Goal: Task Accomplishment & Management: Manage account settings

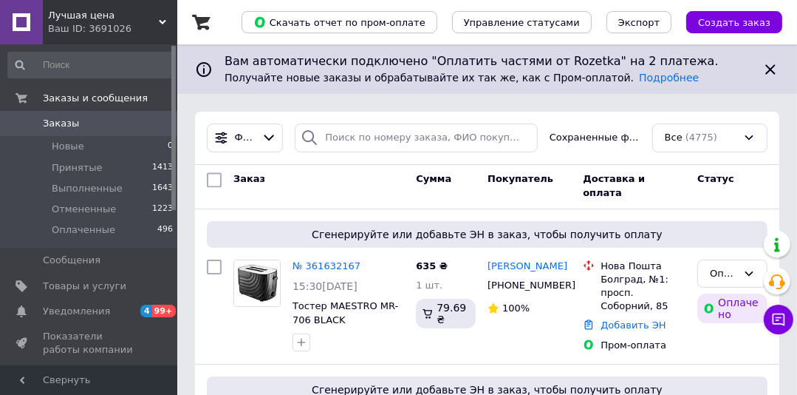
click at [53, 119] on span "Заказы" at bounding box center [61, 123] width 36 height 13
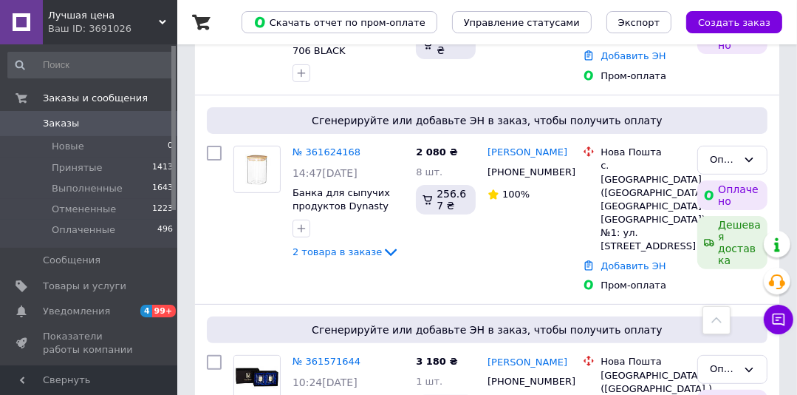
scroll to position [264, 0]
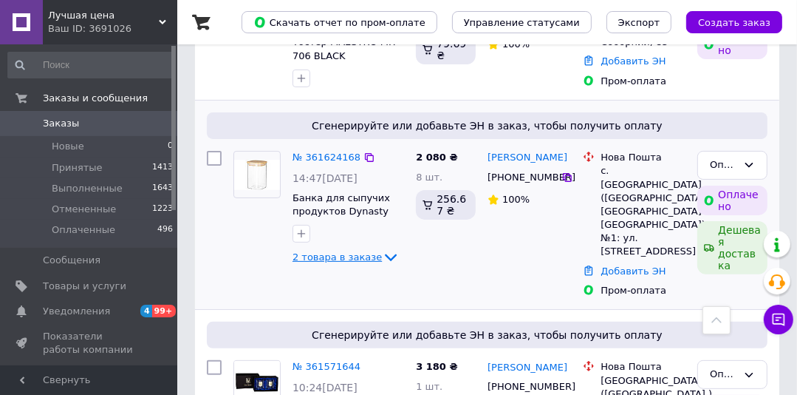
click at [325, 257] on span "2 товара в заказе" at bounding box center [337, 256] width 89 height 11
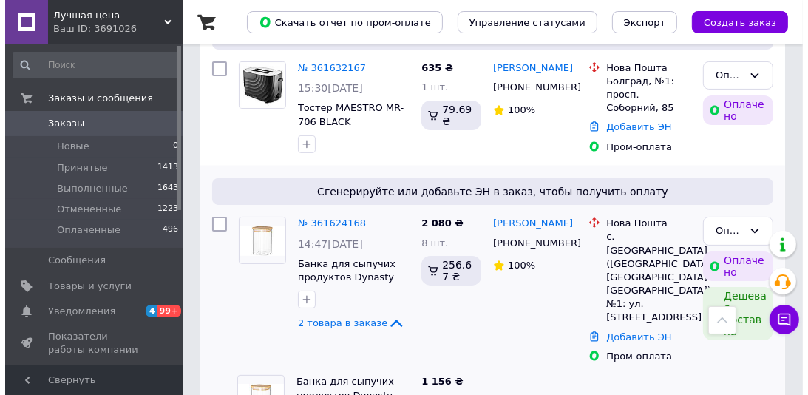
scroll to position [287, 0]
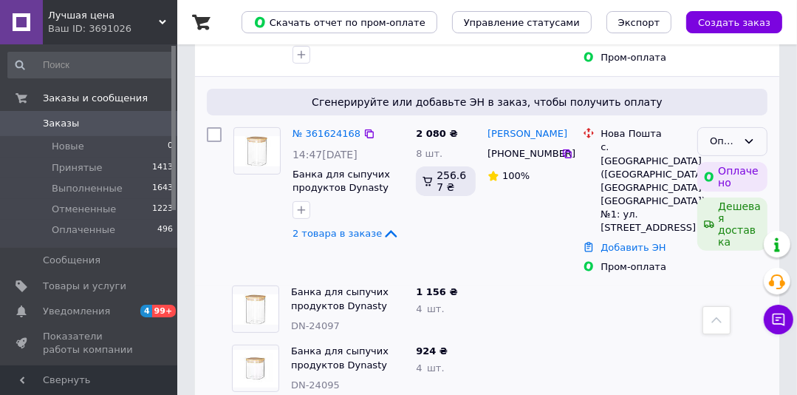
click at [751, 140] on icon at bounding box center [749, 141] width 12 height 12
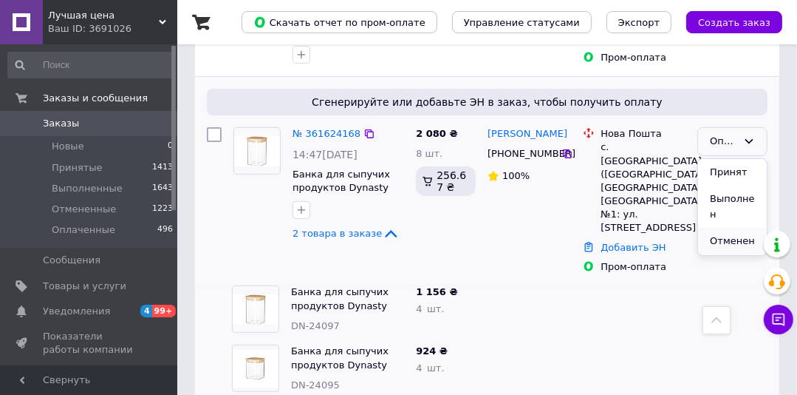
click at [729, 228] on li "Отменен" at bounding box center [732, 241] width 69 height 27
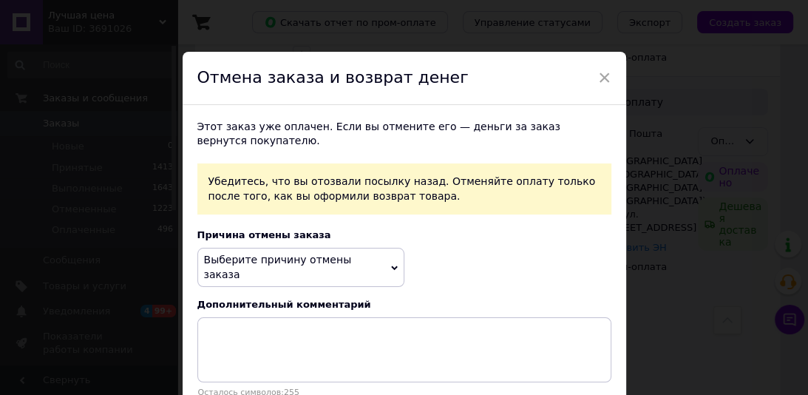
click at [392, 265] on icon at bounding box center [394, 268] width 7 height 7
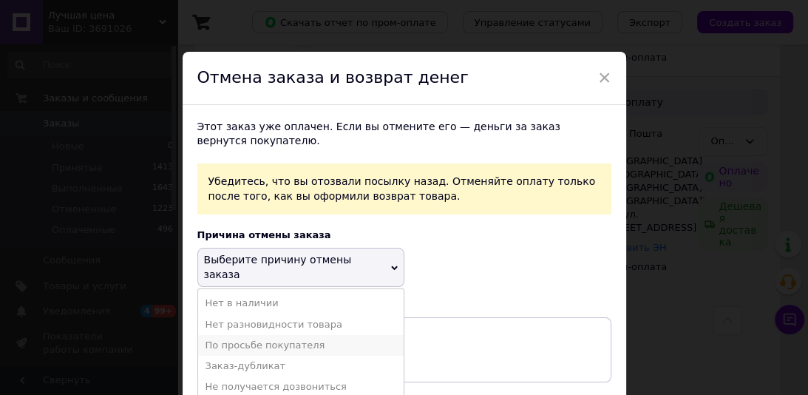
click at [293, 335] on li "По просьбе покупателя" at bounding box center [300, 345] width 205 height 21
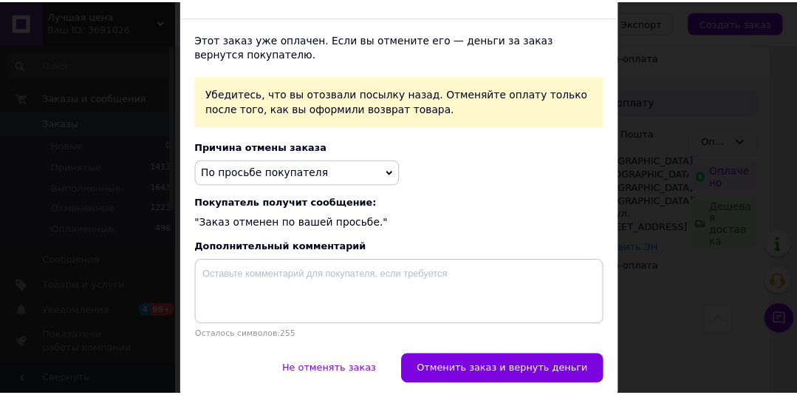
scroll to position [118, 0]
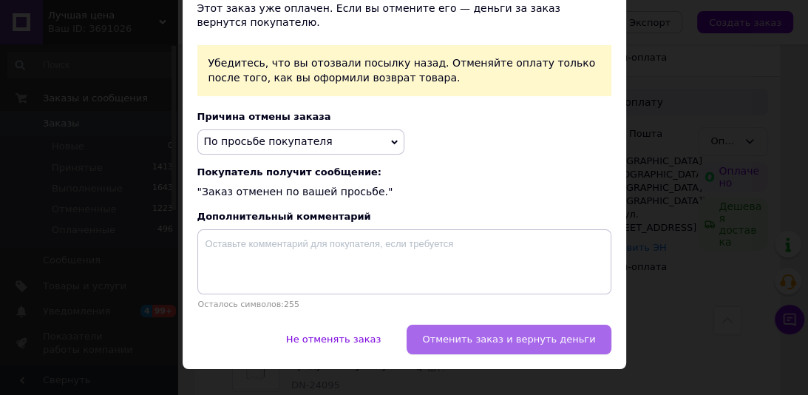
click at [561, 344] on span "Отменить заказ и вернуть деньги" at bounding box center [508, 338] width 173 height 11
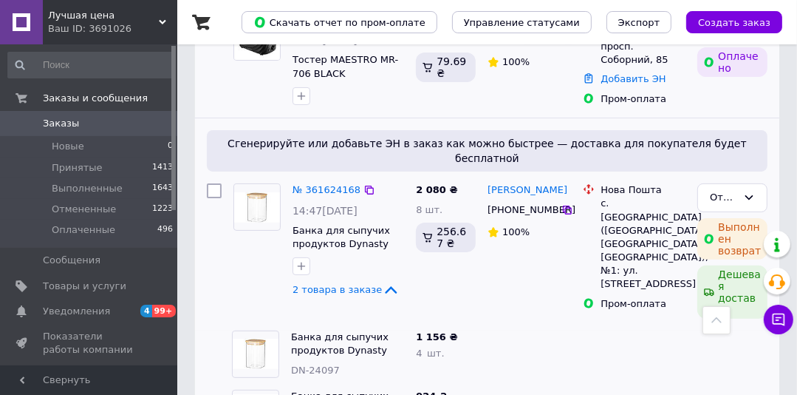
scroll to position [287, 0]
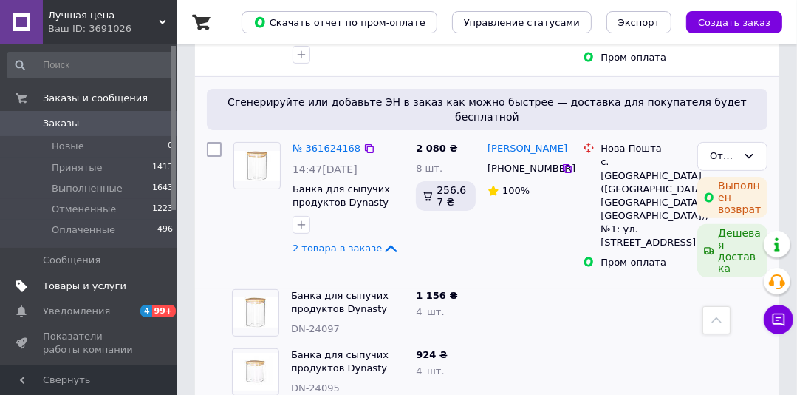
click at [73, 290] on span "Товары и услуги" at bounding box center [85, 285] width 84 height 13
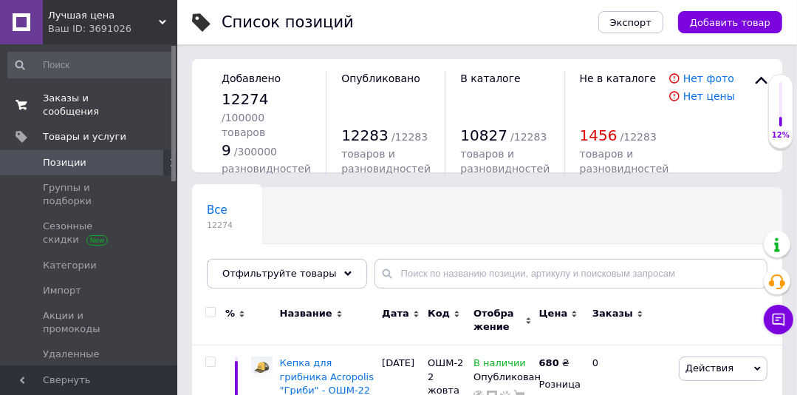
drag, startPoint x: 173, startPoint y: 117, endPoint x: 133, endPoint y: 98, distance: 44.3
click at [176, 80] on div "Заказы и сообщения 0 0 Товары и услуги Позиции Группы и подборки Сезонные скидк…" at bounding box center [88, 204] width 177 height 321
click at [94, 104] on span "Заказы и сообщения" at bounding box center [90, 105] width 94 height 27
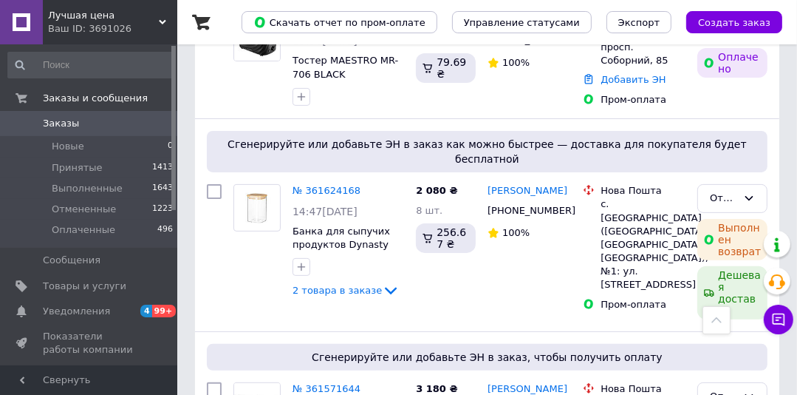
scroll to position [251, 0]
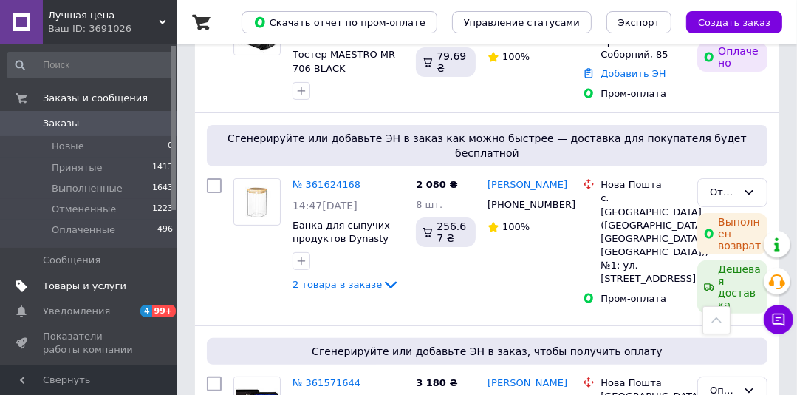
click at [80, 287] on span "Товары и услуги" at bounding box center [85, 285] width 84 height 13
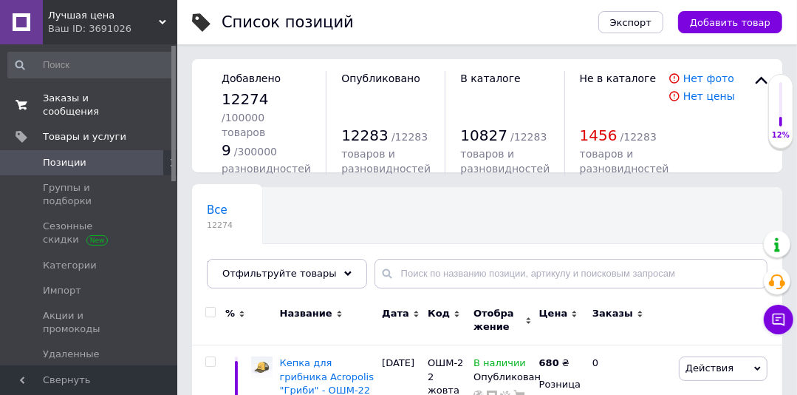
click at [96, 99] on span "Заказы и сообщения" at bounding box center [90, 105] width 94 height 27
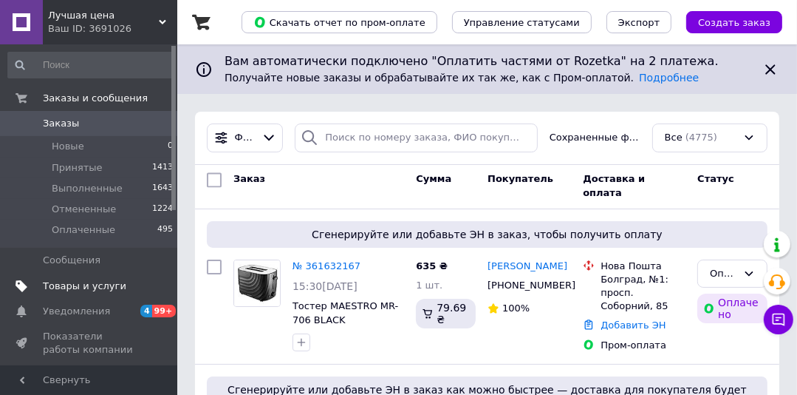
click at [86, 287] on span "Товары и услуги" at bounding box center [85, 285] width 84 height 13
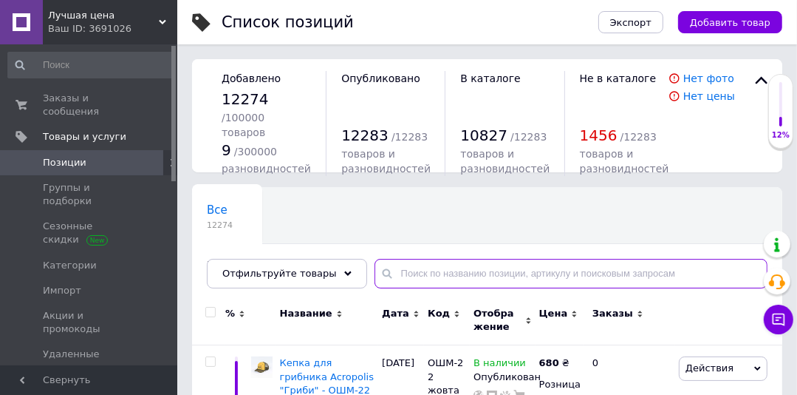
click at [384, 266] on input "text" at bounding box center [571, 274] width 393 height 30
paste input "as.Патіссері блюдо на ніжці з кришкою 26,4-см,26-см 96952"
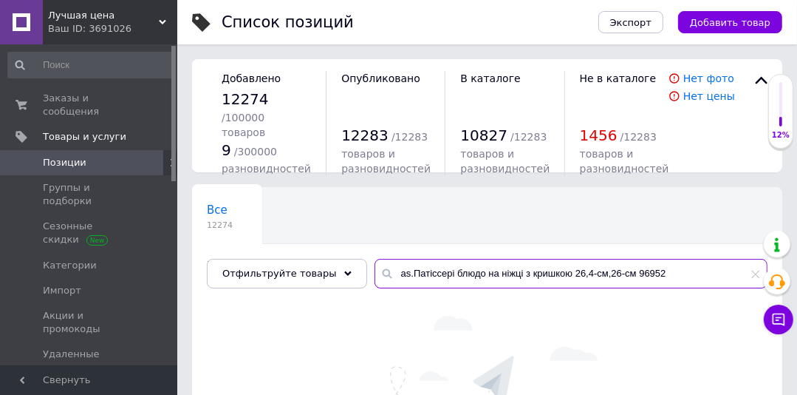
drag, startPoint x: 618, startPoint y: 275, endPoint x: 367, endPoint y: 280, distance: 251.3
click at [375, 280] on div "as.Патіссері блюдо на ніжці з кришкою 26,4-см,26-см 96952" at bounding box center [571, 274] width 393 height 30
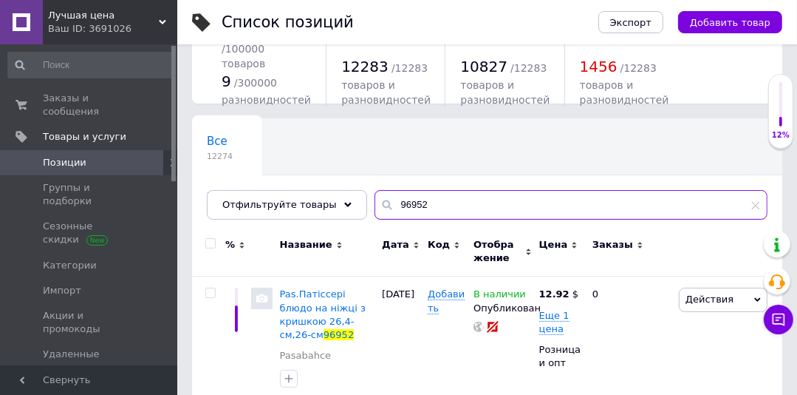
scroll to position [81, 0]
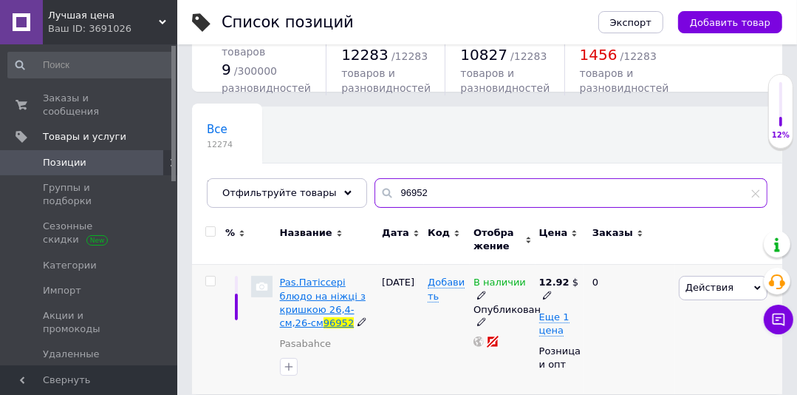
type input "96952"
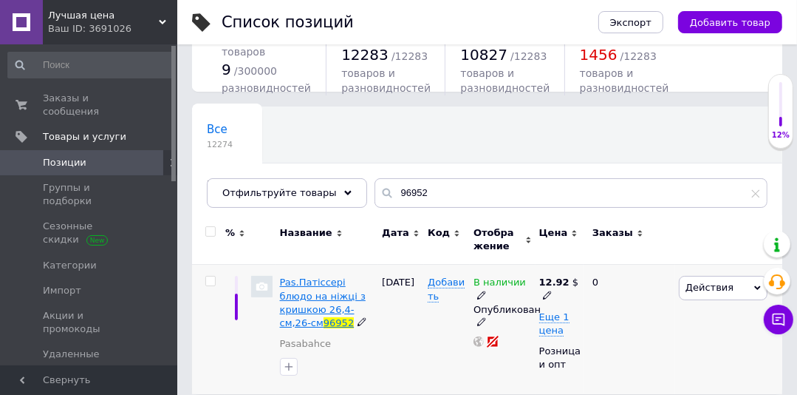
click at [307, 279] on span "Pas.Патіссері блюдо на ніжці з кришкою 26,4-см,26-см" at bounding box center [323, 302] width 86 height 52
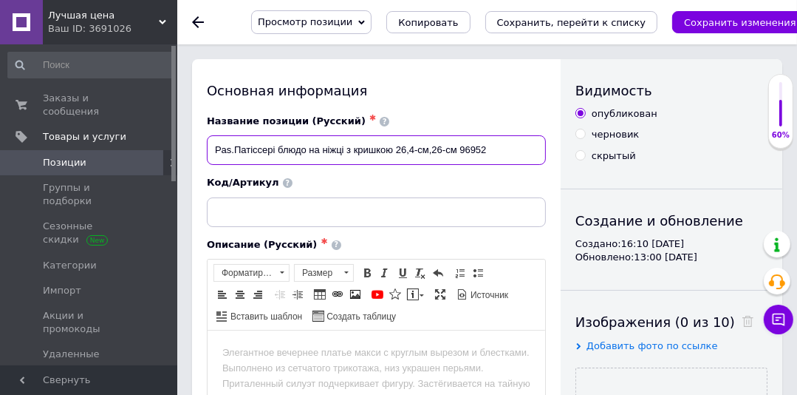
drag, startPoint x: 501, startPoint y: 152, endPoint x: 463, endPoint y: 152, distance: 38.4
click at [461, 152] on input "Pas.Патіссері блюдо на ніжці з кришкою 26,4-см,26-см 96952" at bounding box center [376, 150] width 339 height 30
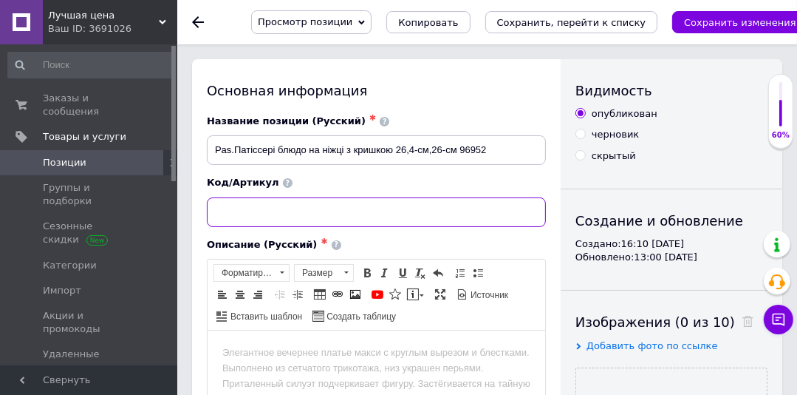
click at [284, 210] on input at bounding box center [376, 212] width 339 height 30
paste input "96952"
type input "96952"
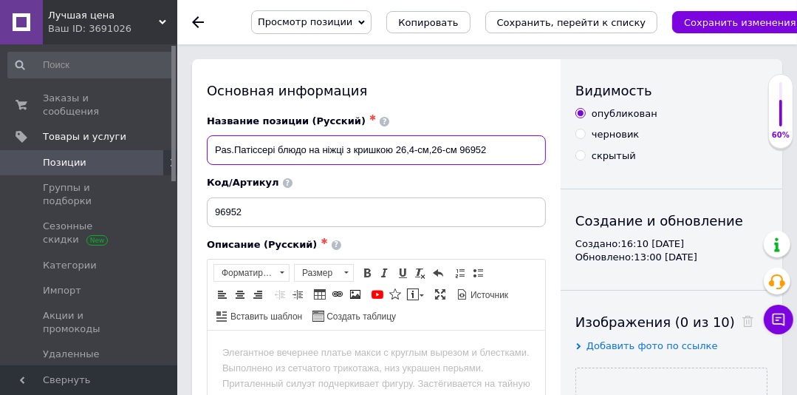
drag, startPoint x: 480, startPoint y: 152, endPoint x: 182, endPoint y: 142, distance: 298.7
click at [202, 142] on div "Название позиции (Русский) ✱ Pas.Патіссері блюдо на ніжці з кришкою 26,4-см,26-…" at bounding box center [377, 139] width 350 height 61
paste input "Тортовница Pasabahce Patisserie 96952"
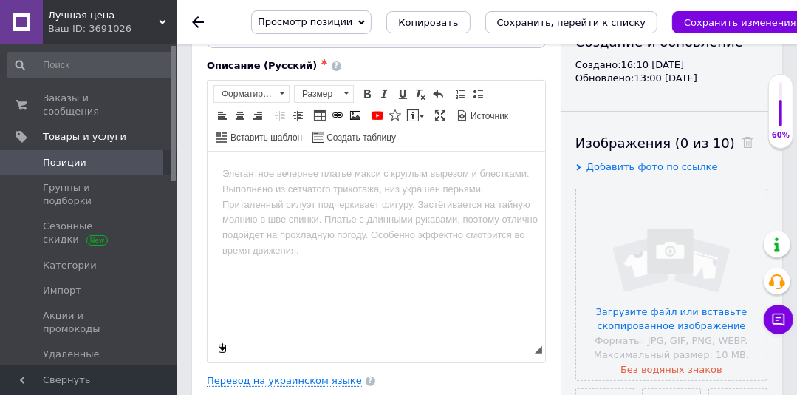
scroll to position [183, 0]
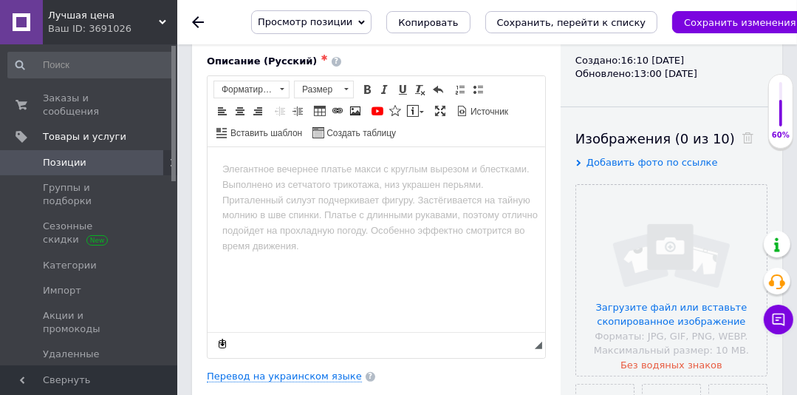
type input "Тортовница Pasabahce Patisserie 96952"
click at [623, 158] on span "Добавить фото по ссылке" at bounding box center [653, 162] width 132 height 11
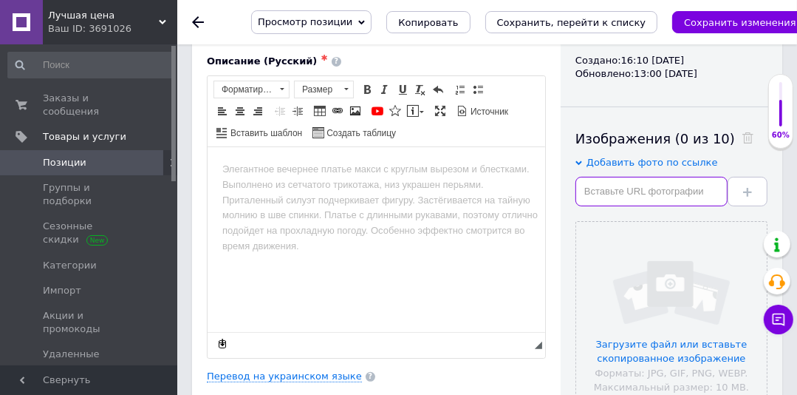
click at [617, 184] on input "text" at bounding box center [652, 192] width 152 height 30
paste input "[URL][DOMAIN_NAME]"
type input "[URL][DOMAIN_NAME]"
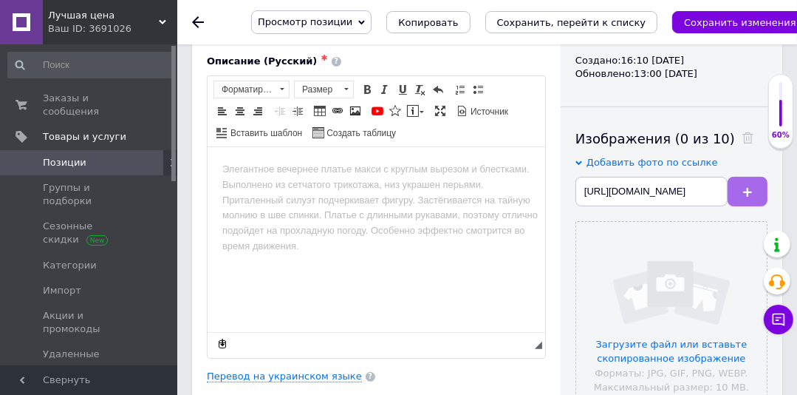
scroll to position [0, 0]
click at [743, 178] on button at bounding box center [748, 192] width 40 height 30
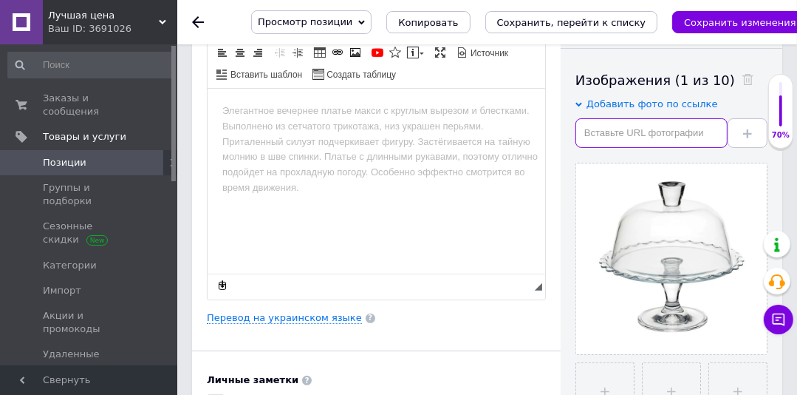
click at [595, 121] on input "text" at bounding box center [652, 133] width 152 height 30
paste input "[URL][DOMAIN_NAME]"
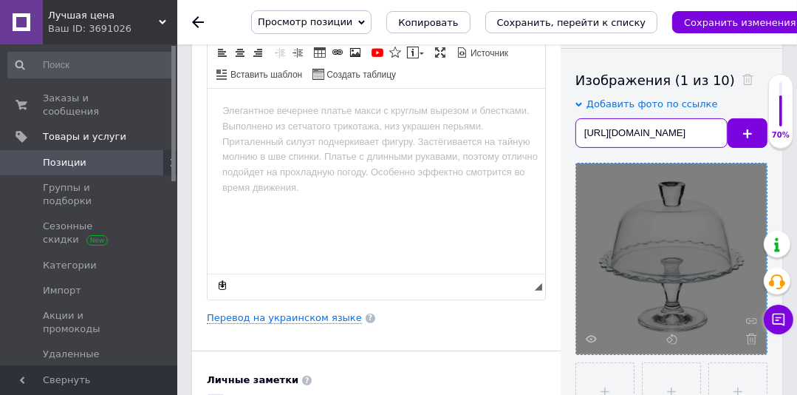
scroll to position [0, 137]
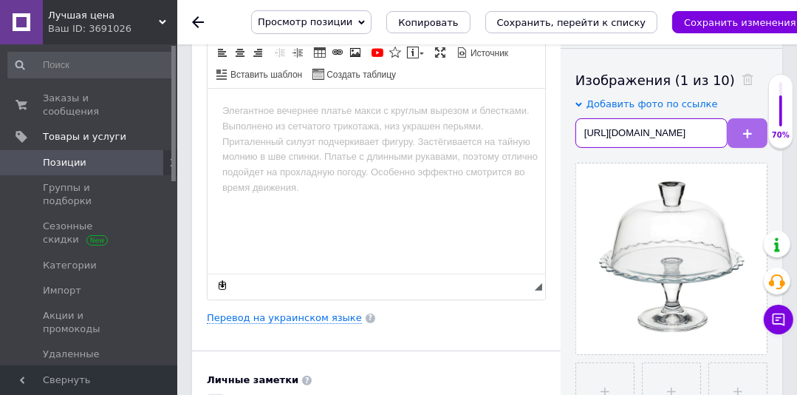
type input "[URL][DOMAIN_NAME]"
click at [754, 131] on button at bounding box center [748, 133] width 40 height 30
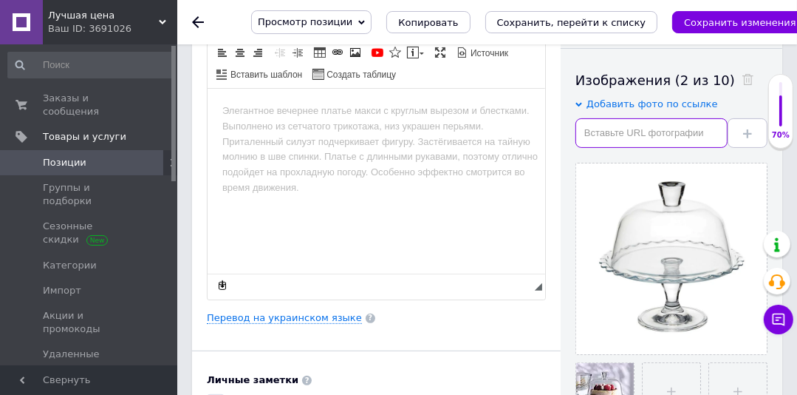
click at [610, 124] on input "text" at bounding box center [652, 133] width 152 height 30
paste input "[URL][DOMAIN_NAME]"
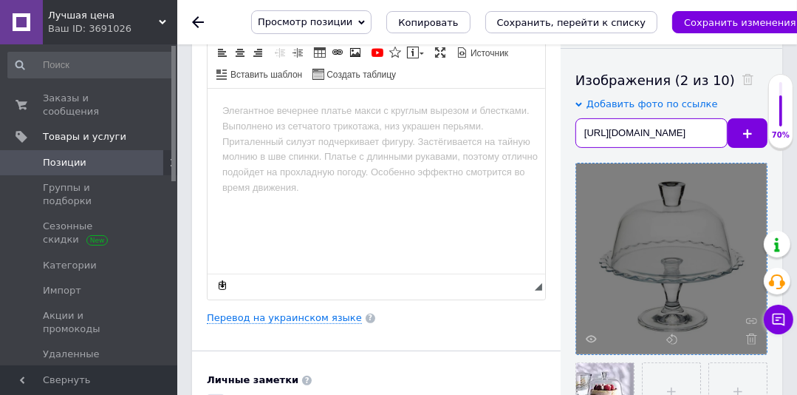
scroll to position [0, 137]
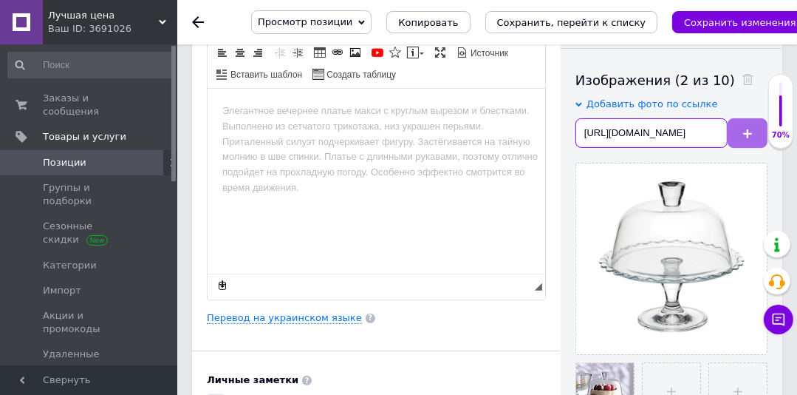
type input "[URL][DOMAIN_NAME]"
click at [755, 136] on button at bounding box center [748, 133] width 40 height 30
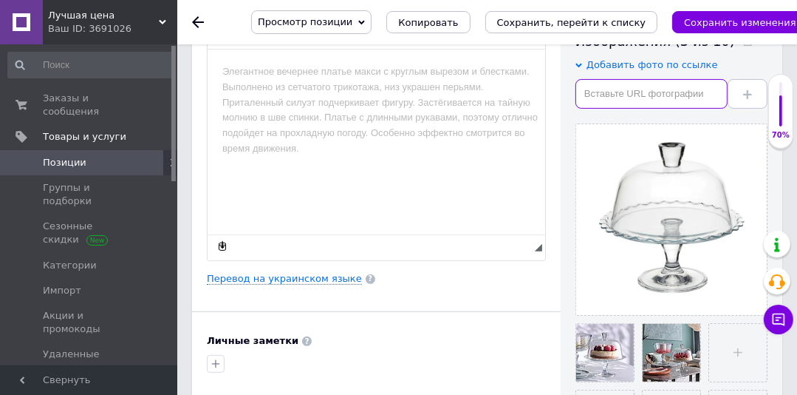
drag, startPoint x: 612, startPoint y: 81, endPoint x: 615, endPoint y: 91, distance: 10.1
click at [612, 84] on input "text" at bounding box center [652, 94] width 152 height 30
paste input "[URL][DOMAIN_NAME]"
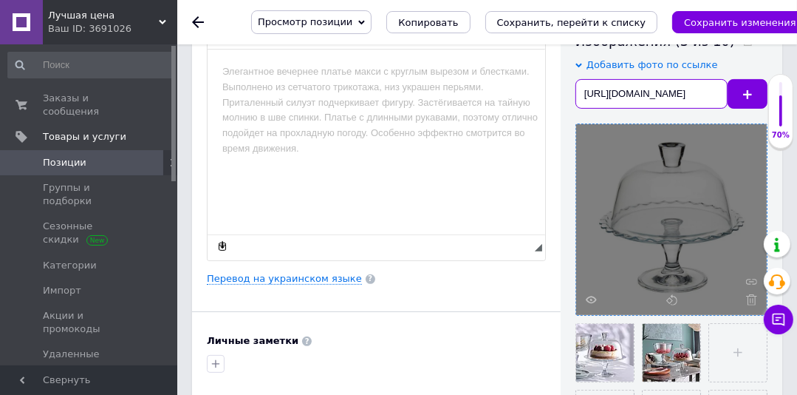
scroll to position [0, 137]
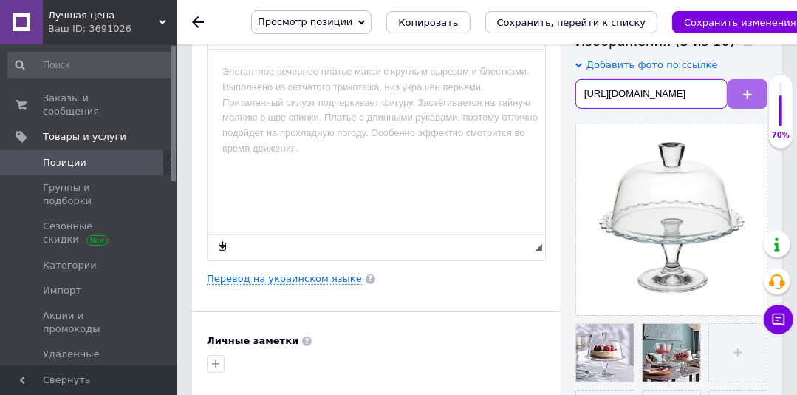
type input "[URL][DOMAIN_NAME]"
drag, startPoint x: 749, startPoint y: 95, endPoint x: 807, endPoint y: 80, distance: 59.5
click at [750, 95] on use at bounding box center [747, 94] width 9 height 9
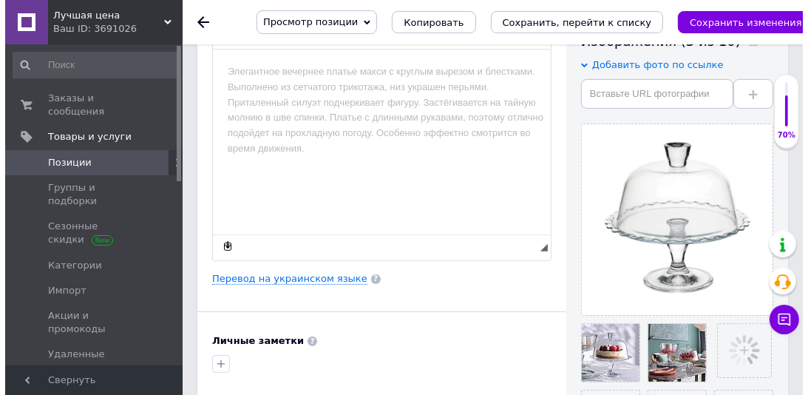
scroll to position [355, 0]
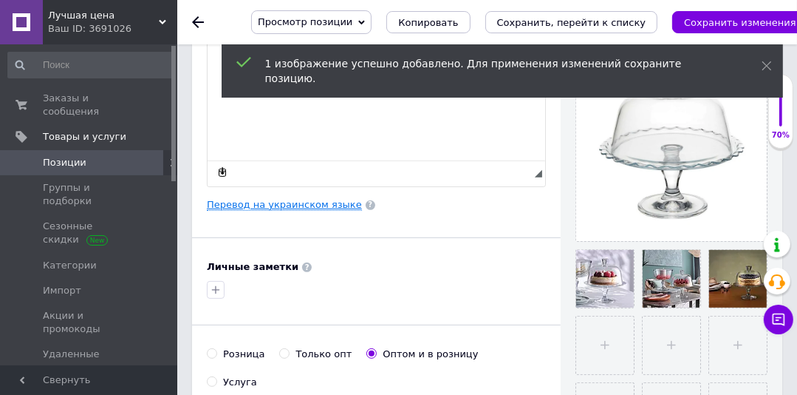
click at [296, 205] on link "Перевод на украинском языке" at bounding box center [284, 205] width 155 height 12
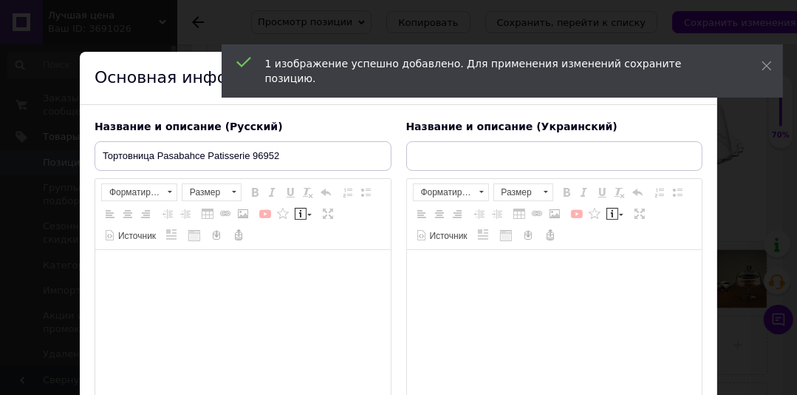
type input "Pas.Патіссері блюдо на ніжці з кришкою 26,4-см,26-см 96952"
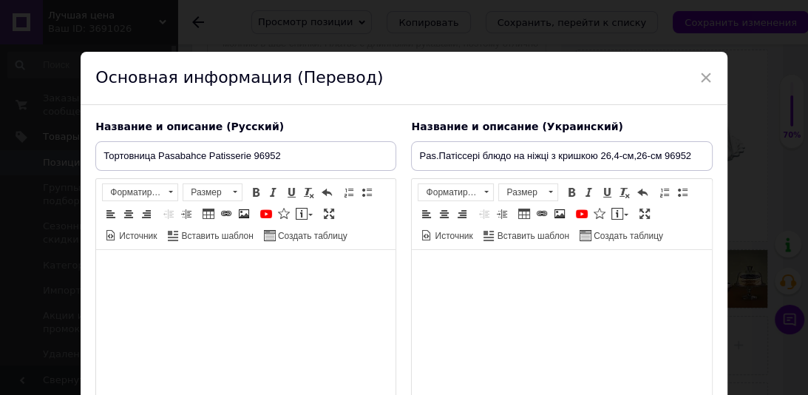
scroll to position [0, 0]
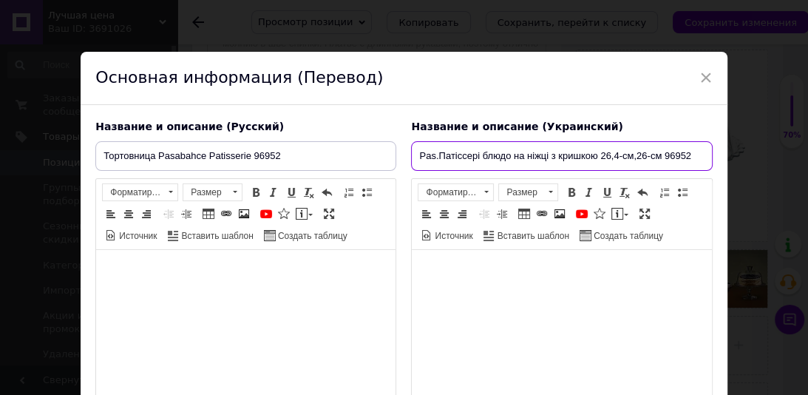
drag, startPoint x: 415, startPoint y: 157, endPoint x: 708, endPoint y: 157, distance: 293.4
click at [708, 157] on input "Pas.Патіссері блюдо на ніжці з кришкою 26,4-см,26-см 96952" at bounding box center [561, 156] width 301 height 30
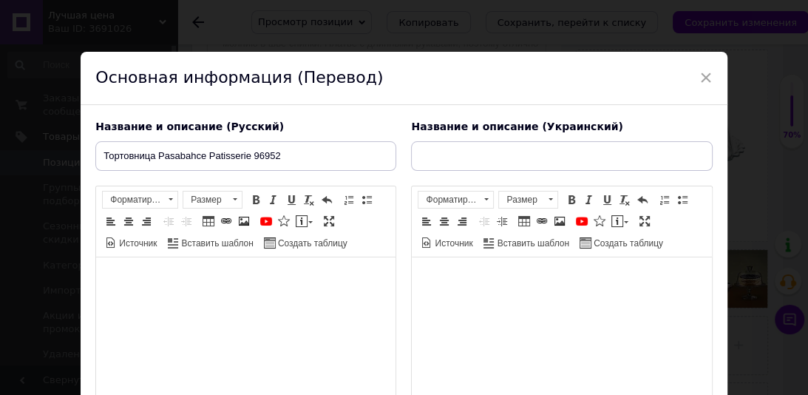
click at [175, 275] on body "Визуальный текстовый редактор, 3AA85549-E39D-4AB9-A40A-B6ED3ECD6750" at bounding box center [246, 280] width 270 height 16
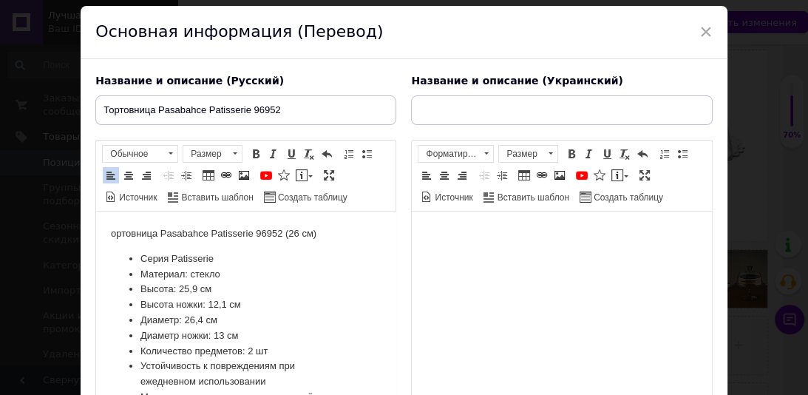
click at [109, 236] on html "ортовница Pasabahce Patisserie 96952 (26 см) Серия Patisserie Материал: стекло …" at bounding box center [245, 323] width 299 height 224
click at [334, 232] on p "Тортовница Pasabahce Patisserie 96952 (26 см)" at bounding box center [246, 234] width 270 height 16
drag, startPoint x: 219, startPoint y: 259, endPoint x: 120, endPoint y: 256, distance: 99.1
click at [120, 256] on ul "Серия Patisserie Материал: стекло Высота: 25,9 см Высота ножки: 12,1 см Диаметр…" at bounding box center [246, 335] width 270 height 169
click at [303, 280] on li "Материал: стекло" at bounding box center [245, 275] width 211 height 16
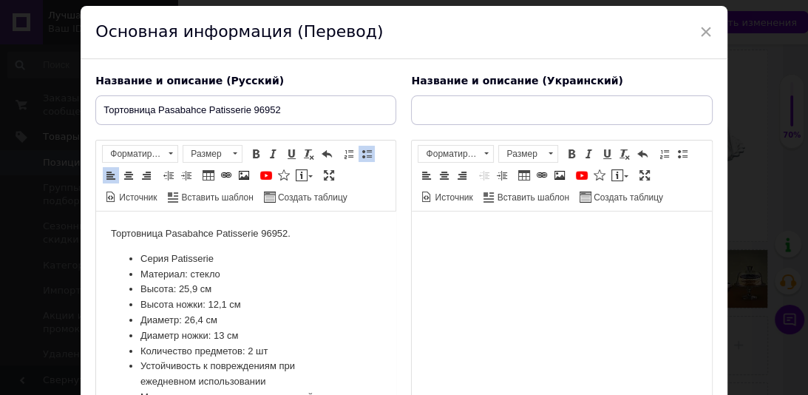
click at [238, 262] on li "Серия Patisserie" at bounding box center [245, 259] width 211 height 16
click at [238, 262] on li "Серия Patisserie." at bounding box center [245, 259] width 211 height 16
click at [236, 276] on li "Материал: стекло" at bounding box center [245, 275] width 211 height 16
click at [229, 289] on li "Высота: 25,9 см" at bounding box center [245, 290] width 211 height 16
click at [257, 307] on li "Высота ножки: 12,1 см" at bounding box center [245, 305] width 211 height 16
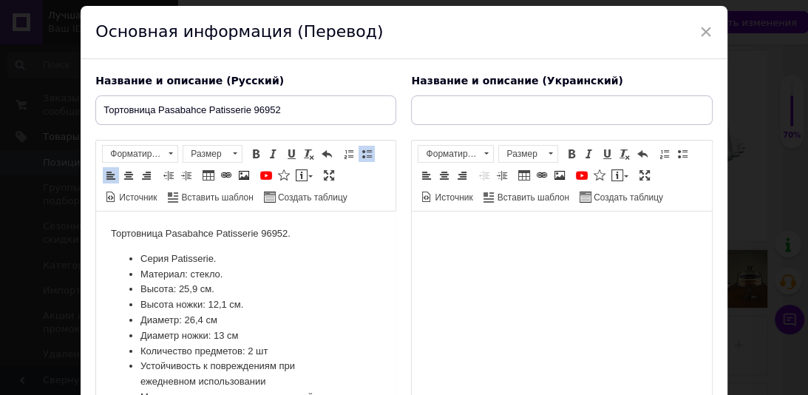
click at [237, 318] on li "Диаметр: 26,4 см" at bounding box center [245, 321] width 211 height 16
click at [244, 336] on li "Диаметр ножки: 13 см" at bounding box center [245, 336] width 211 height 16
click at [278, 354] on li "Количество предметов: 2 шт" at bounding box center [245, 352] width 211 height 16
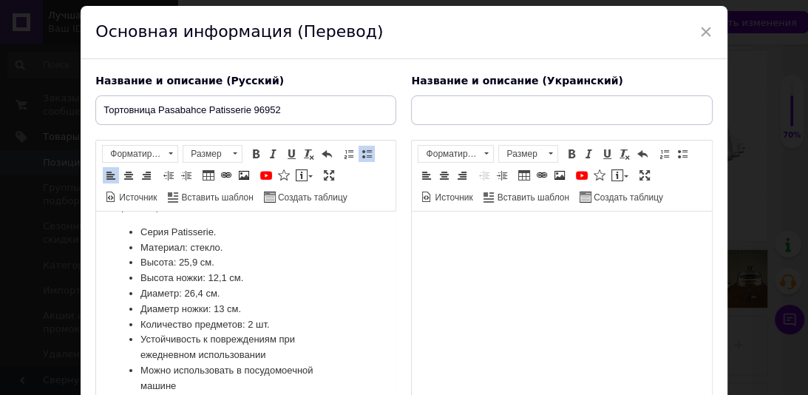
scroll to position [30, 0]
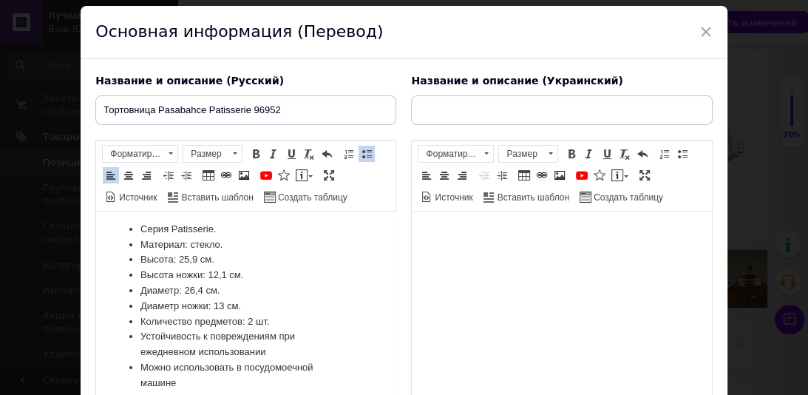
click at [291, 350] on li "Устойчивость к повреждениям при ежедневном использовании" at bounding box center [245, 344] width 211 height 31
click at [202, 380] on li "Можно использовать в посудомоечной машине" at bounding box center [245, 375] width 211 height 31
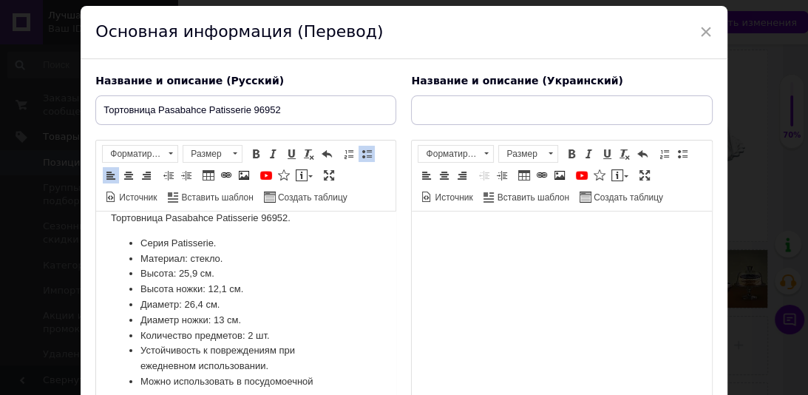
scroll to position [0, 0]
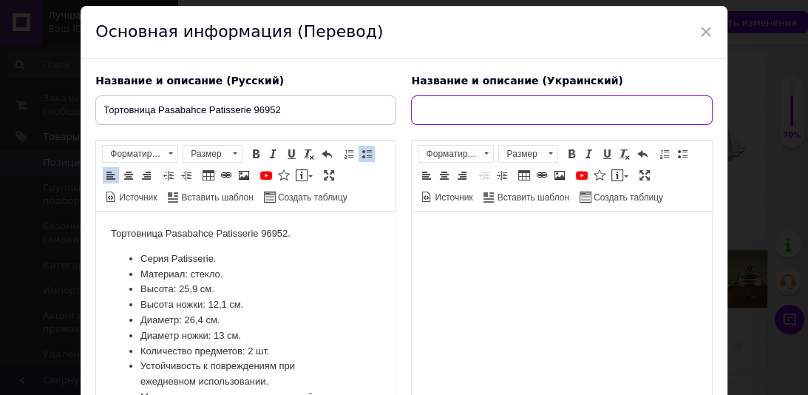
click at [429, 112] on input "text" at bounding box center [561, 110] width 301 height 30
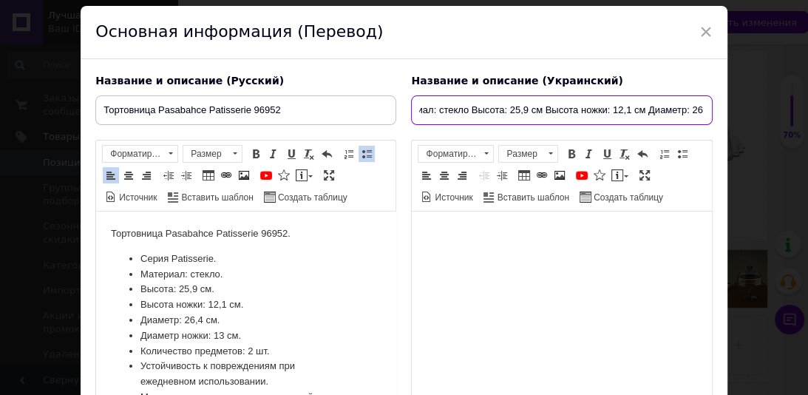
scroll to position [0, 319]
click at [729, 125] on div "× Основная информация (Перевод) Название и описание (Русский) Тортовница Pasaba…" at bounding box center [404, 197] width 808 height 395
type input "о"
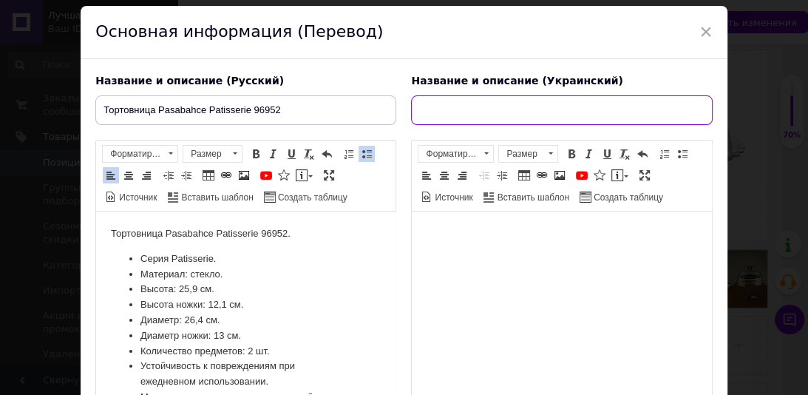
paste input "Тортівниця"
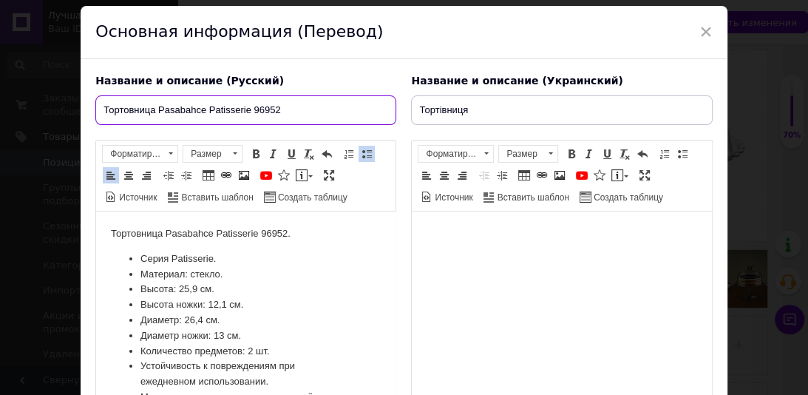
drag, startPoint x: 160, startPoint y: 110, endPoint x: 290, endPoint y: 123, distance: 130.7
click at [290, 123] on input "Тортовница Pasabahce Patisserie 96952" at bounding box center [245, 110] width 301 height 30
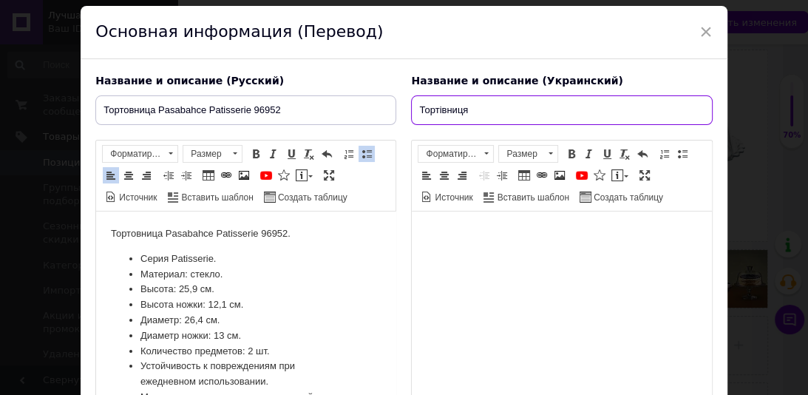
click at [482, 112] on input "Тортівниця" at bounding box center [561, 110] width 301 height 30
paste input "Pasabahce Patisserie 96952"
type input "Тортівниця Pasabahce Patisserie 96952"
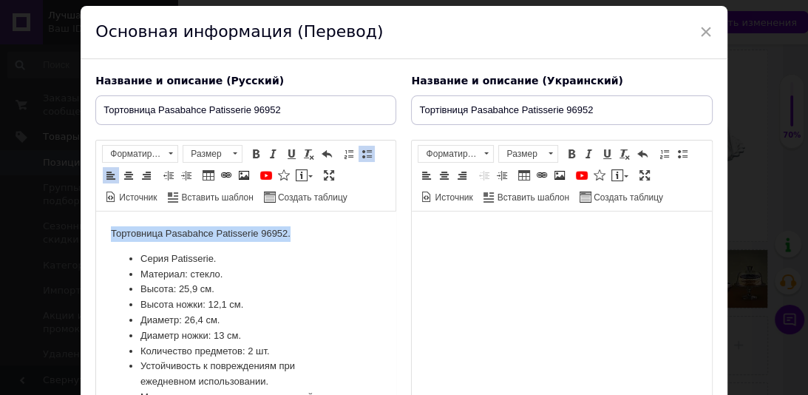
drag, startPoint x: 291, startPoint y: 231, endPoint x: 109, endPoint y: 230, distance: 182.5
click at [107, 233] on html "Тортовница Pasabahce Patisserie 96952. Серия Patisserie. Материал: стекло. Высо…" at bounding box center [245, 323] width 299 height 224
drag, startPoint x: 221, startPoint y: 41, endPoint x: 248, endPoint y: 154, distance: 116.3
click at [248, 154] on link "Полужирный Комбинация клавиш Ctrl+B" at bounding box center [256, 154] width 16 height 16
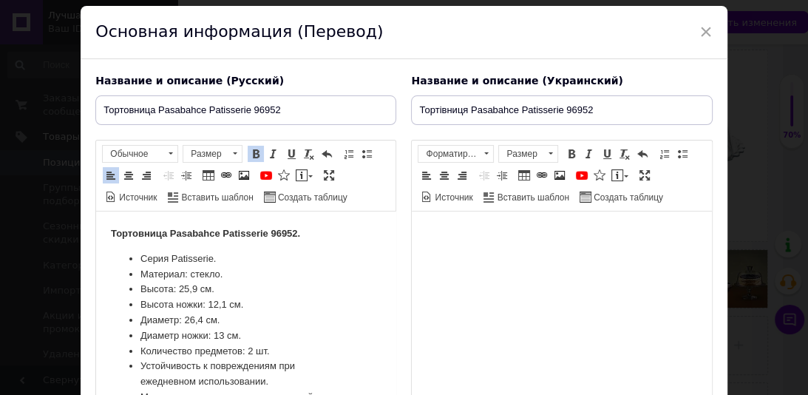
click at [317, 252] on li "Серия Patisserie." at bounding box center [245, 259] width 211 height 16
click at [459, 226] on body "Визуальный текстовый редактор, DE15582D-1C2F-4907-9FEA-0440D21F734D" at bounding box center [561, 234] width 270 height 16
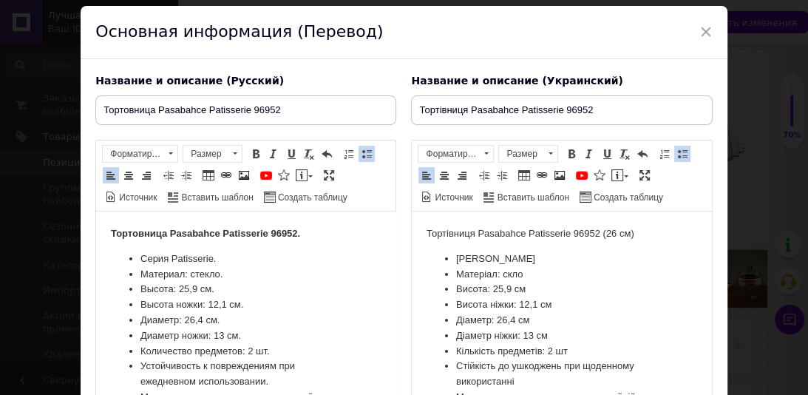
click at [641, 236] on p "Тортівниця Pasabahce Patisserie 96952 (26 см)" at bounding box center [561, 234] width 270 height 16
drag, startPoint x: 621, startPoint y: 244, endPoint x: 415, endPoint y: 239, distance: 207.0
click at [415, 239] on html "Тортівниця Pasabahce Patisserie 96952. Серія Patisserie Матеріал: скло Висота: …" at bounding box center [561, 323] width 299 height 224
drag, startPoint x: 570, startPoint y: 154, endPoint x: 170, endPoint y: 11, distance: 424.5
click at [570, 154] on span at bounding box center [571, 154] width 12 height 12
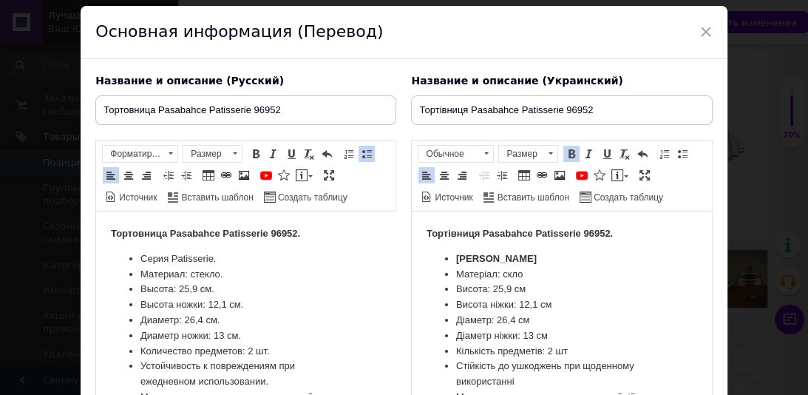
click at [582, 285] on li "Висота: 25,9 см" at bounding box center [561, 290] width 211 height 16
drag, startPoint x: 544, startPoint y: 261, endPoint x: 449, endPoint y: 260, distance: 95.3
click at [456, 260] on li "[PERSON_NAME]" at bounding box center [561, 259] width 211 height 16
drag, startPoint x: 562, startPoint y: 155, endPoint x: 190, endPoint y: 83, distance: 379.4
click at [565, 155] on span at bounding box center [571, 154] width 12 height 12
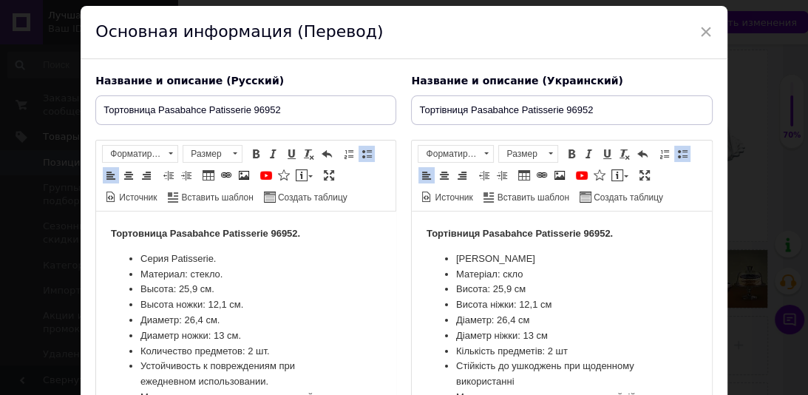
click at [602, 296] on li "Висота: 25,9 см" at bounding box center [561, 290] width 211 height 16
click at [556, 262] on li "[PERSON_NAME]" at bounding box center [561, 259] width 211 height 16
click at [534, 278] on li "Матеріал: скло" at bounding box center [561, 275] width 211 height 16
click at [543, 288] on li "Висота: 25,9 см" at bounding box center [561, 290] width 211 height 16
click at [554, 304] on li "Висота ніжки: 12,1 см" at bounding box center [561, 305] width 211 height 16
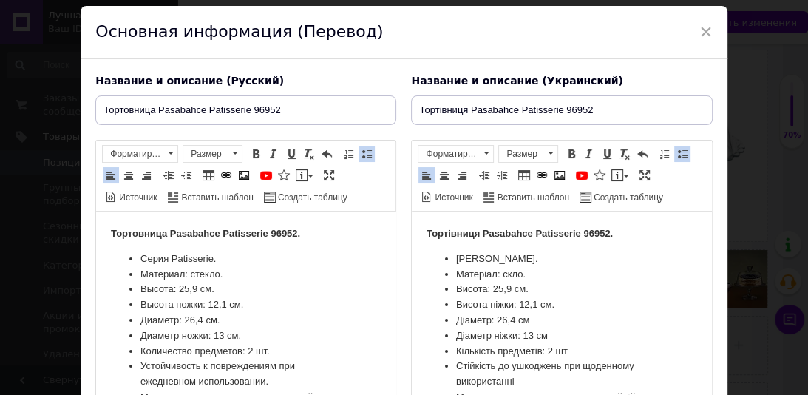
click at [543, 321] on li "Діаметр: 26,4 см" at bounding box center [561, 321] width 211 height 16
click at [559, 337] on li "Діаметр ніжки: 13 см" at bounding box center [561, 336] width 211 height 16
click at [578, 351] on li "Кількість предметів: 2 шт" at bounding box center [561, 352] width 211 height 16
click at [537, 378] on li "Стійкість до ушкоджень при щоденному використанні" at bounding box center [561, 373] width 211 height 31
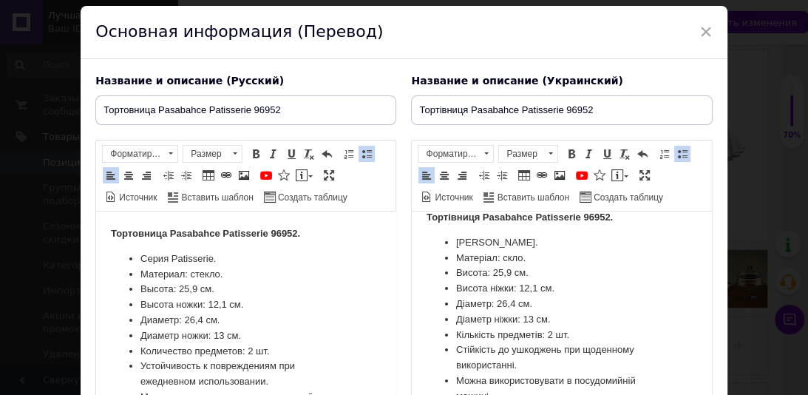
scroll to position [38, 0]
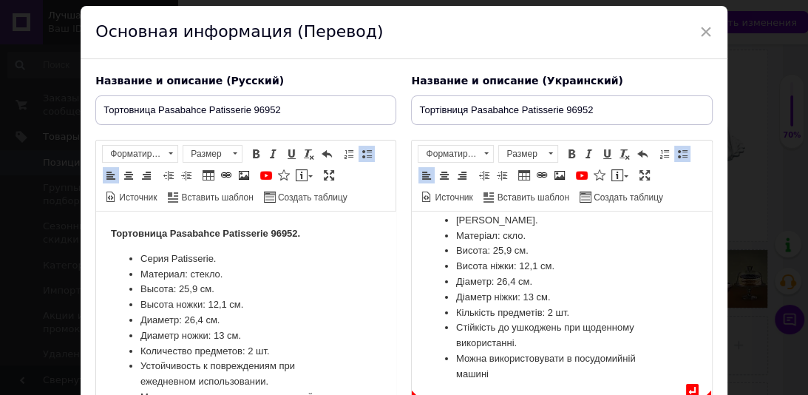
click at [514, 369] on li "Можна використовувати в посудомийній машині" at bounding box center [561, 366] width 211 height 31
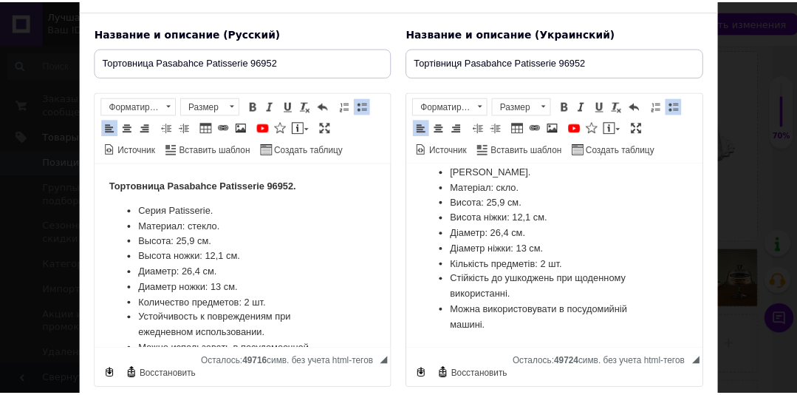
scroll to position [134, 0]
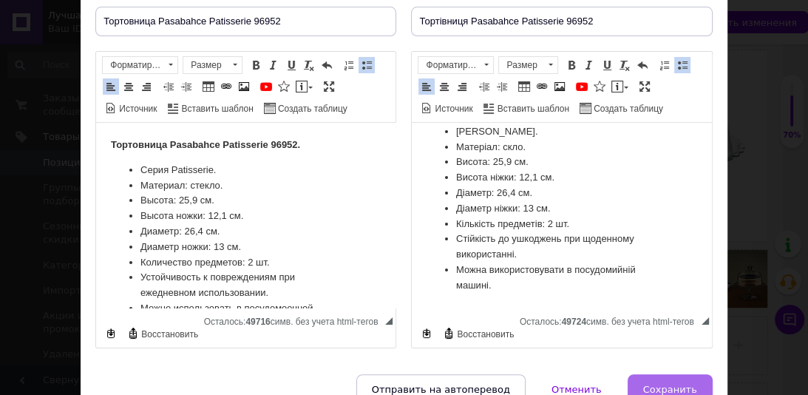
click at [686, 384] on span "Сохранить" at bounding box center [670, 389] width 54 height 11
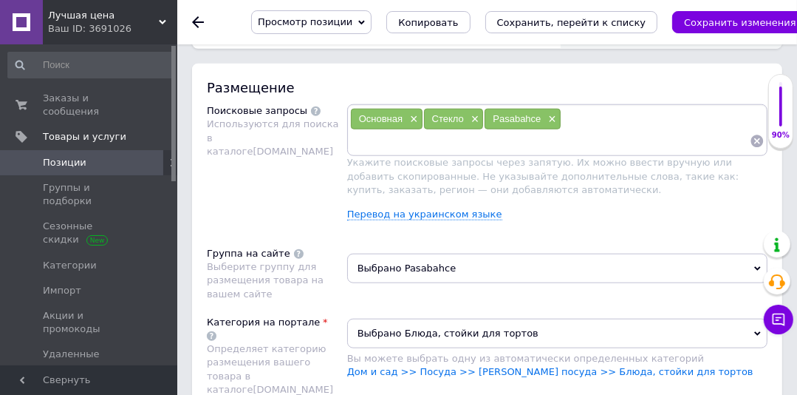
scroll to position [1091, 0]
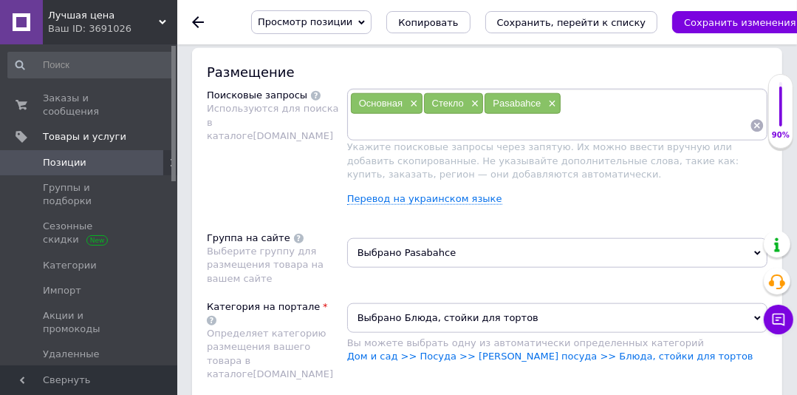
click at [389, 238] on span "Выбрано Pasabahce" at bounding box center [557, 253] width 420 height 30
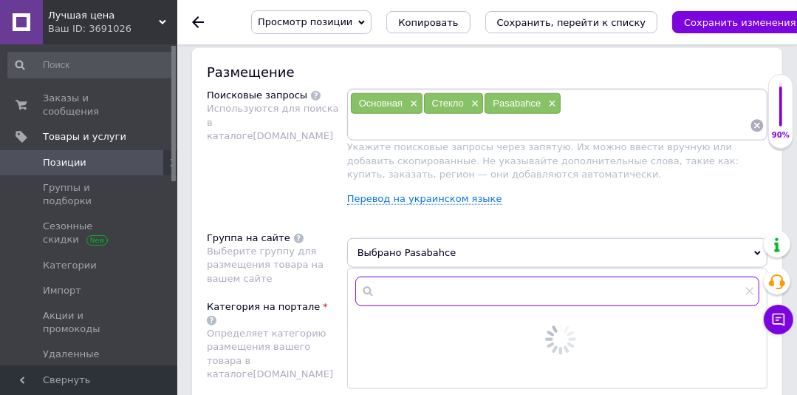
click at [398, 276] on input "text" at bounding box center [557, 291] width 404 height 30
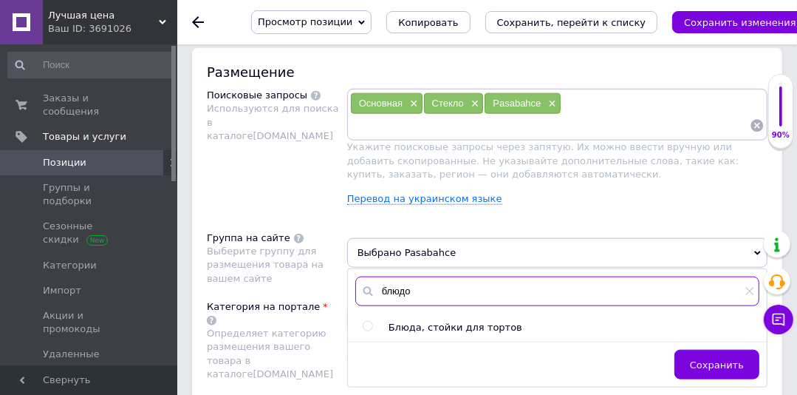
type input "блюдо"
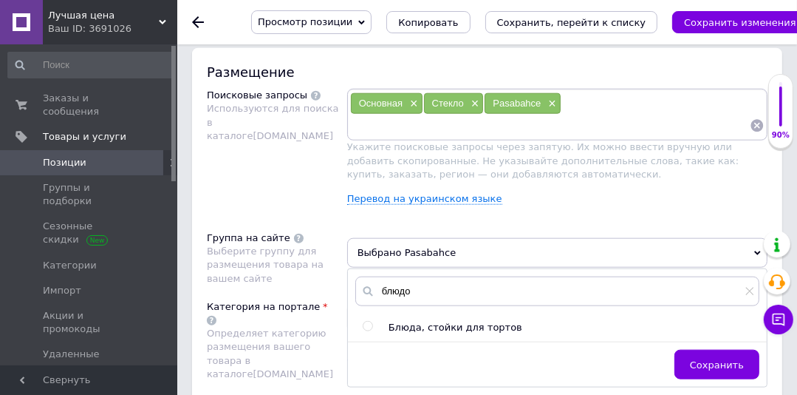
click at [367, 321] on input "radio" at bounding box center [368, 326] width 10 height 10
radio input "true"
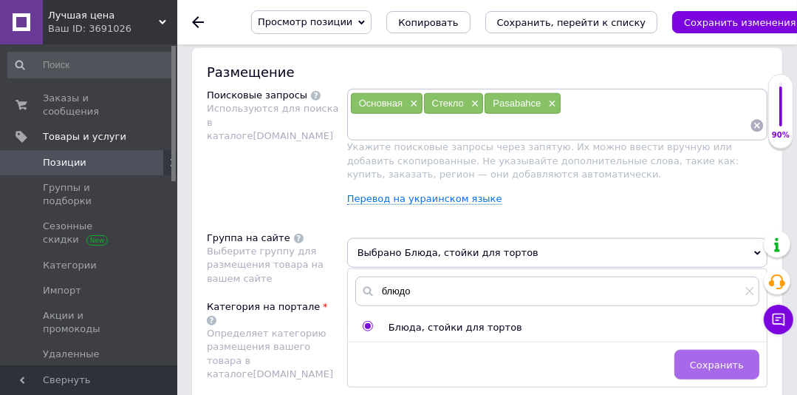
click at [692, 350] on button "Сохранить" at bounding box center [717, 365] width 85 height 30
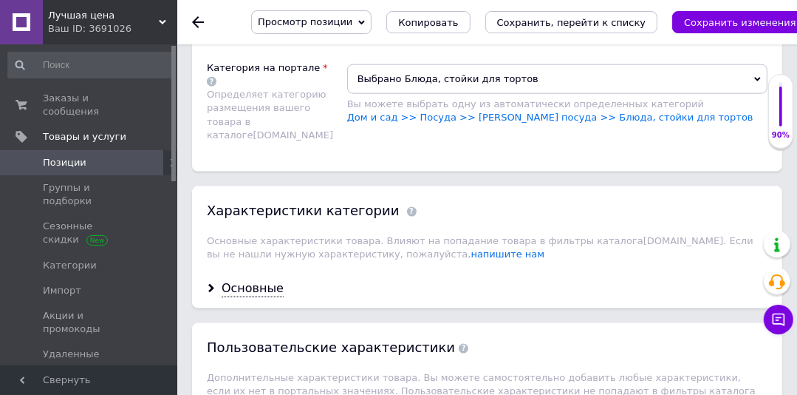
scroll to position [1380, 0]
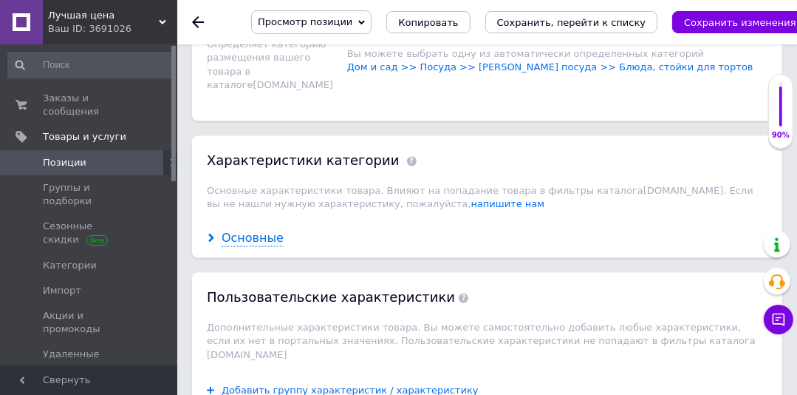
click at [229, 230] on div "Основные" at bounding box center [253, 238] width 62 height 17
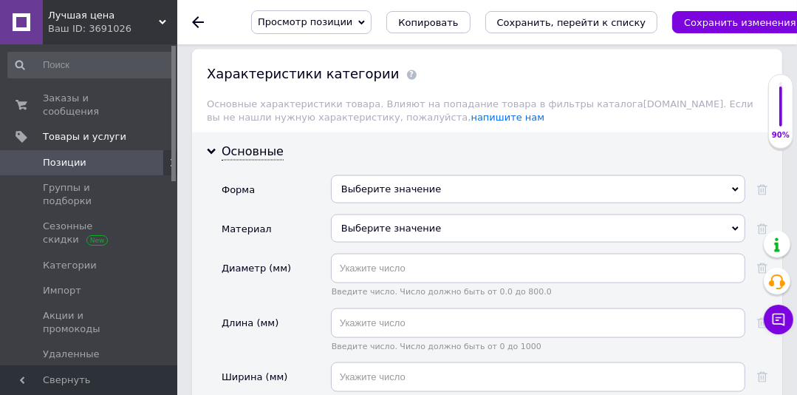
scroll to position [1482, 0]
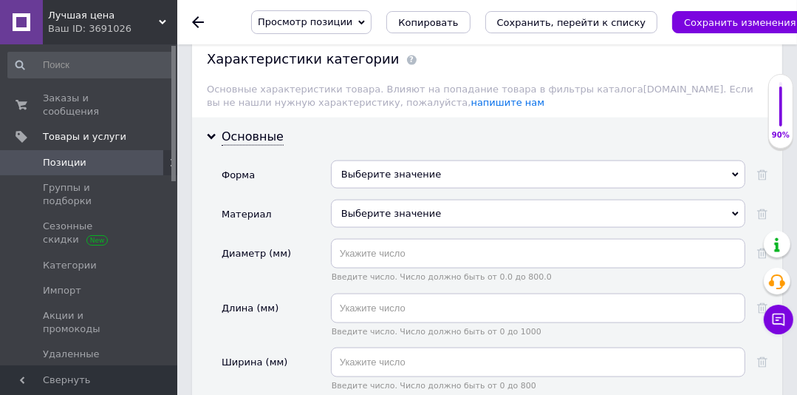
drag, startPoint x: 398, startPoint y: 164, endPoint x: 390, endPoint y: 178, distance: 16.2
click at [397, 200] on div "Выберите значение" at bounding box center [538, 214] width 415 height 28
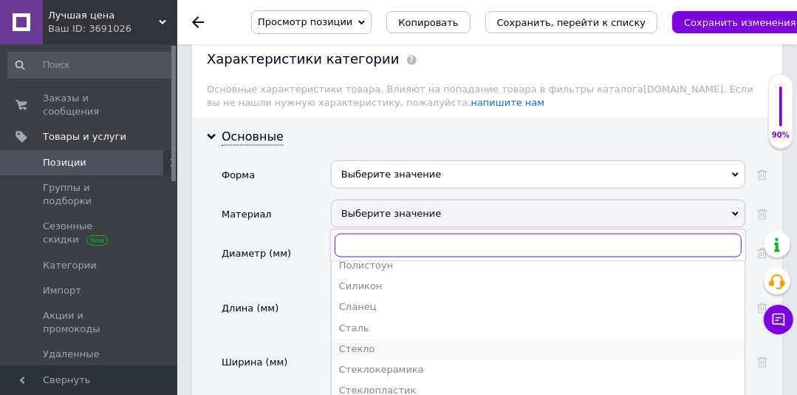
scroll to position [414, 0]
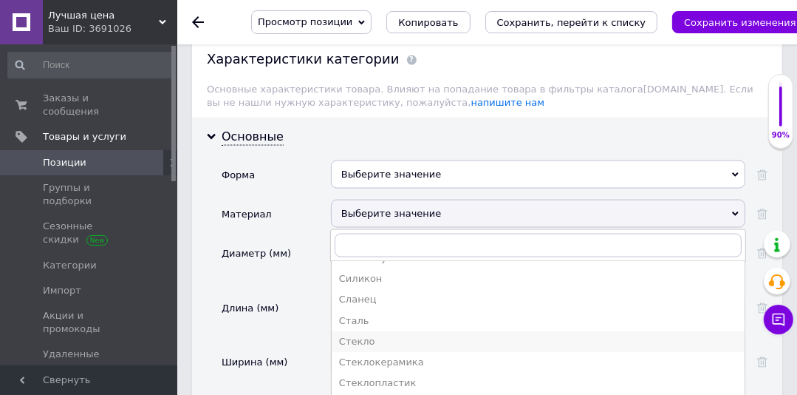
click at [362, 335] on div "Стекло" at bounding box center [538, 341] width 398 height 13
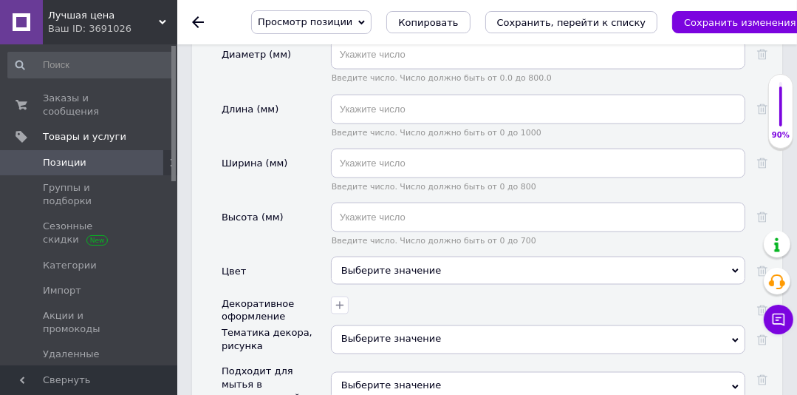
scroll to position [1706, 0]
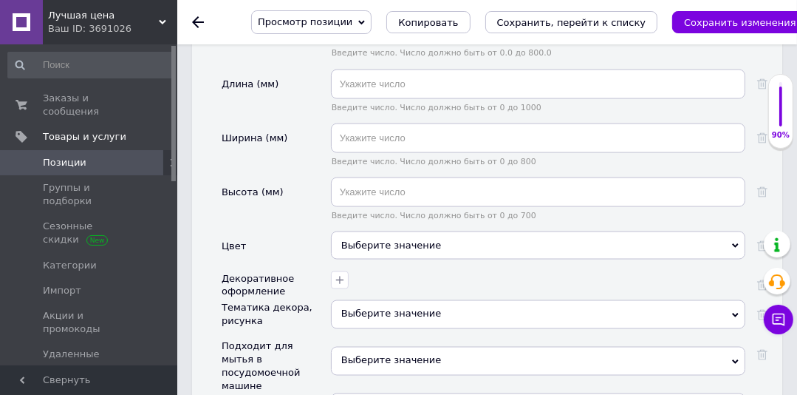
click at [483, 231] on div "Выберите значение" at bounding box center [538, 245] width 415 height 28
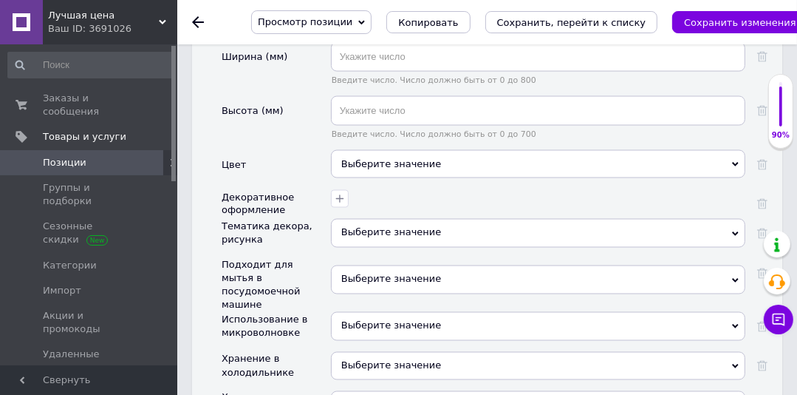
click at [406, 150] on div "Выберите значение" at bounding box center [538, 164] width 415 height 28
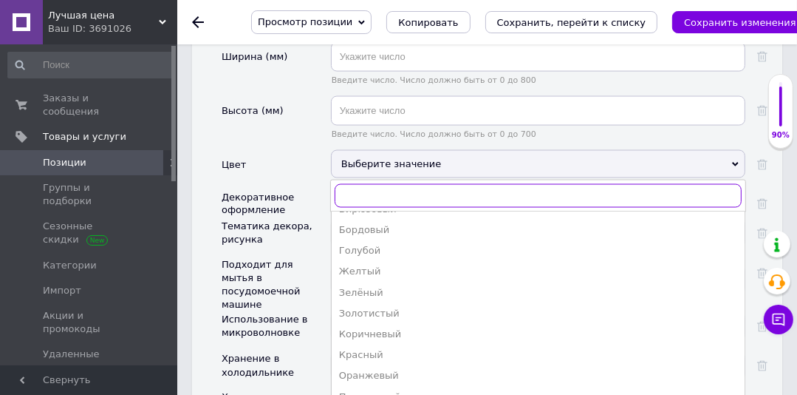
scroll to position [118, 0]
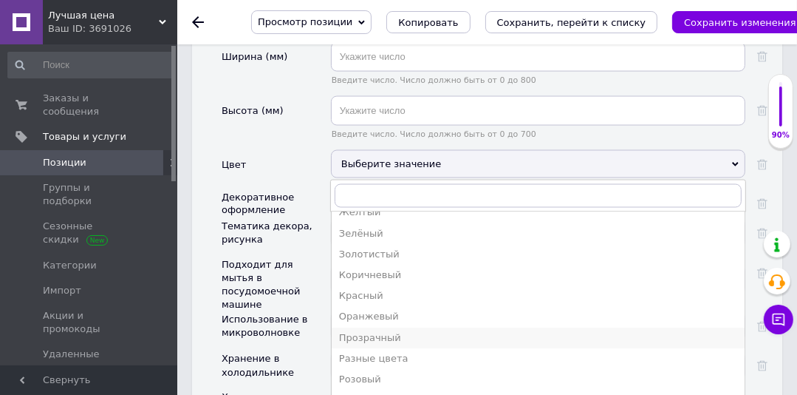
click at [374, 331] on div "Прозрачный" at bounding box center [538, 337] width 398 height 13
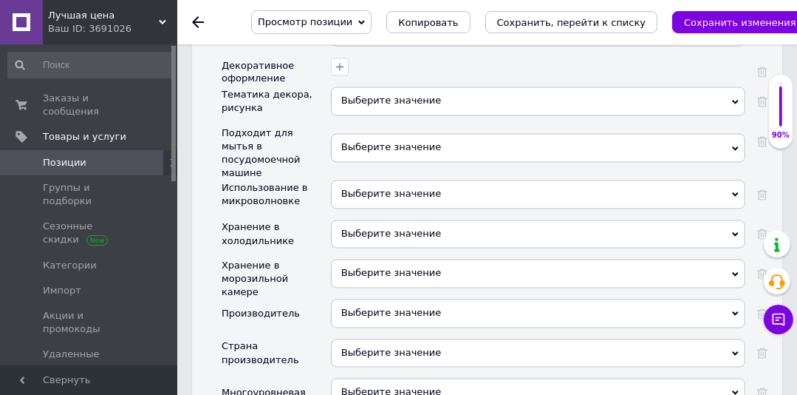
scroll to position [1955, 0]
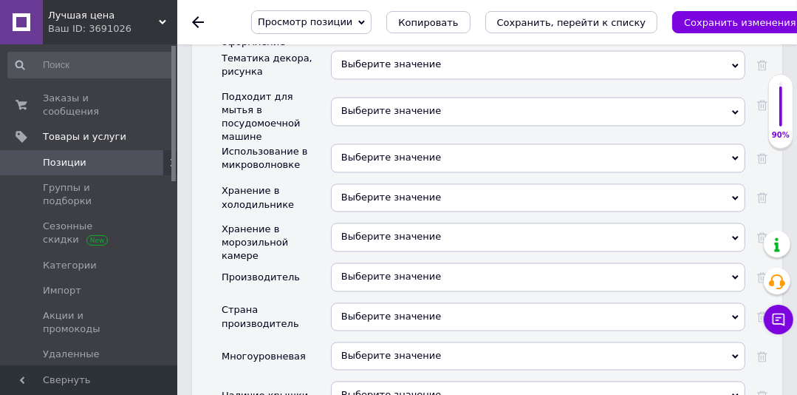
drag, startPoint x: 418, startPoint y: 225, endPoint x: 591, endPoint y: 1, distance: 282.9
click at [418, 263] on div "Выберите значение" at bounding box center [538, 277] width 415 height 28
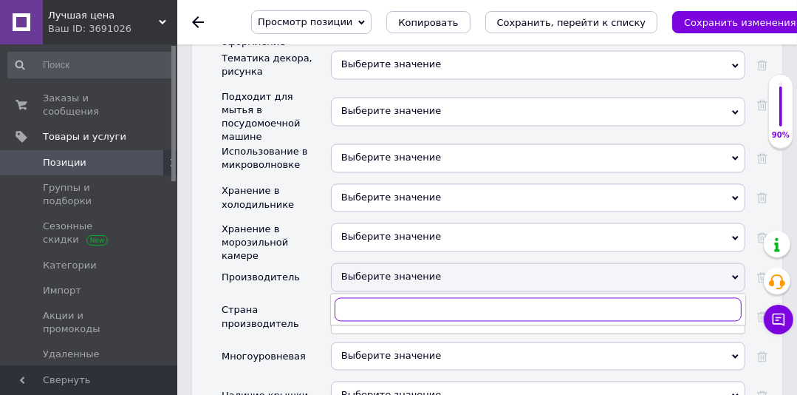
paste input "Pasabahce"
type input "Pasabahce"
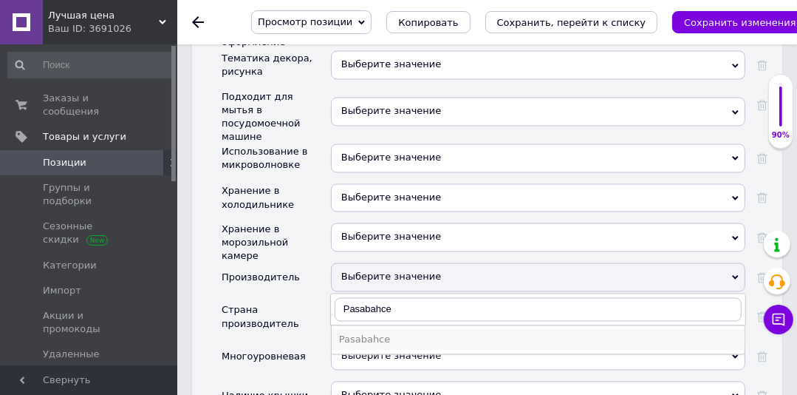
click at [381, 333] on div "Pasabahce" at bounding box center [538, 339] width 398 height 13
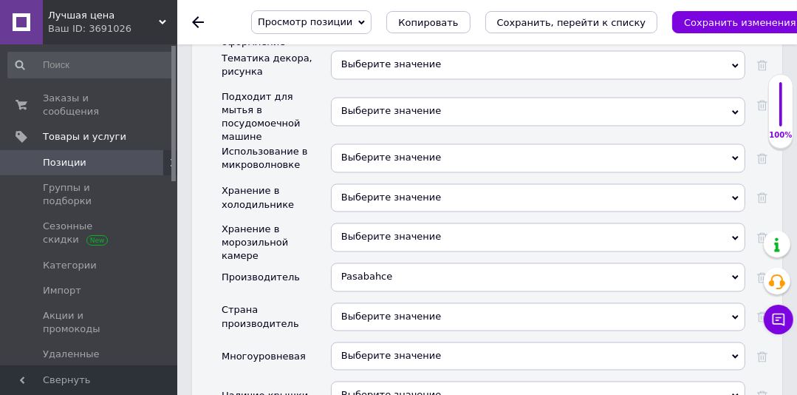
click at [457, 381] on span "Выберите значение" at bounding box center [538, 395] width 415 height 28
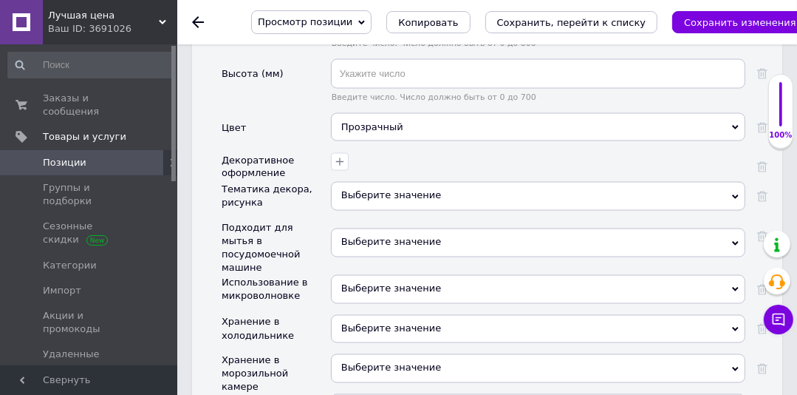
scroll to position [1803, 0]
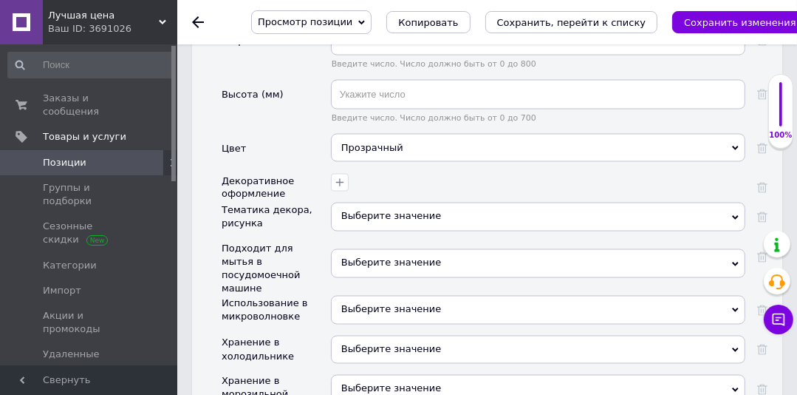
click at [405, 249] on span "Выберите значение" at bounding box center [538, 263] width 415 height 28
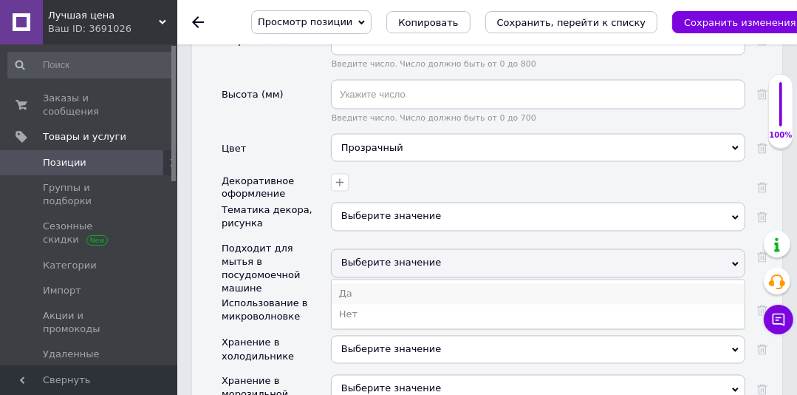
click at [366, 284] on li "Да" at bounding box center [538, 294] width 413 height 21
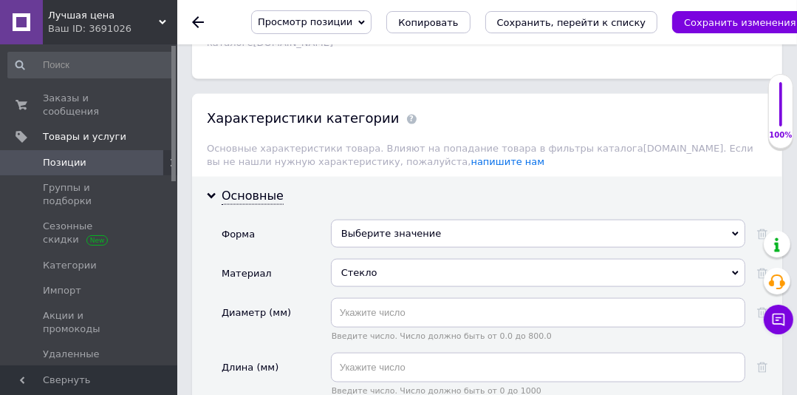
scroll to position [1433, 0]
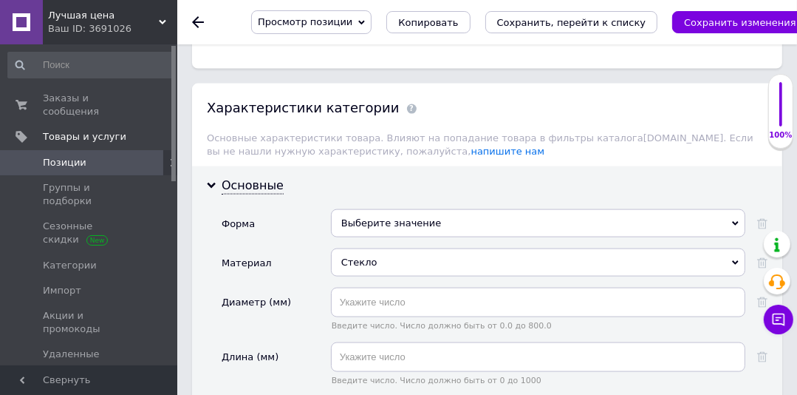
drag, startPoint x: 472, startPoint y: 172, endPoint x: 452, endPoint y: 180, distance: 21.3
click at [471, 209] on div "Выберите значение" at bounding box center [538, 223] width 415 height 28
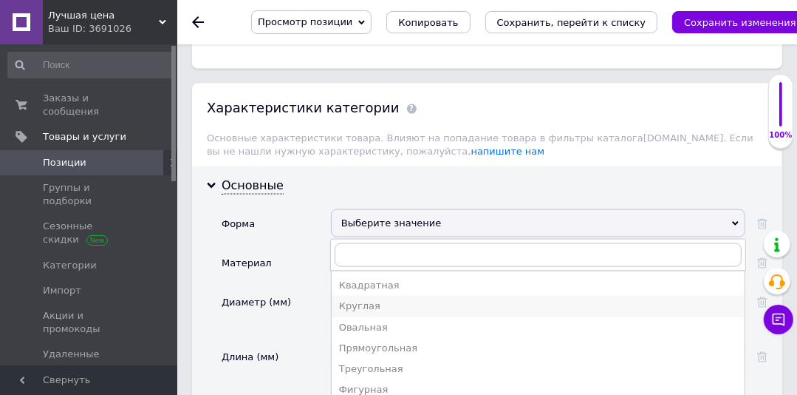
click at [376, 299] on div "Круглая" at bounding box center [538, 305] width 398 height 13
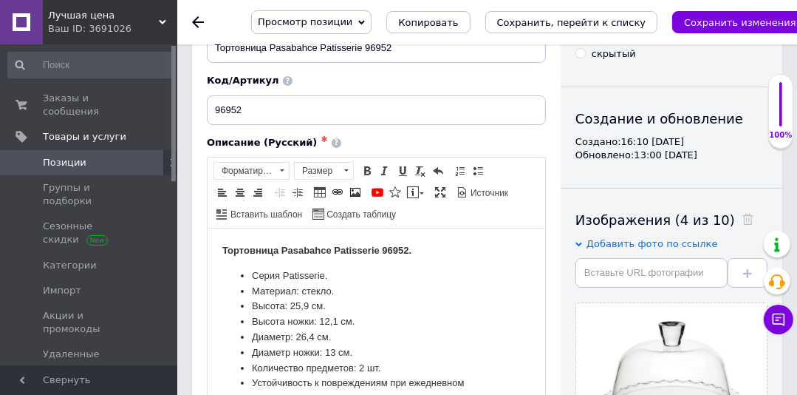
scroll to position [0, 0]
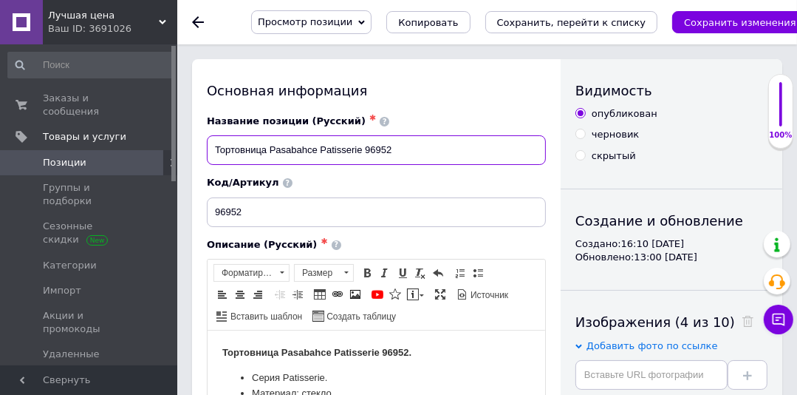
drag, startPoint x: 285, startPoint y: 149, endPoint x: 233, endPoint y: 151, distance: 52.5
click at [208, 149] on input "Тортовница Pasabahce Patisserie 96952" at bounding box center [376, 150] width 339 height 30
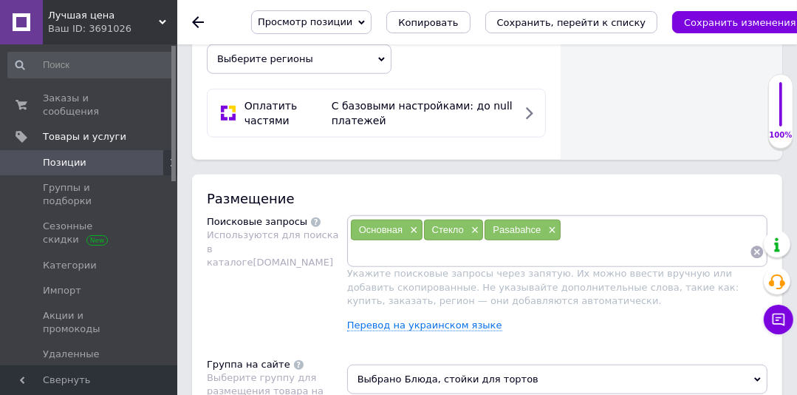
scroll to position [1031, 0]
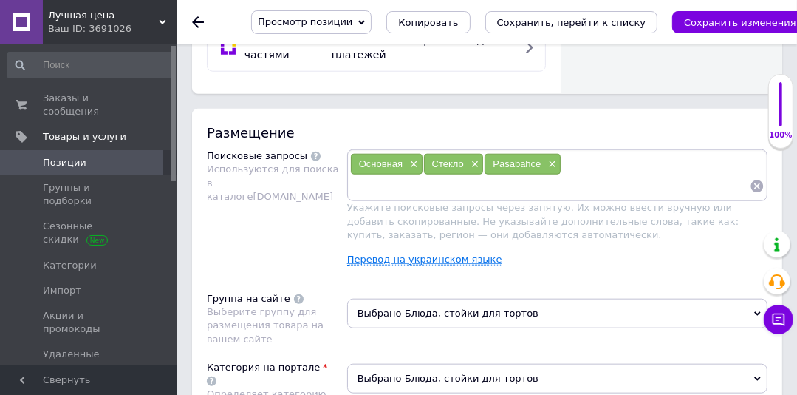
click at [403, 253] on link "Перевод на украинском языке" at bounding box center [424, 259] width 155 height 12
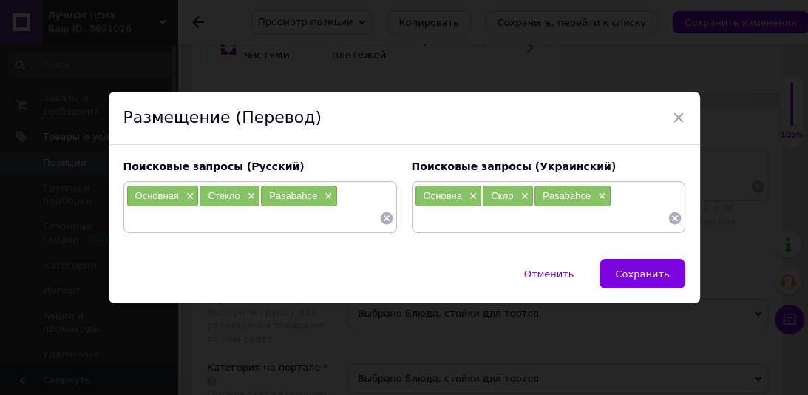
paste input "Тортовница Pasabahce Patisserie 96952"
drag, startPoint x: 186, startPoint y: 217, endPoint x: 296, endPoint y: 220, distance: 109.4
click at [307, 222] on input "Тортовница Pasabahce Patisserie 96952" at bounding box center [252, 218] width 253 height 22
type input "Тортовница"
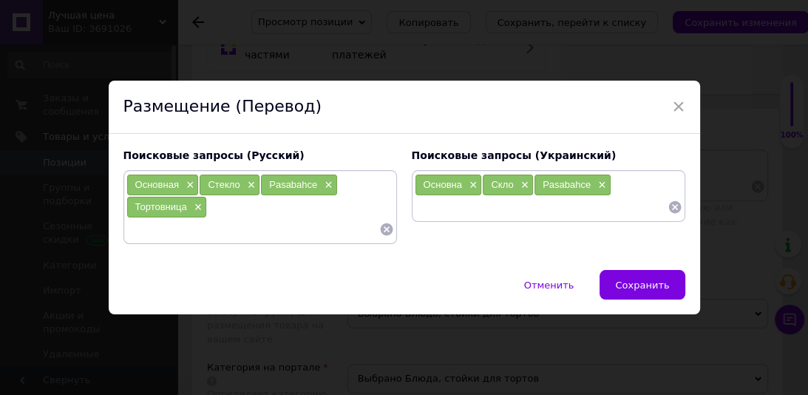
paste input "Pasabahce Patisserie 96952"
type input "Pasabahce Patisserie 96952"
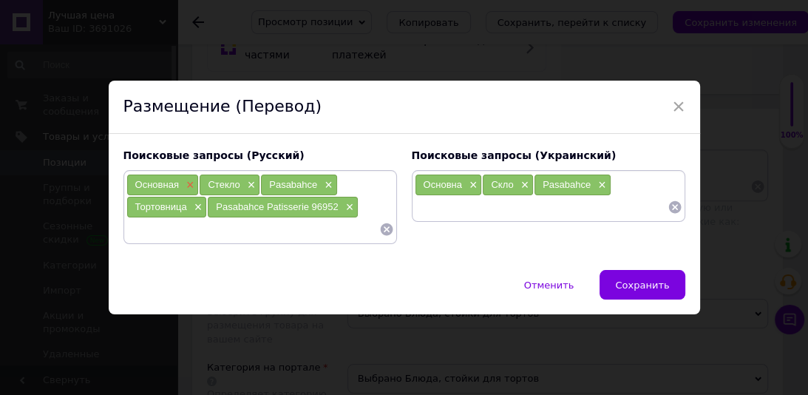
click at [185, 179] on span "×" at bounding box center [189, 185] width 12 height 13
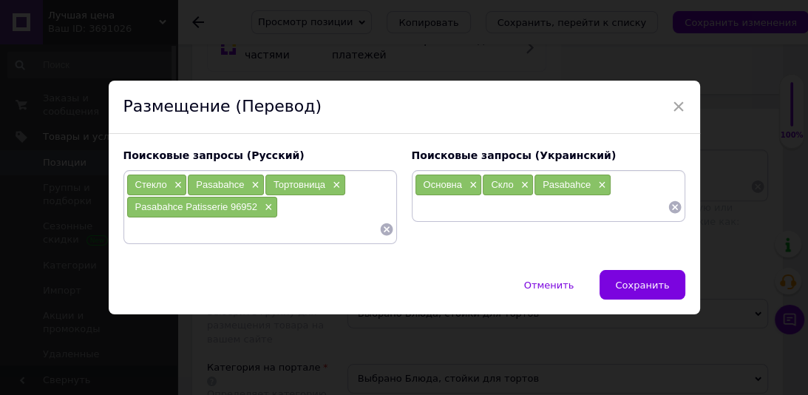
click at [188, 184] on div "Pasabahce ×" at bounding box center [226, 184] width 76 height 21
click at [172, 186] on span "×" at bounding box center [177, 185] width 12 height 13
drag, startPoint x: 193, startPoint y: 186, endPoint x: 403, endPoint y: 199, distance: 211.0
click at [192, 185] on span "×" at bounding box center [193, 185] width 12 height 13
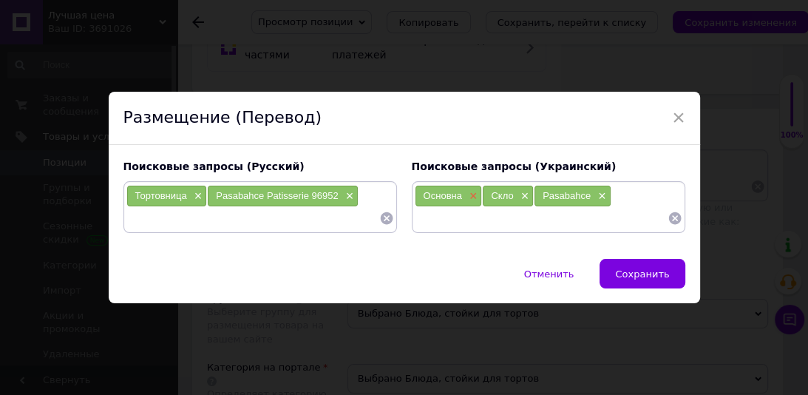
click at [466, 192] on span "×" at bounding box center [472, 196] width 12 height 13
click at [452, 194] on span "×" at bounding box center [455, 196] width 12 height 13
drag, startPoint x: 477, startPoint y: 195, endPoint x: 503, endPoint y: 0, distance: 196.8
click at [479, 194] on span "×" at bounding box center [481, 196] width 12 height 13
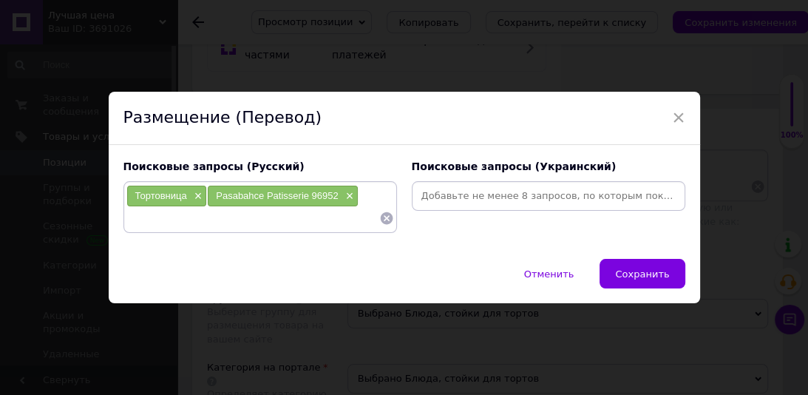
paste input "Тортівниця"
type input "Тортівниця"
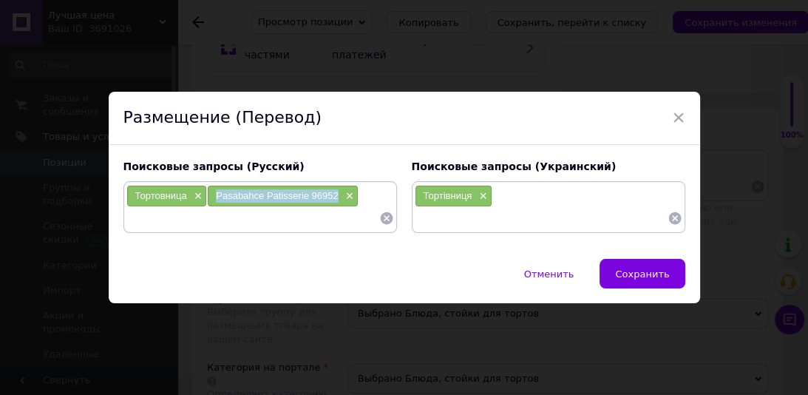
drag, startPoint x: 340, startPoint y: 195, endPoint x: 247, endPoint y: 202, distance: 93.4
click at [211, 193] on div "Pasabahce Patisserie 96952 ×" at bounding box center [283, 195] width 150 height 21
copy span "Pasabahce Patisserie 96952"
click at [423, 215] on input at bounding box center [541, 218] width 253 height 22
paste input "Pasabahce Patisserie 96952"
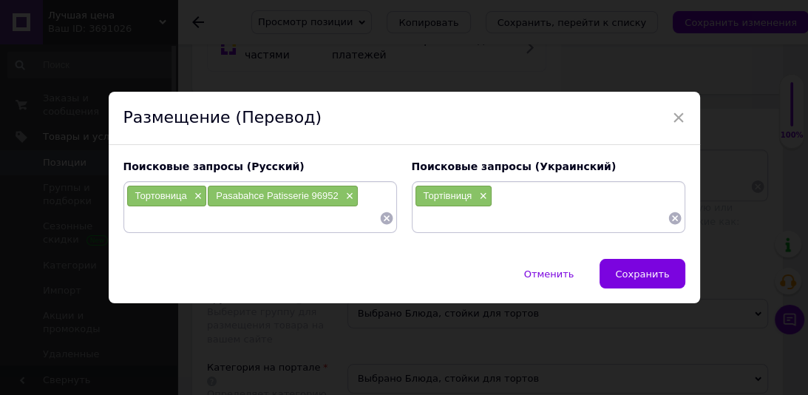
type input "Pasabahce Patisserie 96952"
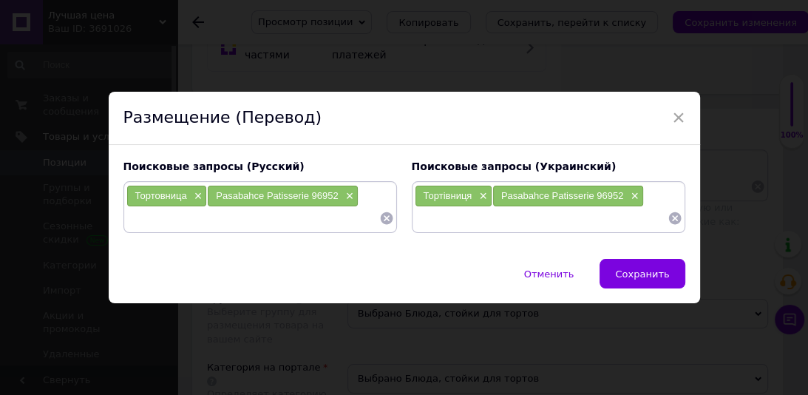
click at [168, 219] on input at bounding box center [252, 218] width 253 height 22
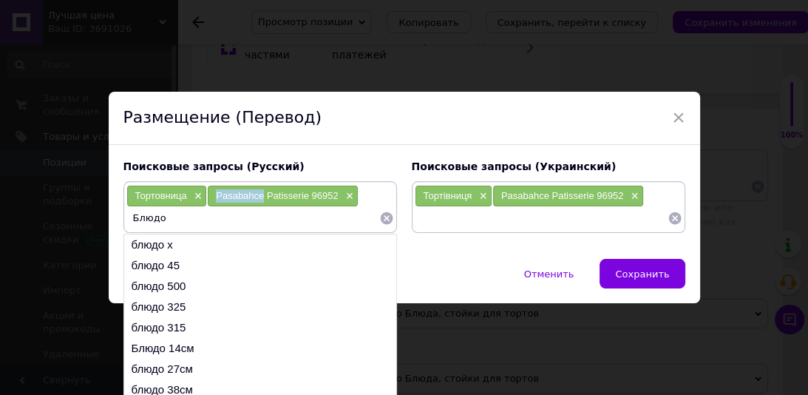
drag, startPoint x: 260, startPoint y: 202, endPoint x: 211, endPoint y: 196, distance: 50.0
click at [211, 196] on div "Pasabahce Patisserie 96952 ×" at bounding box center [283, 195] width 150 height 21
copy span "Pasabahce"
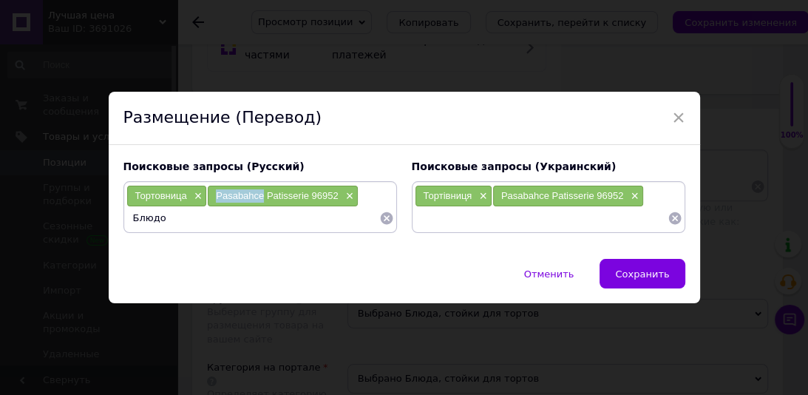
drag, startPoint x: 204, startPoint y: 216, endPoint x: 188, endPoint y: 216, distance: 15.5
click at [201, 201] on div at bounding box center [201, 201] width 0 height 0
click at [188, 216] on input "Блюдо" at bounding box center [252, 218] width 253 height 22
paste input "Pasabahce"
drag, startPoint x: 343, startPoint y: 197, endPoint x: 312, endPoint y: 197, distance: 31.0
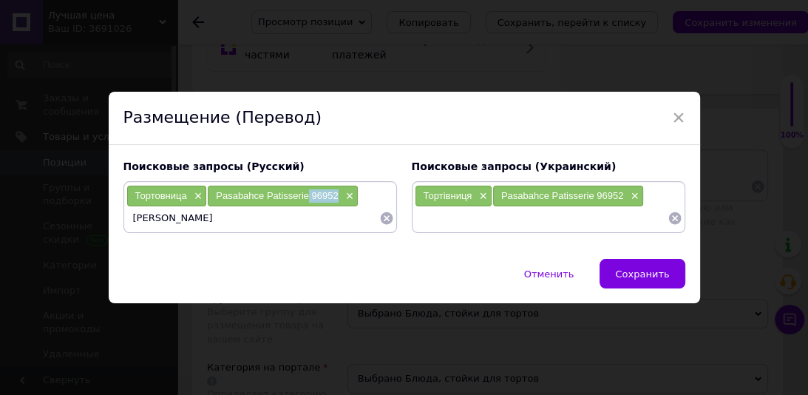
click at [305, 197] on div "Pasabahce Patisserie 96952 ×" at bounding box center [283, 195] width 150 height 21
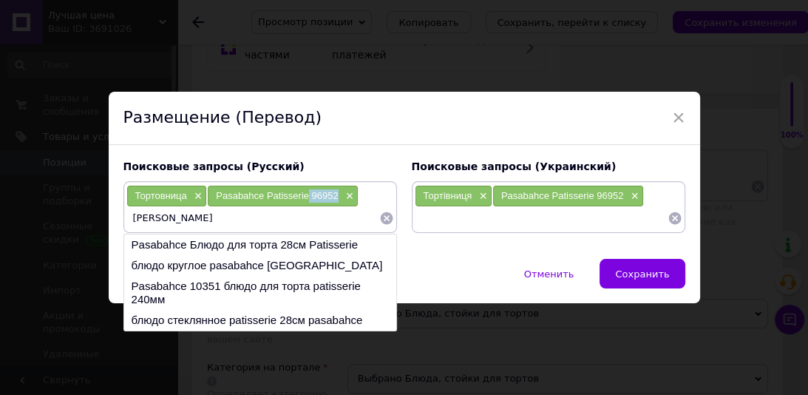
copy span "96952"
click at [250, 217] on input "[PERSON_NAME]" at bounding box center [252, 218] width 253 height 22
paste input "96952"
type input "[PERSON_NAME] 96952"
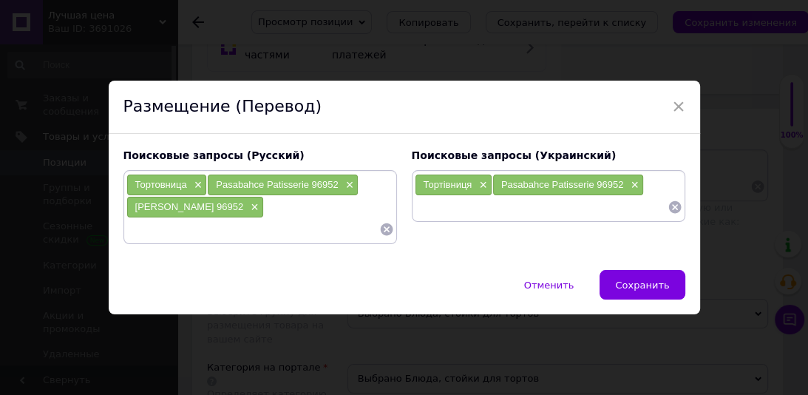
drag, startPoint x: 231, startPoint y: 202, endPoint x: 130, endPoint y: 211, distance: 101.0
click at [130, 211] on div "[PERSON_NAME] 96952 ×" at bounding box center [195, 207] width 136 height 21
copy span "[PERSON_NAME] 96952"
click at [476, 205] on input at bounding box center [541, 207] width 253 height 22
paste input "[PERSON_NAME] 96952"
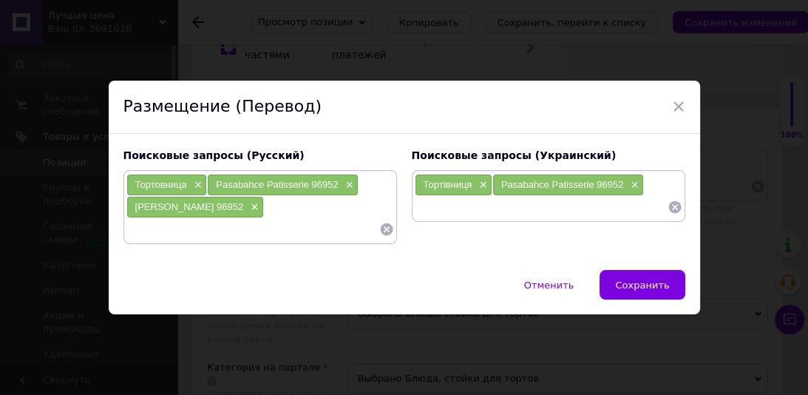
type input "[PERSON_NAME] 96952"
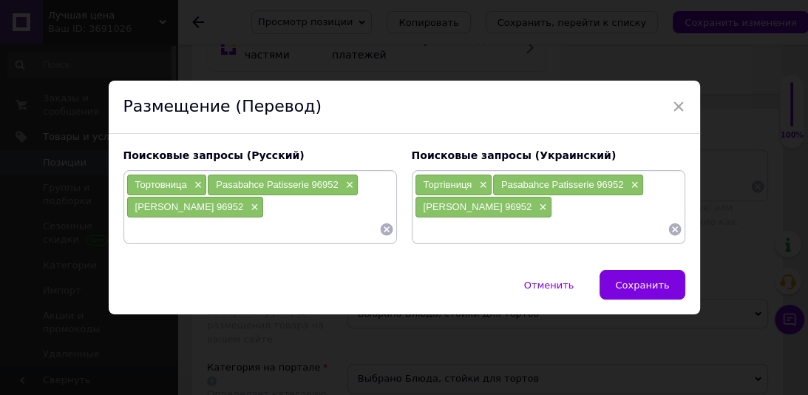
paste input "тортовница на ножке"
click at [133, 227] on input "тортовница на ножке" at bounding box center [252, 229] width 253 height 22
type input "Тортовница на ножке"
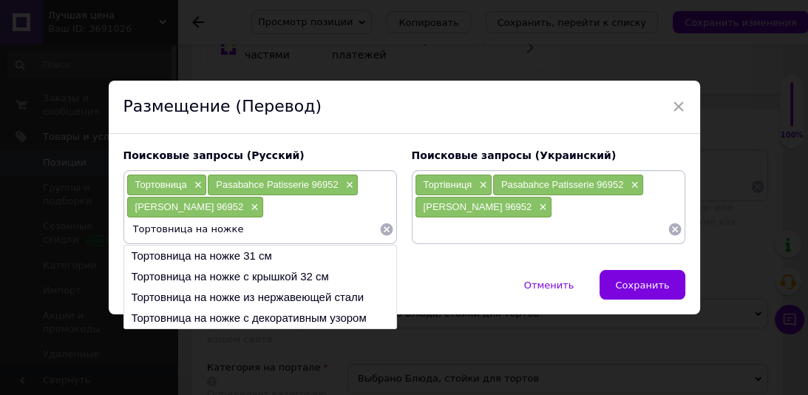
click at [262, 231] on input "Тортовница на ножке" at bounding box center [252, 229] width 253 height 22
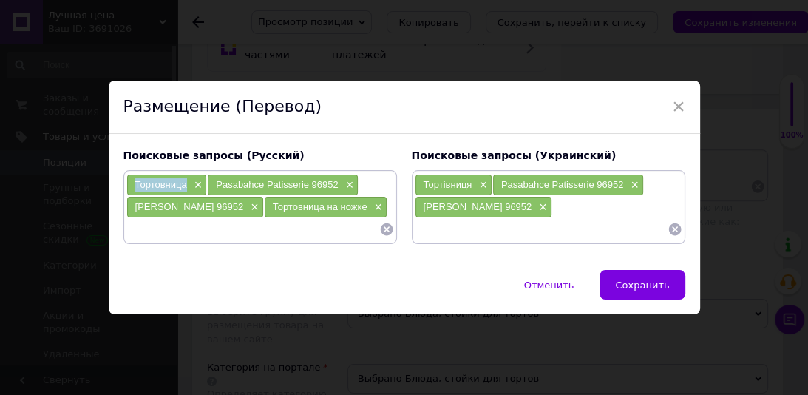
drag, startPoint x: 183, startPoint y: 185, endPoint x: 133, endPoint y: 185, distance: 49.5
click at [135, 185] on span "Тортовница" at bounding box center [161, 184] width 52 height 11
copy span "Тортовница"
click at [153, 222] on input at bounding box center [252, 229] width 253 height 22
paste input "Тортовница"
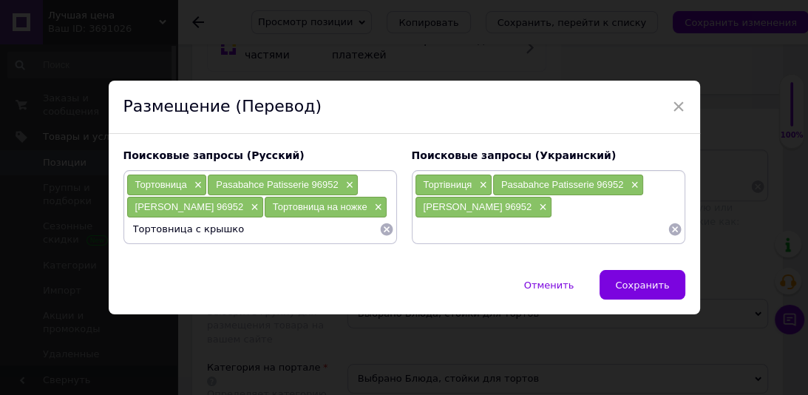
type input "Тортовница с крышкой"
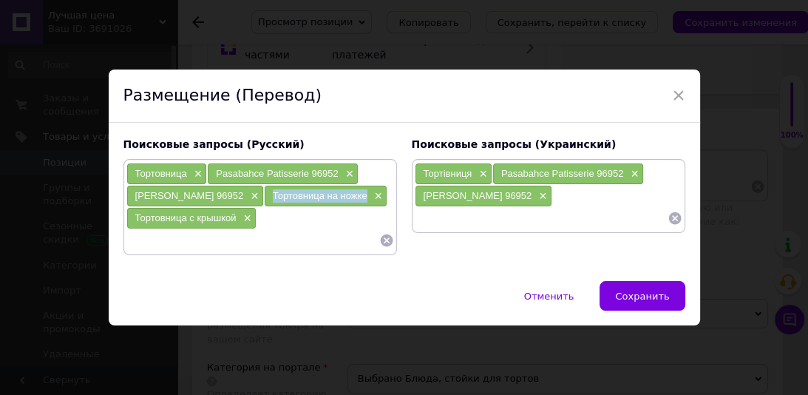
drag, startPoint x: 344, startPoint y: 198, endPoint x: 270, endPoint y: 197, distance: 73.9
click at [269, 197] on div "Тортовница на ножке ×" at bounding box center [326, 195] width 122 height 21
copy span "Тортовница на ножке"
drag, startPoint x: 226, startPoint y: 232, endPoint x: 236, endPoint y: 185, distance: 48.4
click at [222, 234] on input at bounding box center [252, 240] width 253 height 22
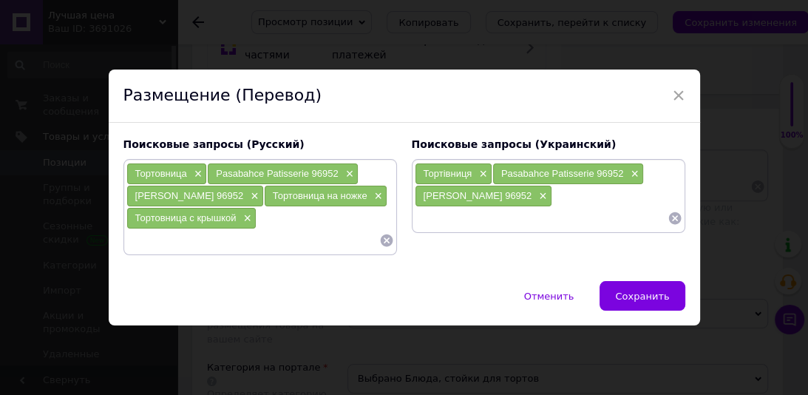
paste input "Тортовница на ножке"
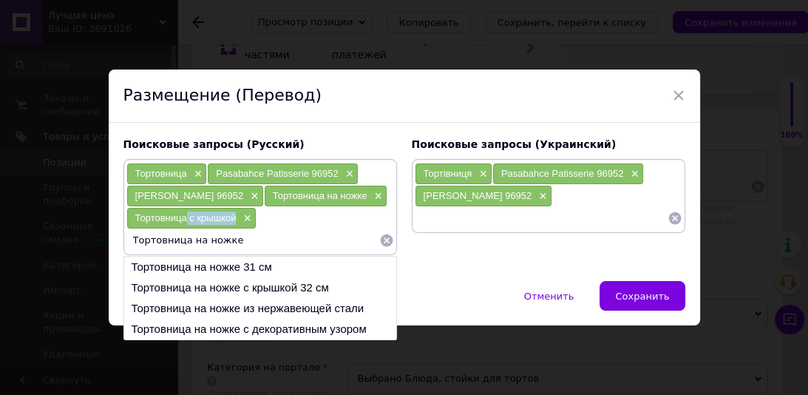
drag, startPoint x: 236, startPoint y: 216, endPoint x: 183, endPoint y: 219, distance: 52.6
click at [183, 219] on div "Тортовница с крышкой ×" at bounding box center [191, 218] width 129 height 21
copy span "с крышкой"
click at [242, 239] on input "Тортовница на ножке" at bounding box center [252, 240] width 253 height 22
paste input "с крышкой"
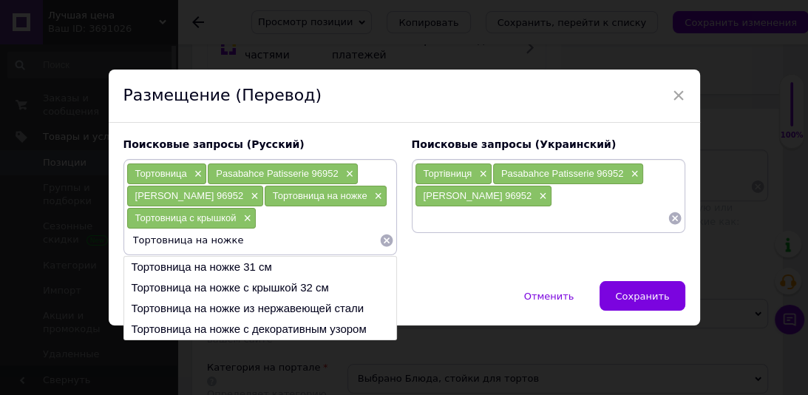
type input "Тортовница на ножке с крышкой"
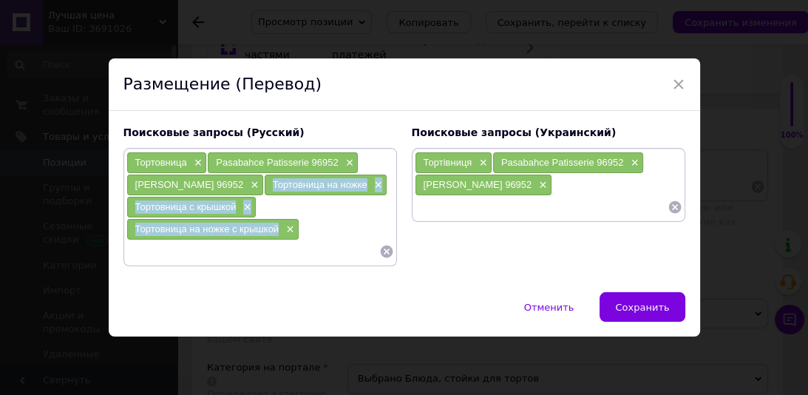
drag, startPoint x: 259, startPoint y: 230, endPoint x: 266, endPoint y: 189, distance: 41.3
click at [266, 189] on div "Тортовница × Pasabahce Patisserie 96952 × Блюдо Pasabahce 96952 × Тортовница на…" at bounding box center [260, 206] width 268 height 111
copy div "Тортовница на ножке × Тортовница с крышкой × Тортовница на ножке с крышкой"
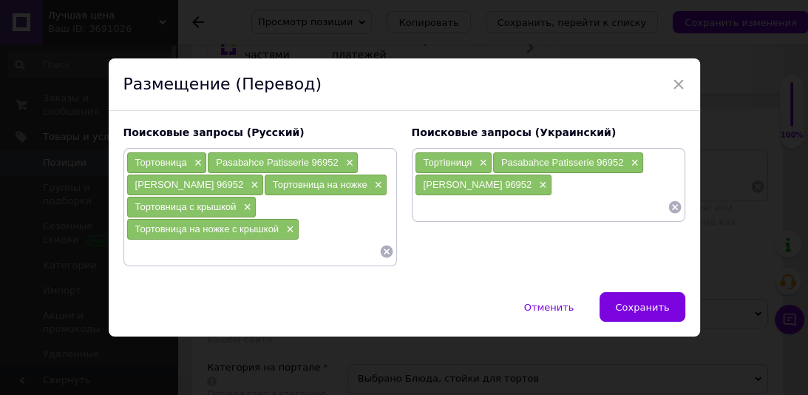
paste input "Тортівниця на ніжці×"
type input "Тортівниця на ніжці"
paste input "Тортівниця з кришкою×"
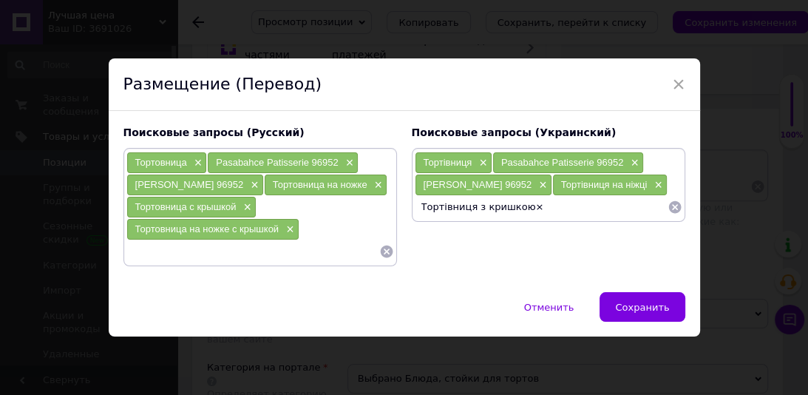
type input "Тортівниця з кришкою"
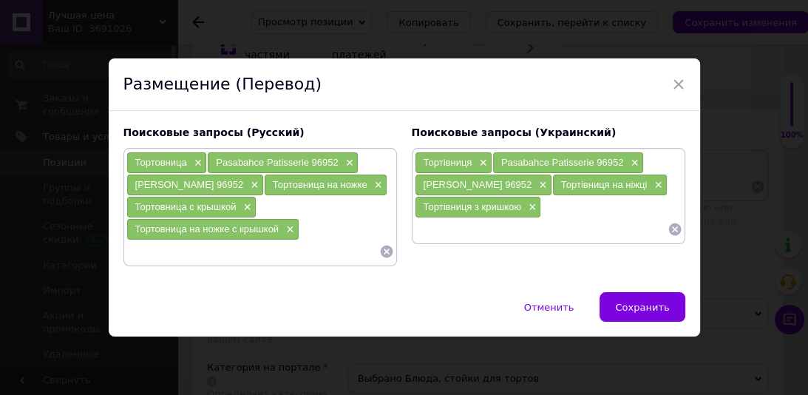
paste input "Тортівниця на ніжці з кришкою"
type input "Тортівниця на ніжці з кришкою"
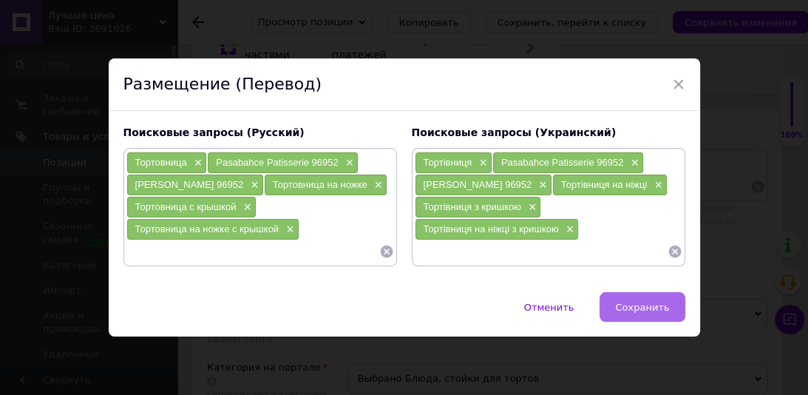
click at [641, 305] on span "Сохранить" at bounding box center [642, 307] width 54 height 11
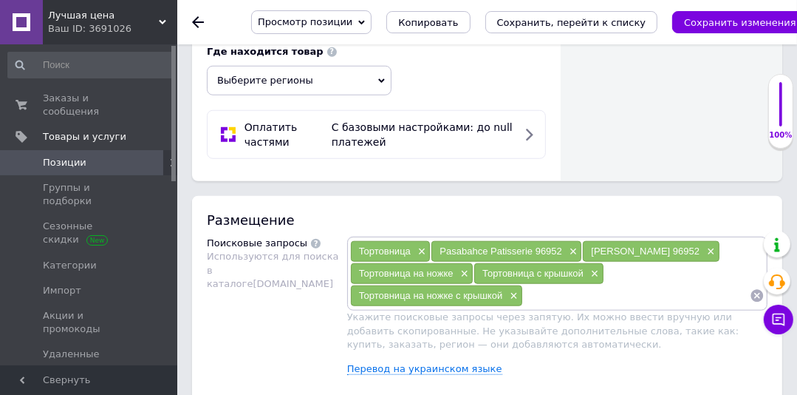
scroll to position [959, 0]
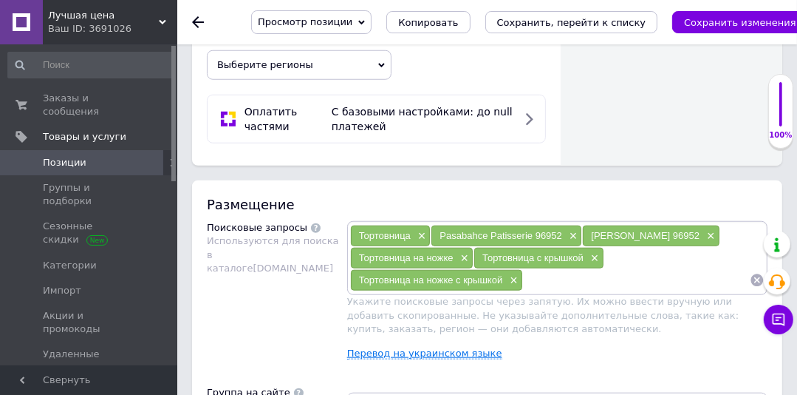
click at [422, 347] on link "Перевод на украинском языке" at bounding box center [424, 353] width 155 height 12
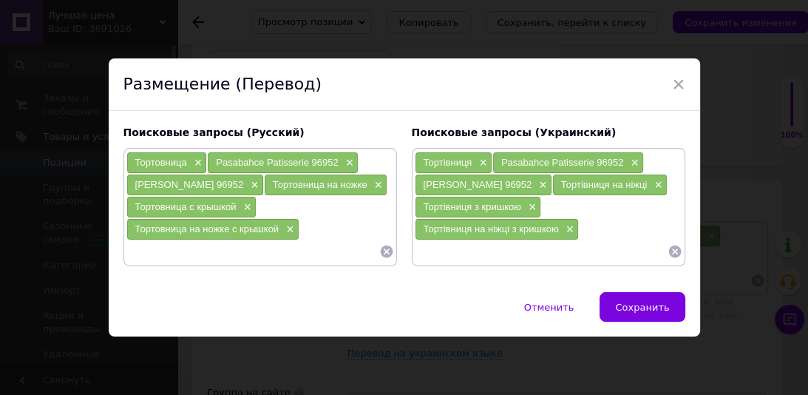
paste input "Блюдо-тортовница"
type input "Блюдо-тортовница"
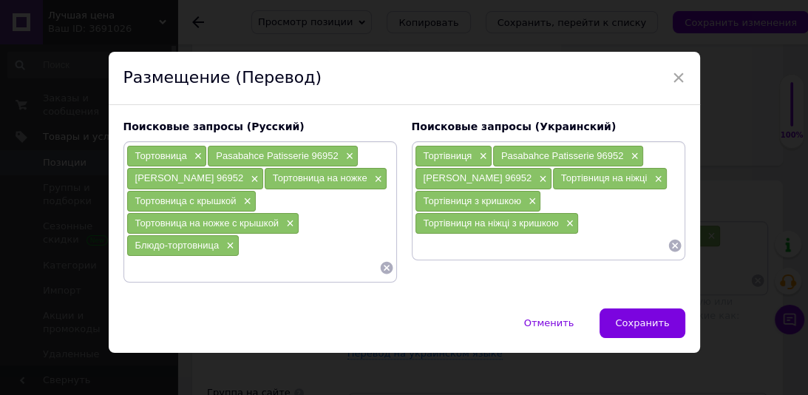
paste input "Блюдо-тортовница"
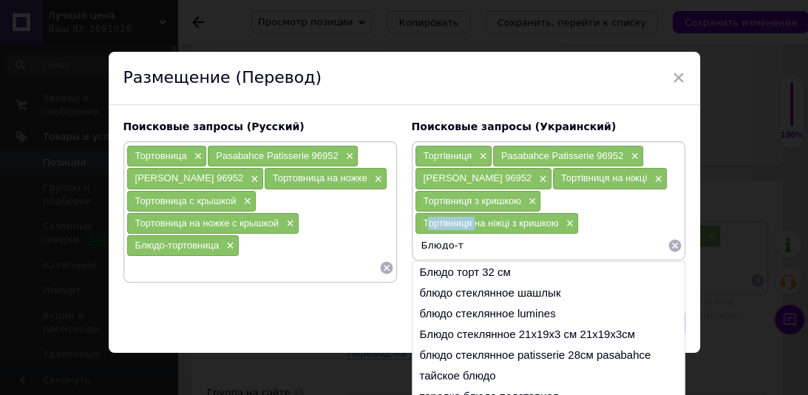
drag, startPoint x: 472, startPoint y: 222, endPoint x: 427, endPoint y: 222, distance: 45.1
click at [427, 222] on span "Тортівниця на ніжці з кришкою" at bounding box center [490, 222] width 135 height 11
copy span "ортівниця"
click at [467, 248] on input "Блюдо-т" at bounding box center [541, 245] width 253 height 22
paste input "ортівниця"
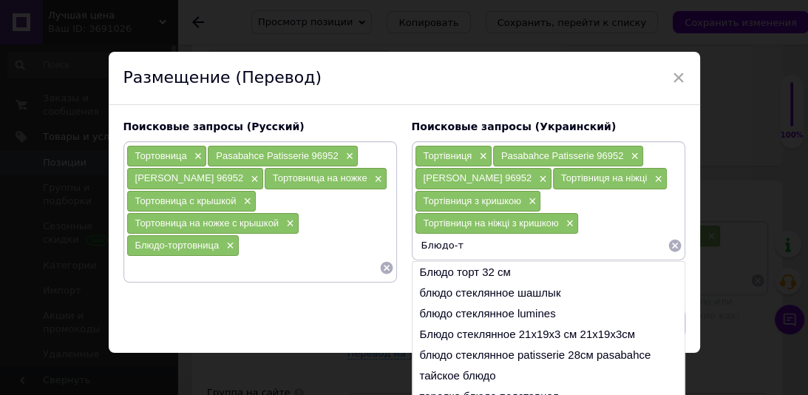
type input "Блюдо-тортівниця"
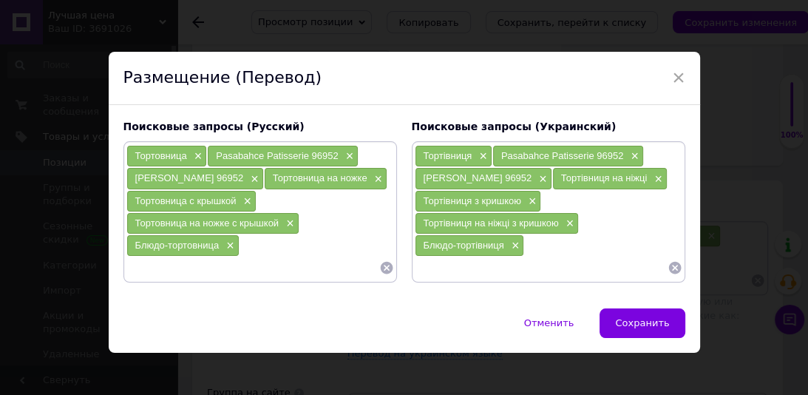
click at [225, 264] on input at bounding box center [252, 267] width 253 height 22
type input "Стеклянная тортовница"
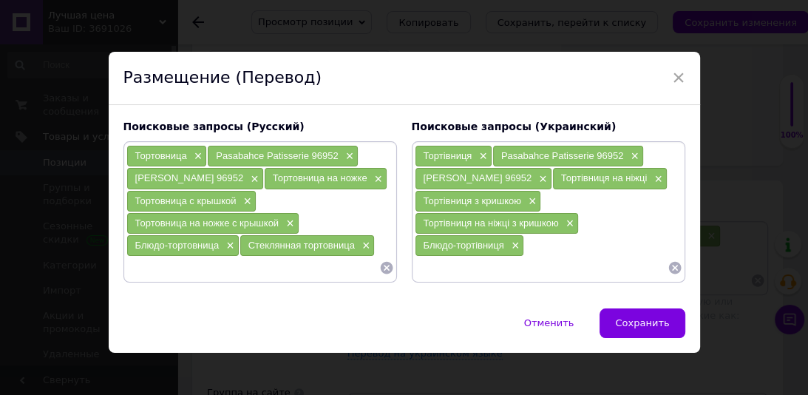
click at [472, 270] on input at bounding box center [541, 267] width 253 height 22
drag, startPoint x: 465, startPoint y: 223, endPoint x: 423, endPoint y: 223, distance: 42.1
click at [423, 223] on span "Тортівниця на ніжці з кришкою" at bounding box center [490, 222] width 135 height 11
copy span "ортівниця"
click at [467, 265] on input "Скяляна т" at bounding box center [541, 267] width 253 height 22
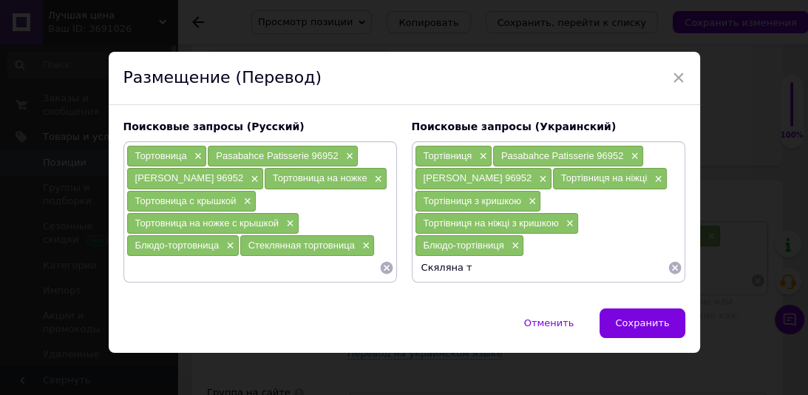
paste input "ортівниця"
type input "Скяляна тортівниця"
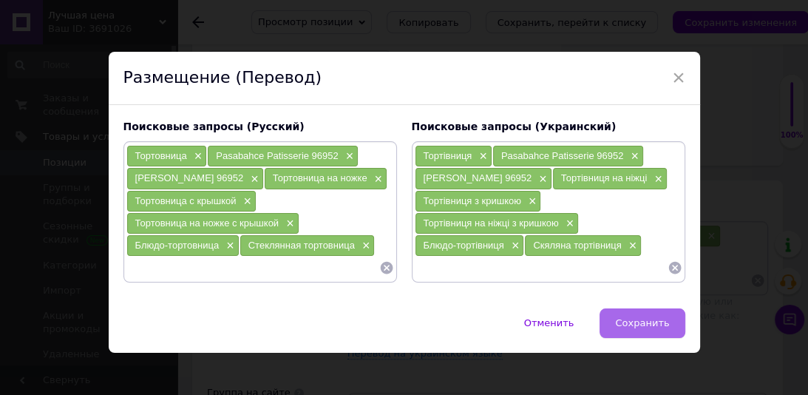
click at [635, 323] on span "Сохранить" at bounding box center [642, 322] width 54 height 11
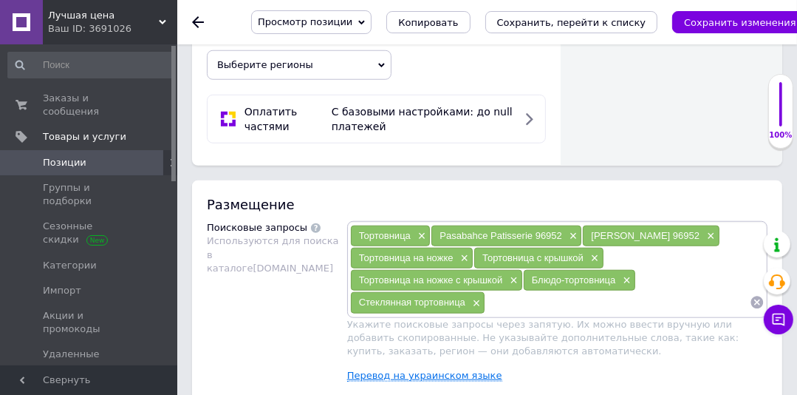
click at [359, 369] on link "Перевод на украинском языке" at bounding box center [424, 375] width 155 height 12
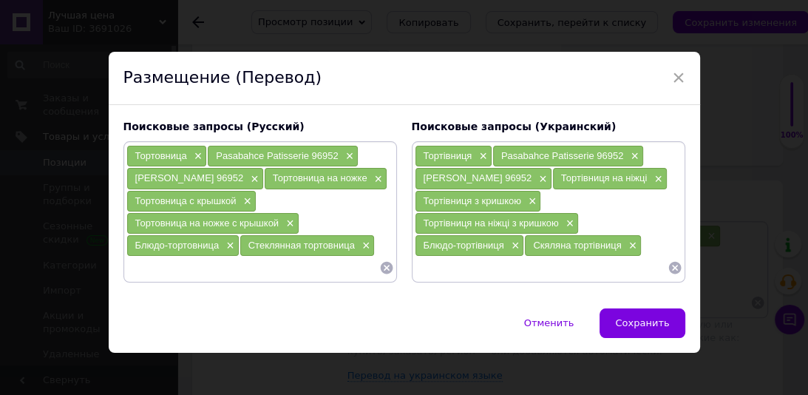
paste input "Блюдо тортовница на ножке"
click at [220, 268] on input "Блюдо тортовница скрышкой" at bounding box center [252, 267] width 253 height 22
type input "Блюдо тортовница с крышкой"
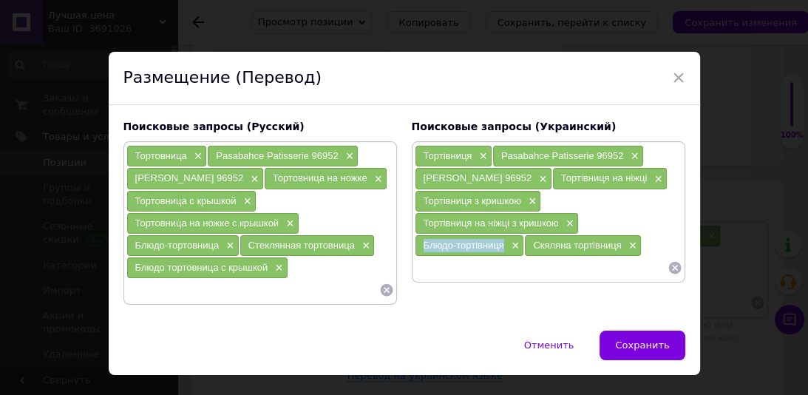
drag, startPoint x: 505, startPoint y: 245, endPoint x: 414, endPoint y: 245, distance: 91.6
click at [415, 245] on div "Блюдо-тортівниця ×" at bounding box center [469, 245] width 109 height 21
click at [446, 259] on input at bounding box center [541, 267] width 253 height 22
paste input "Блюдо-тортівниця"
click at [451, 268] on input "Блюдо-тортівниця" at bounding box center [541, 267] width 253 height 22
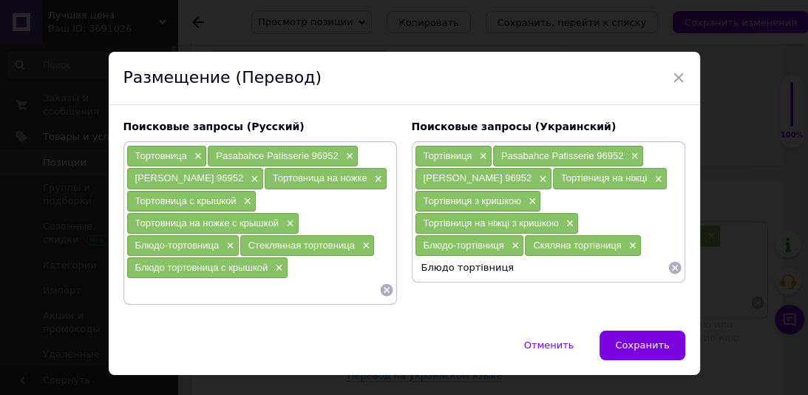
click at [517, 259] on input "Блюдо тортівниця" at bounding box center [541, 267] width 253 height 22
drag, startPoint x: 518, startPoint y: 202, endPoint x: 475, endPoint y: 198, distance: 43.1
click at [469, 197] on div "Тортівниця з кришкою ×" at bounding box center [478, 201] width 126 height 21
click at [514, 266] on input "Блюдо тортівниця" at bounding box center [541, 267] width 253 height 22
paste input "з кришкою"
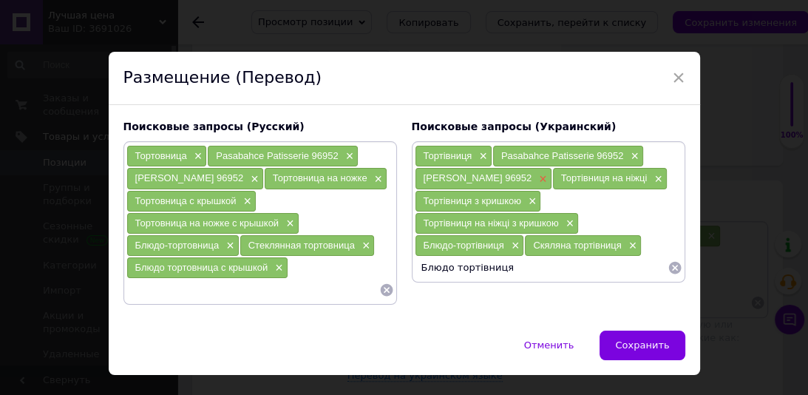
type input "Блюдо тортівниця з кришкою"
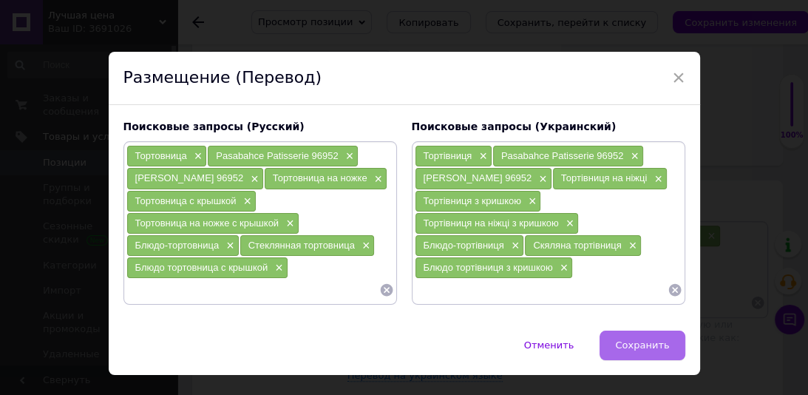
click at [655, 343] on span "Сохранить" at bounding box center [642, 344] width 54 height 11
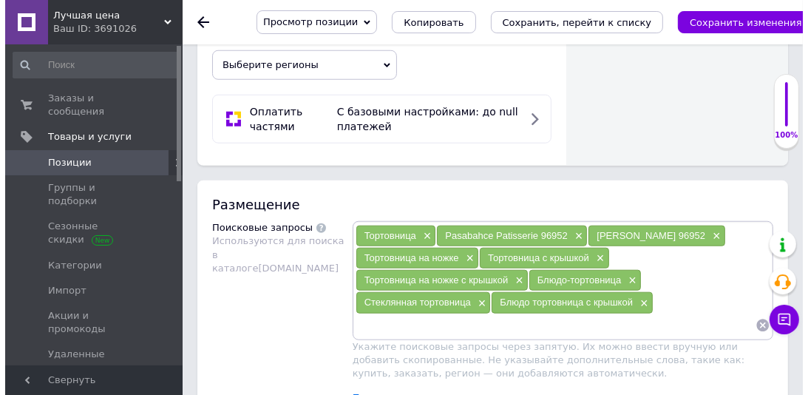
scroll to position [1047, 0]
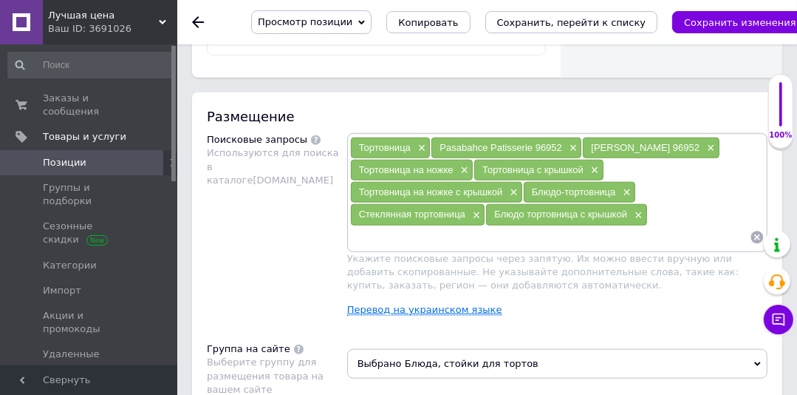
click at [382, 304] on link "Перевод на украинском языке" at bounding box center [424, 310] width 155 height 12
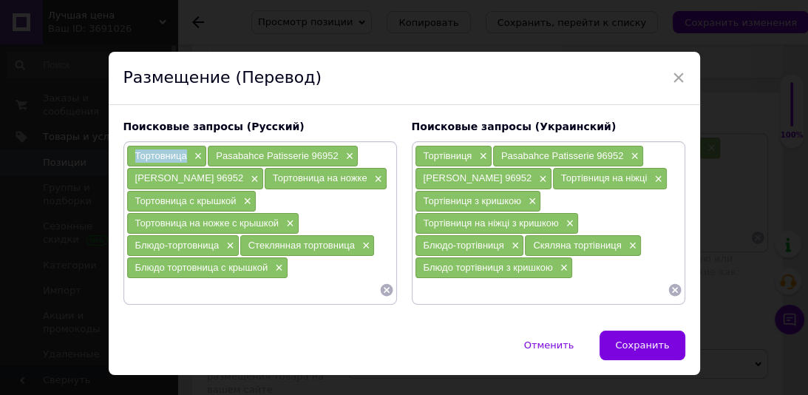
drag, startPoint x: 180, startPoint y: 151, endPoint x: 133, endPoint y: 151, distance: 46.6
click at [133, 151] on div "Тортовница ×" at bounding box center [167, 156] width 80 height 21
click at [168, 293] on input at bounding box center [252, 290] width 253 height 22
paste input "Тортовница"
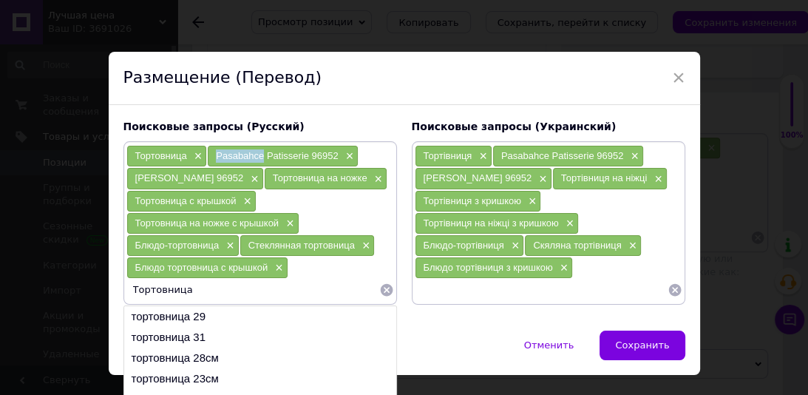
drag, startPoint x: 262, startPoint y: 158, endPoint x: 219, endPoint y: 157, distance: 42.9
click at [208, 157] on div "Pasabahce Patisserie 96952 ×" at bounding box center [283, 156] width 150 height 21
click at [213, 284] on input "Тортовница" at bounding box center [252, 290] width 253 height 22
paste input "Pasabahce"
type input "Тортовница Pasabahce"
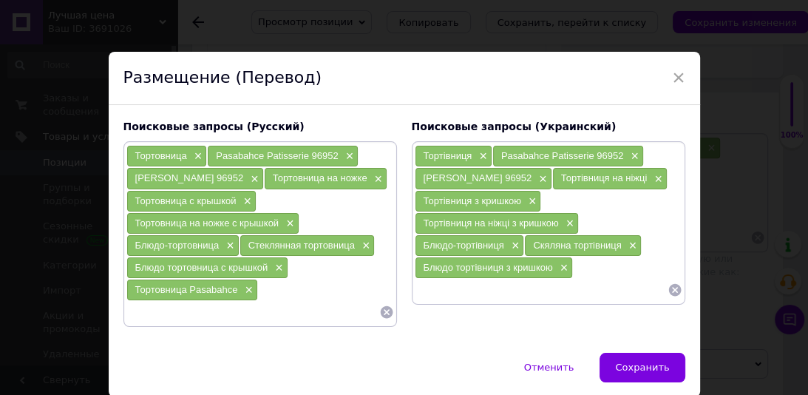
paste input "Pasabahce"
drag, startPoint x: 471, startPoint y: 156, endPoint x: 429, endPoint y: 155, distance: 42.1
click at [415, 151] on div "Тортівниця ×" at bounding box center [453, 156] width 76 height 21
click at [418, 288] on input "Pasabahce" at bounding box center [541, 290] width 253 height 22
paste input "Тортівниця"
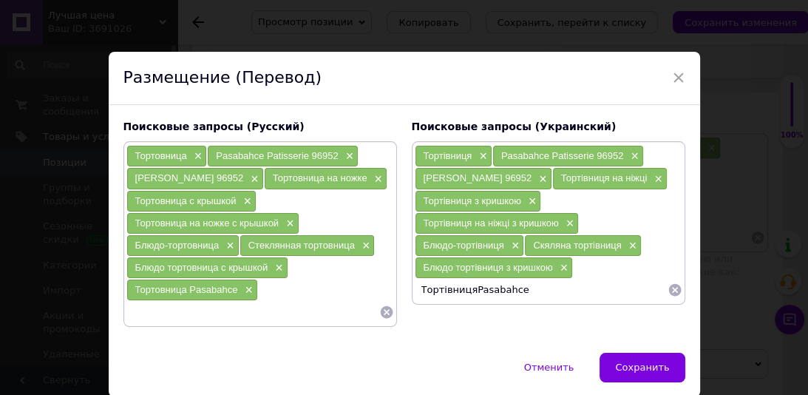
type input "Тортівниця Pasabahce"
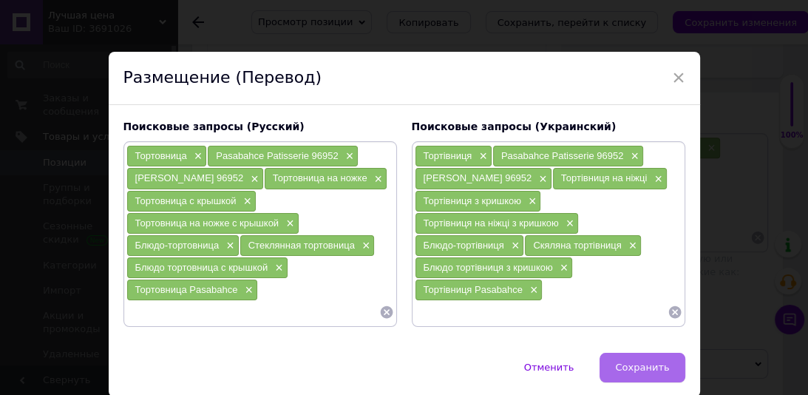
click at [641, 361] on span "Сохранить" at bounding box center [642, 366] width 54 height 11
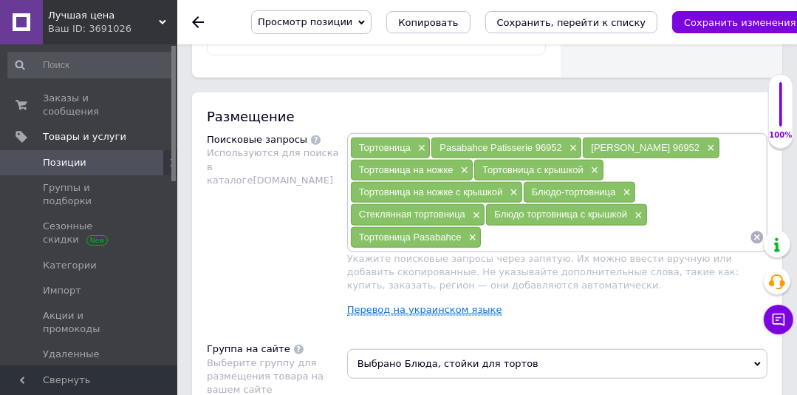
click at [389, 304] on link "Перевод на украинском языке" at bounding box center [424, 310] width 155 height 12
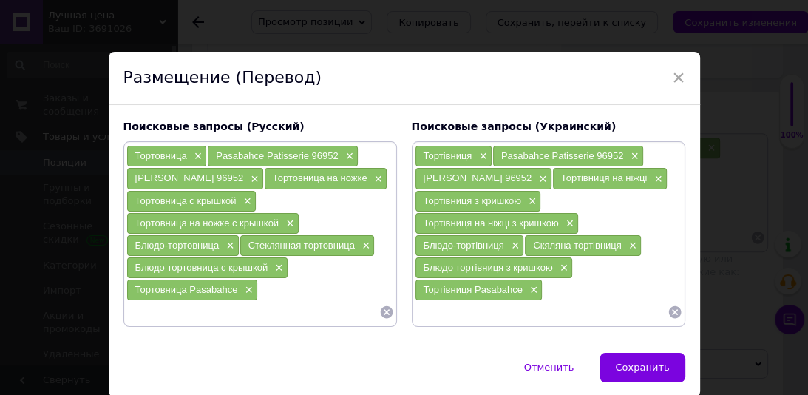
click at [198, 310] on input at bounding box center [252, 312] width 253 height 22
type input "Блюдо на ножке"
drag, startPoint x: 319, startPoint y: 292, endPoint x: 262, endPoint y: 287, distance: 57.8
click at [259, 288] on div "Блюдо на ножке ×" at bounding box center [309, 289] width 100 height 21
click at [202, 307] on input at bounding box center [252, 312] width 253 height 22
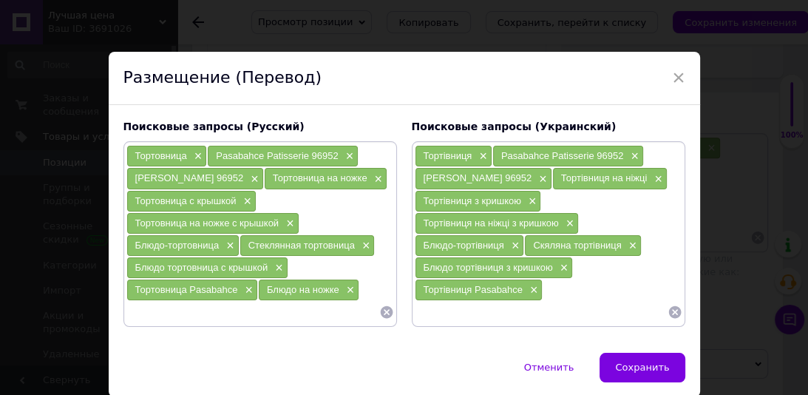
paste input "Блюдо на ножке"
drag, startPoint x: 258, startPoint y: 154, endPoint x: 265, endPoint y: 160, distance: 8.9
click at [231, 154] on span "Pasabahce Patisserie 96952" at bounding box center [277, 155] width 123 height 11
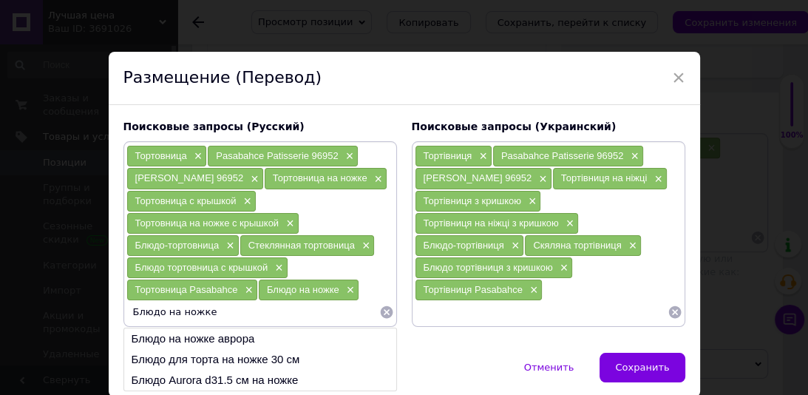
click at [263, 159] on span "Pasabahce Patisserie 96952" at bounding box center [277, 155] width 123 height 11
drag, startPoint x: 262, startPoint y: 157, endPoint x: 210, endPoint y: 157, distance: 51.7
click at [210, 157] on div "Pasabahce Patisserie 96952 ×" at bounding box center [283, 156] width 150 height 21
click at [239, 309] on input "Блюдо на ножке" at bounding box center [252, 312] width 253 height 22
paste input "Pasabahce"
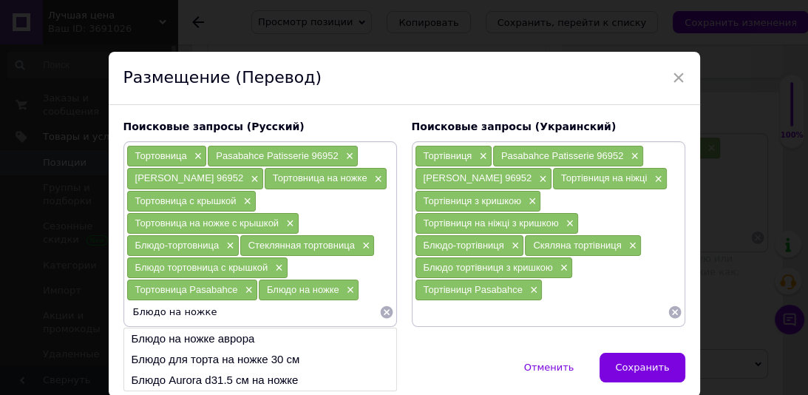
type input "Блюдо на ножке Pasabahce"
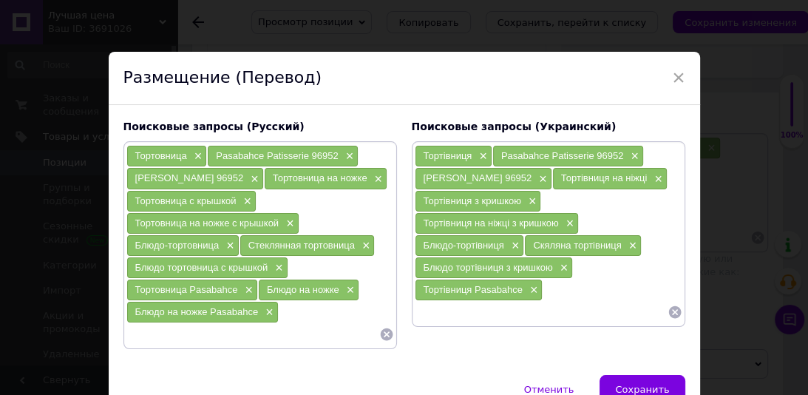
click at [462, 308] on input at bounding box center [541, 312] width 253 height 22
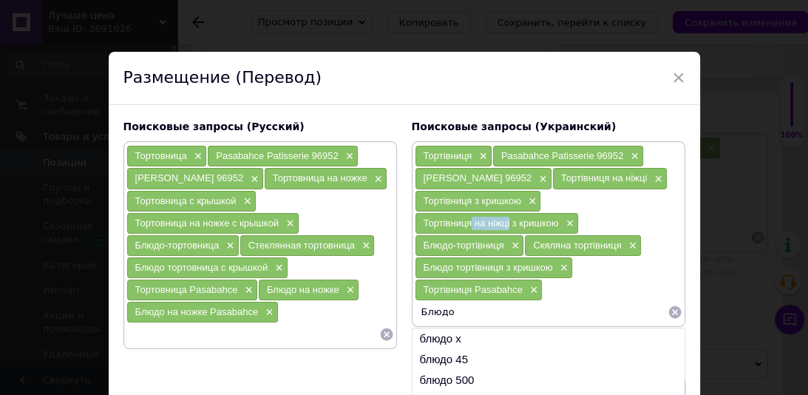
drag, startPoint x: 505, startPoint y: 224, endPoint x: 470, endPoint y: 222, distance: 34.8
click at [470, 222] on span "Тортівниця на ніжці з кришкою" at bounding box center [490, 222] width 135 height 11
click at [471, 310] on input "Блюдо" at bounding box center [541, 312] width 253 height 22
paste input "на ніжці"
type input "Блюдо на ніжці"
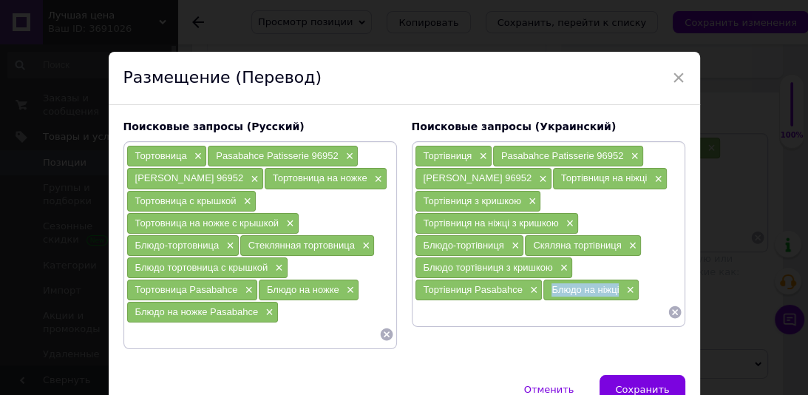
drag, startPoint x: 621, startPoint y: 287, endPoint x: 553, endPoint y: 287, distance: 68.7
click at [549, 289] on div "Блюдо на ніжці ×" at bounding box center [590, 289] width 95 height 21
click at [482, 305] on input at bounding box center [541, 312] width 253 height 22
paste input "Блюдо на ніжці"
drag, startPoint x: 256, startPoint y: 309, endPoint x: 225, endPoint y: 310, distance: 31.0
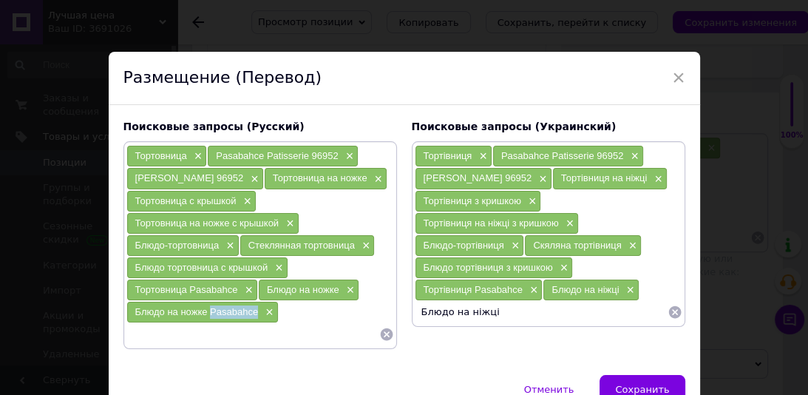
click at [209, 310] on div "Блюдо на ножке Pasabahce ×" at bounding box center [202, 312] width 151 height 21
click at [525, 313] on input "Блюдо на ніжці" at bounding box center [541, 312] width 253 height 22
paste input "Pasabahce"
type input "Блюдо на ніжці Pasabahce"
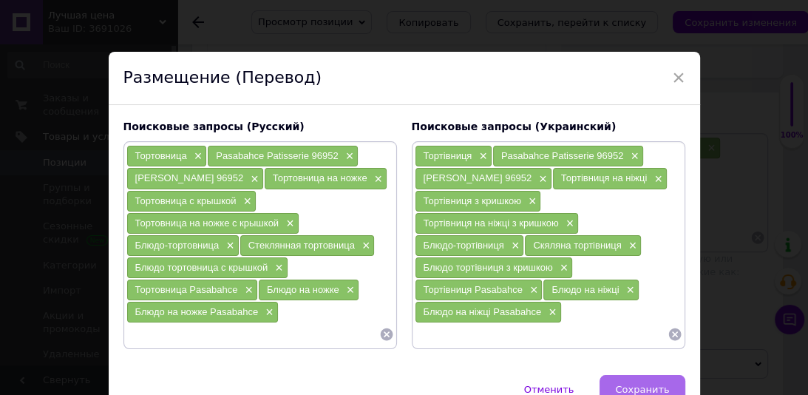
click at [654, 384] on span "Сохранить" at bounding box center [642, 389] width 54 height 11
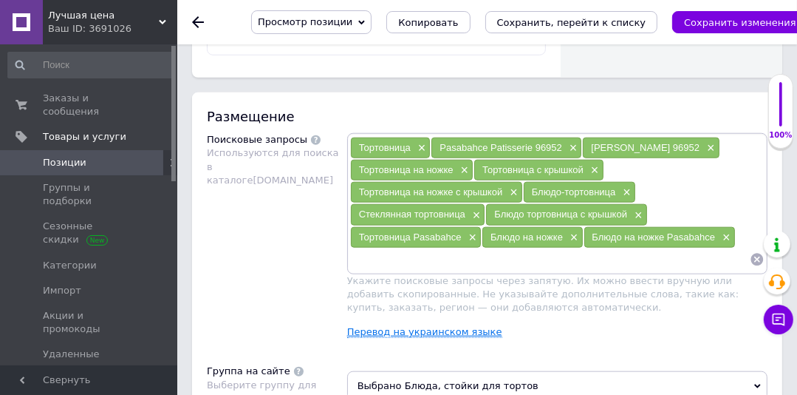
click at [396, 326] on link "Перевод на украинском языке" at bounding box center [424, 332] width 155 height 12
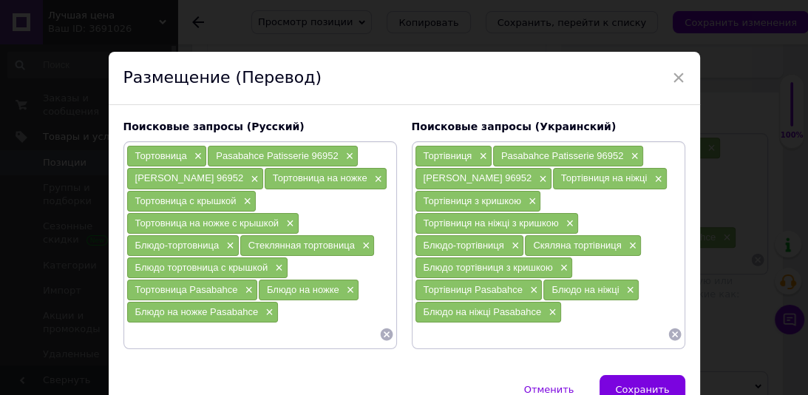
click at [263, 324] on input at bounding box center [252, 334] width 253 height 22
type input "Блюдо для торта"
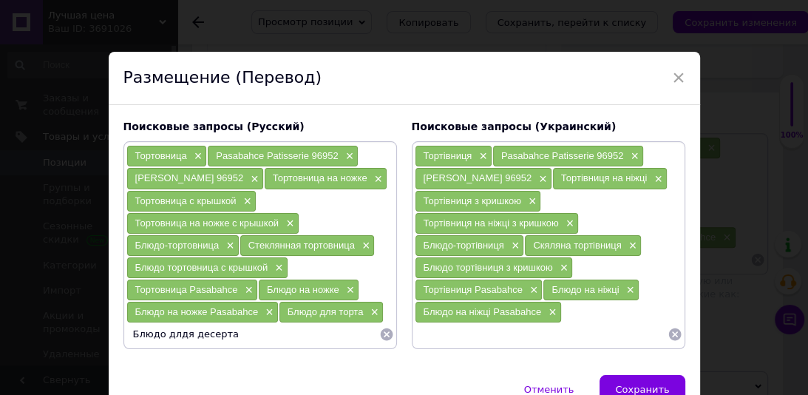
click at [178, 331] on input "Блюдо длдя десерта" at bounding box center [252, 334] width 253 height 22
type input "Блюдо для десерта"
click at [237, 331] on input "Блюдо для десерта" at bounding box center [252, 334] width 253 height 22
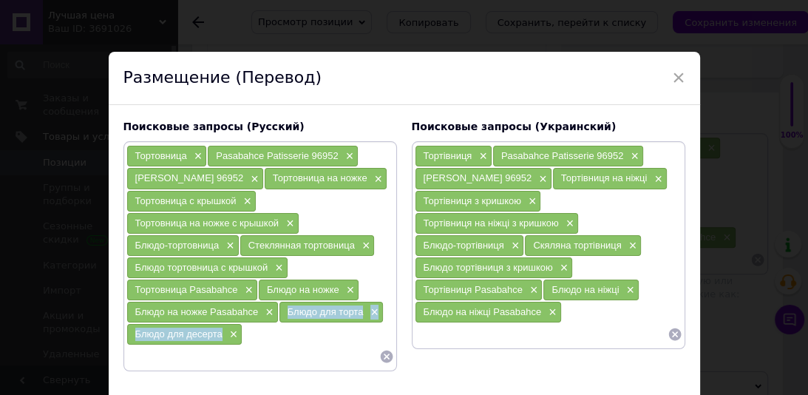
drag, startPoint x: 221, startPoint y: 336, endPoint x: 289, endPoint y: 315, distance: 71.3
click at [275, 316] on div "Тортовница × Pasabahce Patisserie 96952 × Блюдо Pasabahce 96952 × Тортовница на…" at bounding box center [260, 256] width 268 height 222
paste input "Страва для торта×"
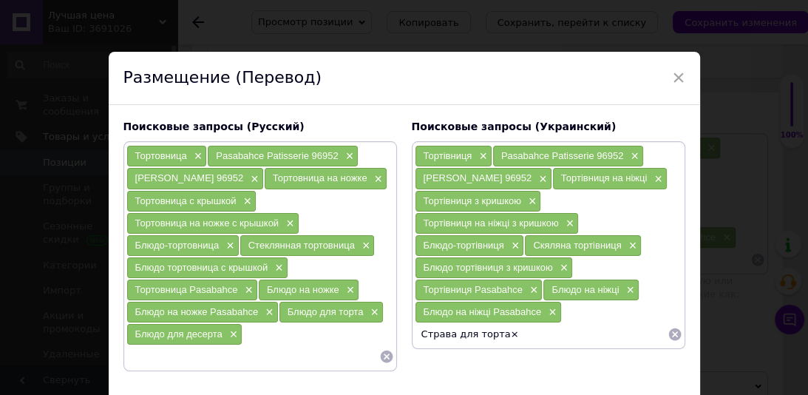
drag, startPoint x: 449, startPoint y: 331, endPoint x: 414, endPoint y: 333, distance: 35.5
click at [415, 333] on input "Страва для торта×" at bounding box center [541, 334] width 253 height 22
click at [528, 331] on input "Блюдо для торта×" at bounding box center [541, 334] width 253 height 22
type input "Блюдо для торта"
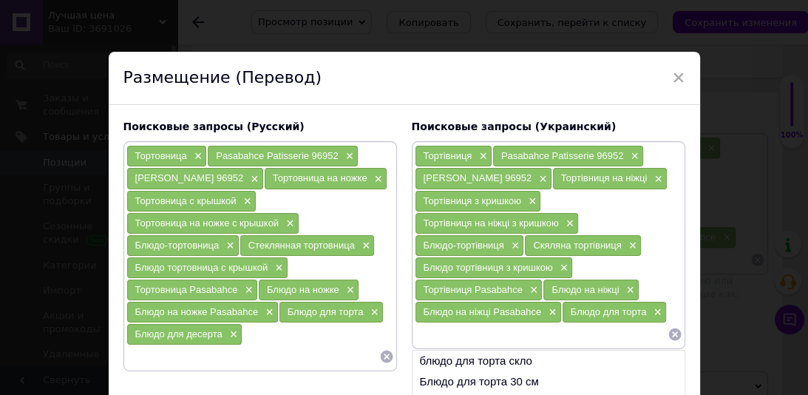
paste input "Страва для десерту"
drag, startPoint x: 452, startPoint y: 336, endPoint x: 412, endPoint y: 336, distance: 39.2
click at [415, 336] on input "Страва для десерту" at bounding box center [541, 334] width 253 height 22
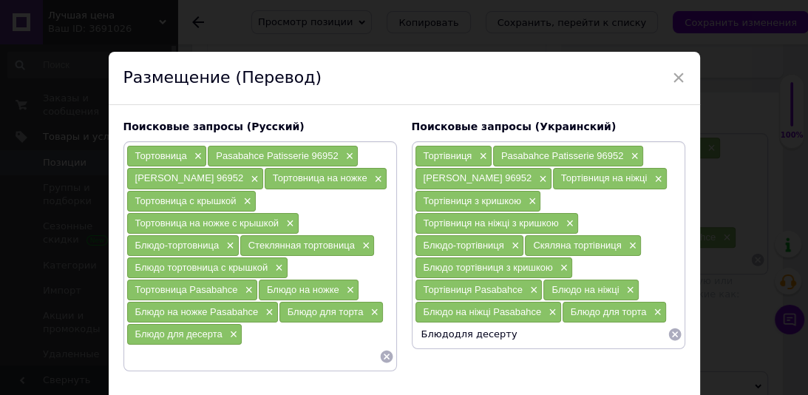
type input "Блюдо для десерту"
click at [529, 327] on input "Блюдо для десерту" at bounding box center [541, 334] width 253 height 22
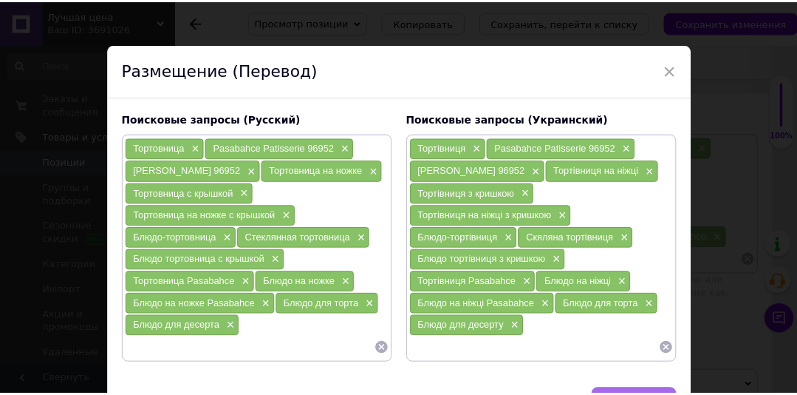
scroll to position [59, 0]
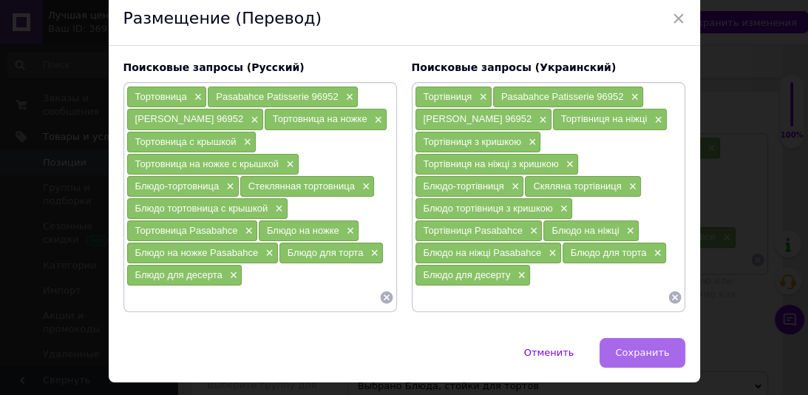
click at [644, 347] on span "Сохранить" at bounding box center [642, 352] width 54 height 11
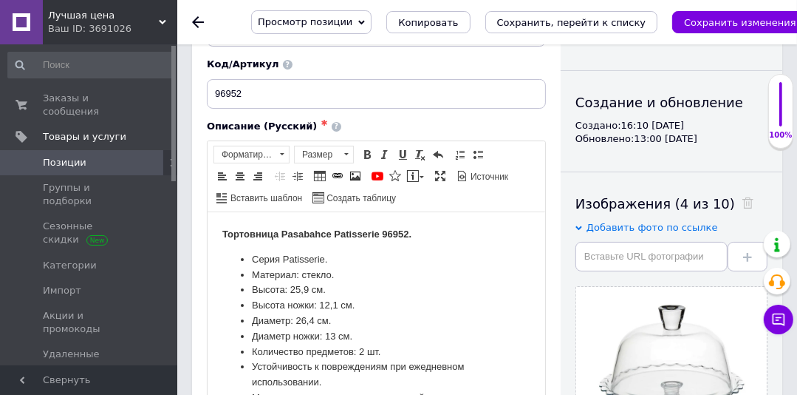
scroll to position [24, 0]
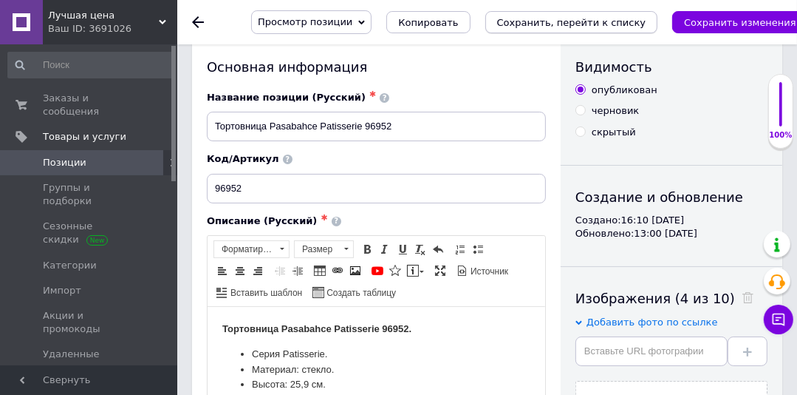
click at [581, 30] on button "Сохранить, перейти к списку" at bounding box center [572, 22] width 173 height 22
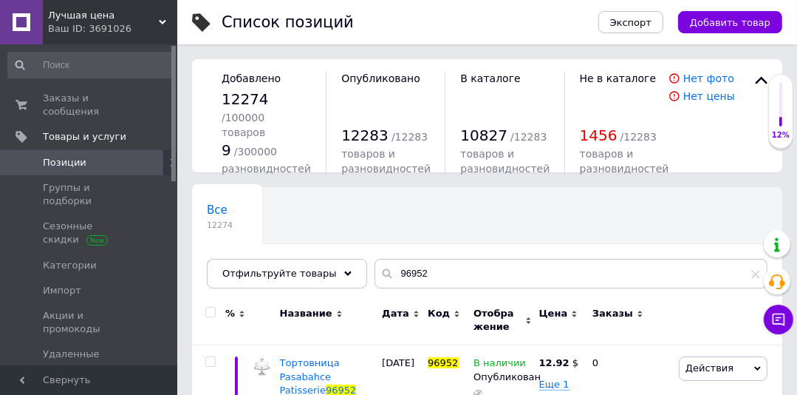
scroll to position [95, 0]
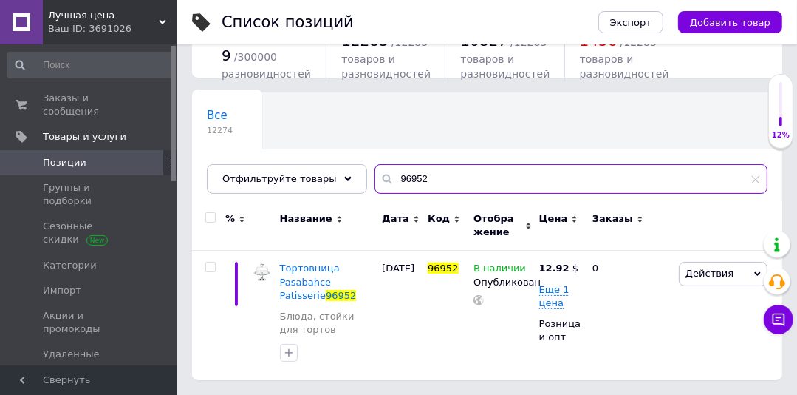
drag, startPoint x: 425, startPoint y: 182, endPoint x: 372, endPoint y: 178, distance: 52.6
click at [375, 178] on div "96952" at bounding box center [571, 179] width 393 height 30
paste input "Pas.Таймлесс набір д/віскі (530040 v-225мл+2*52790 v-345мл) (под.уп.) 96818"
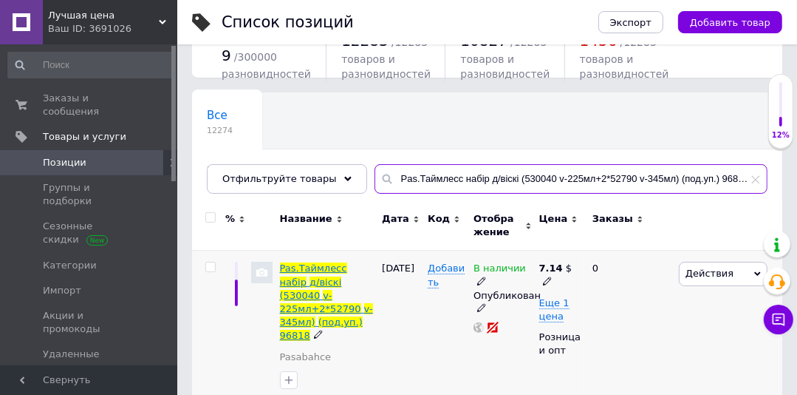
type input "Pas.Таймлесс набір д/віскі (530040 v-225мл+2*52790 v-345мл) (под.уп.) 96818"
click at [308, 266] on span "Pas.Таймлесс" at bounding box center [313, 267] width 67 height 11
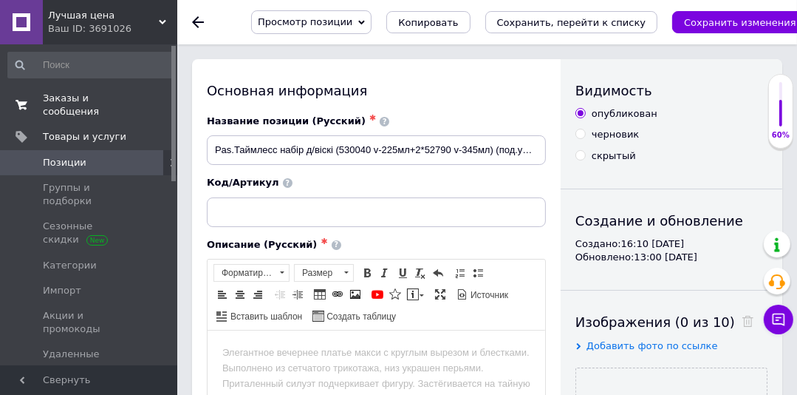
click at [72, 101] on span "Заказы и сообщения" at bounding box center [90, 105] width 94 height 27
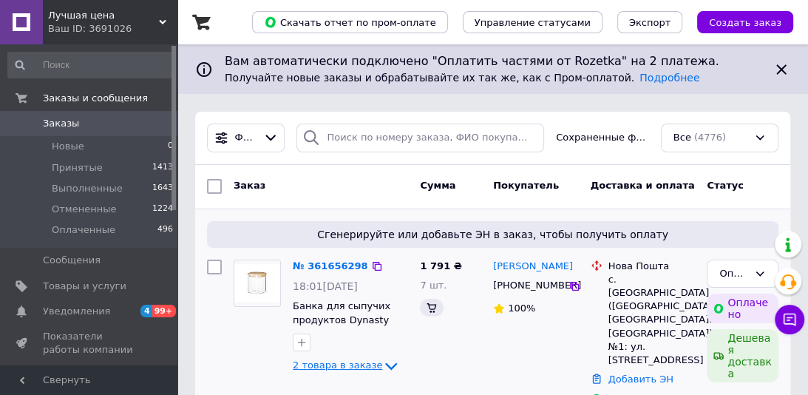
click at [349, 359] on span "2 товара в заказе" at bounding box center [337, 364] width 89 height 11
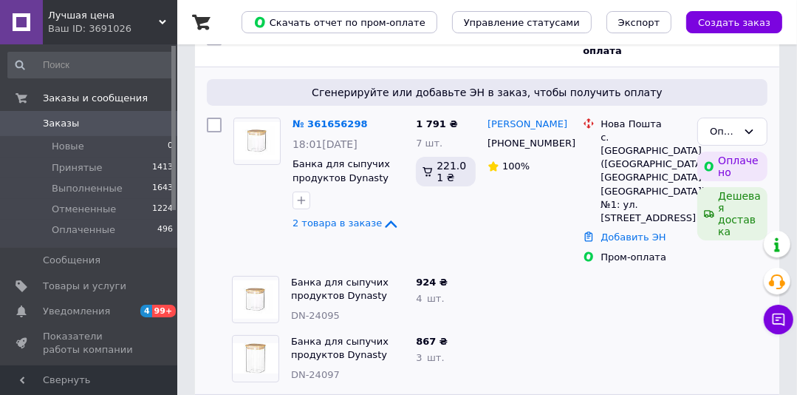
scroll to position [166, 0]
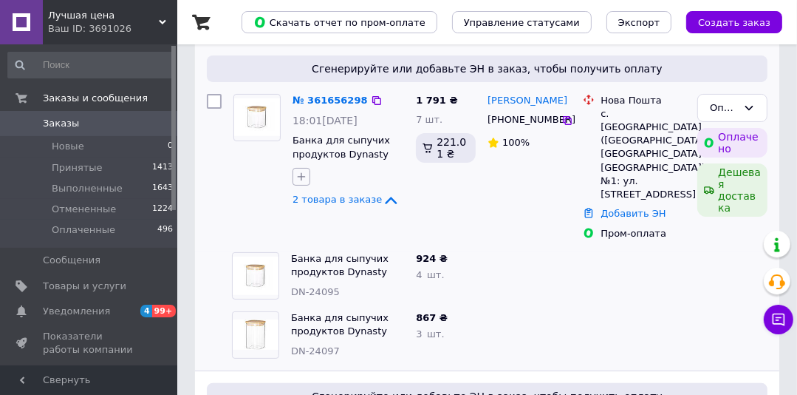
click at [304, 176] on icon "button" at bounding box center [302, 177] width 12 height 12
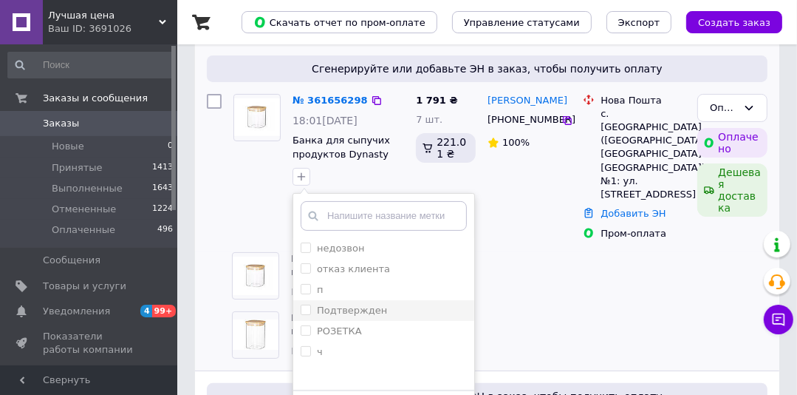
click at [308, 308] on input "Подтвержден" at bounding box center [306, 309] width 10 height 10
checkbox input "true"
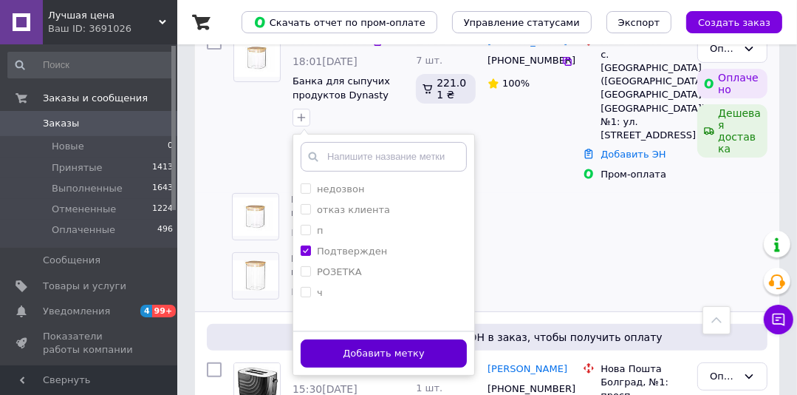
click at [438, 347] on button "Добавить метку" at bounding box center [384, 353] width 166 height 29
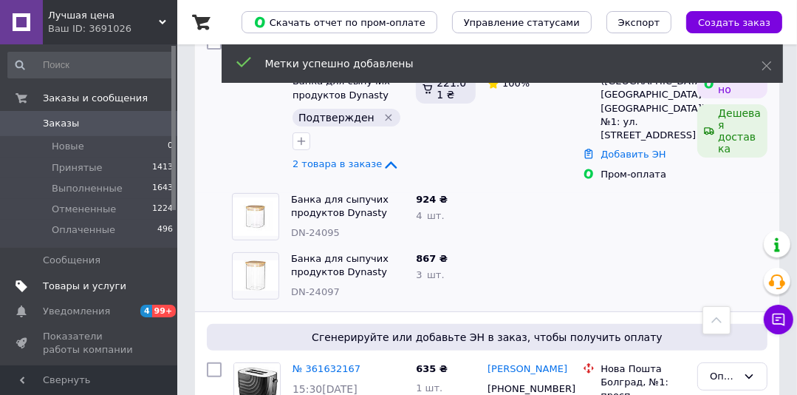
click at [86, 290] on span "Товары и услуги" at bounding box center [85, 285] width 84 height 13
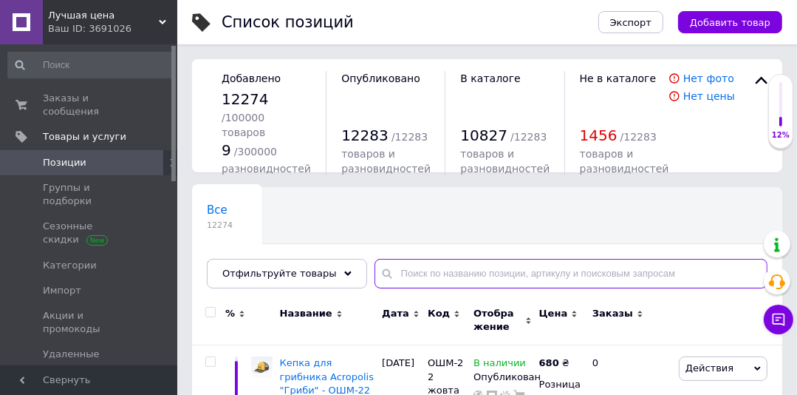
click at [416, 265] on input "text" at bounding box center [571, 274] width 393 height 30
paste input "Pas.Таймлесс набір д/віскі (530040 v-225мл+2*52790 v-345мл) (под.уп.) 96818"
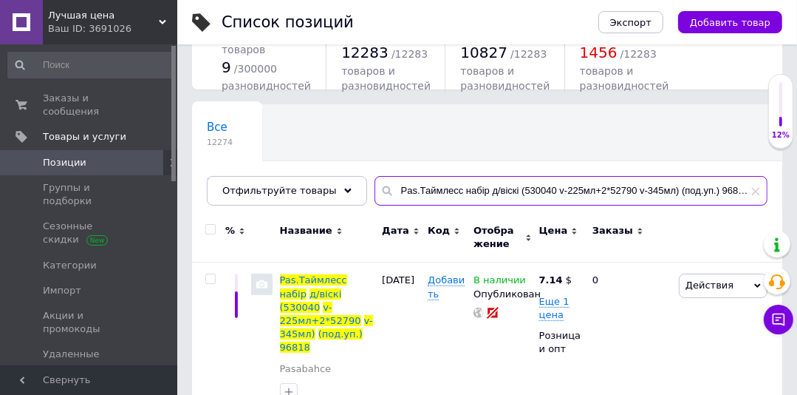
scroll to position [92, 0]
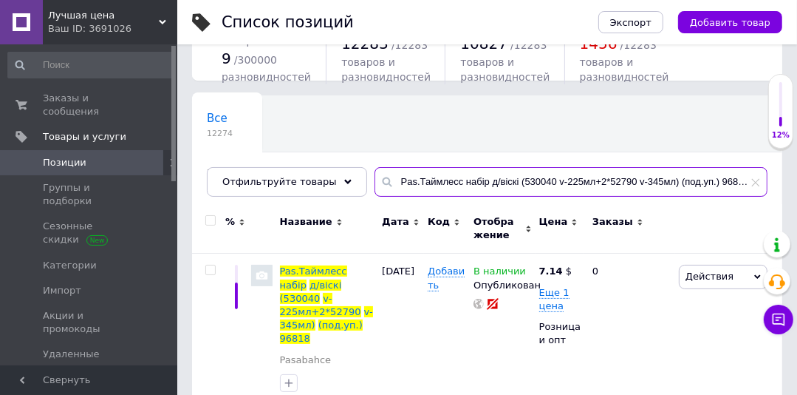
type input "Pas.Таймлесс набір д/віскі (530040 v-225мл+2*52790 v-345мл) (под.уп.) 96818"
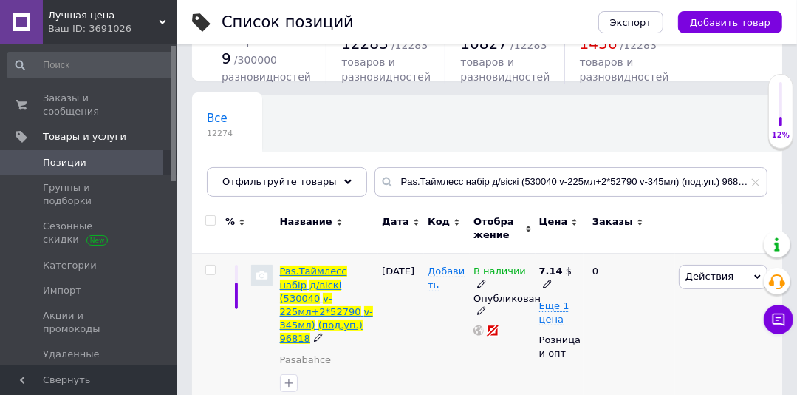
click at [307, 279] on span "набір" at bounding box center [293, 284] width 27 height 11
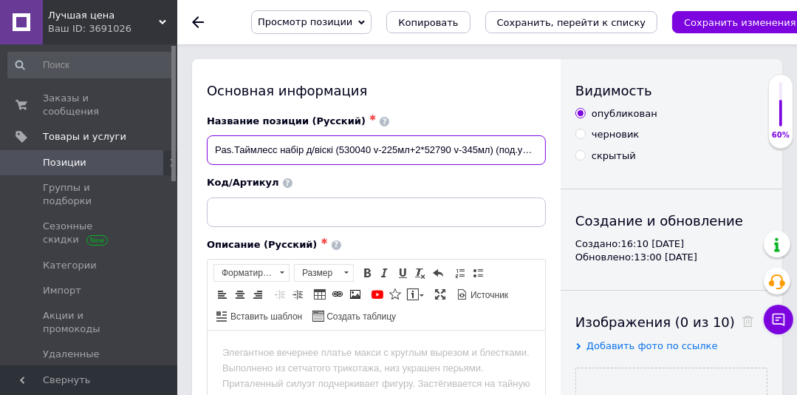
scroll to position [0, 27]
drag, startPoint x: 208, startPoint y: 148, endPoint x: 552, endPoint y: 162, distance: 343.9
paste input "Набор для виски Pasabahce Timeless 2 стакана и пиала 225 мл"
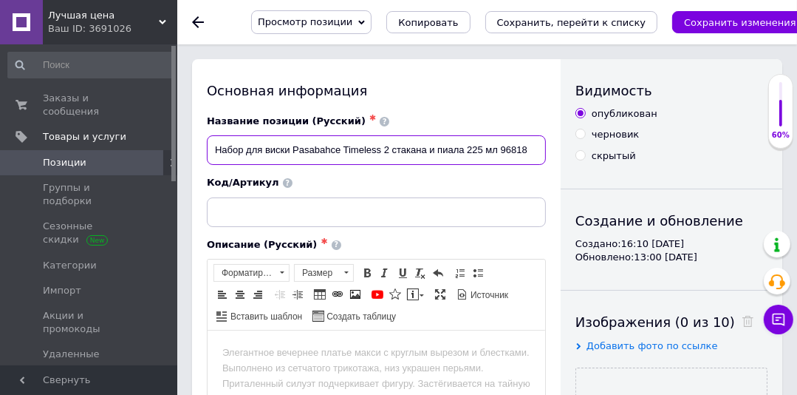
drag, startPoint x: 500, startPoint y: 148, endPoint x: 532, endPoint y: 148, distance: 31.8
click at [532, 148] on input "Набор для виски Pasabahce Timeless 2 стакана и пиала 225 мл 96818" at bounding box center [376, 150] width 339 height 30
type input "Набор для виски Pasabahce Timeless 2 стакана и пиала 225 мл 96818"
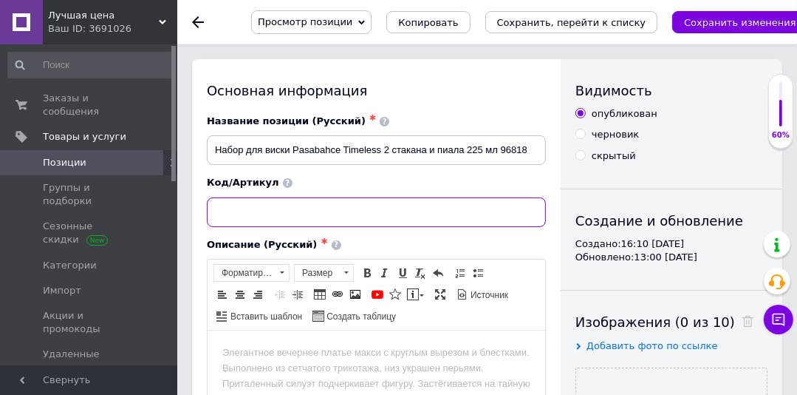
click at [294, 216] on input at bounding box center [376, 212] width 339 height 30
paste input "96818"
type input "96818"
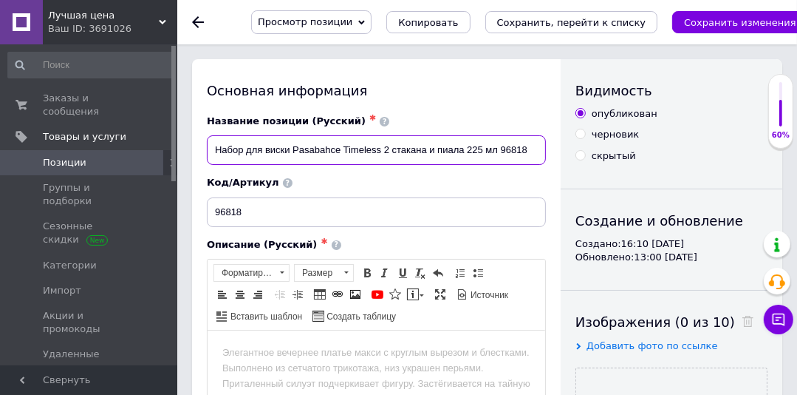
click at [498, 154] on input "Набор для виски Pasabahce Timeless 2 стакана и пиала 225 мл 96818" at bounding box center [376, 150] width 339 height 30
type input "Набор для виски Pasabahce Timeless 2 стакана и пиала 96818"
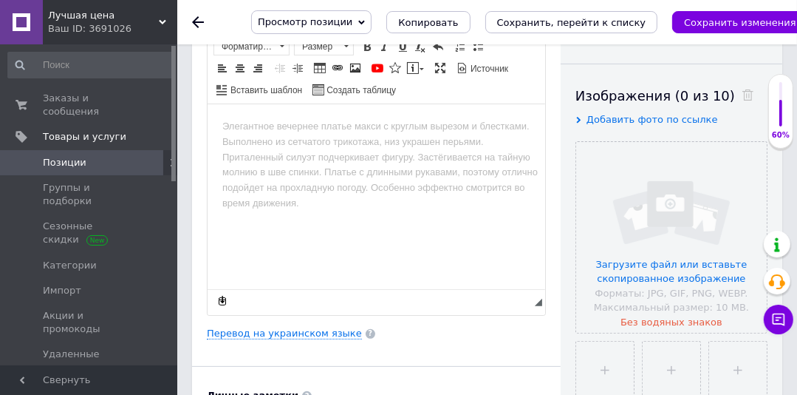
scroll to position [245, 0]
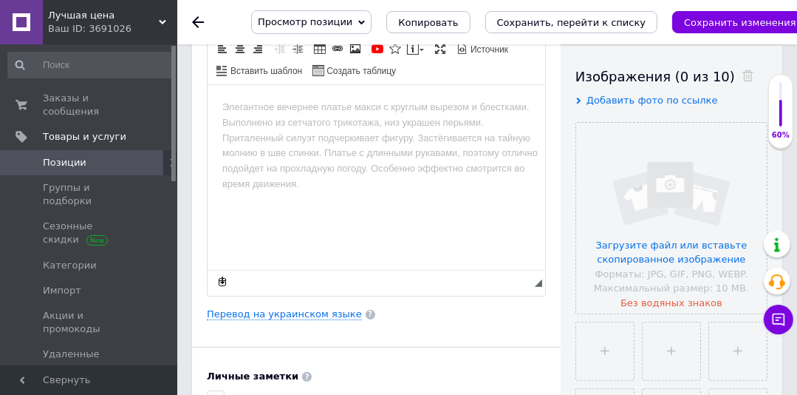
click at [671, 103] on span "Добавить фото по ссылке" at bounding box center [653, 100] width 132 height 11
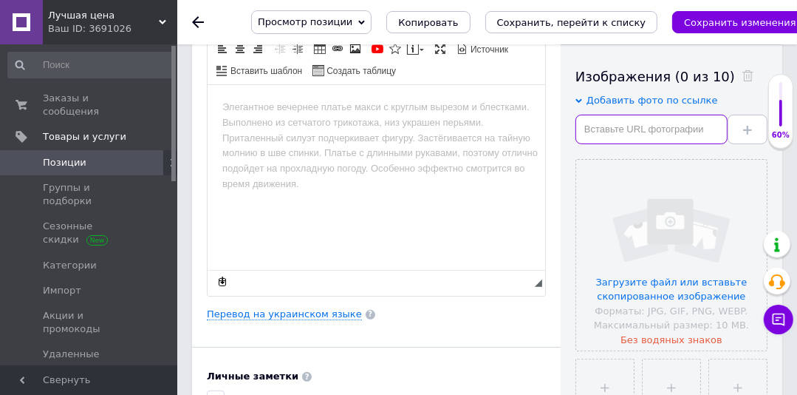
click at [591, 125] on input "text" at bounding box center [652, 130] width 152 height 30
paste input "[URL][DOMAIN_NAME]"
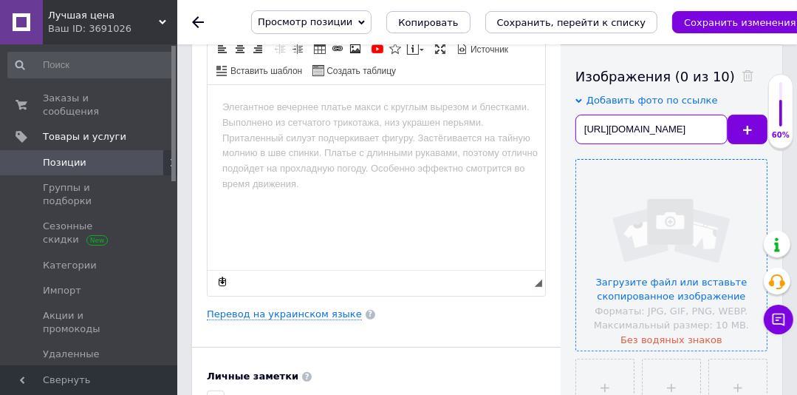
scroll to position [0, 162]
type input "[URL][DOMAIN_NAME]"
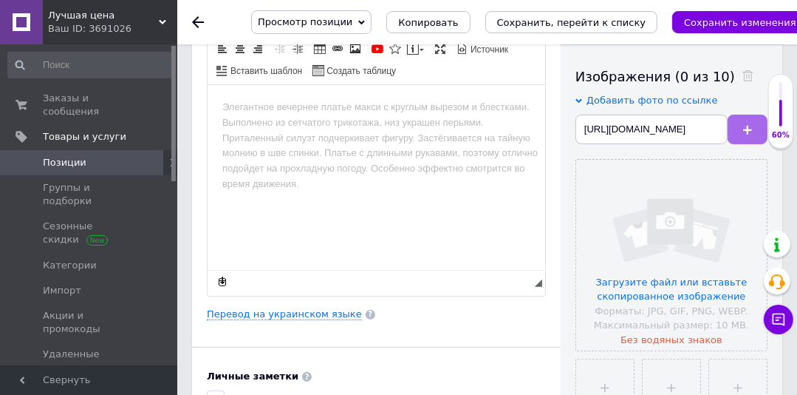
click at [741, 130] on button at bounding box center [748, 130] width 40 height 30
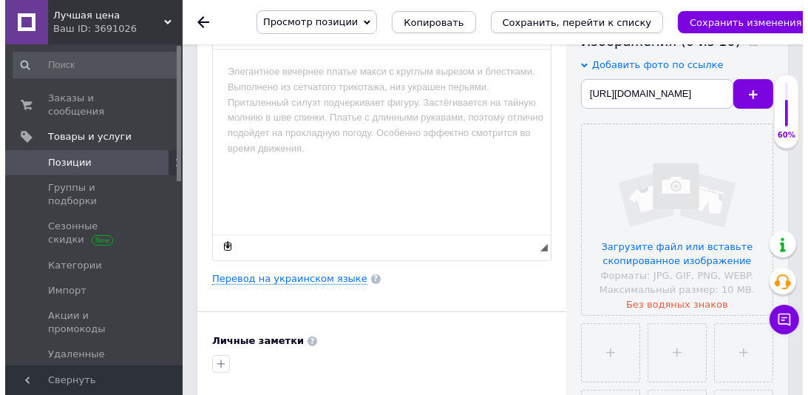
scroll to position [293, 0]
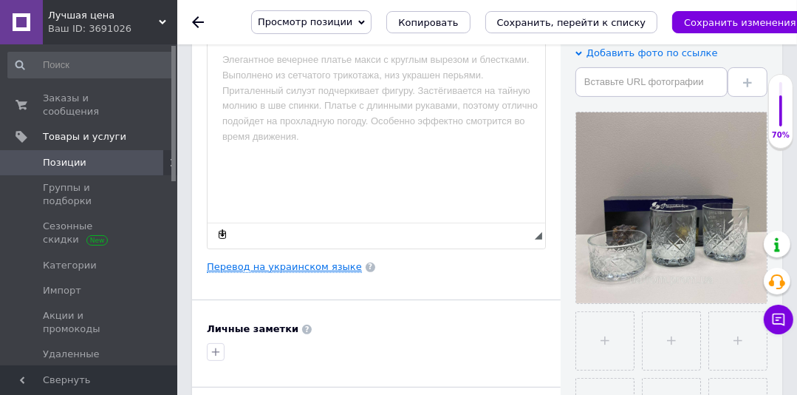
click at [293, 263] on link "Перевод на украинском языке" at bounding box center [284, 267] width 155 height 12
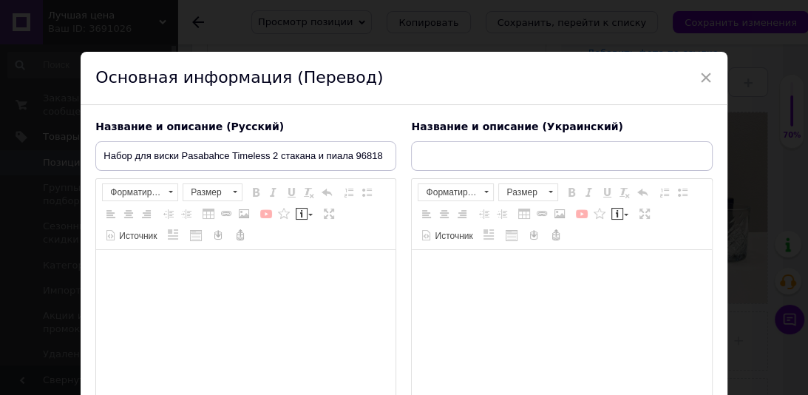
type input "Pas.Таймлесс набір д/віскі (530040 v-225мл+2*52790 v-345мл) (под.уп.) 96818"
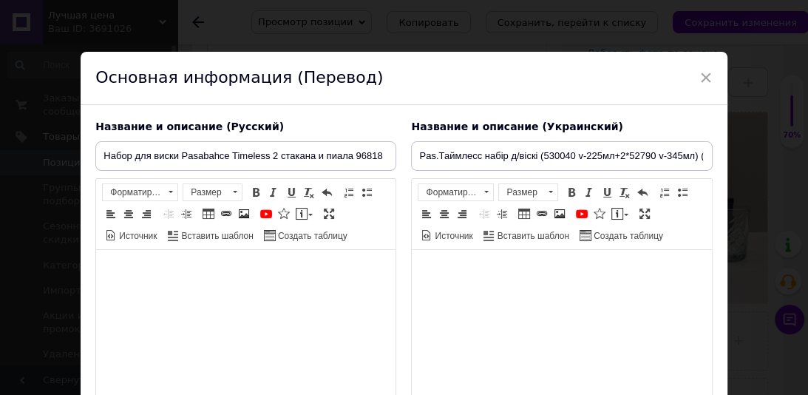
scroll to position [0, 0]
click at [242, 295] on html at bounding box center [245, 272] width 299 height 45
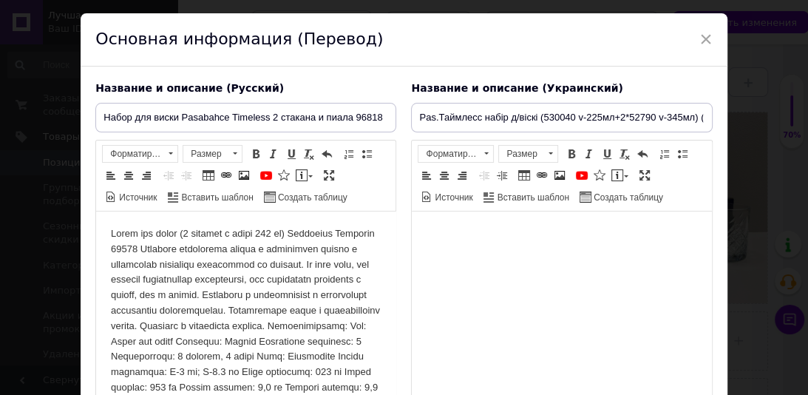
click at [306, 236] on body "Визуальный текстовый редактор, DC58B430-CE06-4AEF-84A0-0922DC482AD9" at bounding box center [246, 318] width 270 height 185
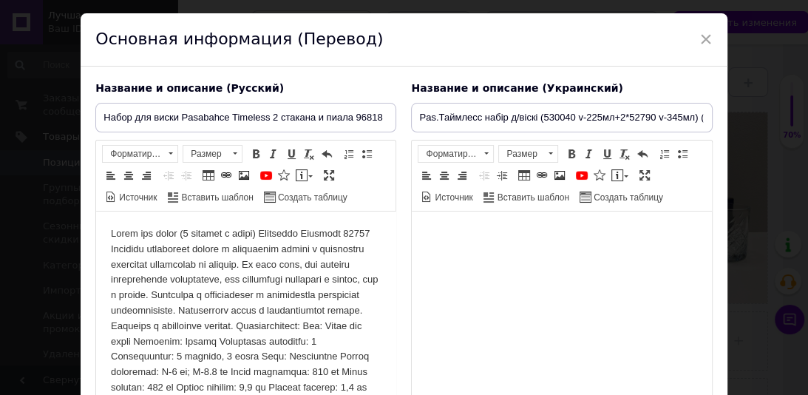
click at [137, 253] on body "Визуальный текстовый редактор, DC58B430-CE06-4AEF-84A0-0922DC482AD9" at bounding box center [246, 310] width 270 height 169
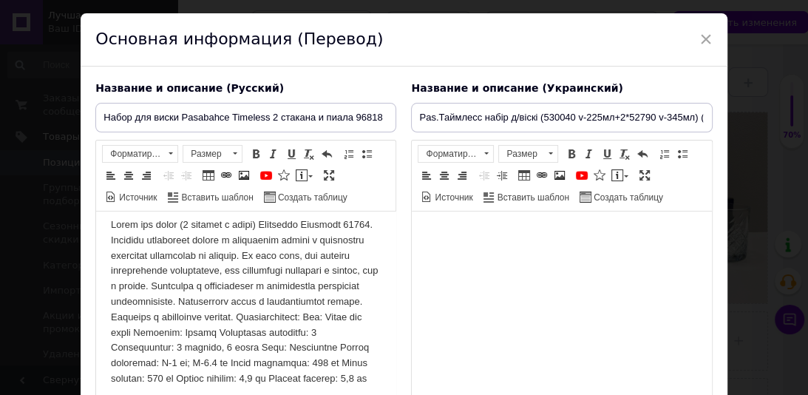
scroll to position [13, 0]
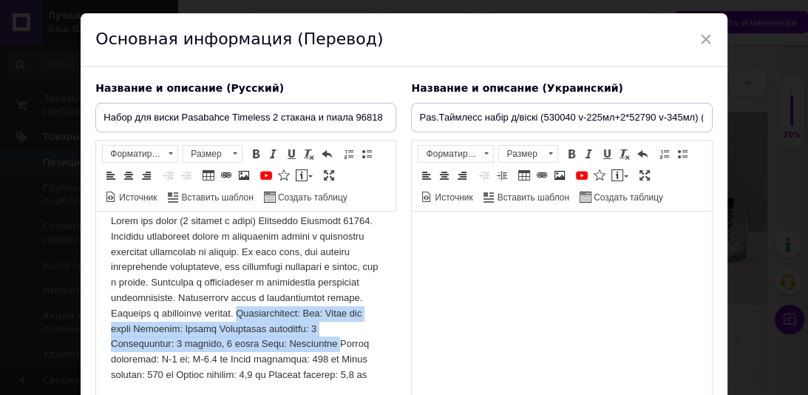
drag, startPoint x: 267, startPoint y: 374, endPoint x: 96, endPoint y: 347, distance: 172.9
click at [98, 349] on html at bounding box center [245, 298] width 299 height 199
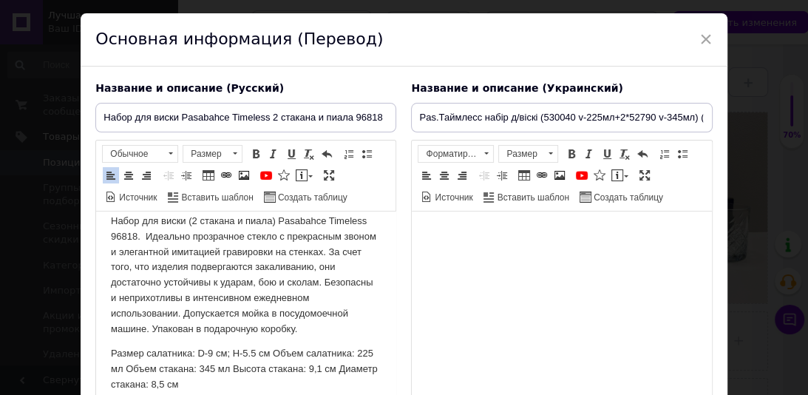
click at [272, 355] on p "Размер салатника: D-9 см; H-5.5 см Объем салатника: 225 мл Объем стакана: 345 м…" at bounding box center [246, 369] width 270 height 46
click at [358, 355] on p "Размер салатника: D-9 см; H-5.5 см. Объем салатника: 225 мл Объем стакана: 345 …" at bounding box center [246, 369] width 270 height 46
click at [347, 347] on p "Размер салатника: D-9 см; H-5.5 см. Объем: 225 мл Объем стакана: 345 мл Высота …" at bounding box center [246, 369] width 270 height 46
click at [214, 370] on p "Размер салатника: D-9 см; H-5.5 см. Объем: 225 мл. Объем стакана: 345 мл Высота…" at bounding box center [246, 369] width 270 height 46
click at [322, 366] on p "Размер салатника: D-9 см; H-5.5 см. Объем: 225 мл. Объем стакана: 345 мл. Высот…" at bounding box center [246, 369] width 270 height 46
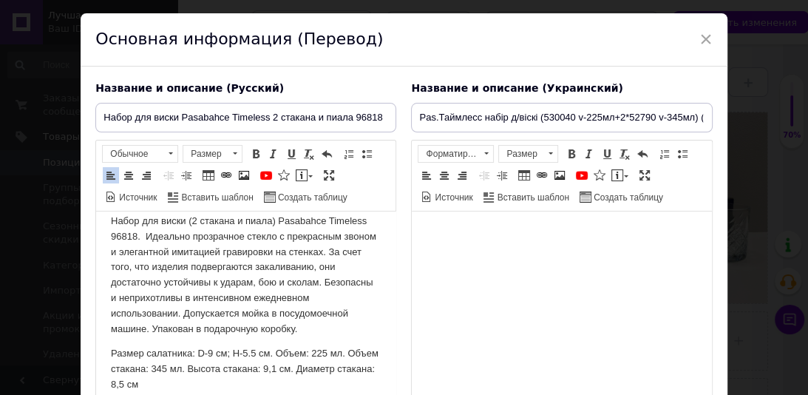
click at [202, 382] on p "Размер салатника: D-9 см; H-5.5 см. Объем: 225 мл. Объем стакана: 345 мл. Высот…" at bounding box center [246, 369] width 270 height 46
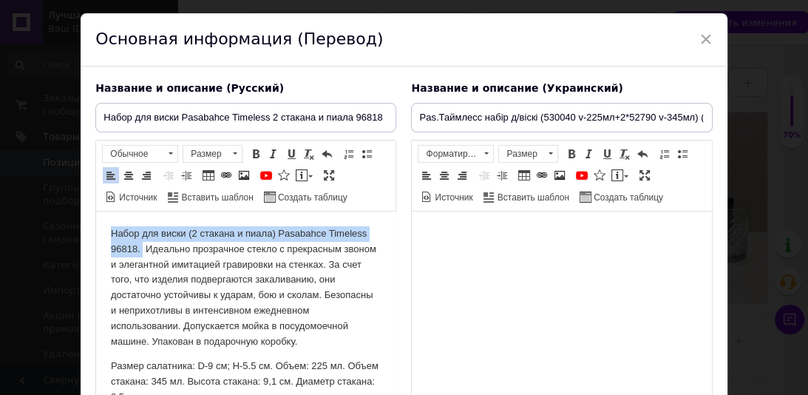
drag, startPoint x: 143, startPoint y: 248, endPoint x: 113, endPoint y: 232, distance: 33.7
click at [113, 232] on p "Набор для виски (2 стакана и пиала) Pasabahce Timeless 96818. Идеально прозрачн…" at bounding box center [246, 287] width 270 height 123
click at [257, 154] on span at bounding box center [256, 154] width 12 height 12
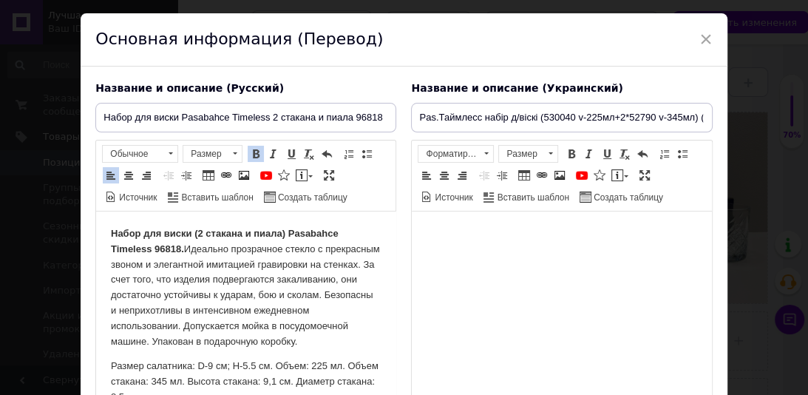
click at [371, 314] on html "Набор для виски (2 стакана и пиала) Pasabahce Timeless 96818. Идеально прозрачн…" at bounding box center [245, 315] width 299 height 208
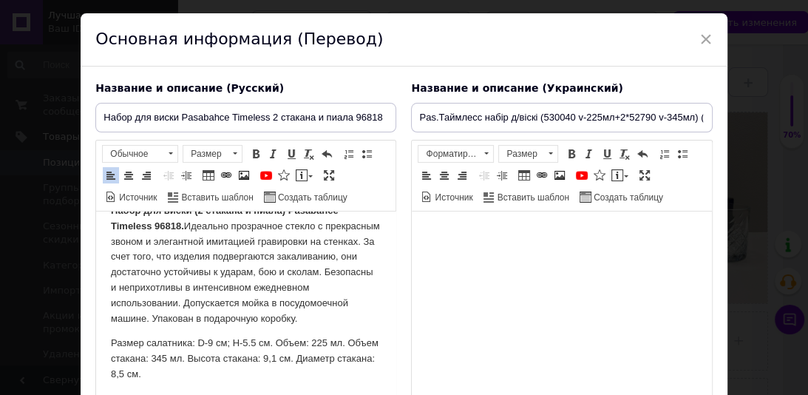
click at [105, 341] on html "Набор для виски (2 стакана и пиала) Pasabahce Timeless 96818. Идеально прозрачн…" at bounding box center [245, 292] width 299 height 208
drag, startPoint x: 361, startPoint y: 157, endPoint x: 171, endPoint y: 120, distance: 192.6
click at [361, 157] on span at bounding box center [367, 154] width 12 height 12
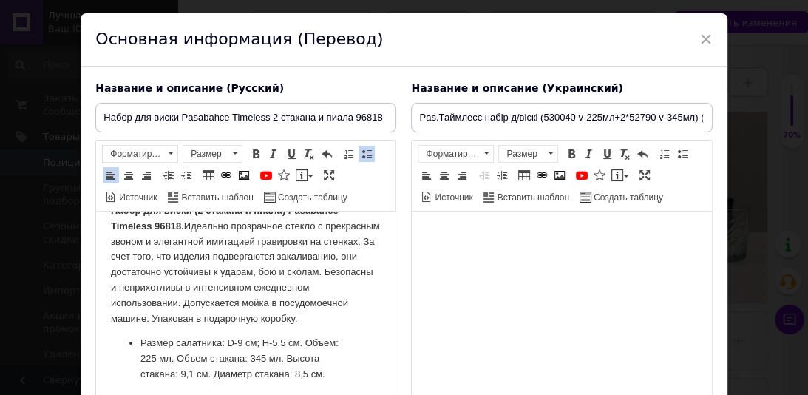
click at [179, 361] on li "Размер салатника: D-9 см; H-5.5 см. Объем: 225 мл. Объем стакана: 345 мл. Высот…" at bounding box center [245, 359] width 211 height 46
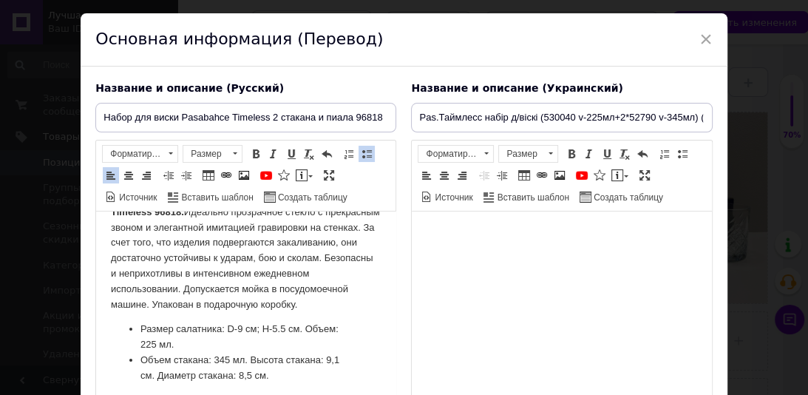
scroll to position [38, 0]
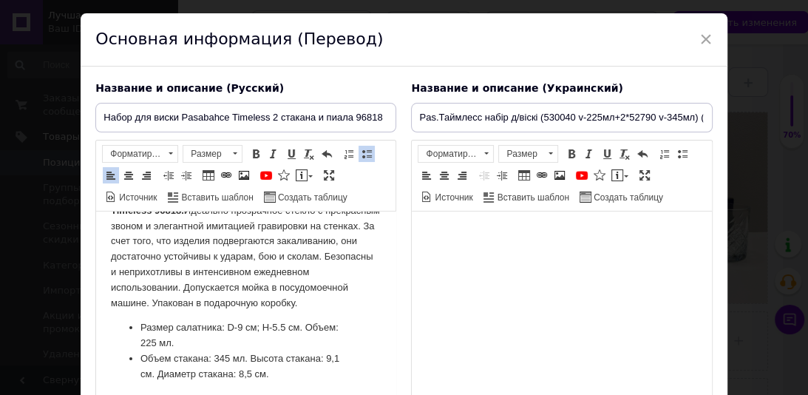
click at [221, 328] on li "Размер салатника: D-9 см; H-5.5 см. Объем: 225 мл." at bounding box center [245, 335] width 211 height 31
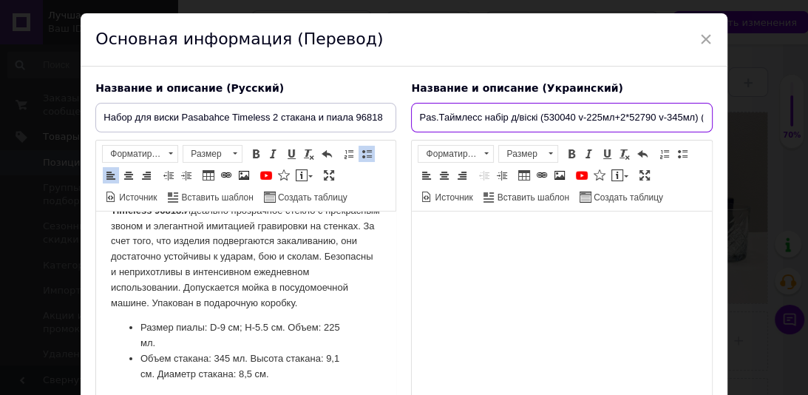
scroll to position [0, 67]
drag, startPoint x: 411, startPoint y: 116, endPoint x: 753, endPoint y: 112, distance: 342.2
click at [753, 112] on div "× Основная информация (Перевод) Название и описание (Русский) Набор для виски P…" at bounding box center [404, 197] width 808 height 395
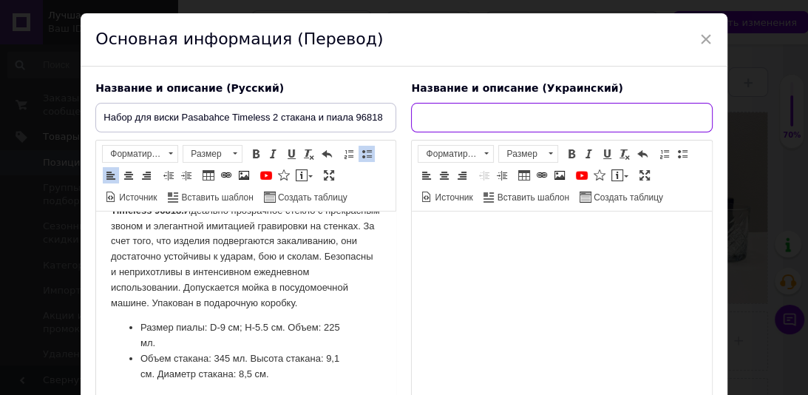
scroll to position [0, 0]
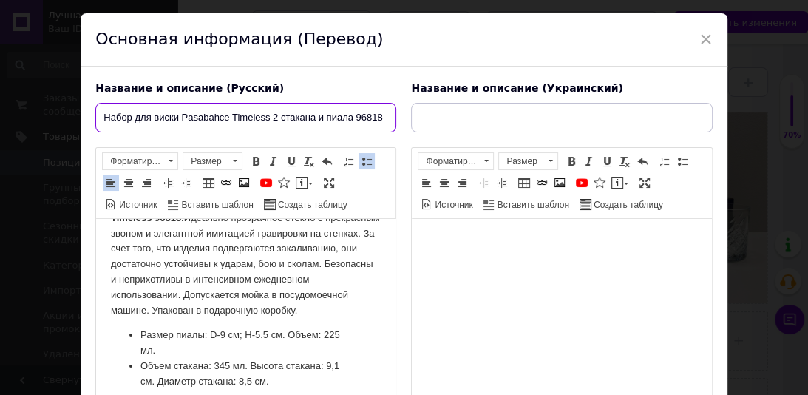
drag, startPoint x: 102, startPoint y: 112, endPoint x: 385, endPoint y: 114, distance: 283.0
click at [385, 114] on input "Набор для виски Pasabahce Timeless 2 стакана и пиала 96818" at bounding box center [245, 118] width 301 height 30
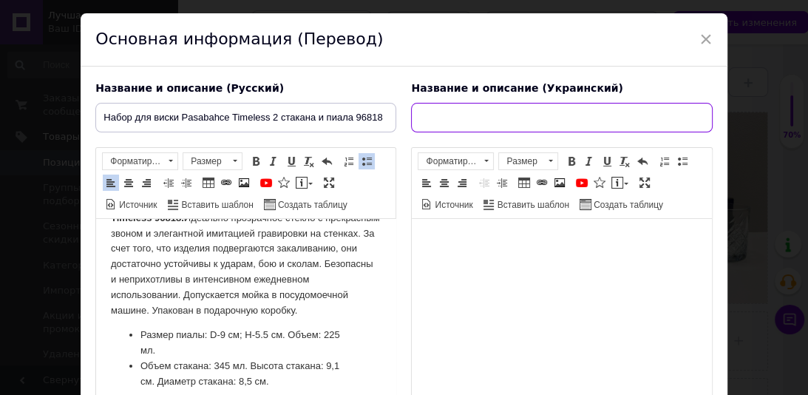
click at [435, 118] on input "text" at bounding box center [561, 118] width 301 height 30
paste input "Набір для віскі Pasabahce Timeless 2 склянки та піала 96818"
type input "Набір для віскі Pasabahce Timeless 2 склянки та піала 96818"
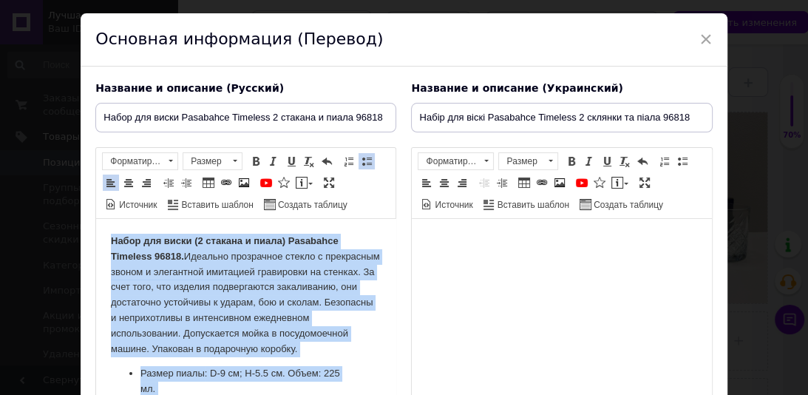
drag, startPoint x: 253, startPoint y: 381, endPoint x: 72, endPoint y: 203, distance: 254.5
click at [96, 219] on html "Набор для виски (2 стакана и пиала) Pasabahce Timeless 96818. Идеально прозрачн…" at bounding box center [245, 331] width 299 height 224
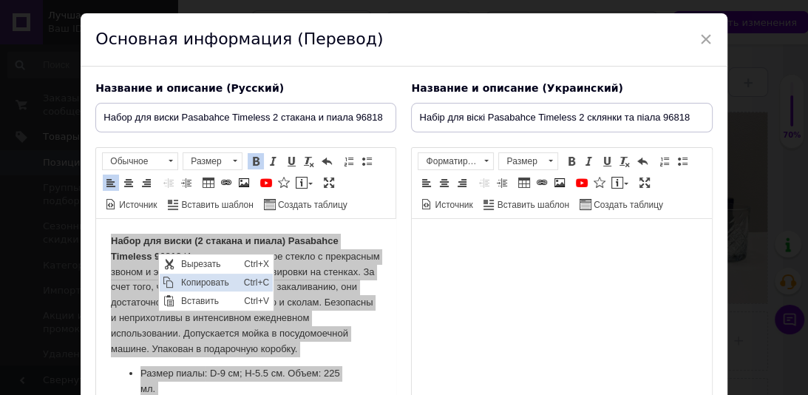
click at [189, 279] on span "Копировать" at bounding box center [208, 282] width 63 height 18
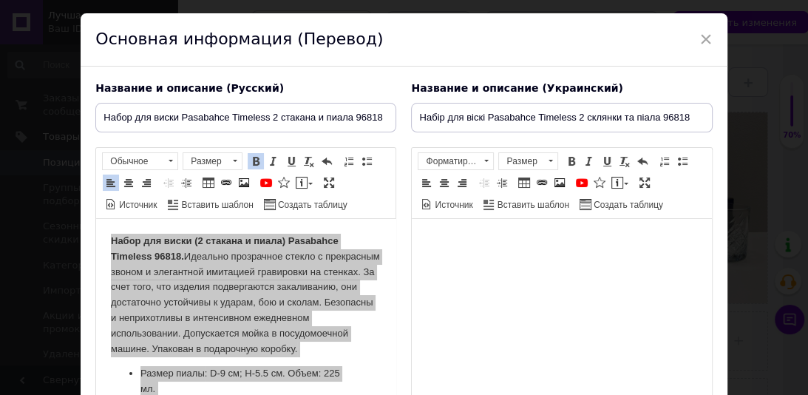
click at [446, 257] on html at bounding box center [561, 241] width 299 height 45
click at [497, 264] on html "​​​​​​​" at bounding box center [561, 241] width 299 height 45
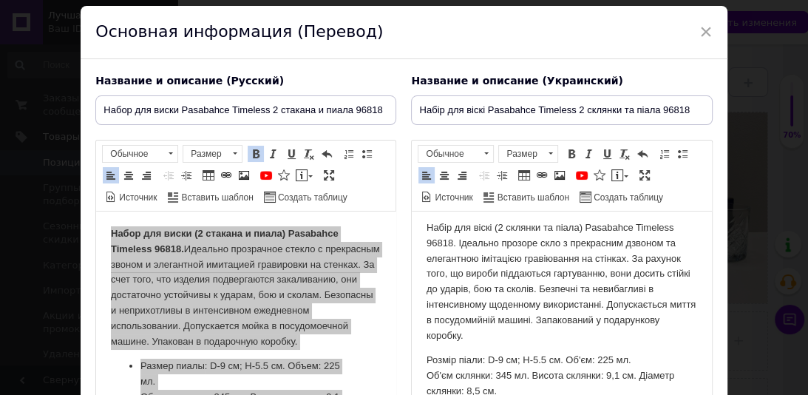
scroll to position [23, 0]
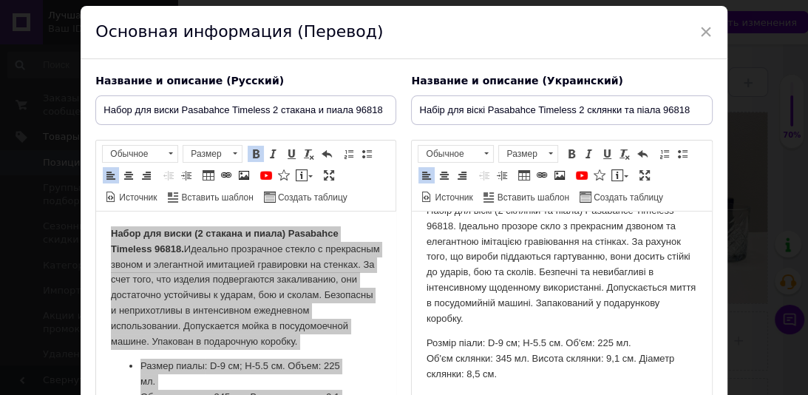
drag, startPoint x: 712, startPoint y: 293, endPoint x: 712, endPoint y: 275, distance: 17.8
click at [715, 259] on div "Название и описание (Украинский) Набір для віскі Pasabahce Timeless 2 склянки т…" at bounding box center [561, 256] width 316 height 378
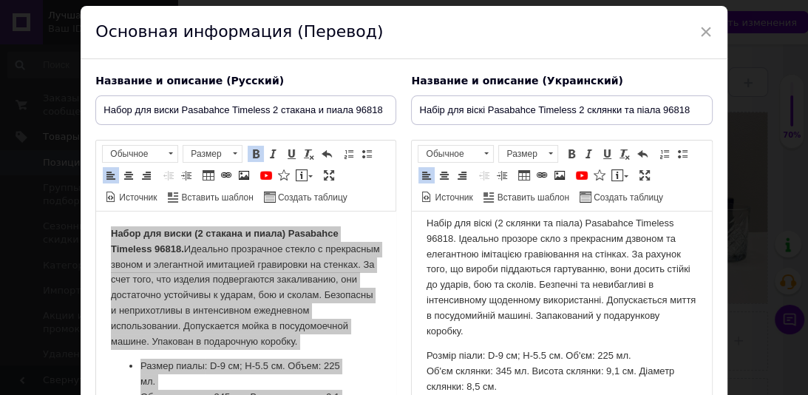
scroll to position [0, 0]
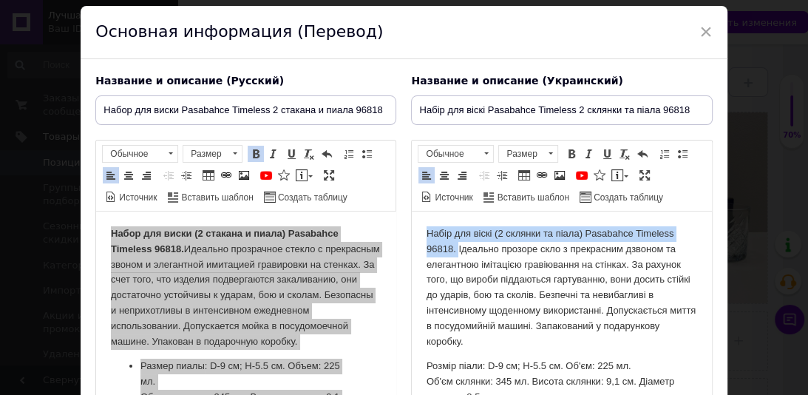
drag, startPoint x: 457, startPoint y: 248, endPoint x: 423, endPoint y: 235, distance: 35.5
click at [423, 235] on html "Набір для віскі (2 склянки та піала) Pasabahce Timeless 96818. Ідеально прозоре…" at bounding box center [561, 315] width 299 height 208
click at [573, 154] on span at bounding box center [571, 154] width 12 height 12
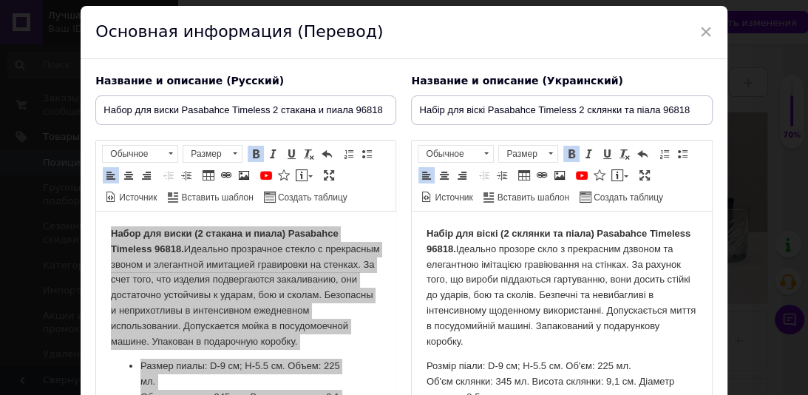
click at [667, 348] on p "Набір для віскі (2 склянки та піала) Pasabahce Timeless 96818. Ідеально прозоре…" at bounding box center [561, 287] width 270 height 123
click at [418, 366] on html "Набір для віскі (2 склянки та піала) Pasabahce Timeless 96818. Ідеально прозоре…" at bounding box center [561, 315] width 299 height 208
click at [679, 148] on span at bounding box center [682, 154] width 12 height 12
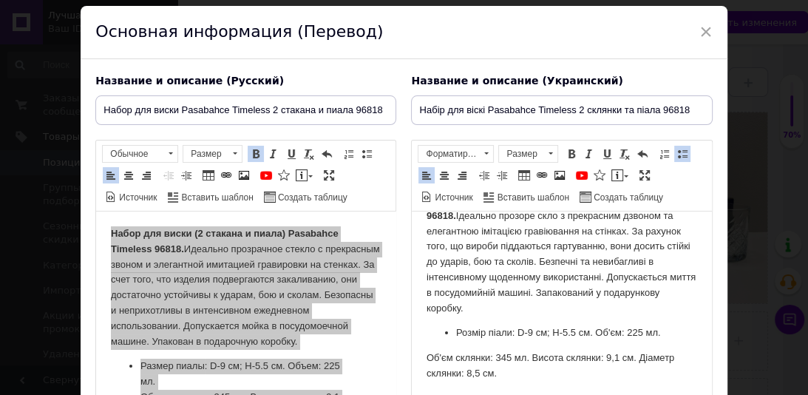
scroll to position [44, 0]
click at [414, 355] on html "Набір для віскі (2 склянки та піала) Pasabahce Timeless 96818. Ідеально прозоре…" at bounding box center [561, 287] width 299 height 218
click at [676, 155] on span at bounding box center [682, 154] width 12 height 12
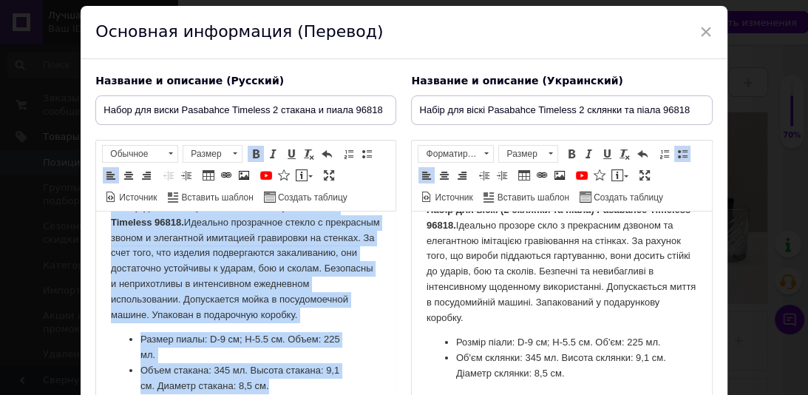
scroll to position [38, 0]
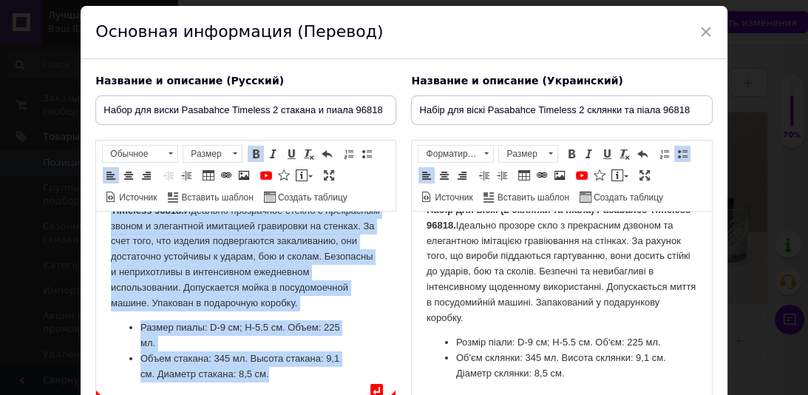
click at [361, 375] on ul "Размер пиалы : D-9 см; H-5.5 см. Объем: 225 мл. Объем стакана: 345 мл. Высота с…" at bounding box center [246, 350] width 270 height 61
click at [309, 375] on li "Объем стакана: 345 мл. Высота стакана: 9,1 см. Диаметр стакана: 8,5 см." at bounding box center [245, 366] width 211 height 31
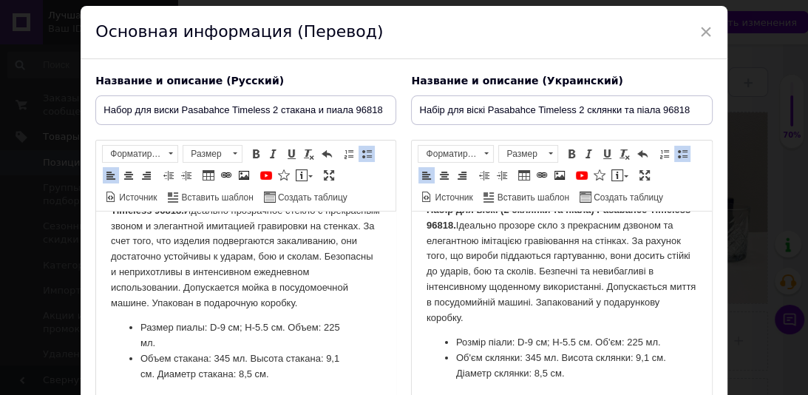
click at [208, 355] on li "Объем стакана: 345 мл. Высота стакана: 9,1 см. Диаметр стакана: 8,5 см." at bounding box center [245, 366] width 211 height 31
click at [335, 357] on li "Объем стаканов : 345 мл. Высота стакана: 9,1 см. Диаметр стакана: 8,5 см." at bounding box center [245, 366] width 211 height 31
click at [300, 376] on li "Объем стаканов : 345 мл. Высота стакананов 9,1 см. Диаметр стакана: 8,5 см." at bounding box center [245, 366] width 211 height 31
drag, startPoint x: 189, startPoint y: 375, endPoint x: 134, endPoint y: 375, distance: 55.4
click at [134, 375] on ul "Размер пиалы : D-9 см; H-5.5 см. Объем: 225 мл. Объем стаканов : 345 мл. Высота…" at bounding box center [246, 350] width 270 height 61
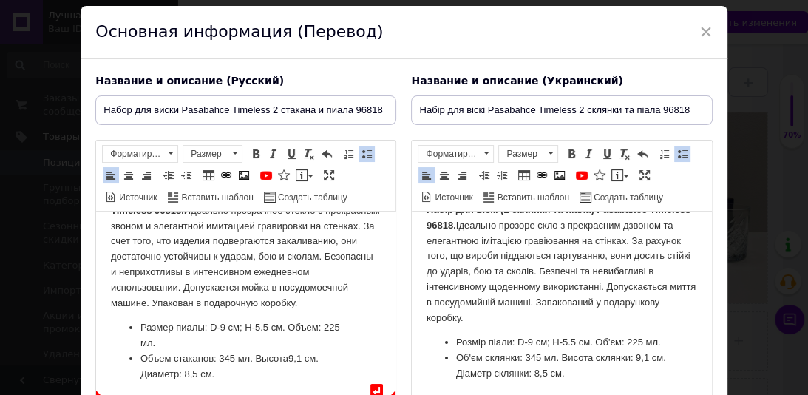
click at [232, 376] on li "Объем стаканов : 345 мл. Высота 9,1 см. Диаметр : 8,5 см." at bounding box center [245, 366] width 211 height 31
drag, startPoint x: 520, startPoint y: 358, endPoint x: 487, endPoint y: 359, distance: 32.5
click at [487, 359] on li "Об'єм склянки: 345 мл. Висота склянки: 9,1 см. Діаметр склянки: 8,5 см." at bounding box center [561, 365] width 211 height 31
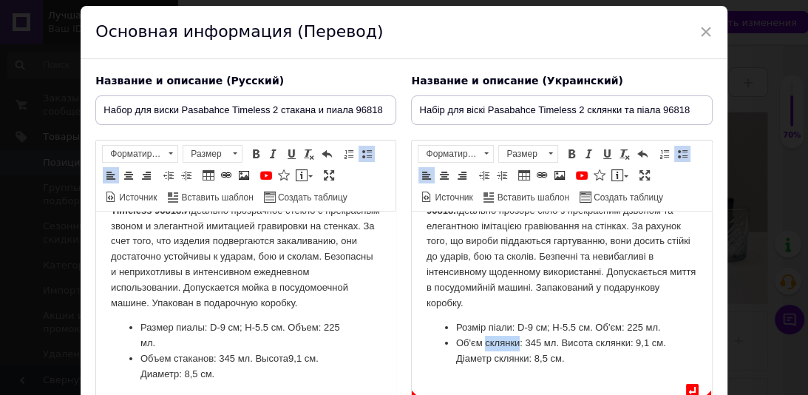
click at [619, 367] on li "Об'єм склянки: 345 мл. Висота склянки: 9,1 см. Діаметр склянки: 8,5 см." at bounding box center [561, 351] width 211 height 31
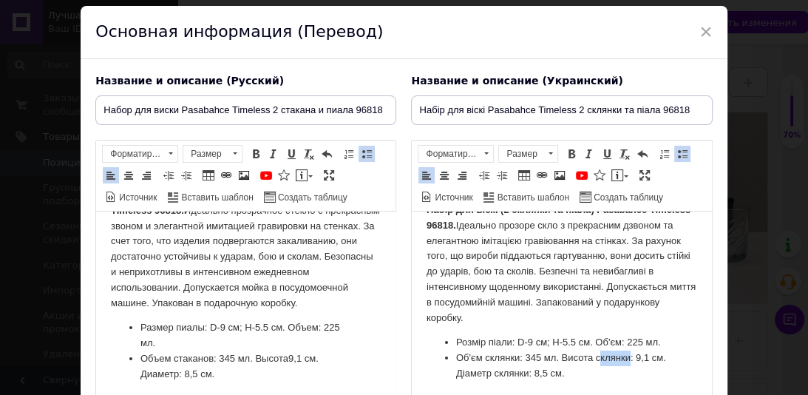
drag, startPoint x: 630, startPoint y: 363, endPoint x: 596, endPoint y: 362, distance: 34.7
click at [596, 362] on li "Об'єм склянки: 345 мл. Висота склянки: 9,1 см. Діаметр склянки: 8,5 см." at bounding box center [561, 365] width 211 height 31
click at [528, 378] on li "Об'єм склянки: 345 мл. Висота : 9,1 см. Діаметр склянки: 8,5 см." at bounding box center [561, 365] width 211 height 31
click at [569, 380] on li "Об'єм склянки: 345 мл. Висота : 9,1 см. Діаметр : 8,5 см." at bounding box center [561, 365] width 211 height 31
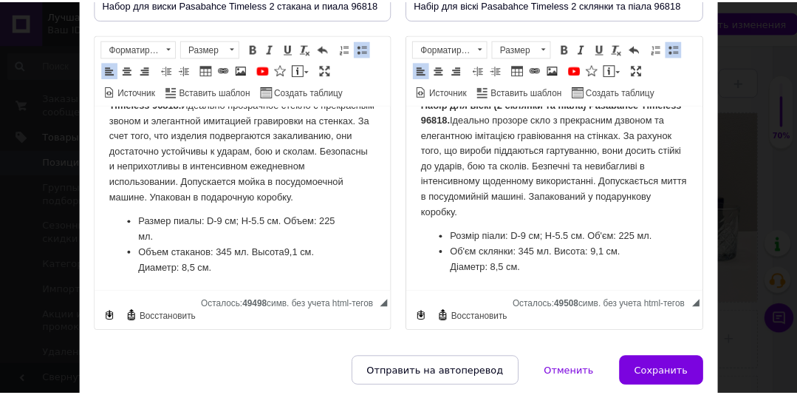
scroll to position [178, 0]
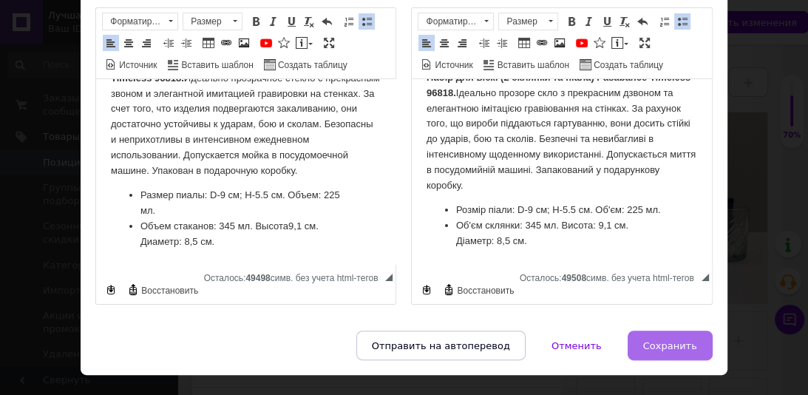
click at [704, 338] on button "Сохранить" at bounding box center [669, 345] width 85 height 30
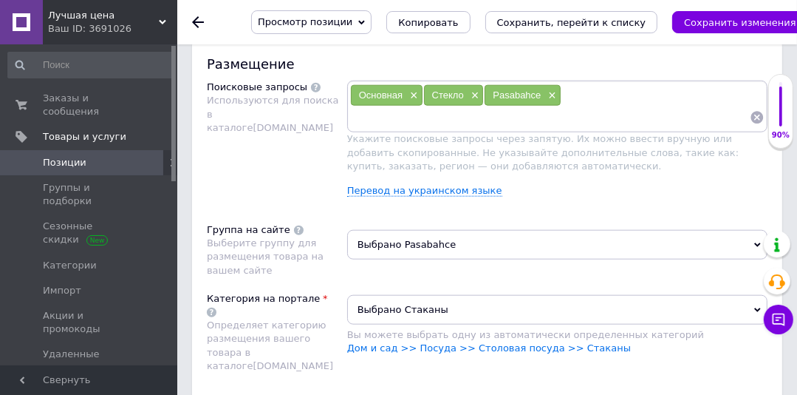
scroll to position [1123, 0]
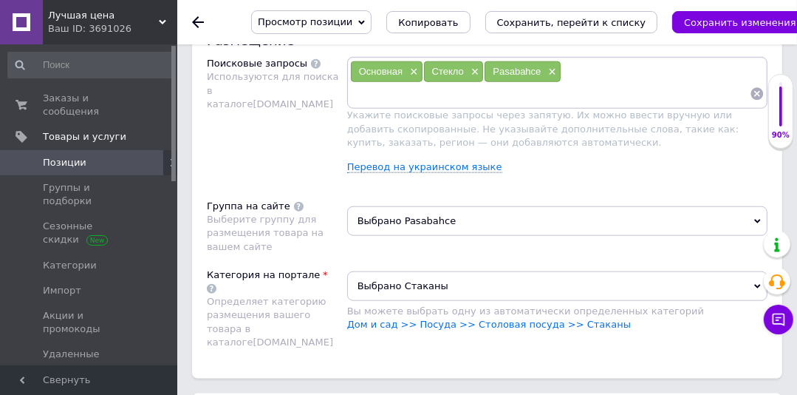
click at [423, 206] on span "Выбрано Pasabahce" at bounding box center [557, 221] width 420 height 30
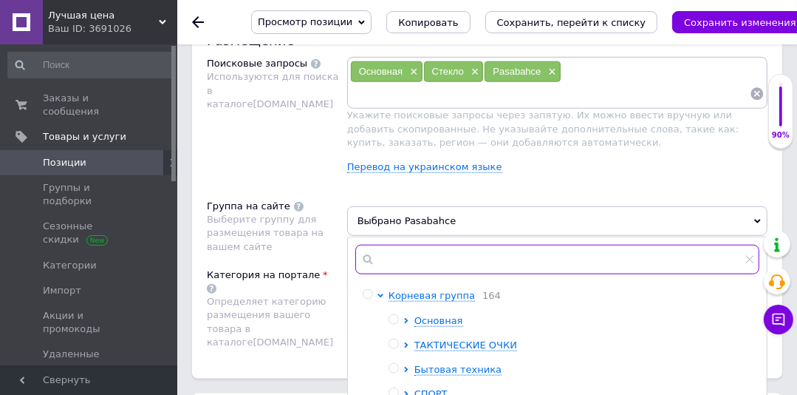
click at [396, 245] on input "text" at bounding box center [557, 260] width 404 height 30
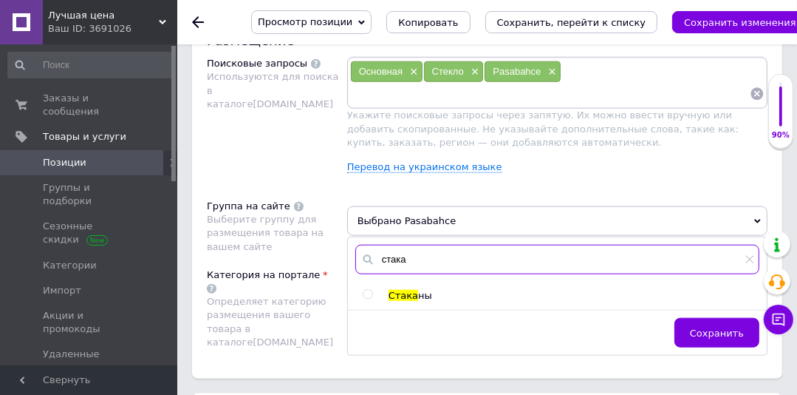
type input "стака"
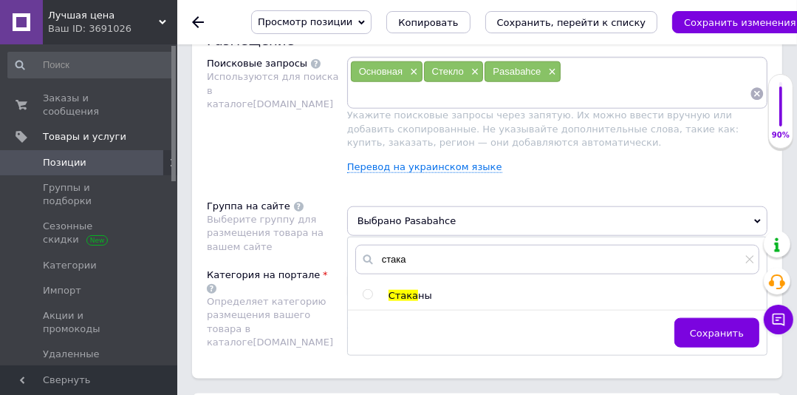
click at [369, 290] on input "radio" at bounding box center [368, 295] width 10 height 10
radio input "true"
drag, startPoint x: 711, startPoint y: 298, endPoint x: 803, endPoint y: 247, distance: 105.5
click at [712, 327] on span "Сохранить" at bounding box center [717, 332] width 54 height 11
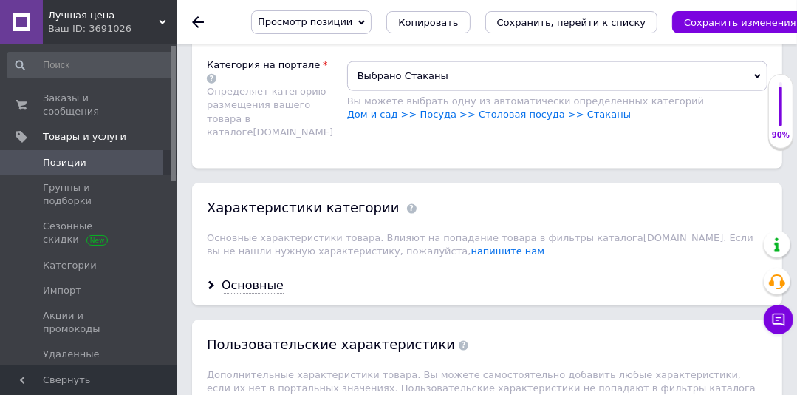
scroll to position [1377, 0]
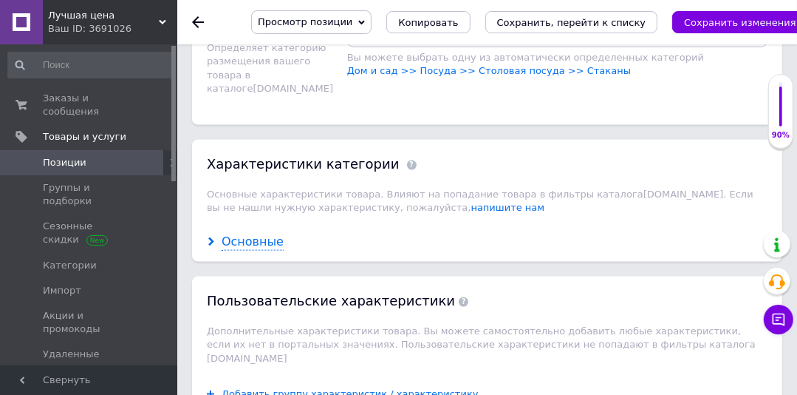
click at [237, 234] on div "Основные" at bounding box center [253, 242] width 62 height 17
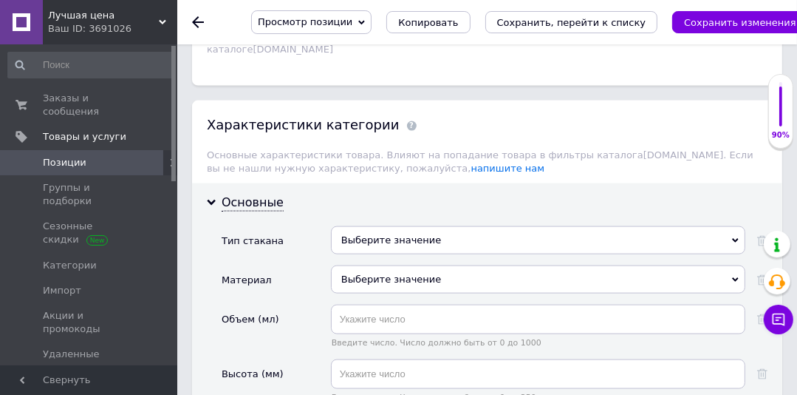
scroll to position [1431, 0]
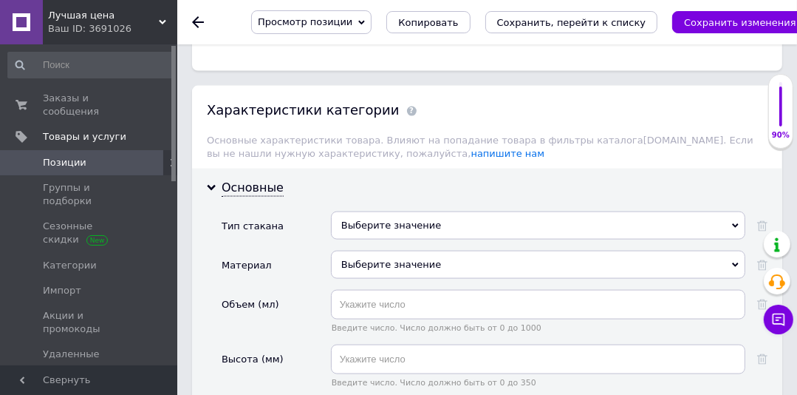
click at [358, 211] on div "Выберите значение" at bounding box center [538, 225] width 415 height 28
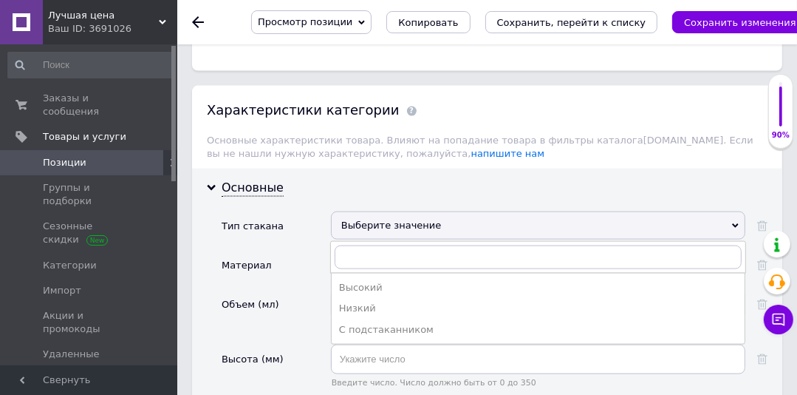
click at [306, 211] on div "Тип стакана" at bounding box center [276, 230] width 109 height 39
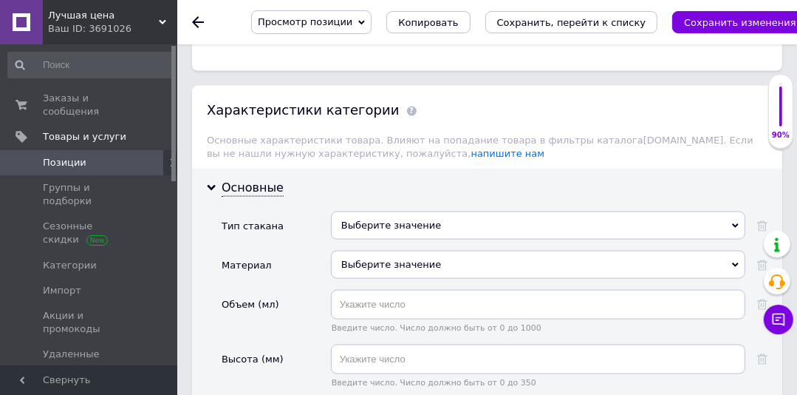
click at [353, 251] on div "Выберите значение" at bounding box center [538, 265] width 415 height 28
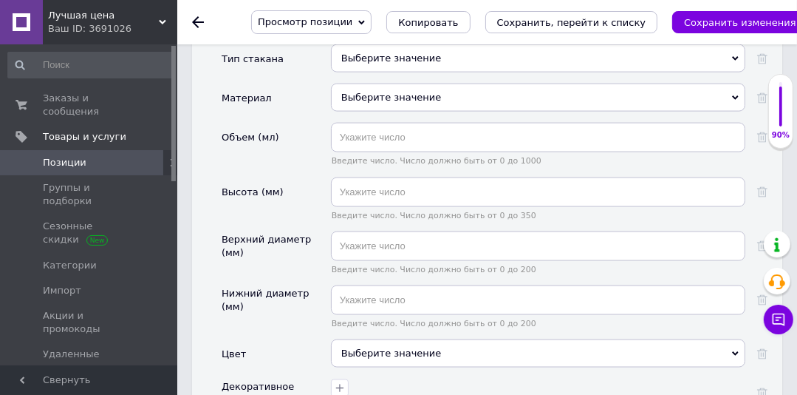
click at [357, 84] on div "Выберите значение" at bounding box center [538, 98] width 415 height 28
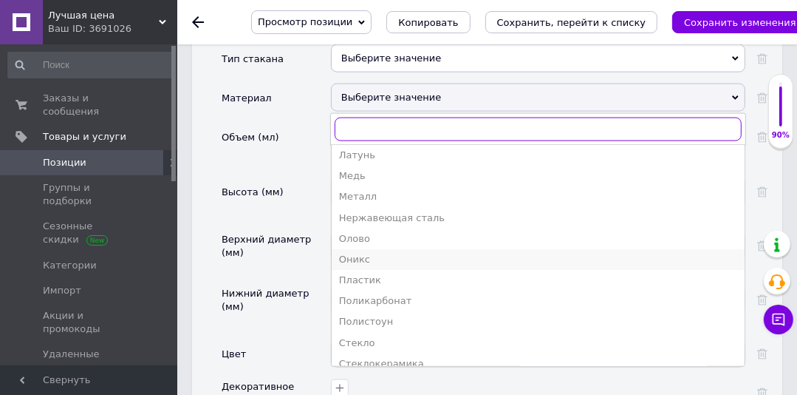
scroll to position [177, 0]
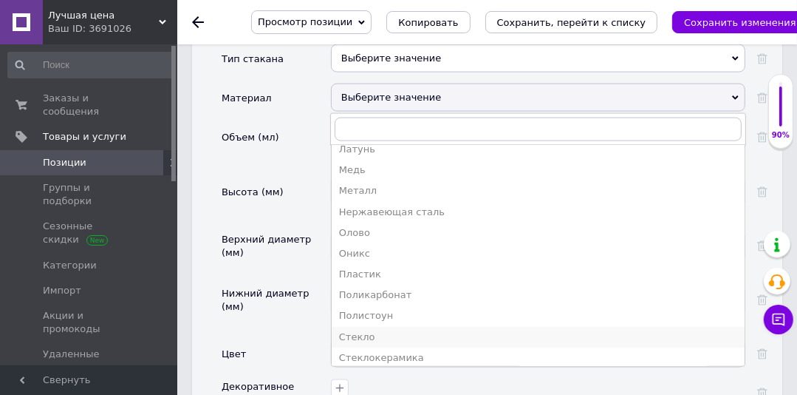
click at [358, 330] on div "Стекло" at bounding box center [538, 336] width 398 height 13
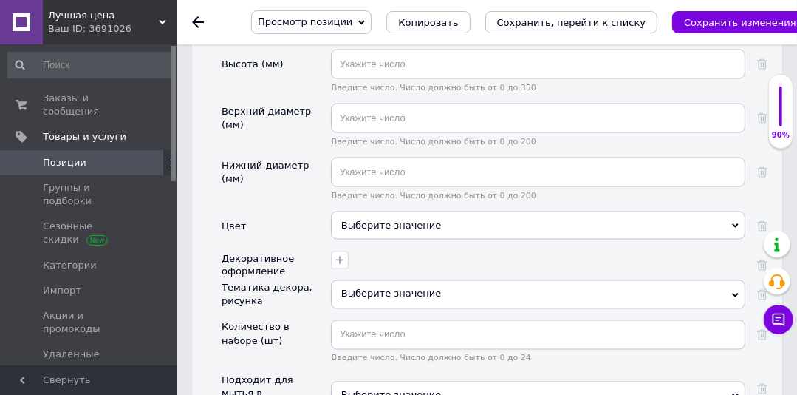
scroll to position [1740, 0]
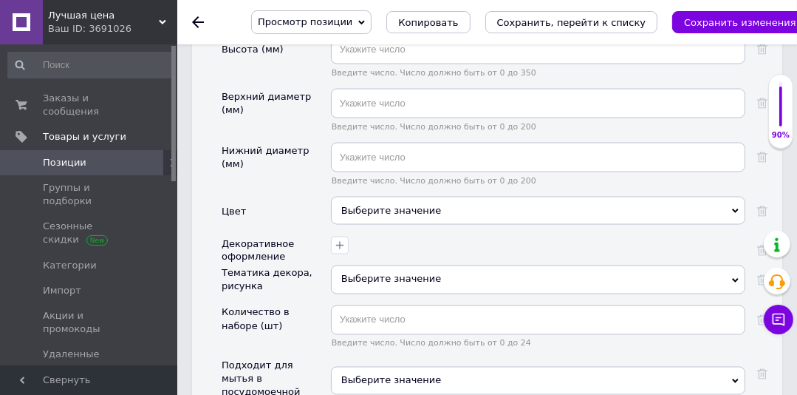
click at [460, 197] on div "Выберите значение" at bounding box center [538, 211] width 415 height 28
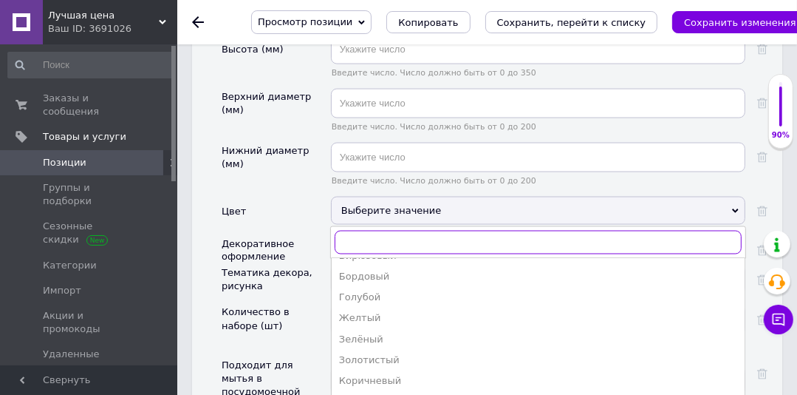
scroll to position [118, 0]
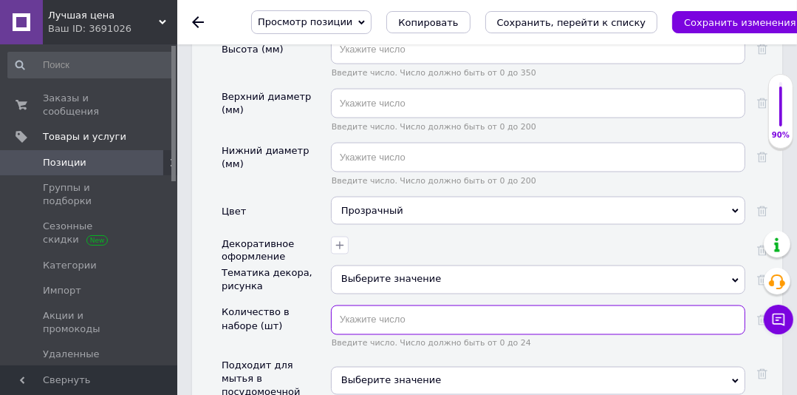
click at [356, 305] on input "text" at bounding box center [538, 320] width 415 height 30
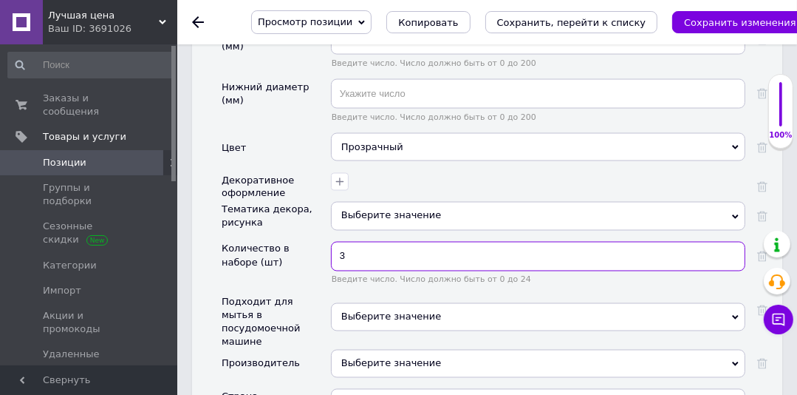
scroll to position [1819, 0]
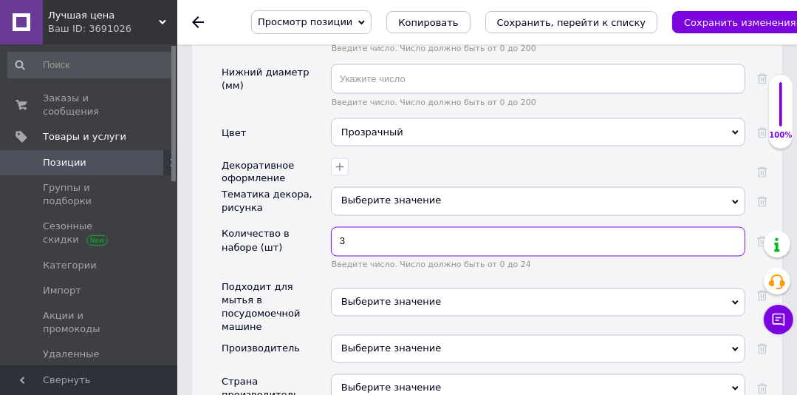
type input "3"
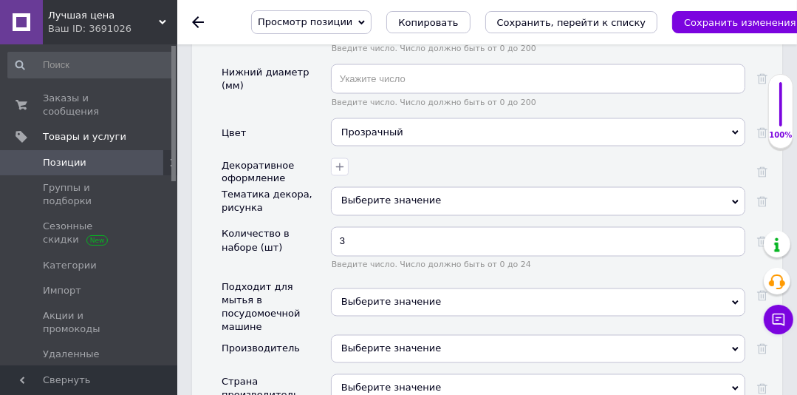
click at [447, 288] on span "Выберите значение" at bounding box center [538, 302] width 415 height 28
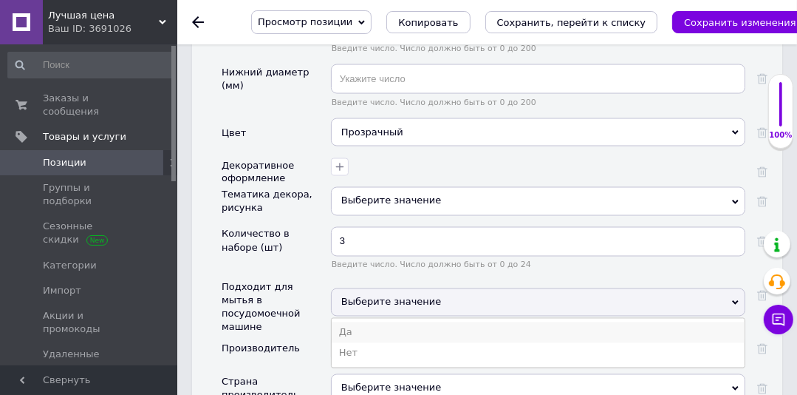
click at [384, 322] on li "Да" at bounding box center [538, 332] width 413 height 21
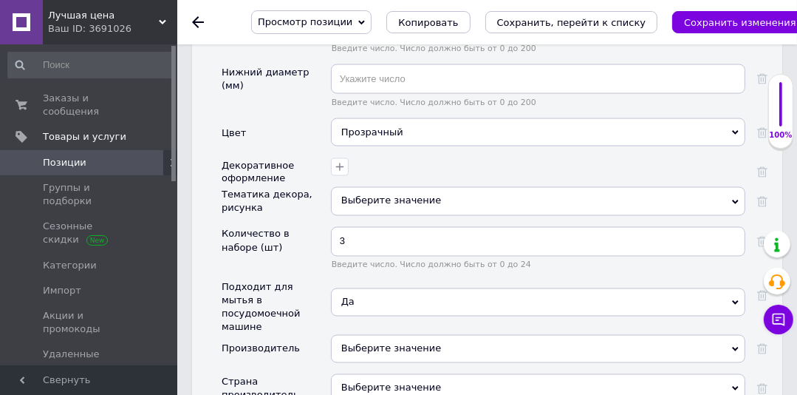
click at [384, 335] on div "Выберите значение" at bounding box center [538, 349] width 415 height 28
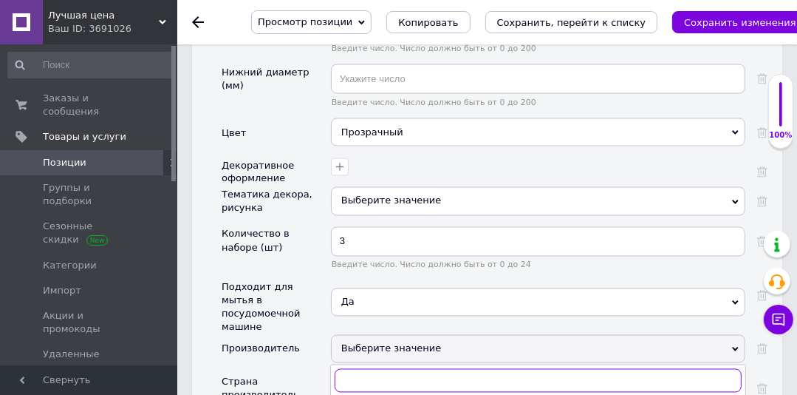
paste input "Pasabahce"
type input "Pasabahce"
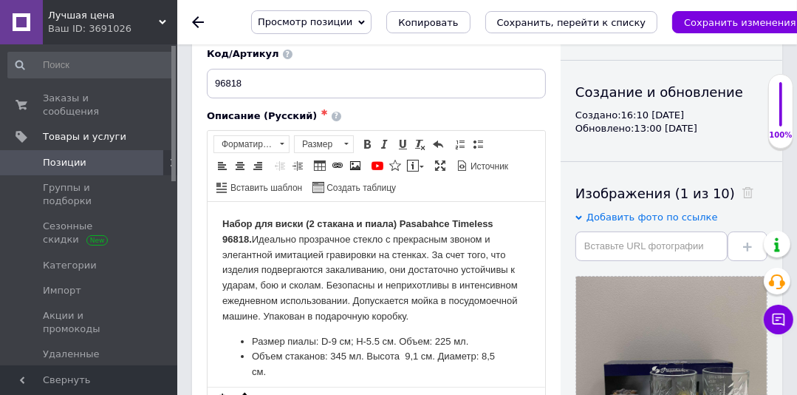
scroll to position [0, 0]
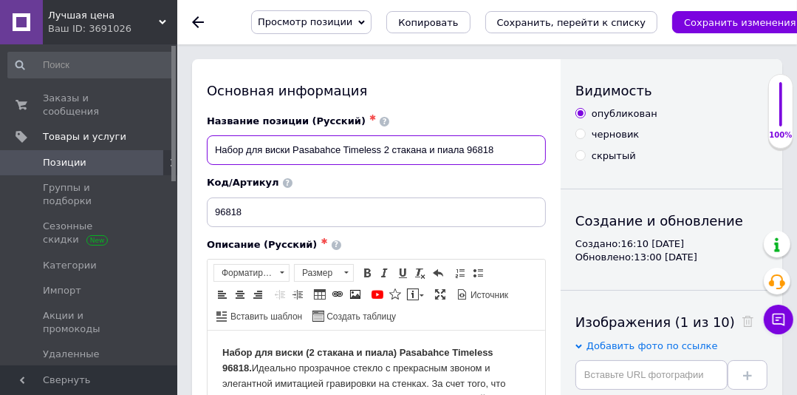
click at [384, 148] on input "Набор для виски Pasabahce Timeless 2 стакана и пиала 96818" at bounding box center [376, 150] width 339 height 30
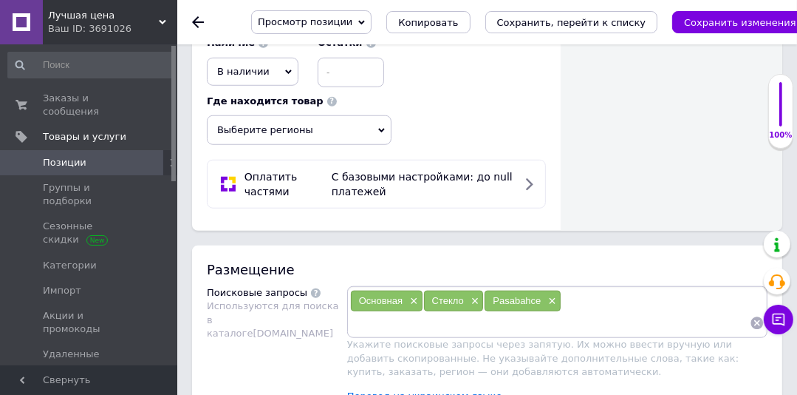
scroll to position [943, 0]
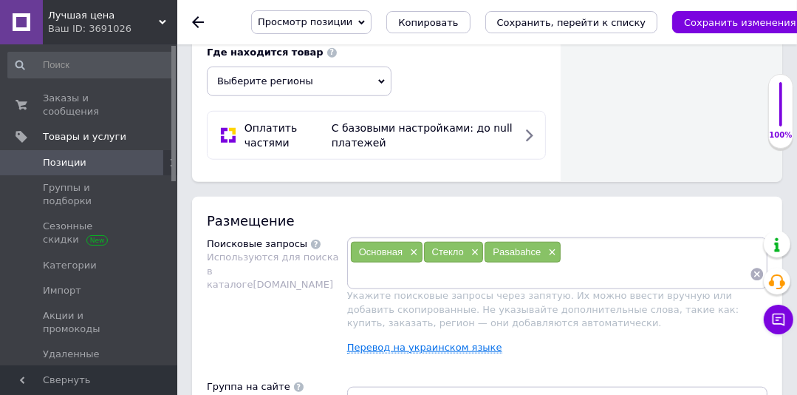
click at [363, 341] on link "Перевод на украинском языке" at bounding box center [424, 347] width 155 height 12
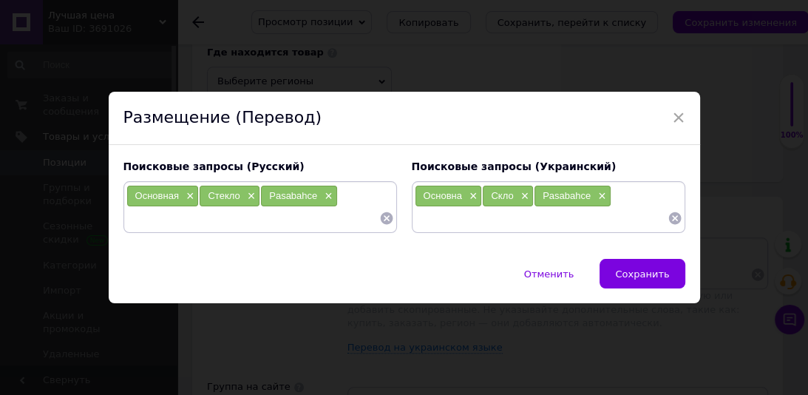
paste input "Набор для виски"
type input "Набор для виски"
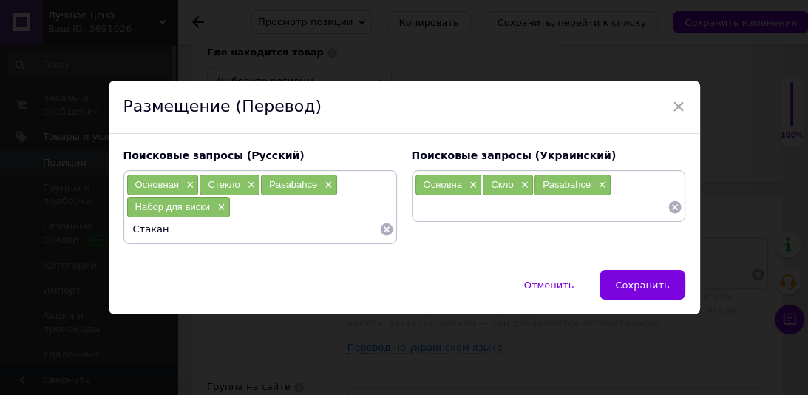
type input "Стаканы"
click at [183, 180] on span "×" at bounding box center [189, 185] width 12 height 13
click at [173, 183] on span "×" at bounding box center [177, 185] width 12 height 13
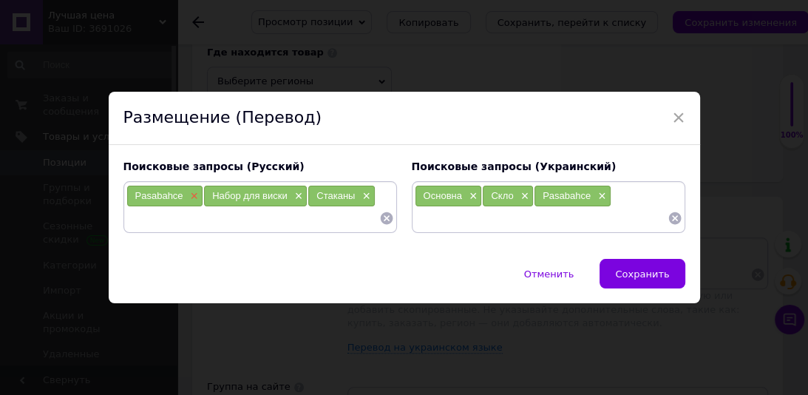
click at [188, 194] on span "×" at bounding box center [193, 196] width 12 height 13
click at [466, 194] on span "×" at bounding box center [472, 196] width 12 height 13
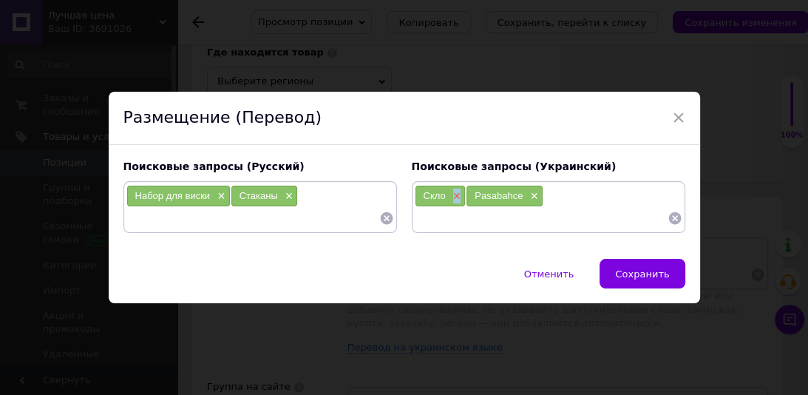
click at [452, 192] on span "×" at bounding box center [455, 196] width 12 height 13
drag, startPoint x: 477, startPoint y: 198, endPoint x: 600, endPoint y: 0, distance: 233.4
click at [477, 197] on span "×" at bounding box center [481, 196] width 12 height 13
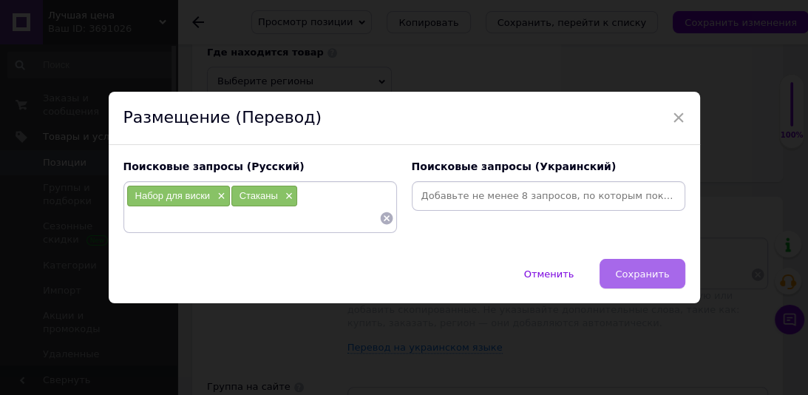
click at [655, 277] on span "Сохранить" at bounding box center [642, 273] width 54 height 11
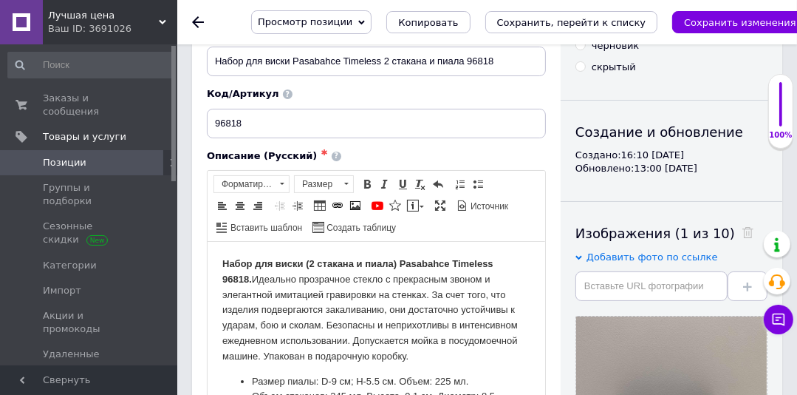
scroll to position [0, 0]
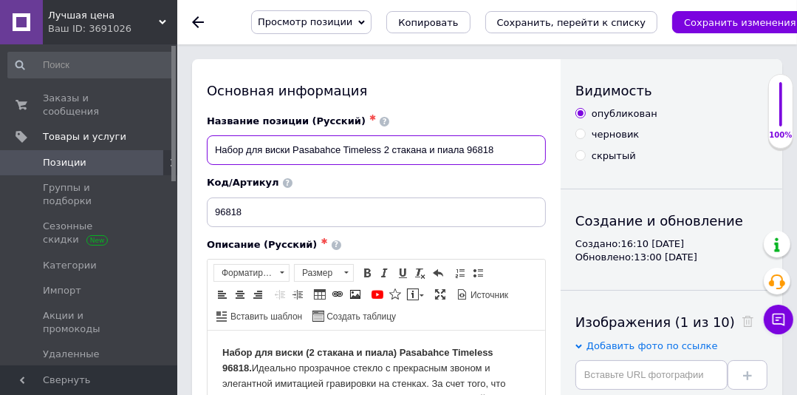
drag, startPoint x: 505, startPoint y: 148, endPoint x: 293, endPoint y: 154, distance: 212.9
click at [293, 154] on input "Набор для виски Pasabahce Timeless 2 стакана и пиала 96818" at bounding box center [376, 150] width 339 height 30
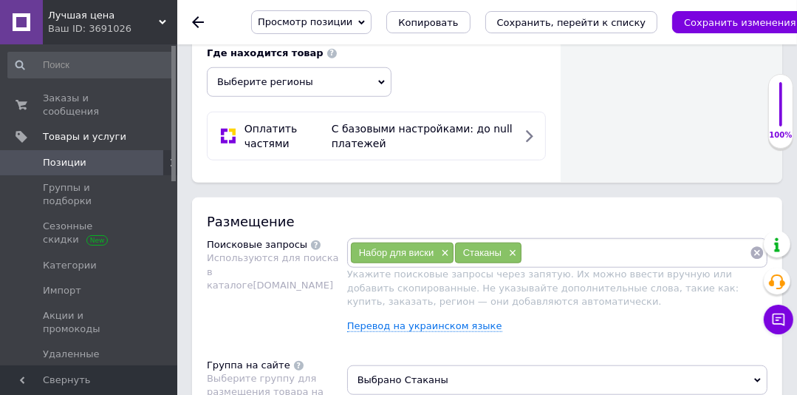
scroll to position [1103, 0]
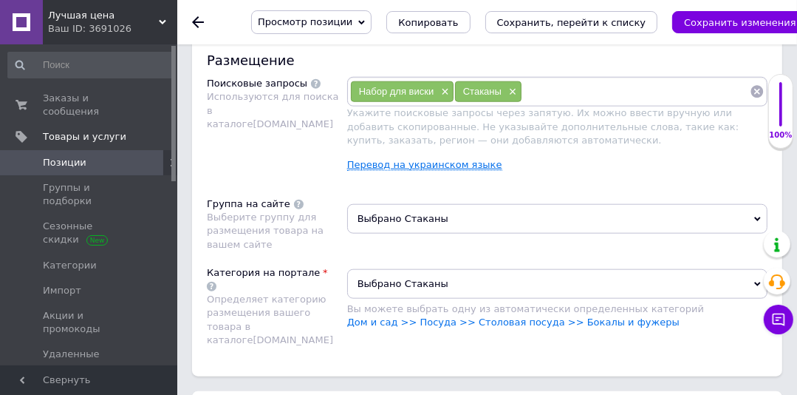
click at [449, 159] on link "Перевод на украинском языке" at bounding box center [424, 165] width 155 height 12
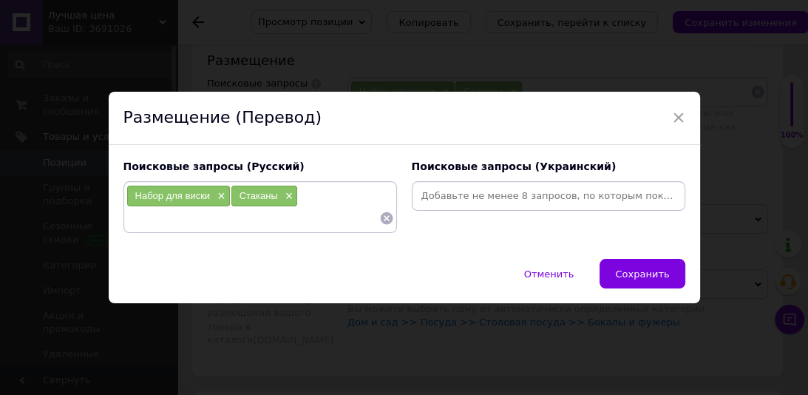
paste input "Pasabahce Timeless 2 стакана и пиала 96818"
drag, startPoint x: 293, startPoint y: 219, endPoint x: 213, endPoint y: 219, distance: 79.8
click at [211, 219] on input "Pasabahce Timeless 2 стакана и пиала 96818" at bounding box center [252, 218] width 253 height 22
type input "Pasabahce Timeless 96818"
click at [272, 214] on input "Pasabahce Timeless 96818" at bounding box center [252, 218] width 253 height 22
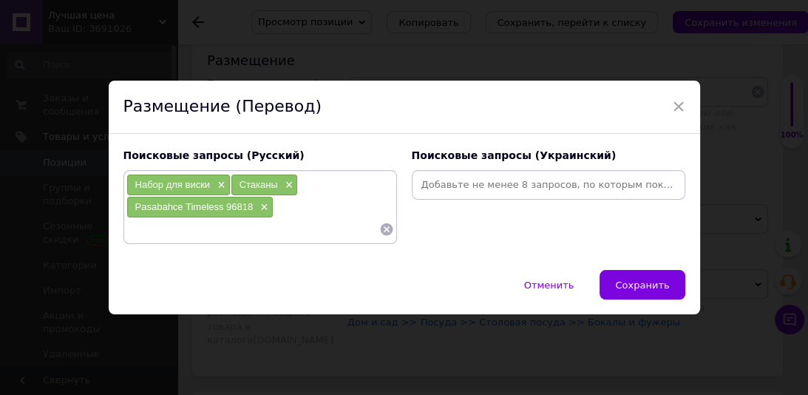
click at [168, 223] on input at bounding box center [252, 229] width 253 height 22
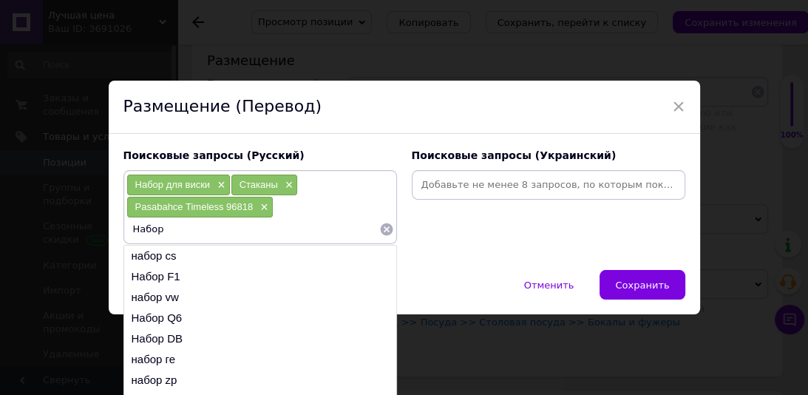
paste input "Pasabahce Timeless"
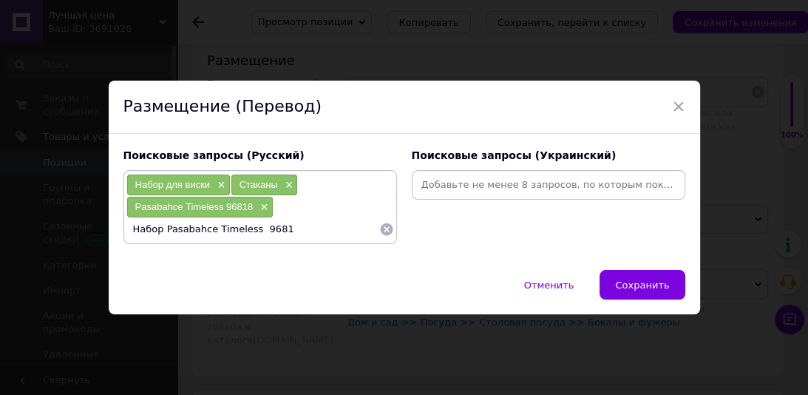
type input "Набор Pasabahce Timeless 96818"
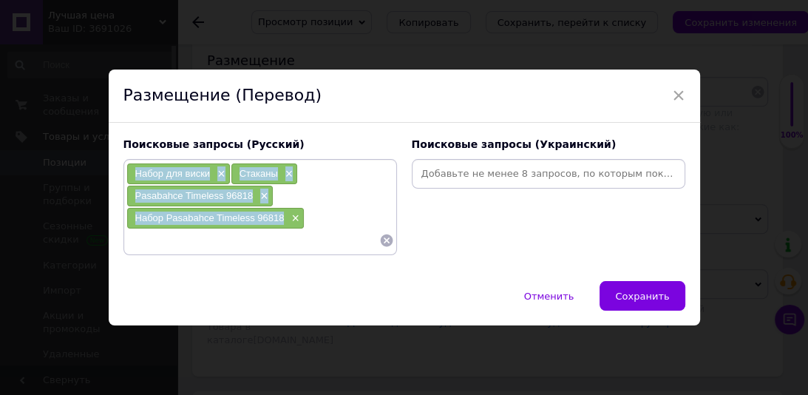
drag, startPoint x: 276, startPoint y: 219, endPoint x: 133, endPoint y: 171, distance: 151.2
click at [132, 171] on div "Набор для виски × Стаканы × Pasabahce Timeless 96818 × Набор Pasabahce Timeless…" at bounding box center [260, 207] width 268 height 89
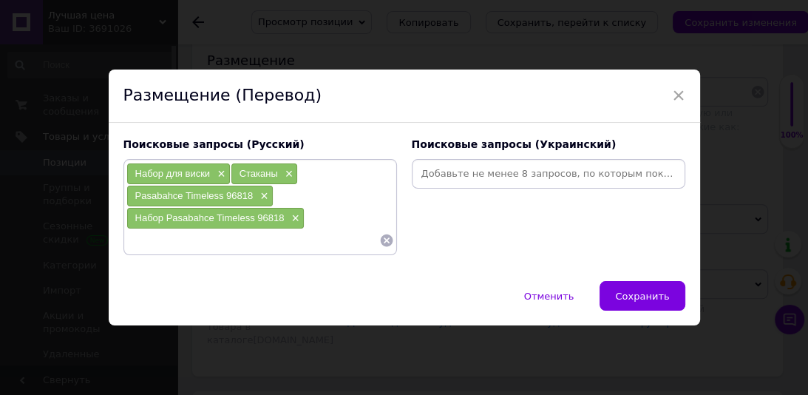
paste input "Набір для віскі×"
type input "Набір для віскі"
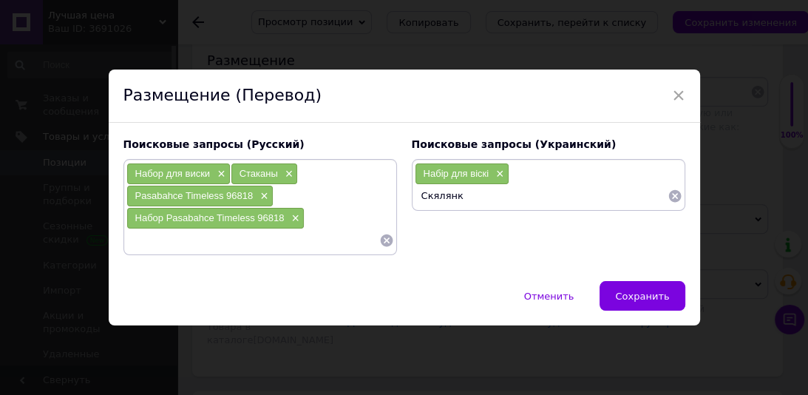
type input "Скялянки"
click at [565, 176] on span "×" at bounding box center [569, 174] width 12 height 13
paste input "Склянки×"
type input "Склянки"
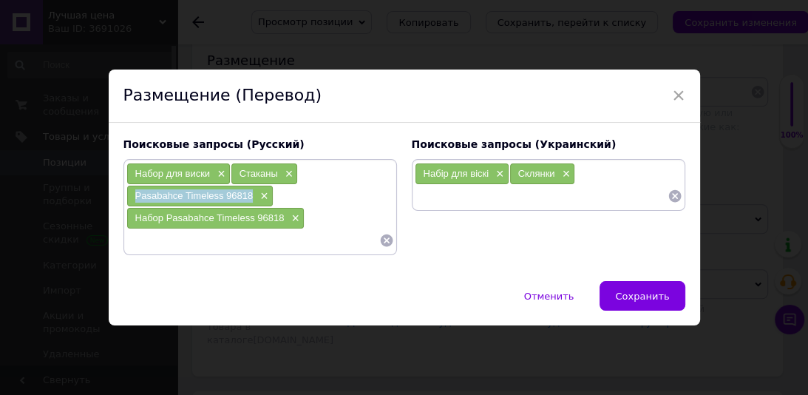
drag, startPoint x: 254, startPoint y: 198, endPoint x: 130, endPoint y: 196, distance: 124.2
click at [130, 196] on div "Pasabahce Timeless 96818 ×" at bounding box center [200, 195] width 146 height 21
click at [450, 183] on div "Набір для віскі ×" at bounding box center [461, 173] width 93 height 21
paste input "Pasabahce Timeless 96818"
type input "Pasabahce Timeless 96818"
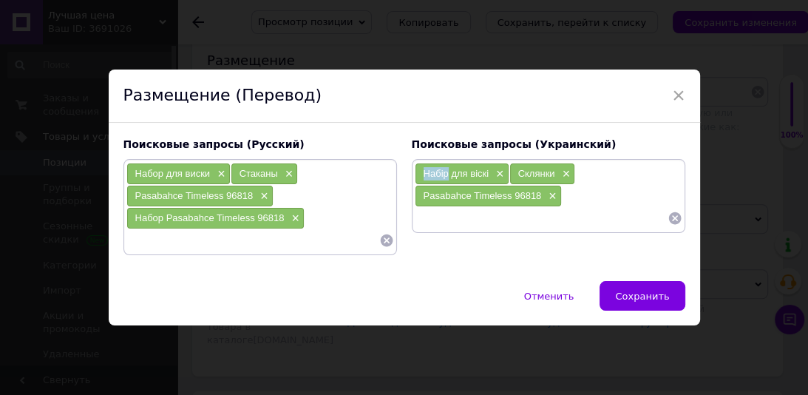
drag, startPoint x: 429, startPoint y: 173, endPoint x: 418, endPoint y: 174, distance: 11.8
click at [418, 174] on div "Набір для віскі ×" at bounding box center [461, 173] width 93 height 21
click at [442, 214] on input at bounding box center [541, 218] width 253 height 22
paste input "Набір"
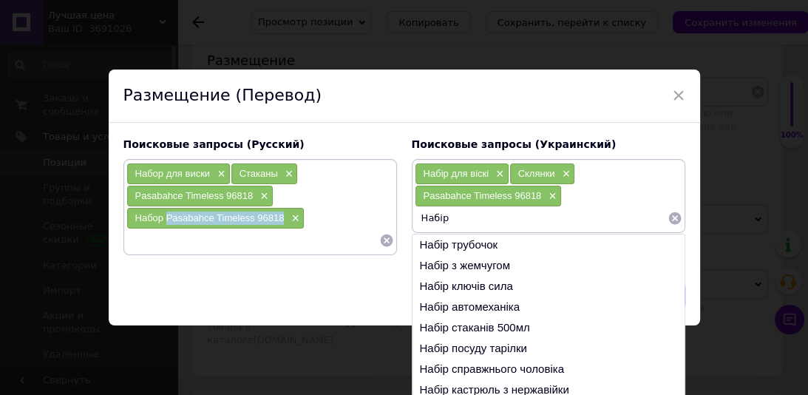
drag, startPoint x: 279, startPoint y: 217, endPoint x: 164, endPoint y: 217, distance: 115.3
click at [164, 217] on span "Набор Pasabahce Timeless 96818" at bounding box center [209, 217] width 149 height 11
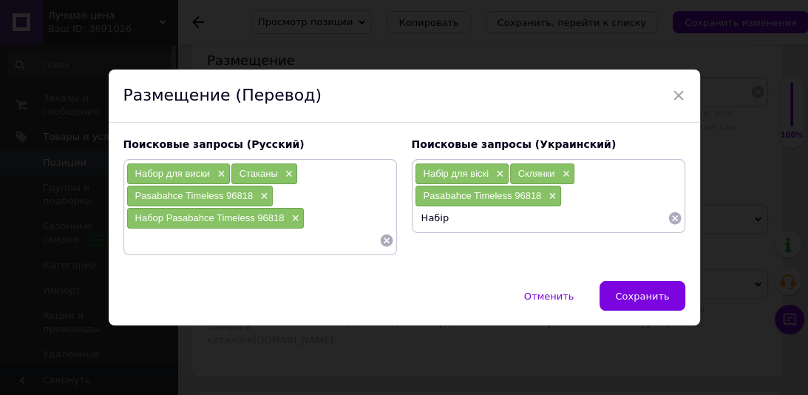
click at [459, 215] on input "Набір" at bounding box center [541, 218] width 253 height 22
paste input "Pasabahce Timeless 96818"
type input "Набір Pasabahce Timeless 96818"
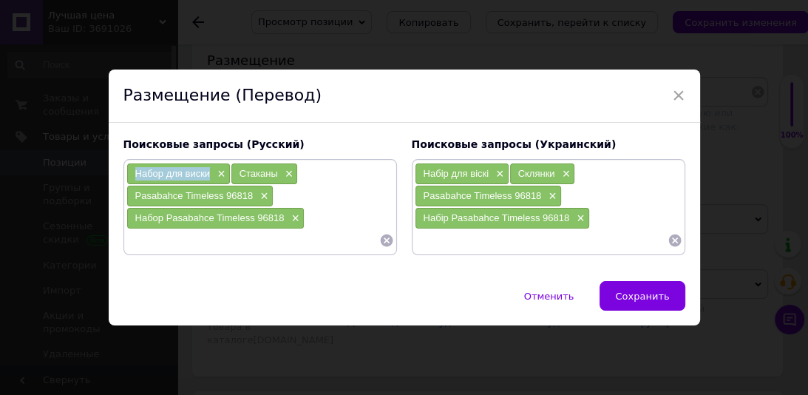
drag, startPoint x: 206, startPoint y: 177, endPoint x: 133, endPoint y: 178, distance: 73.2
click at [133, 178] on div "Набор для виски ×" at bounding box center [178, 173] width 103 height 21
click at [171, 225] on div "Набор Pasabahce Timeless 96818 ×" at bounding box center [215, 218] width 177 height 21
click at [171, 236] on input at bounding box center [252, 240] width 253 height 22
paste input "Набор для виски"
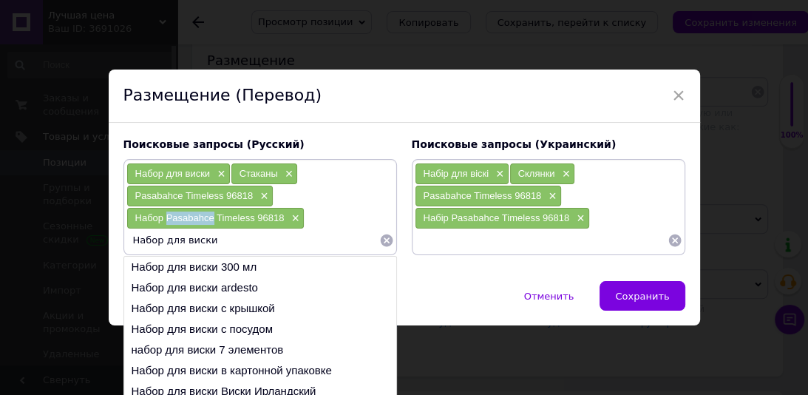
drag, startPoint x: 209, startPoint y: 222, endPoint x: 166, endPoint y: 222, distance: 43.6
click at [166, 222] on div "Набор Pasabahce Timeless 96818 ×" at bounding box center [215, 218] width 177 height 21
click at [220, 242] on input "Набор для виски" at bounding box center [252, 240] width 253 height 22
paste input "Pasabahce"
type input "Набор для виски Pasabahce"
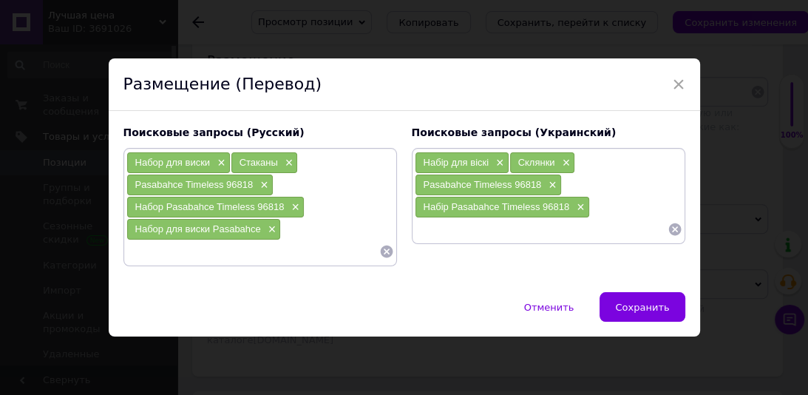
paste input "Pasabahce"
drag, startPoint x: 492, startPoint y: 163, endPoint x: 419, endPoint y: 168, distance: 73.3
click at [419, 168] on div "Набір для віскі ×" at bounding box center [461, 162] width 93 height 21
click at [415, 237] on input "Pasabahce" at bounding box center [541, 229] width 253 height 22
paste input "Набір для віскі"
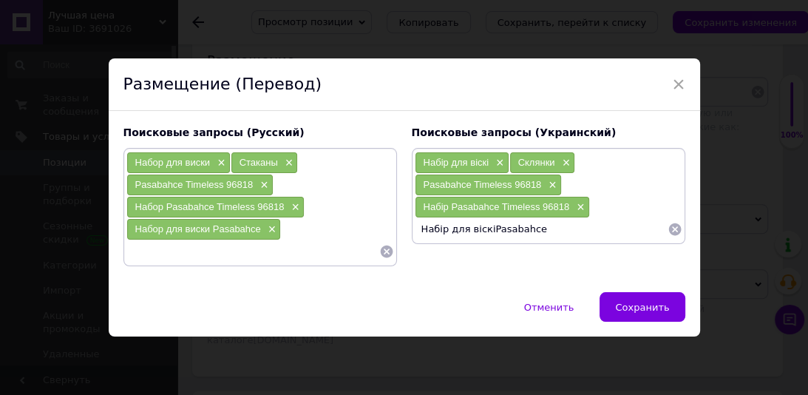
type input "Набір для віскі Pasabahce"
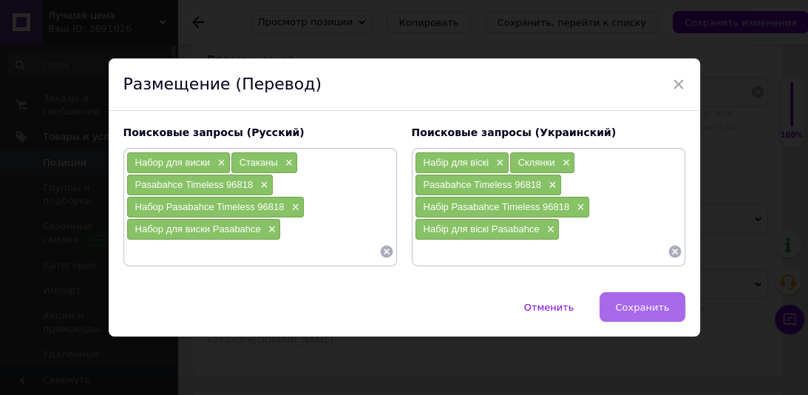
click at [644, 297] on button "Сохранить" at bounding box center [641, 307] width 85 height 30
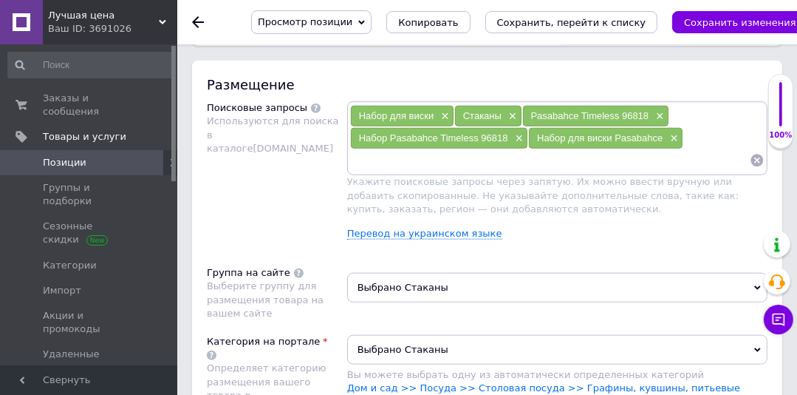
scroll to position [1083, 0]
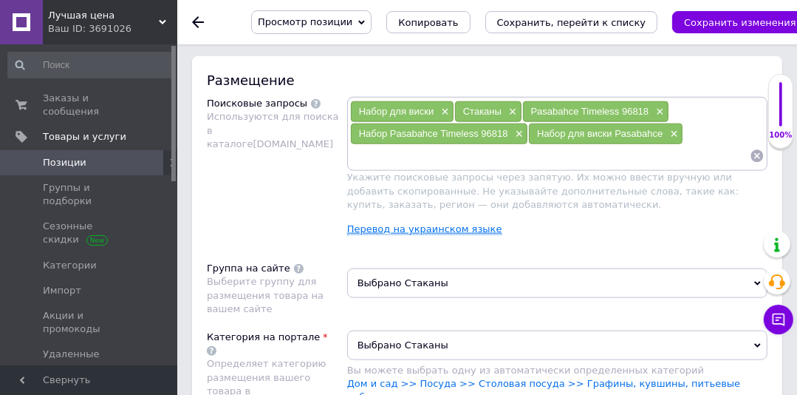
click at [423, 223] on link "Перевод на украинском языке" at bounding box center [424, 229] width 155 height 12
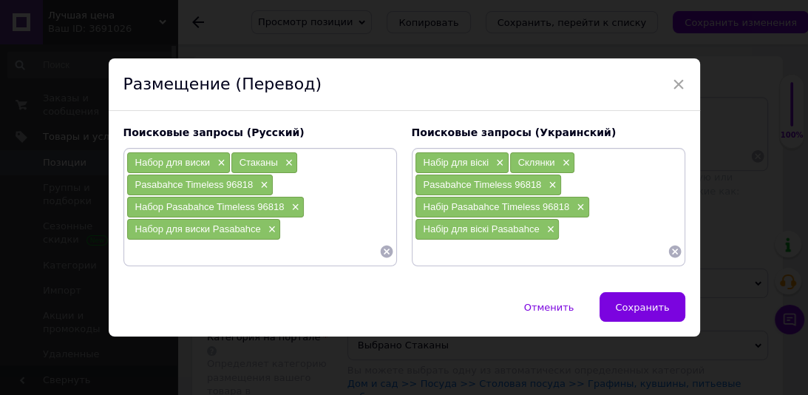
click at [266, 251] on input at bounding box center [252, 251] width 253 height 22
type input "Стаканы для виски"
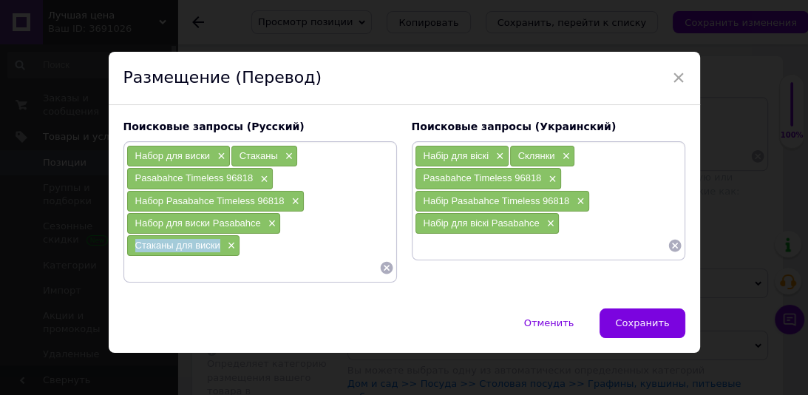
drag, startPoint x: 228, startPoint y: 248, endPoint x: 126, endPoint y: 247, distance: 101.3
click at [127, 247] on div "Стаканы для виски ×" at bounding box center [183, 245] width 113 height 21
paste input "Склянки для віскі"
type input "Склянки для віскі"
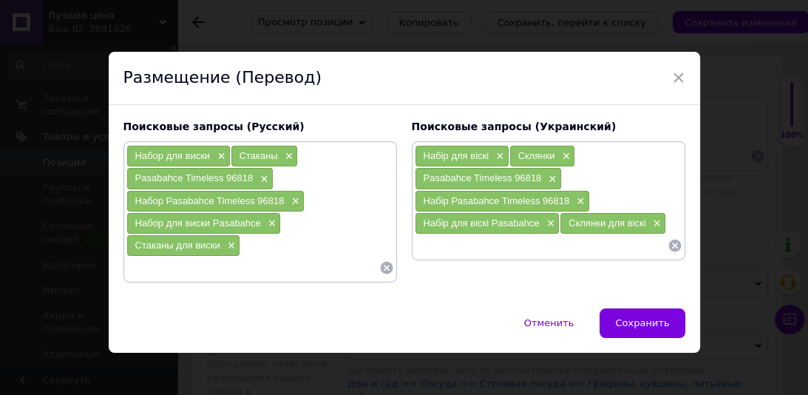
click at [183, 264] on input at bounding box center [252, 267] width 253 height 22
type input "Набор стаканов"
drag, startPoint x: 317, startPoint y: 248, endPoint x: 251, endPoint y: 242, distance: 66.0
click at [246, 245] on div "Набор стаканов ×" at bounding box center [290, 245] width 99 height 21
click at [228, 266] on input at bounding box center [252, 267] width 253 height 22
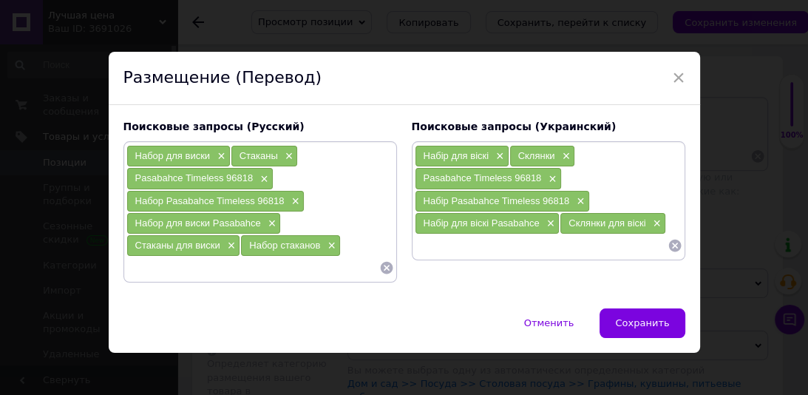
paste input "Набор стаканов"
type input "Набор стаканов для виски"
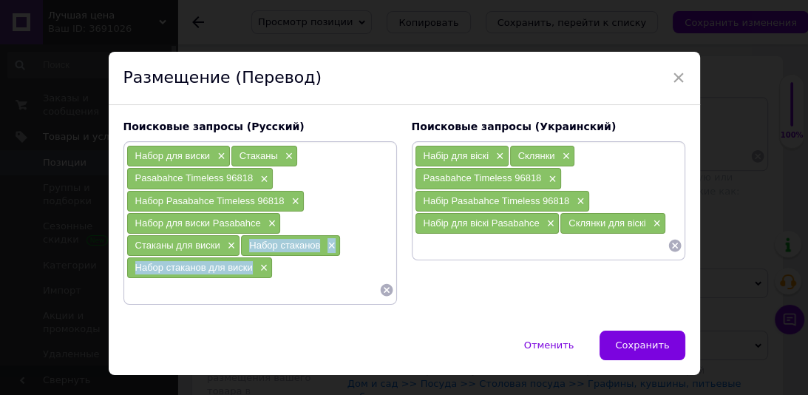
drag, startPoint x: 255, startPoint y: 268, endPoint x: 248, endPoint y: 243, distance: 26.2
click at [248, 243] on div "Набор для виски × Стаканы × Pasabahce Timeless 96818 × Набор Pasabahce Timeless…" at bounding box center [260, 222] width 268 height 155
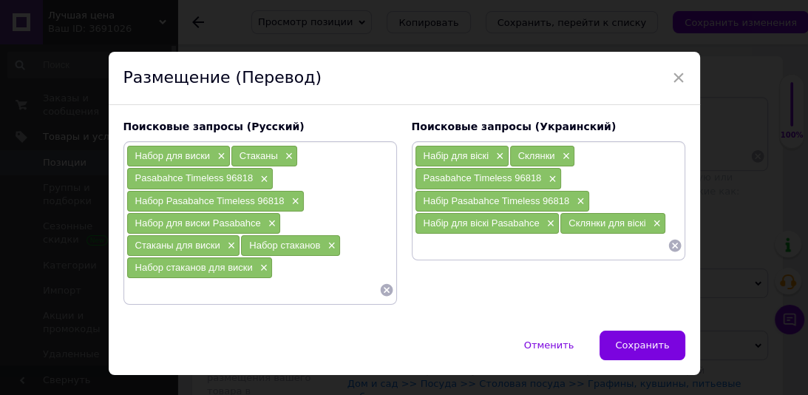
paste input "Набір склянок×"
type input "Набір склянок"
paste input "Набір склянок для віскі"
type input "Набір склянок для віскі"
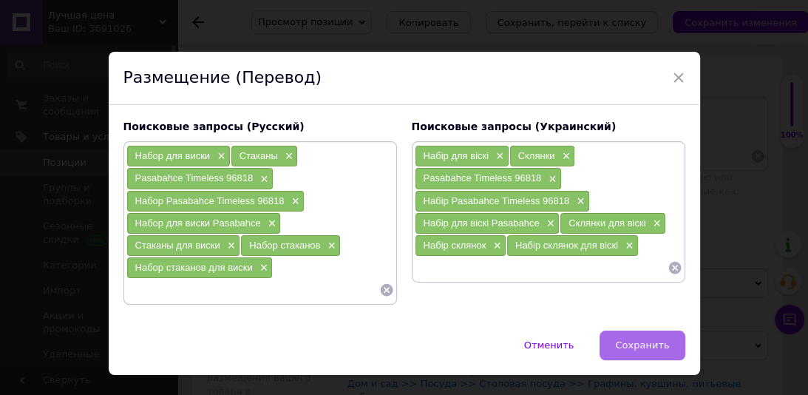
click at [624, 339] on span "Сохранить" at bounding box center [642, 344] width 54 height 11
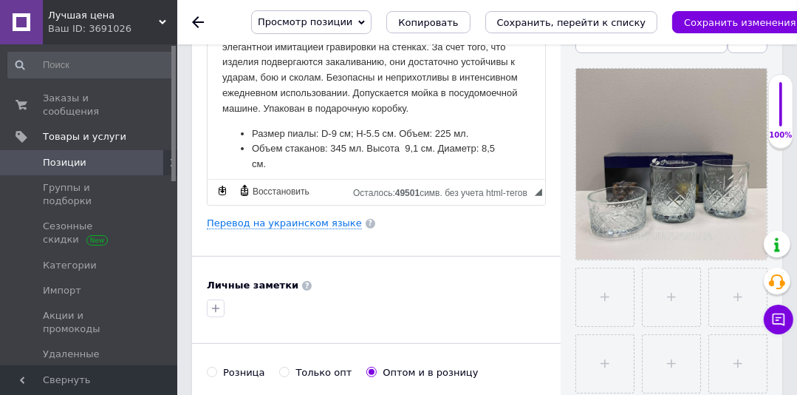
scroll to position [331, 0]
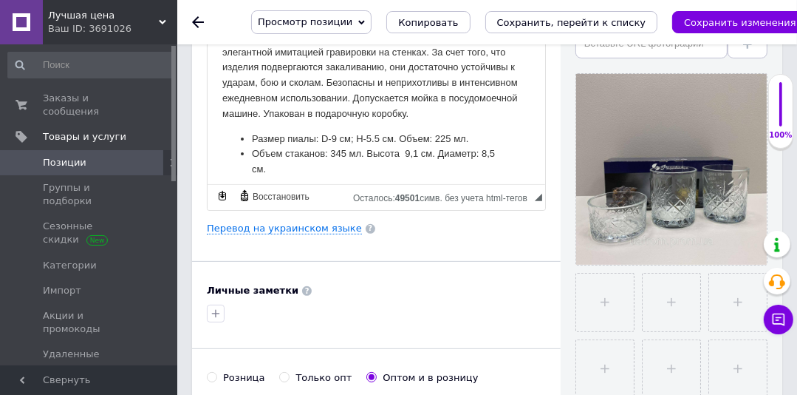
click at [627, 58] on div "Изображения (1 из 10) Добавить фото по ссылке" at bounding box center [672, 223] width 192 height 483
click at [625, 52] on input "text" at bounding box center [652, 44] width 152 height 30
paste input "[URL][DOMAIN_NAME]"
type input "[URL][DOMAIN_NAME]"
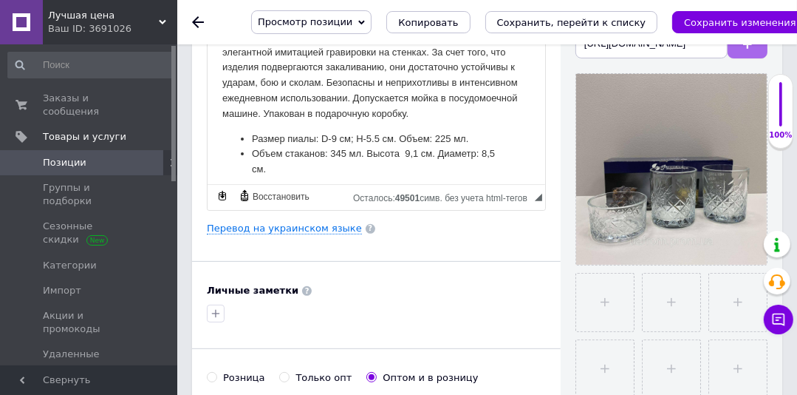
click at [760, 53] on button at bounding box center [748, 44] width 40 height 30
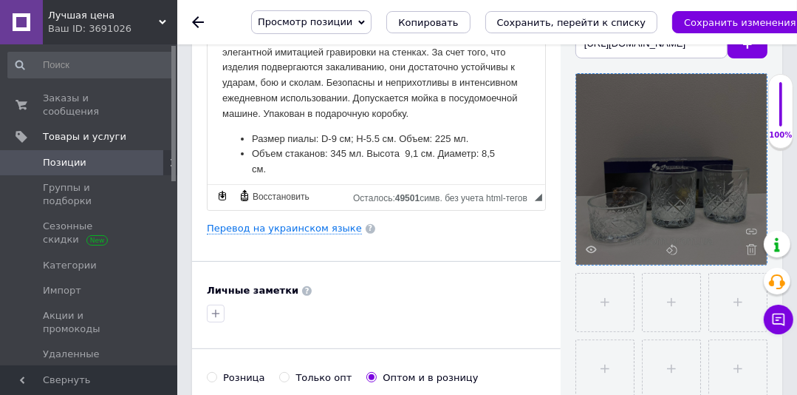
scroll to position [0, 0]
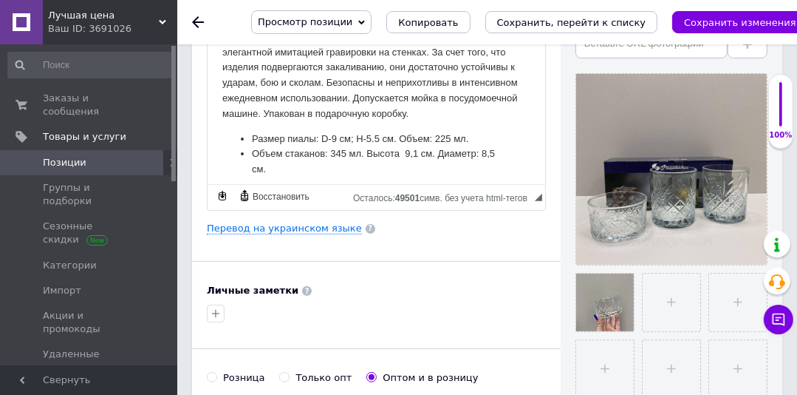
click at [607, 41] on div "Просмотр позиции Сохранить и посмотреть на сайте Сохранить и посмотреть на порт…" at bounding box center [515, 22] width 587 height 44
click at [609, 44] on input "text" at bounding box center [652, 44] width 152 height 30
paste input "[URL][DOMAIN_NAME]"
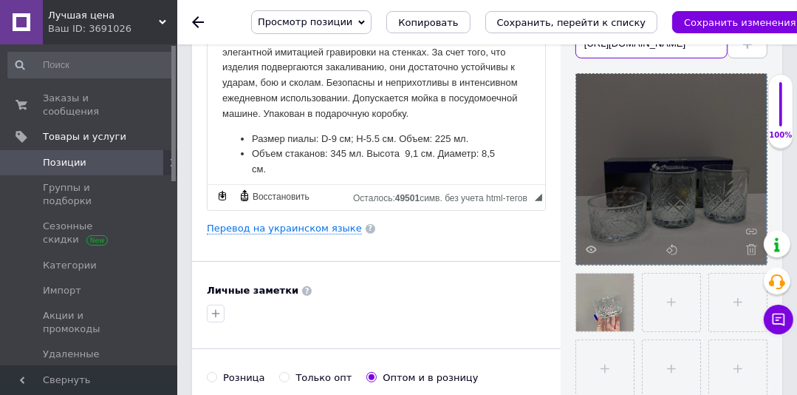
scroll to position [0, 500]
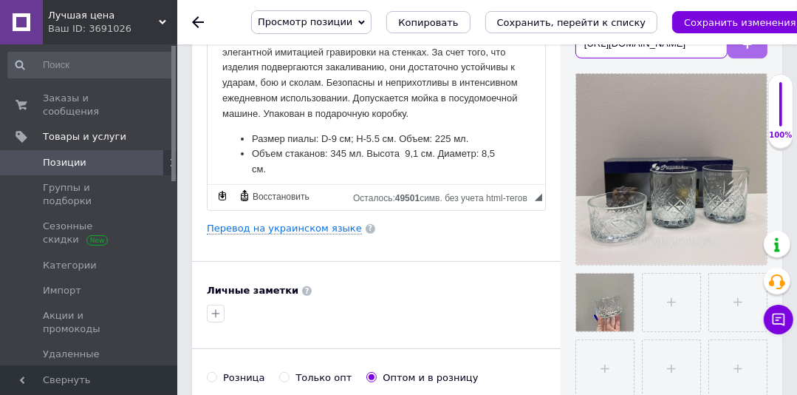
type input "[URL][DOMAIN_NAME]"
click at [740, 49] on button at bounding box center [748, 44] width 40 height 30
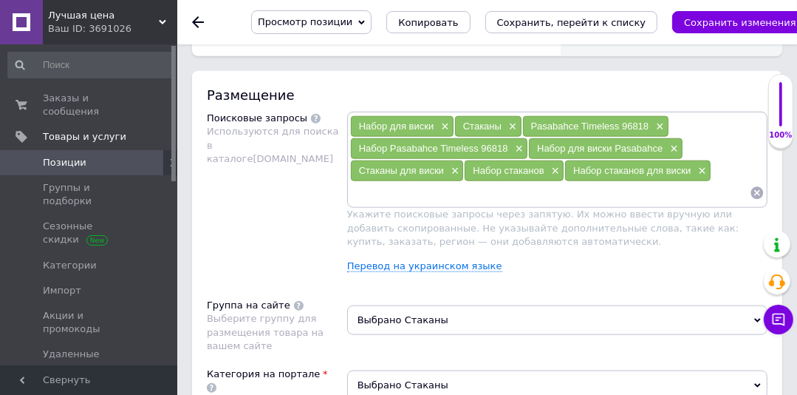
scroll to position [1079, 0]
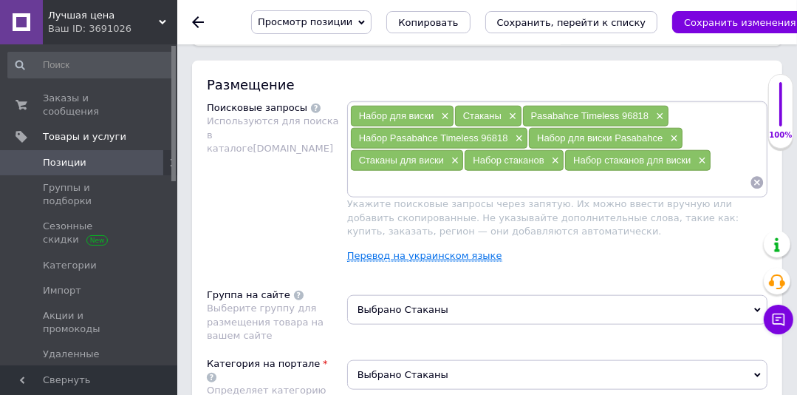
click at [403, 250] on link "Перевод на украинском языке" at bounding box center [424, 256] width 155 height 12
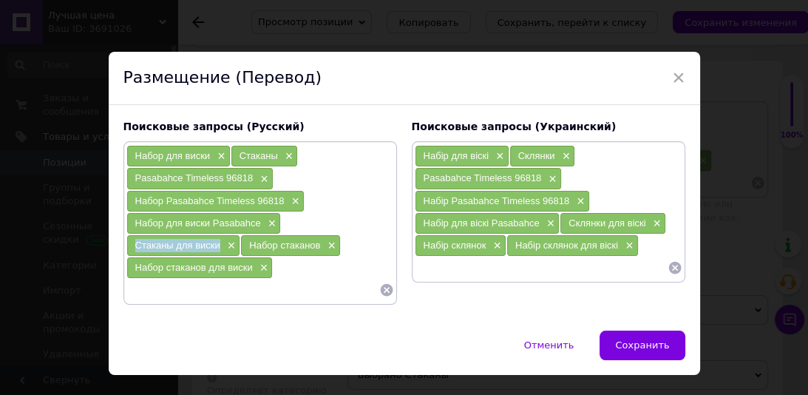
drag, startPoint x: 219, startPoint y: 243, endPoint x: 134, endPoint y: 242, distance: 85.7
click at [131, 242] on div "Стаканы для виски ×" at bounding box center [183, 245] width 113 height 21
click at [155, 284] on input at bounding box center [252, 290] width 253 height 22
paste input "Стаканы для виски"
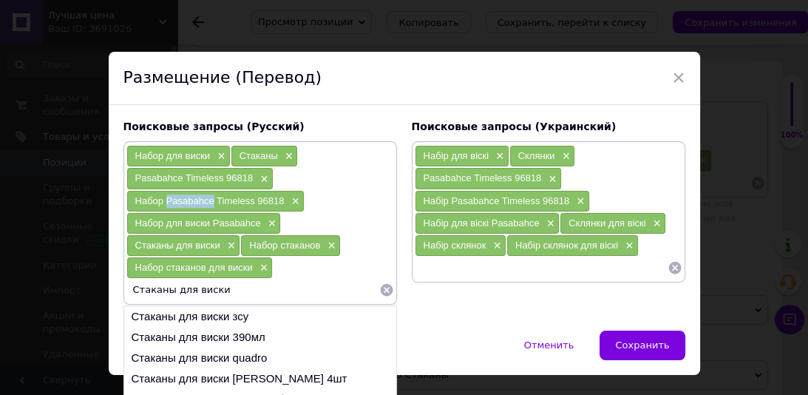
drag, startPoint x: 213, startPoint y: 202, endPoint x: 165, endPoint y: 201, distance: 48.1
click at [165, 201] on span "Набор Pasabahce Timeless 96818" at bounding box center [209, 200] width 149 height 11
click at [228, 283] on input "Стаканы для виски" at bounding box center [252, 290] width 253 height 22
paste input "Pasabahce"
type input "Стаканы для виски Pasabahce"
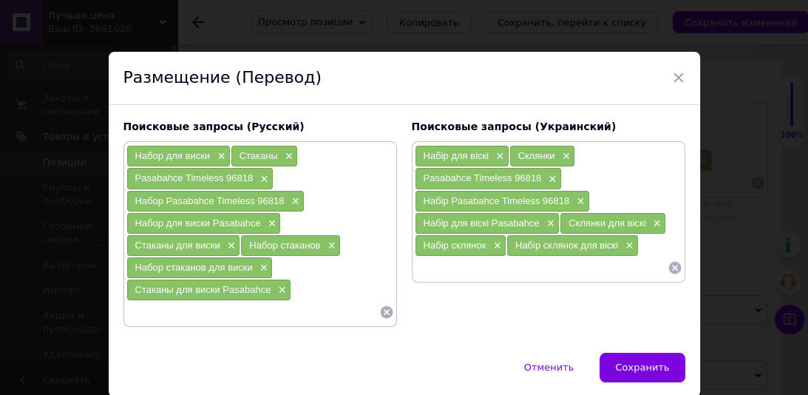
paste input "Pasabahce"
drag, startPoint x: 647, startPoint y: 223, endPoint x: 566, endPoint y: 222, distance: 80.6
click at [566, 222] on div "Склянки для віскі ×" at bounding box center [612, 223] width 105 height 21
click at [415, 263] on input "Pasabahce" at bounding box center [541, 267] width 253 height 22
paste input "Склянки для віскі"
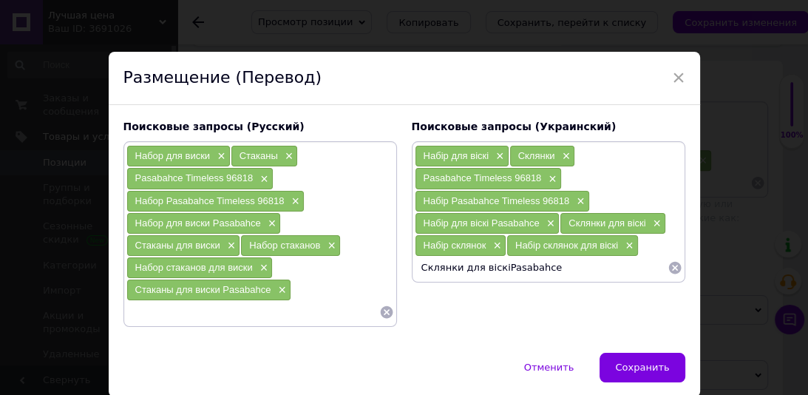
type input "Склянки для віскі Pasabahce"
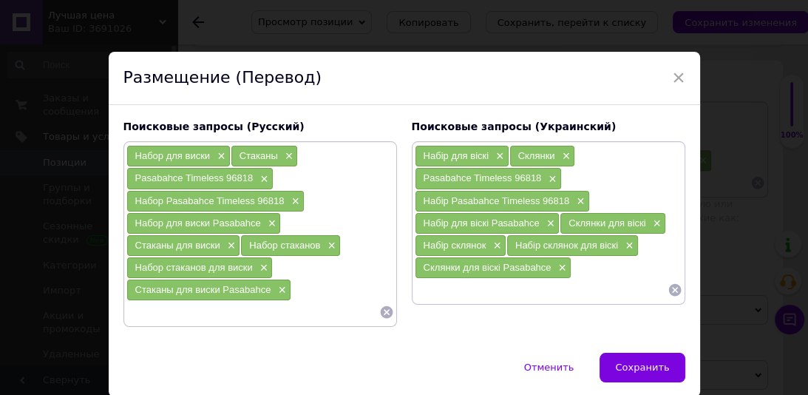
click at [630, 355] on button "Сохранить" at bounding box center [641, 368] width 85 height 30
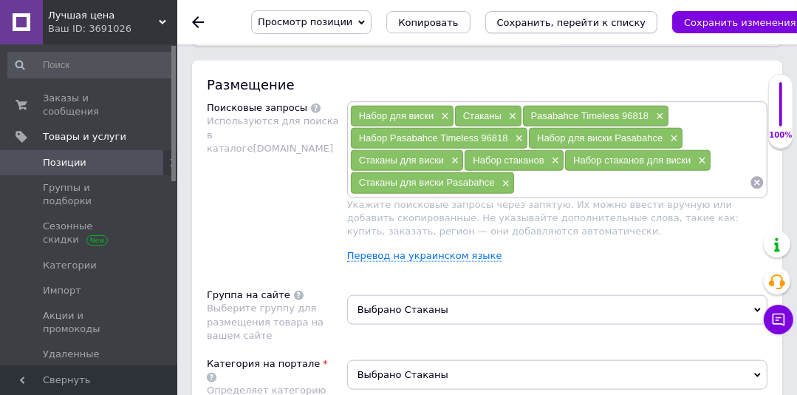
click at [565, 24] on icon "Сохранить, перейти к списку" at bounding box center [571, 22] width 149 height 11
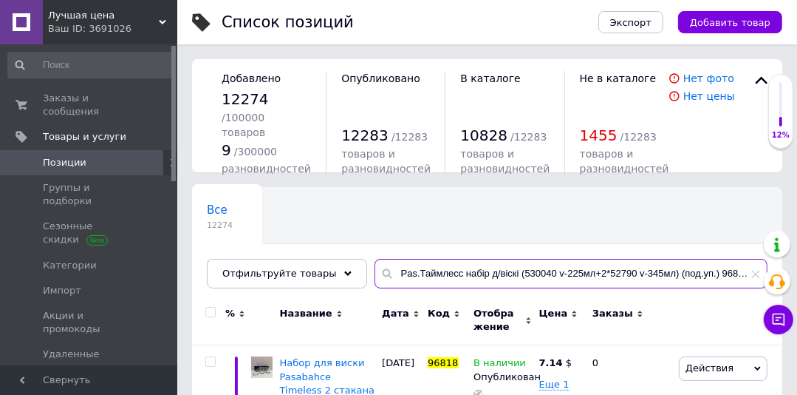
drag, startPoint x: 658, startPoint y: 272, endPoint x: 357, endPoint y: 285, distance: 301.8
click at [375, 285] on input "Pas.Таймлесс набір д/віскі (530040 v-225мл+2*52790 v-345мл) (под.уп.) 96818" at bounding box center [571, 274] width 393 height 30
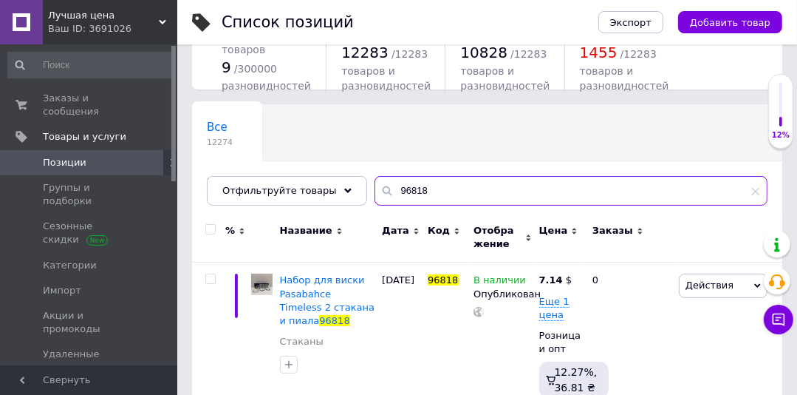
scroll to position [83, 0]
drag, startPoint x: 381, startPoint y: 194, endPoint x: 372, endPoint y: 194, distance: 8.9
click at [375, 194] on div "96818" at bounding box center [571, 191] width 393 height 30
click at [375, 183] on div "96818" at bounding box center [571, 191] width 393 height 30
paste input "Стакан 415 мл х 3 шт PASABAHCE [GEOGRAPHIC_DATA] 52709"
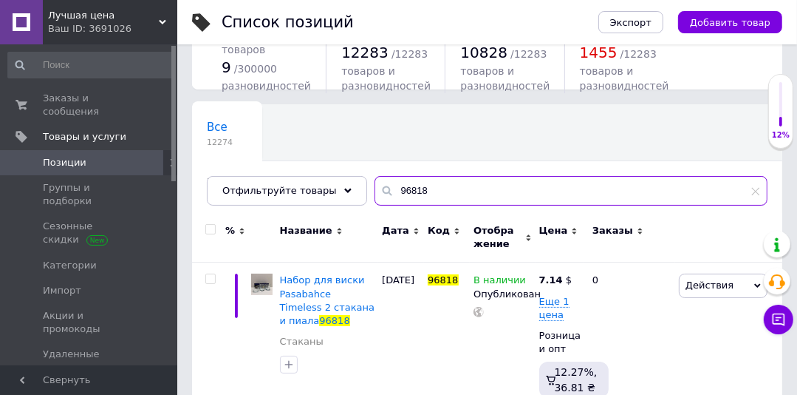
type input "Стакан 415 мл х 3 шт PASABAHCE [GEOGRAPHIC_DATA] 52709"
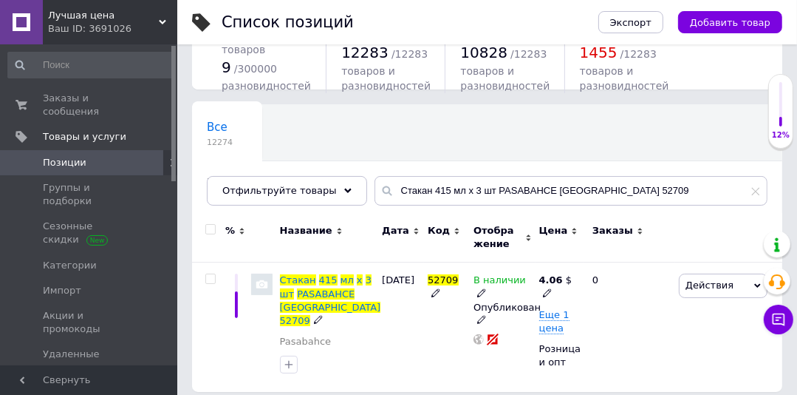
click at [304, 284] on span "Стакан" at bounding box center [298, 279] width 36 height 11
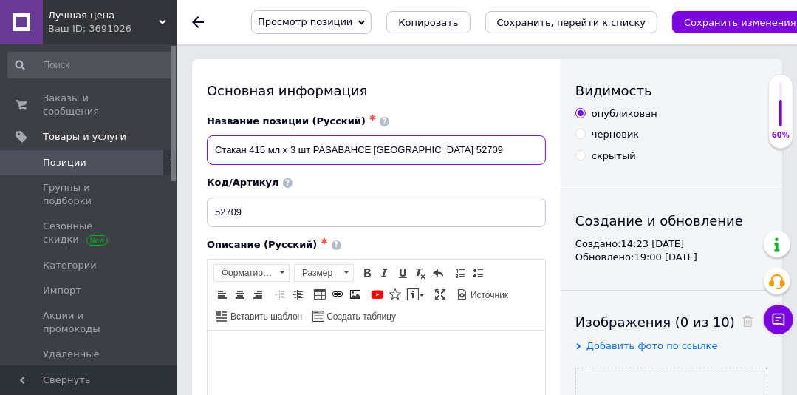
drag, startPoint x: 463, startPoint y: 144, endPoint x: 222, endPoint y: 148, distance: 240.9
click at [211, 154] on input "Стакан 415 мл х 3 шт PASABAHCE [GEOGRAPHIC_DATA] 52709" at bounding box center [376, 150] width 339 height 30
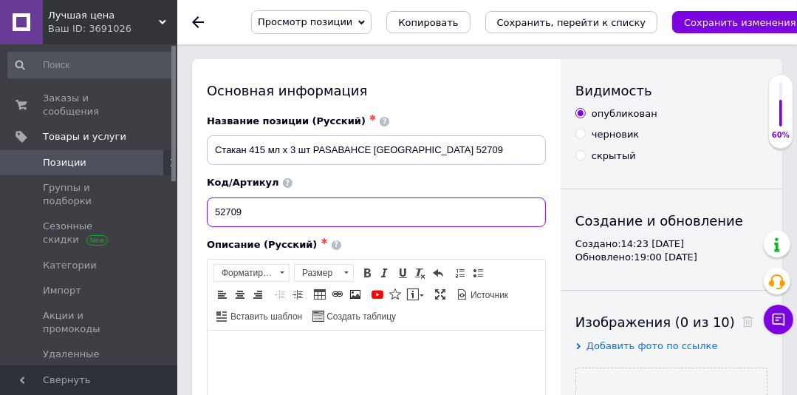
drag, startPoint x: 230, startPoint y: 211, endPoint x: 214, endPoint y: 209, distance: 15.6
click at [214, 209] on input "52709" at bounding box center [376, 212] width 339 height 30
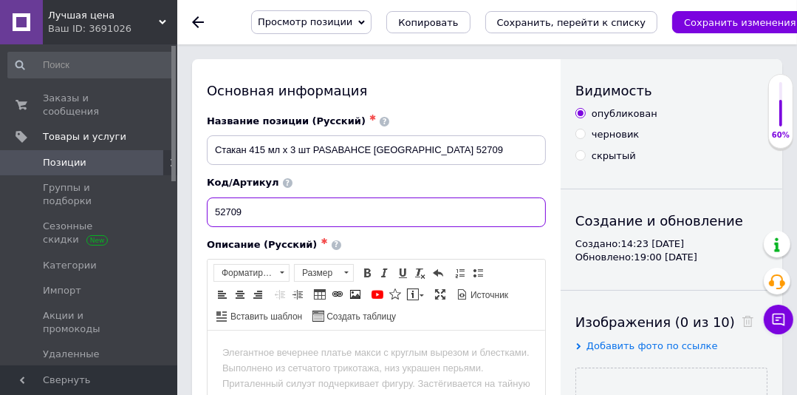
click at [280, 216] on input "52709" at bounding box center [376, 212] width 339 height 30
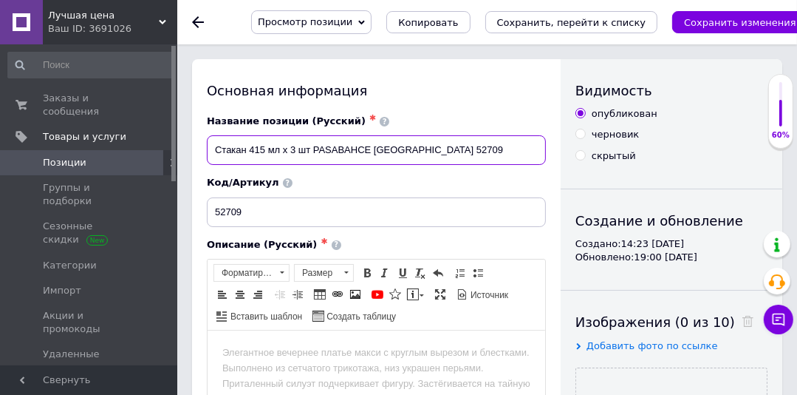
drag, startPoint x: 245, startPoint y: 151, endPoint x: 199, endPoint y: 145, distance: 46.9
drag, startPoint x: 402, startPoint y: 149, endPoint x: 353, endPoint y: 145, distance: 49.7
click at [352, 151] on input "Набор стаканов 415 мл х 3 шт PASABAHCE [GEOGRAPHIC_DATA] 52709" at bounding box center [376, 150] width 339 height 30
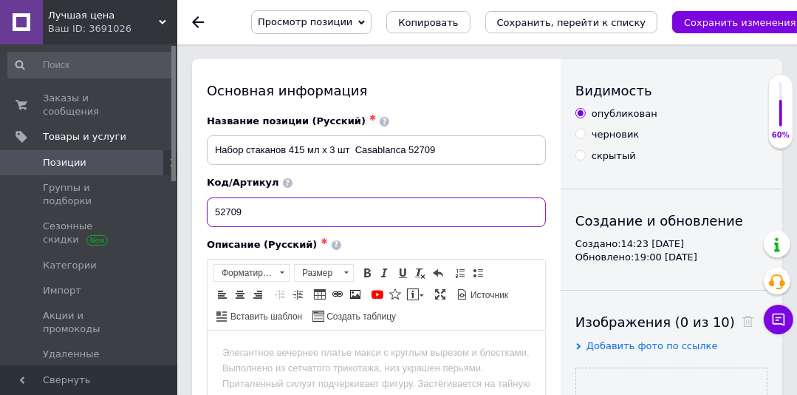
click at [270, 207] on input "52709" at bounding box center [376, 212] width 339 height 30
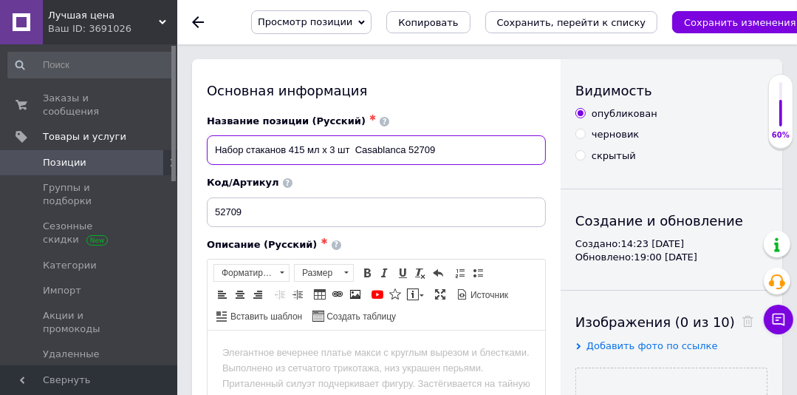
click at [352, 149] on input "Набор стаканов 415 мл х 3 шт Casablanca 52709" at bounding box center [376, 150] width 339 height 30
paste input "Pasabahce"
click at [505, 146] on input "Набор стаканов 415 мл х 3 шт Pasabahce [GEOGRAPHIC_DATA] 52709" at bounding box center [376, 150] width 339 height 30
type input "Набор стаканов 415 мл х 3 шт Pasabahce [GEOGRAPHIC_DATA] 52709"
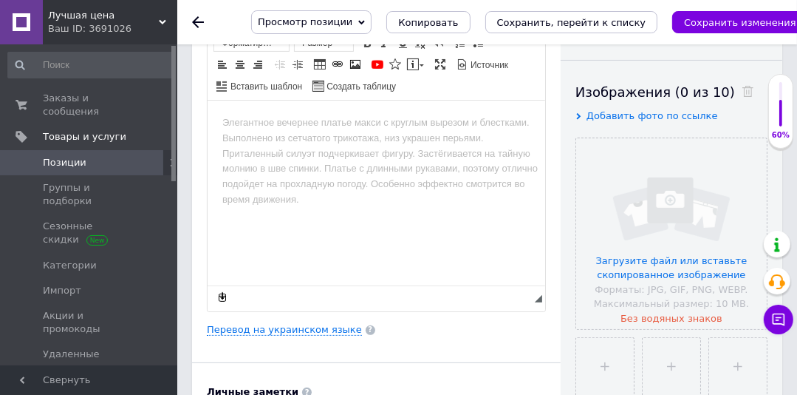
scroll to position [300, 0]
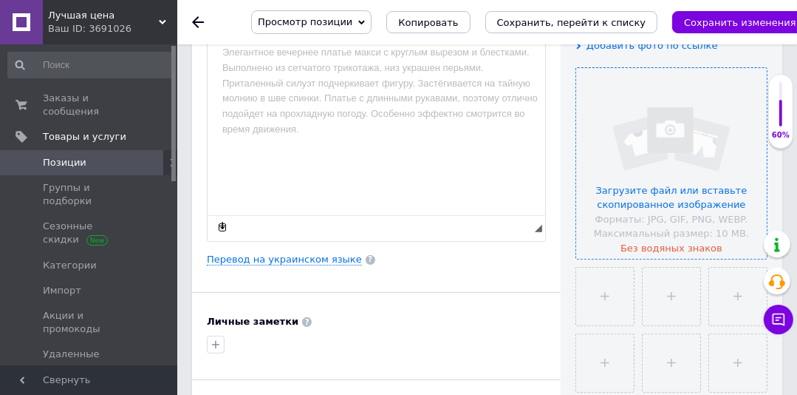
click at [613, 134] on input "file" at bounding box center [671, 163] width 191 height 191
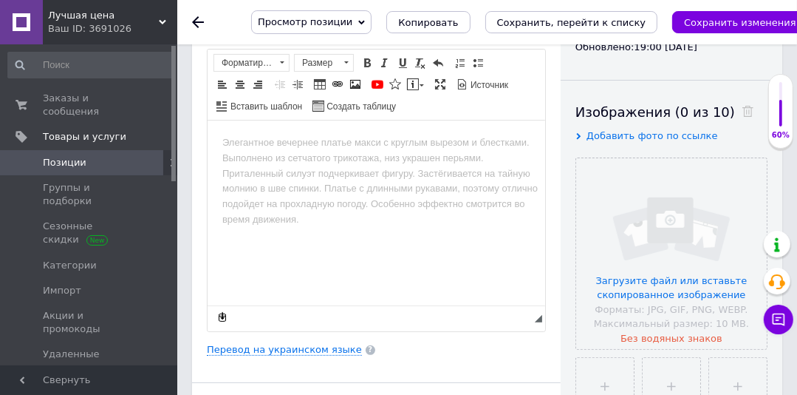
click at [636, 139] on span "Добавить фото по ссылке" at bounding box center [653, 135] width 132 height 11
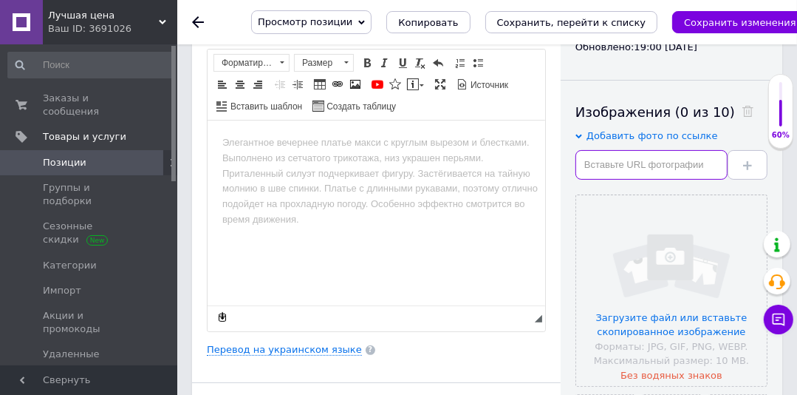
click at [594, 155] on input "text" at bounding box center [652, 165] width 152 height 30
paste input "[URL][DOMAIN_NAME]"
type input "[URL][DOMAIN_NAME]"
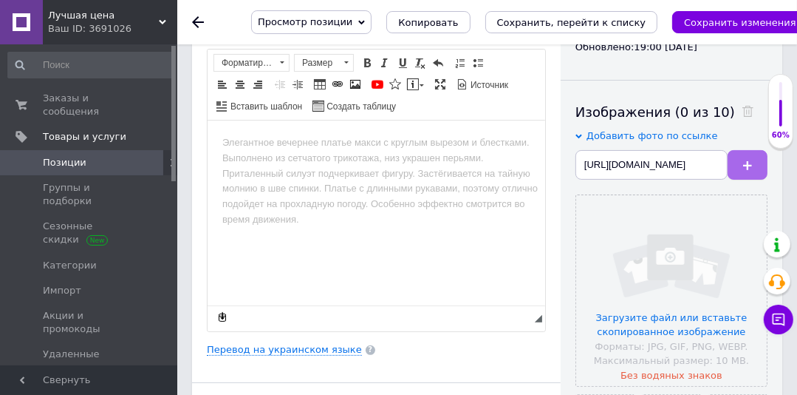
click at [745, 164] on icon at bounding box center [747, 165] width 9 height 9
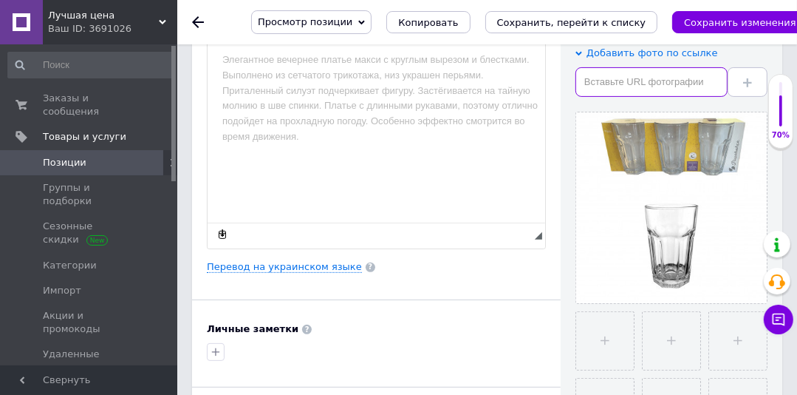
click at [632, 77] on input "text" at bounding box center [652, 82] width 152 height 30
paste input "[URL][DOMAIN_NAME]"
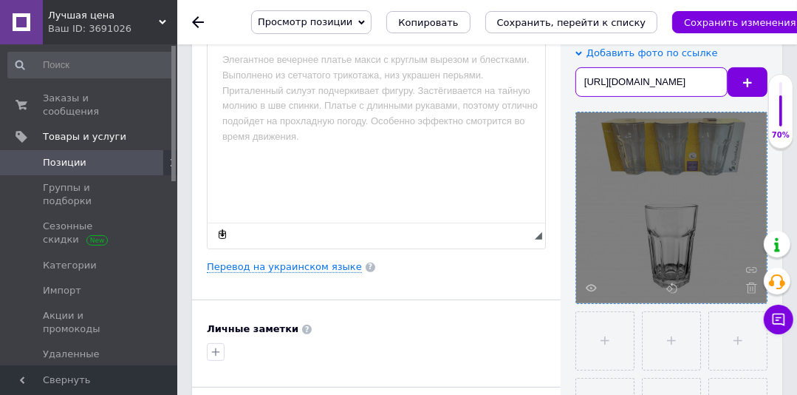
scroll to position [0, 388]
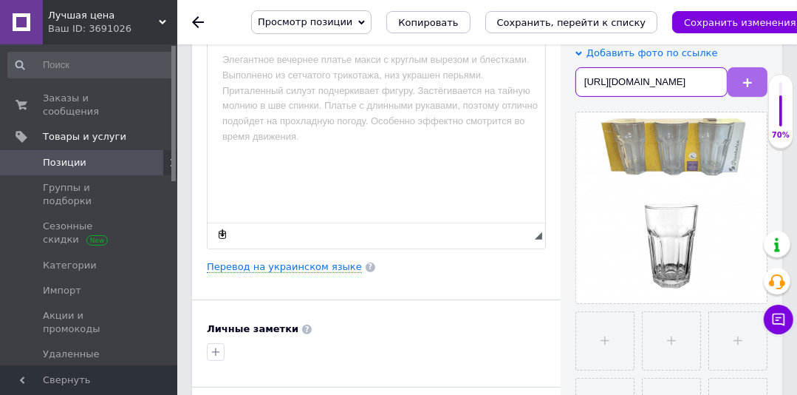
type input "[URL][DOMAIN_NAME]"
drag, startPoint x: 763, startPoint y: 68, endPoint x: 745, endPoint y: 80, distance: 21.9
click at [763, 69] on button at bounding box center [748, 82] width 40 height 30
click at [745, 80] on icon at bounding box center [747, 82] width 9 height 9
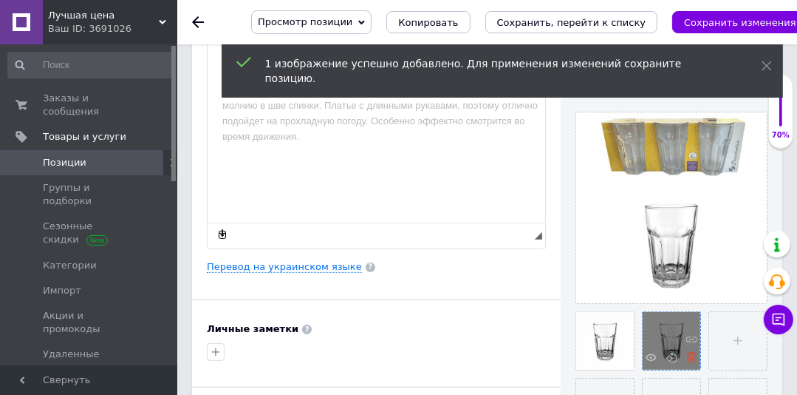
click at [692, 358] on icon at bounding box center [692, 357] width 11 height 11
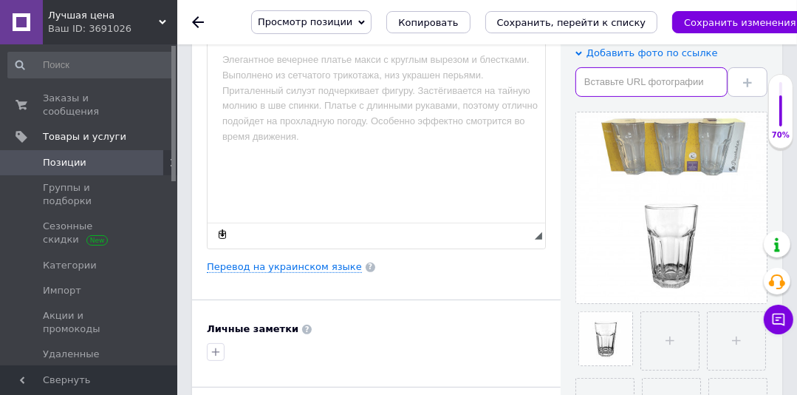
click at [589, 68] on input "text" at bounding box center [652, 82] width 152 height 30
paste input "[URL][DOMAIN_NAME]"
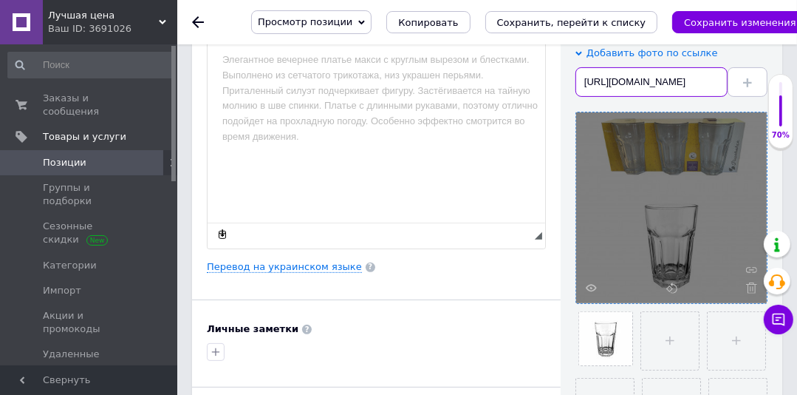
scroll to position [0, 394]
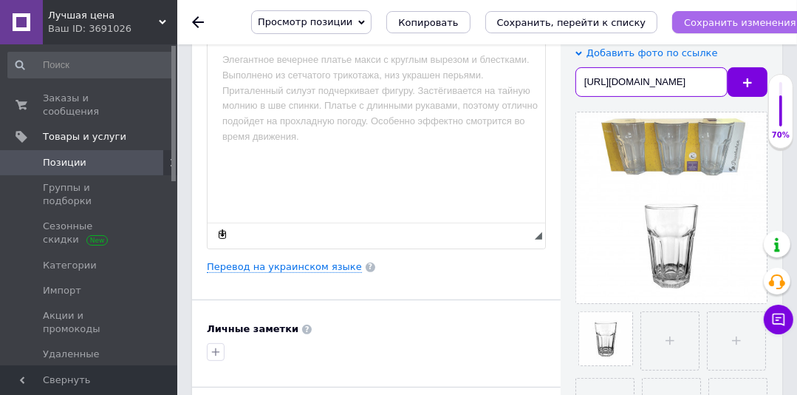
type input "[URL][DOMAIN_NAME]"
click at [746, 79] on icon at bounding box center [747, 82] width 9 height 9
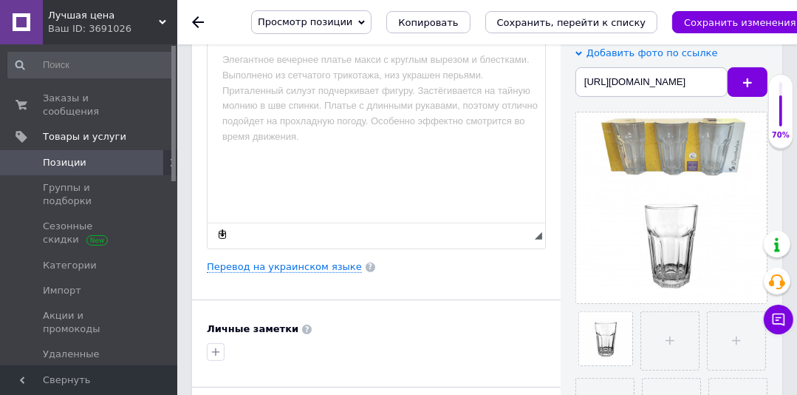
scroll to position [0, 0]
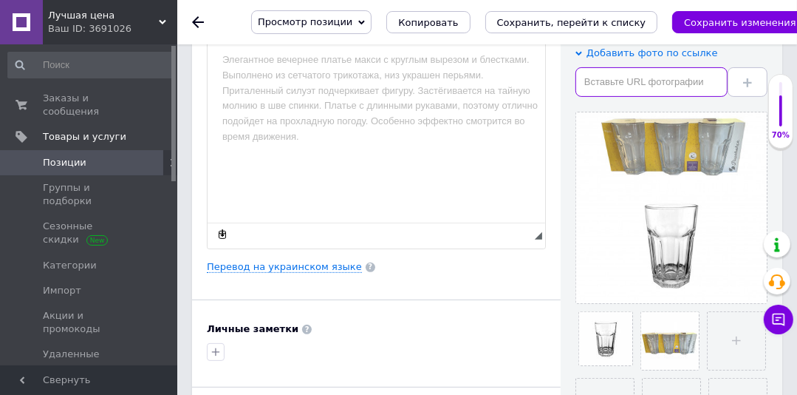
paste input "[URL][DOMAIN_NAME]"
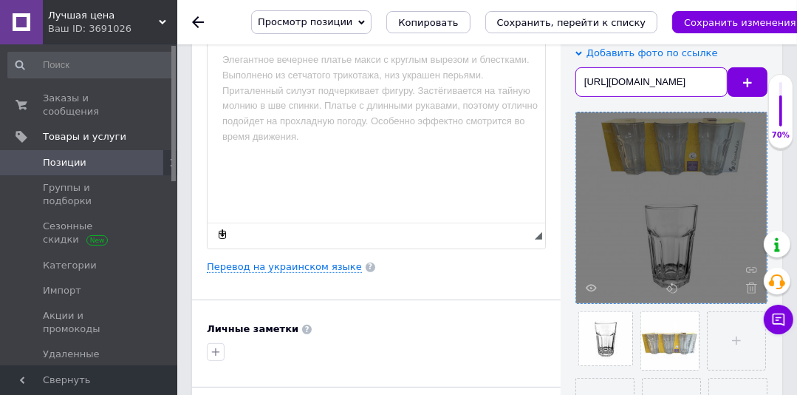
scroll to position [0, 372]
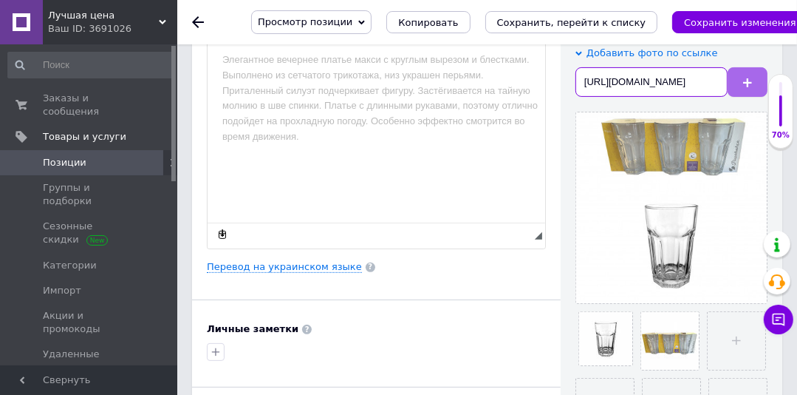
type input "[URL][DOMAIN_NAME]"
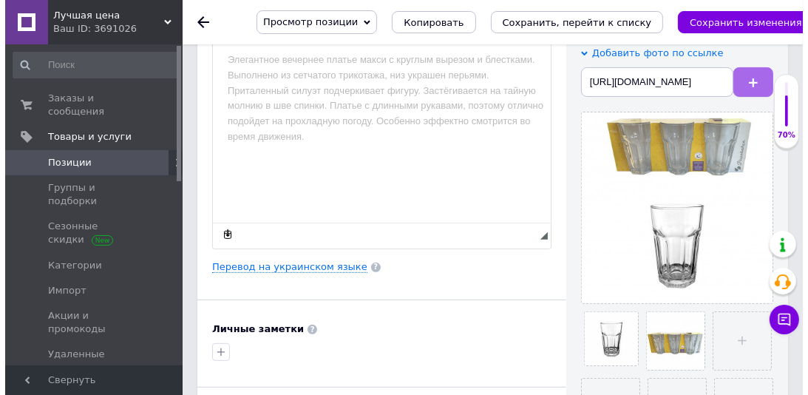
scroll to position [0, 0]
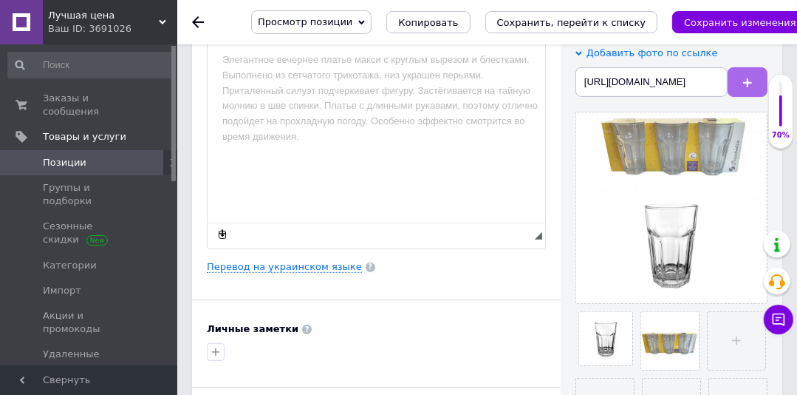
click at [761, 81] on button at bounding box center [748, 82] width 40 height 30
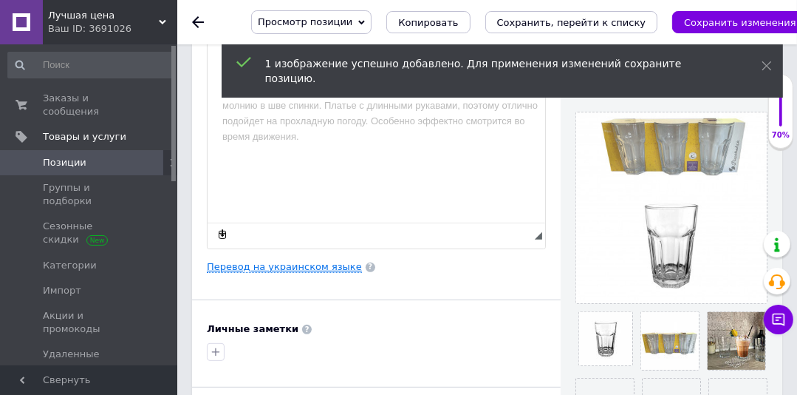
click at [296, 263] on link "Перевод на украинском языке" at bounding box center [284, 267] width 155 height 12
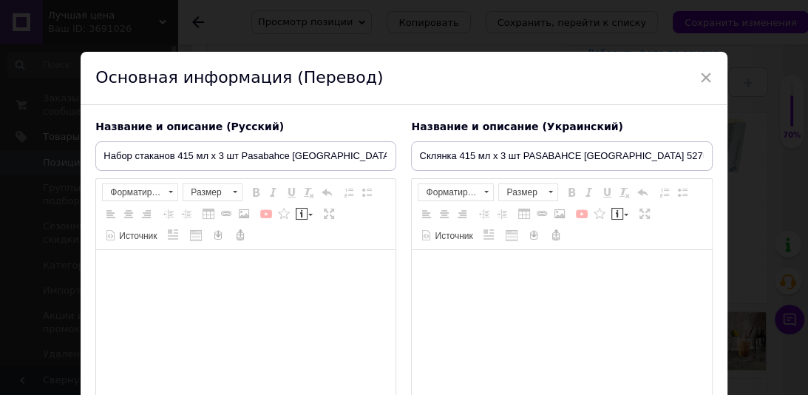
type input "Склянка 415 мл х 3 шт PASABAHCE [GEOGRAPHIC_DATA] 52709"
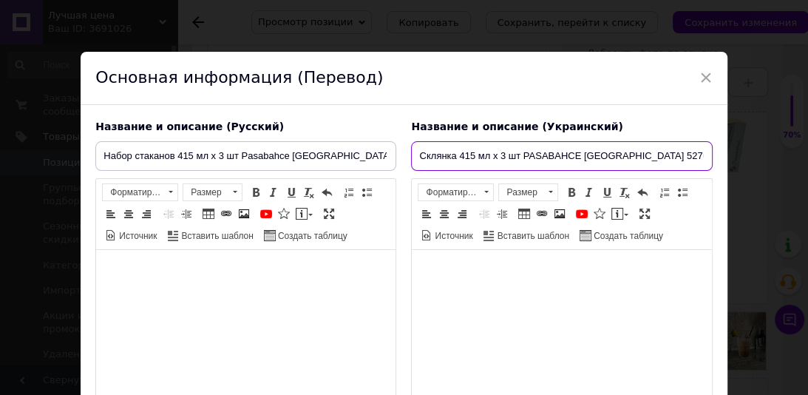
drag, startPoint x: 672, startPoint y: 158, endPoint x: 402, endPoint y: 160, distance: 269.7
click at [406, 163] on div "Название и описание (Украинский) Склянка 415 мл х 3 шт PASABAHCE Casablanca 527…" at bounding box center [561, 290] width 316 height 357
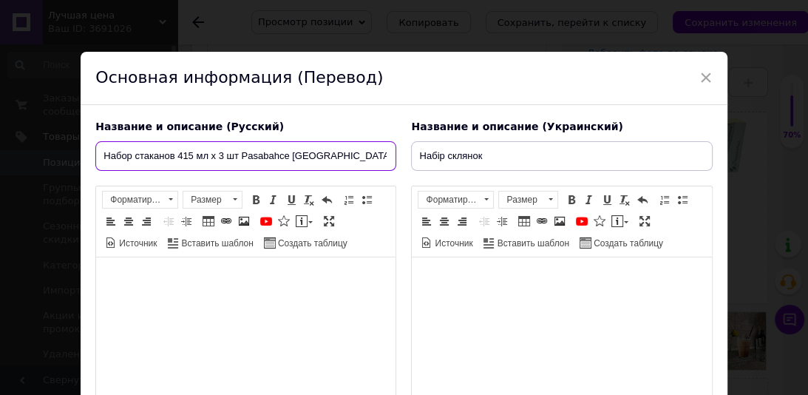
drag, startPoint x: 177, startPoint y: 153, endPoint x: 369, endPoint y: 151, distance: 191.4
click at [377, 154] on input "Набор стаканов 415 мл х 3 шт Pasabahce [GEOGRAPHIC_DATA] 52709" at bounding box center [245, 156] width 301 height 30
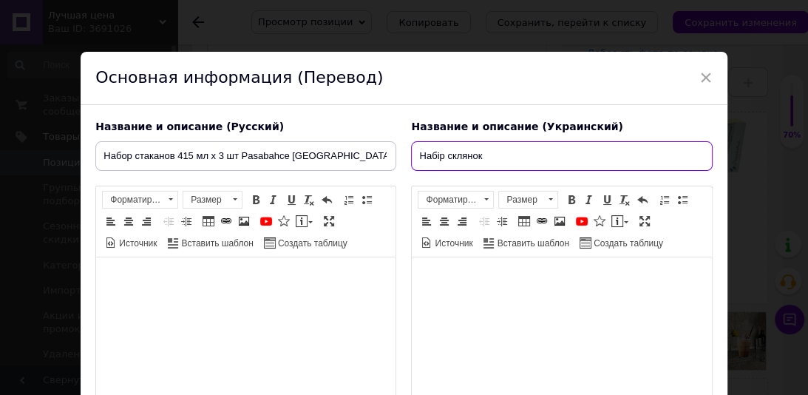
click at [505, 157] on input "Набір склянок" at bounding box center [561, 156] width 301 height 30
paste input "415 мл х 3 шт Pasabahce [GEOGRAPHIC_DATA] 52709"
type input "Набір склянок 415 мл х 3 шт Pasabahce [GEOGRAPHIC_DATA] 52709"
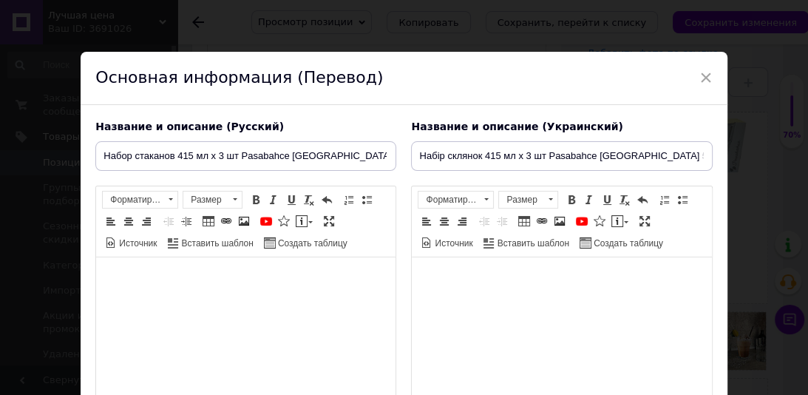
click at [466, 272] on body "Визуальный текстовый редактор, E48854E3-8DB1-4A97-8636-916836917449" at bounding box center [561, 280] width 270 height 16
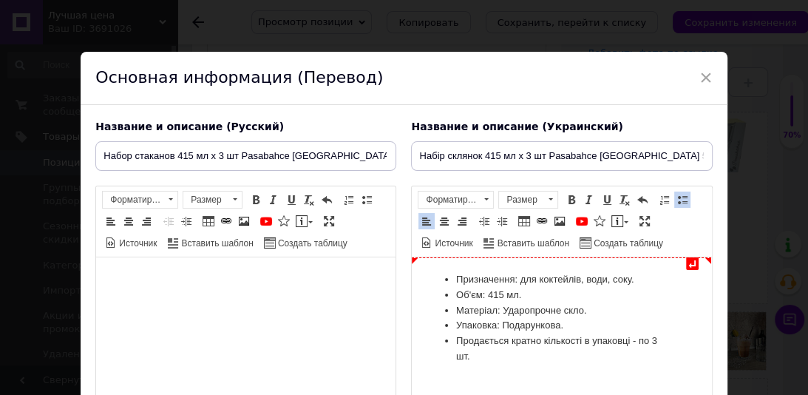
click at [642, 285] on li "Призначення: для коктейлів, води, соку." at bounding box center [561, 280] width 211 height 16
click at [527, 296] on li "Об'єм: 415 мл." at bounding box center [561, 295] width 211 height 16
click at [618, 309] on li "Матеріал: Ударопрочне скло." at bounding box center [561, 311] width 211 height 16
click at [508, 312] on li "Матеріал: Ударопрочне скло." at bounding box center [561, 311] width 211 height 16
drag, startPoint x: 572, startPoint y: 329, endPoint x: 425, endPoint y: 336, distance: 147.2
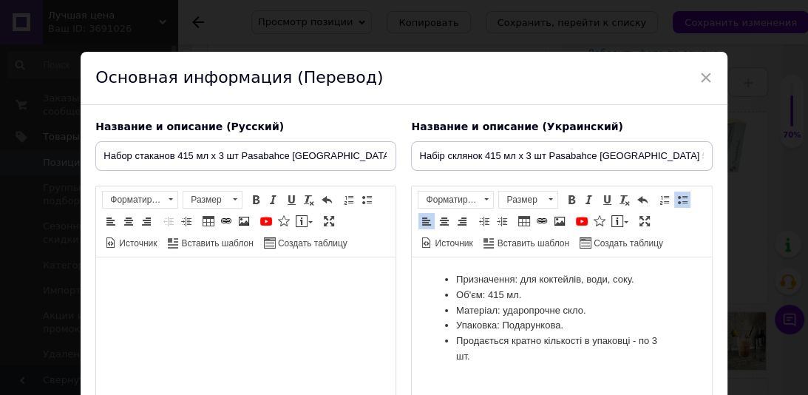
click at [426, 336] on html "Призначення: для коктейлів, води, соку. Об'єм: 415 мл. Матеріал: у даропрочне с…" at bounding box center [561, 318] width 299 height 122
click at [486, 357] on li "Продається кратно кількості в упаковці - по 3 шт." at bounding box center [561, 348] width 211 height 31
drag, startPoint x: 521, startPoint y: 323, endPoint x: 432, endPoint y: 327, distance: 89.5
click at [432, 327] on ul "Призначення: для коктейлів, води, соку. Об'єм: 415 мл. Матеріал: у даропрочне с…" at bounding box center [561, 318] width 270 height 92
click at [177, 287] on body "Визуальный текстовый редактор, 7456D7F2-96EC-4DF6-874B-766A8E321013" at bounding box center [246, 280] width 270 height 16
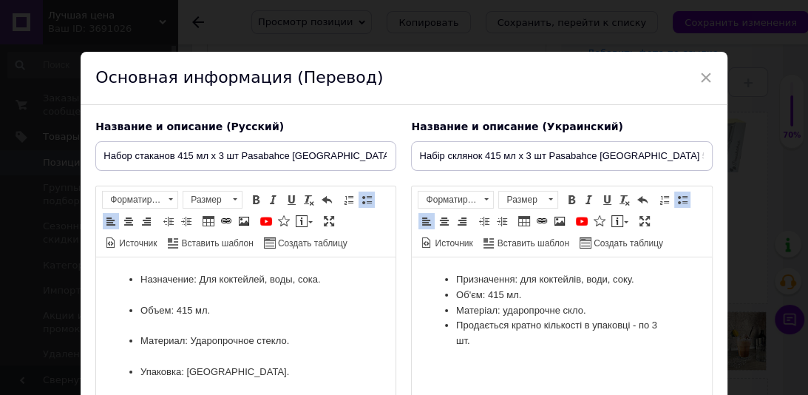
scroll to position [27, 0]
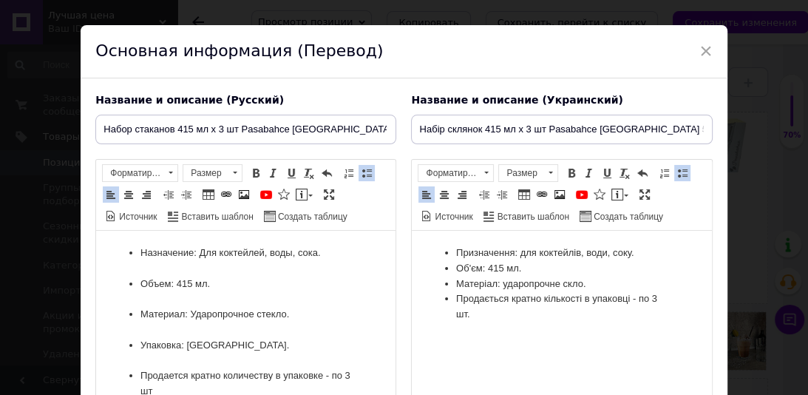
click at [202, 251] on li "Назначение: Для коктейлей, воды, сока." at bounding box center [245, 253] width 211 height 16
click at [330, 255] on li "Назначение: д ля коктейлей, воды, сока." at bounding box center [245, 253] width 211 height 16
click at [194, 313] on li "Материал: Ударопрочное стекло." at bounding box center [245, 315] width 211 height 16
drag, startPoint x: 253, startPoint y: 349, endPoint x: 92, endPoint y: 353, distance: 161.9
click at [96, 353] on html "Назначение: д ля коктейлей, воды, сока. Объем: 415 мл. Материал: у даропрочное …" at bounding box center [245, 322] width 299 height 183
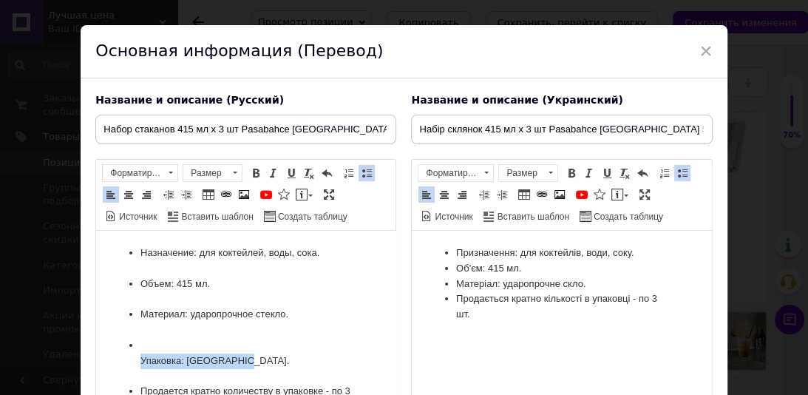
drag, startPoint x: 241, startPoint y: 358, endPoint x: 109, endPoint y: 350, distance: 131.8
click at [109, 355] on html "Назначение: д ля коктейлей, воды, сока. Объем: 415 мл. Материал: у даропрочное …" at bounding box center [245, 330] width 299 height 199
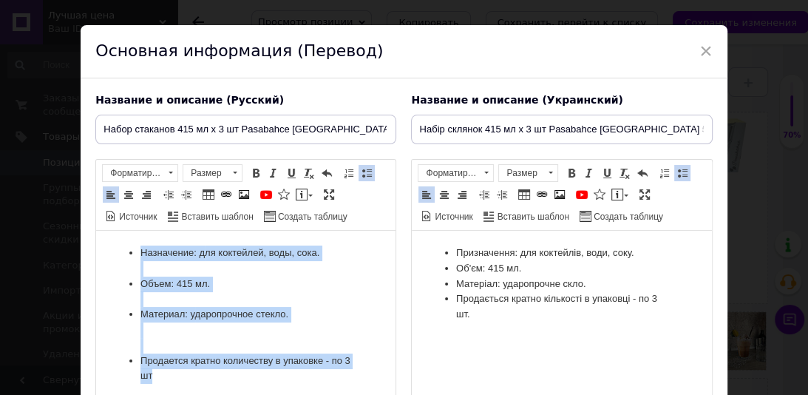
drag, startPoint x: 179, startPoint y: 380, endPoint x: 137, endPoint y: 254, distance: 132.3
click at [137, 254] on ul "Назначение: д ля коктейлей, воды, сока. Объем: 415 мл. Материал: у даропрочное …" at bounding box center [246, 314] width 270 height 138
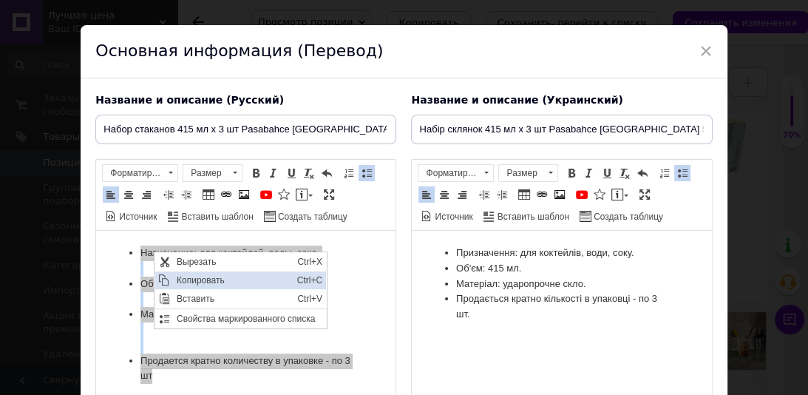
scroll to position [0, 0]
click at [201, 285] on span "Копировать" at bounding box center [232, 280] width 120 height 18
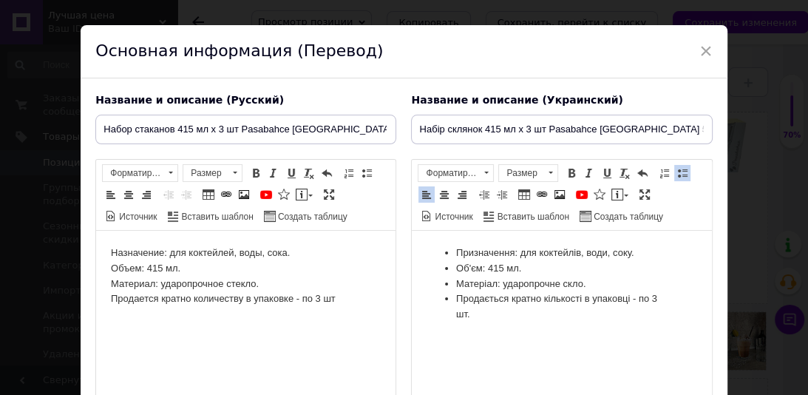
click at [109, 247] on html "​​​​​​​Назначение: для коктейлей, воды, сока. Объем: 415 мл. Материал: ударопро…" at bounding box center [245, 276] width 299 height 91
click at [358, 171] on link "Вставить / удалить маркированный список" at bounding box center [366, 173] width 16 height 16
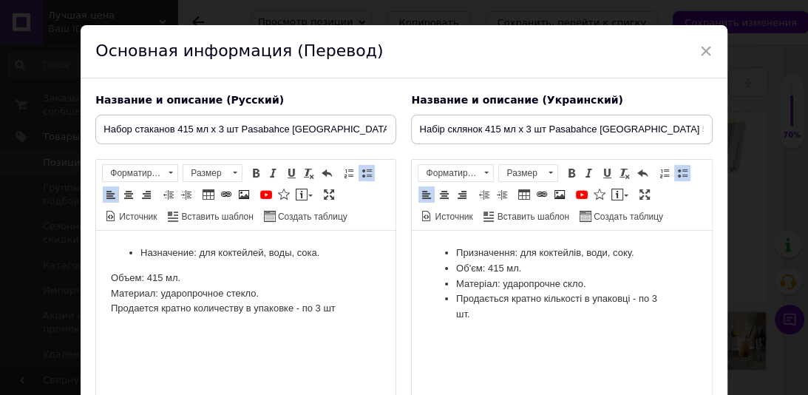
click at [111, 272] on body "Назначение: для коктейлей, воды, сока. Объем: 415 мл. Материал: ударопрочное ст…" at bounding box center [246, 280] width 270 height 71
drag, startPoint x: 367, startPoint y: 174, endPoint x: 110, endPoint y: 47, distance: 286.9
click at [367, 174] on span at bounding box center [367, 173] width 12 height 12
click at [103, 288] on html "Назначение: для коктейлей, воды, сока. Объем: 415 мл. Материал: ударопрочное ст…" at bounding box center [245, 281] width 299 height 101
drag, startPoint x: 359, startPoint y: 174, endPoint x: 24, endPoint y: 86, distance: 346.8
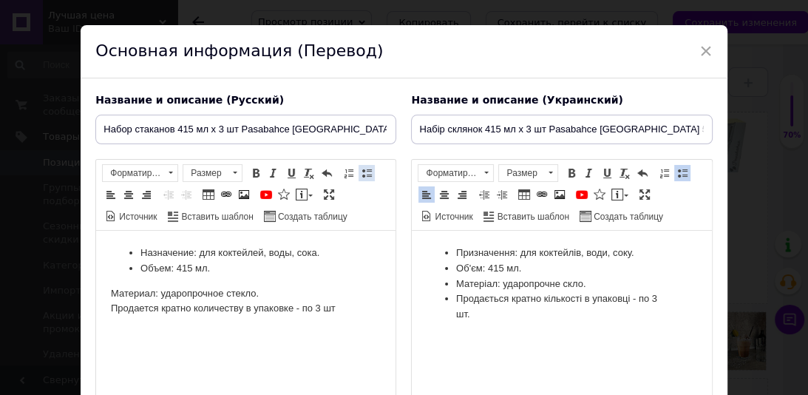
click at [361, 174] on span at bounding box center [367, 173] width 12 height 12
drag, startPoint x: 111, startPoint y: 311, endPoint x: 149, endPoint y: 302, distance: 38.7
click at [112, 310] on body "Назначение: для коктейлей, воды, сока. Объем: 415 мл. Материал: ударопрочное ст…" at bounding box center [246, 280] width 270 height 71
drag, startPoint x: 367, startPoint y: 174, endPoint x: 279, endPoint y: 58, distance: 145.6
click at [367, 174] on span at bounding box center [367, 173] width 12 height 12
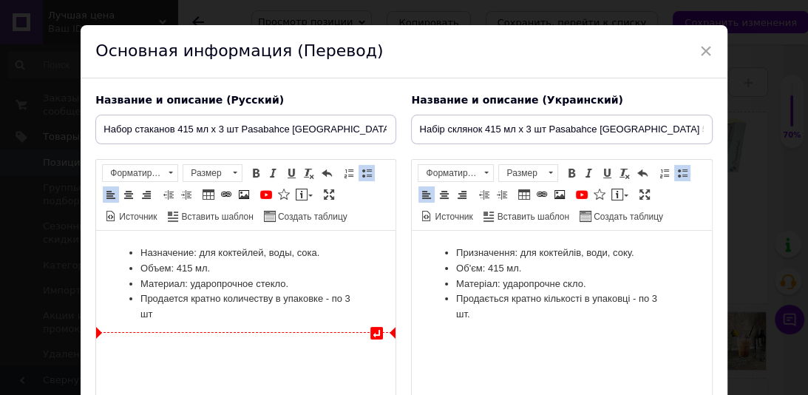
click at [199, 320] on li "Продается кратно количеству в упаковке - по 3 шт" at bounding box center [245, 306] width 211 height 31
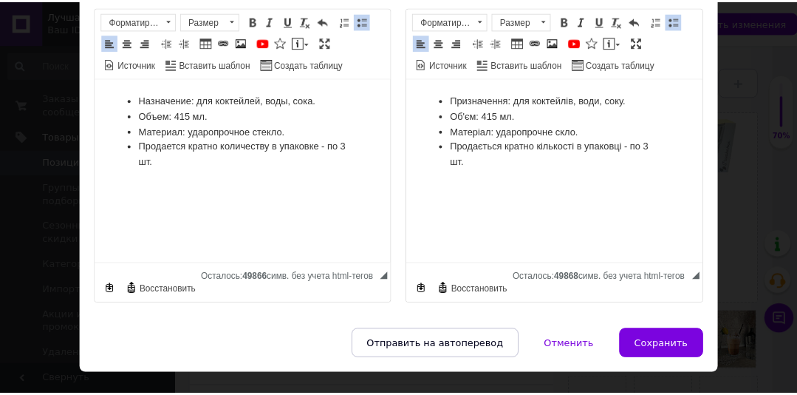
scroll to position [180, 0]
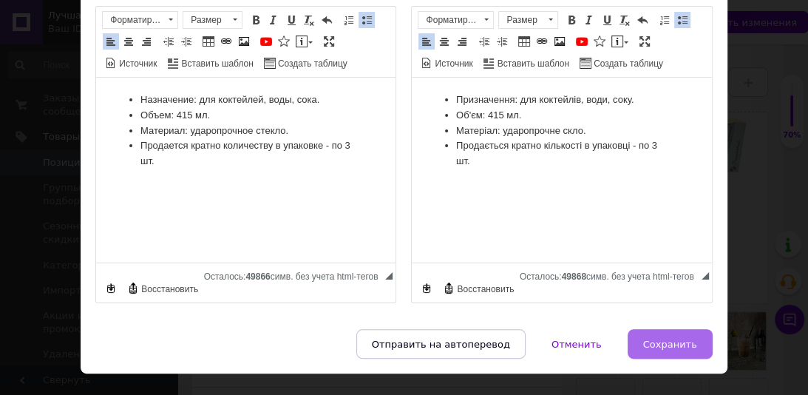
click at [681, 343] on span "Сохранить" at bounding box center [670, 343] width 54 height 11
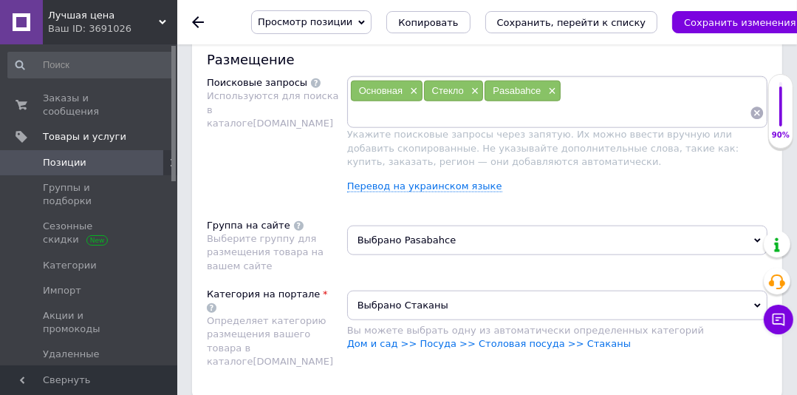
scroll to position [1112, 0]
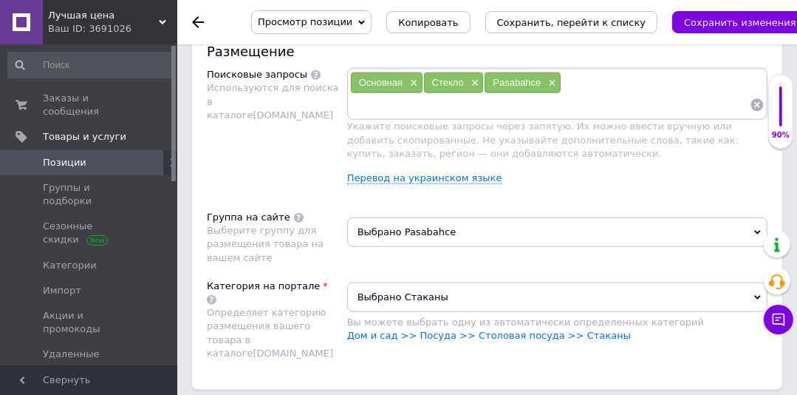
click at [429, 217] on span "Выбрано Pasabahce" at bounding box center [557, 232] width 420 height 30
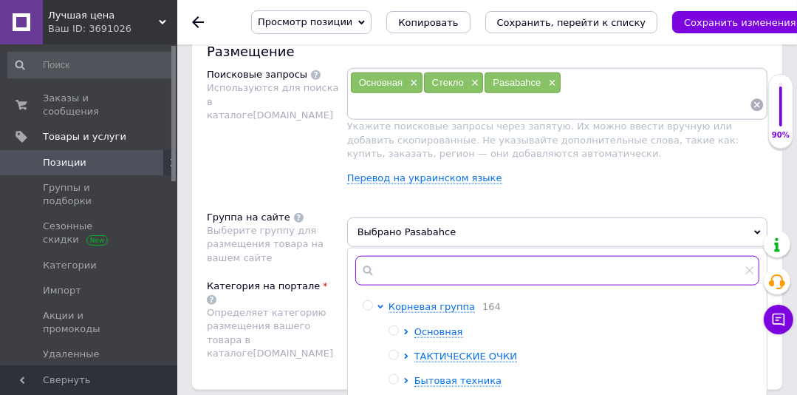
click at [388, 256] on input "text" at bounding box center [557, 271] width 404 height 30
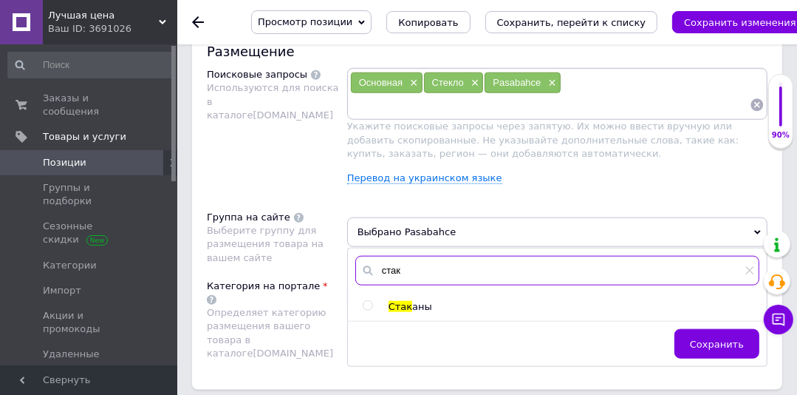
type input "стак"
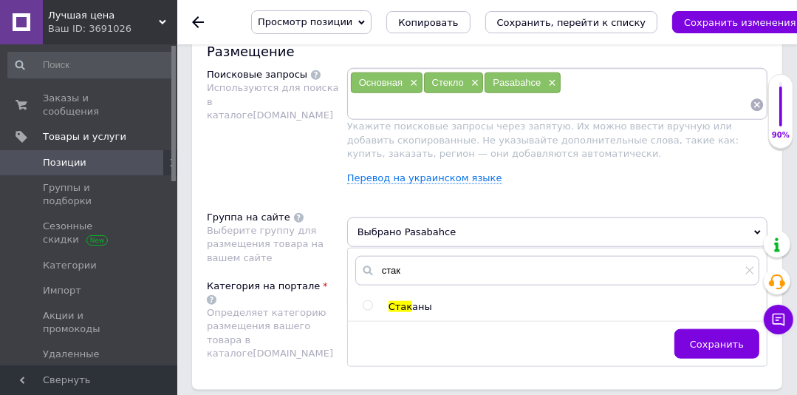
click at [367, 301] on input "radio" at bounding box center [368, 306] width 10 height 10
radio input "true"
click at [709, 338] on span "Сохранить" at bounding box center [717, 343] width 54 height 11
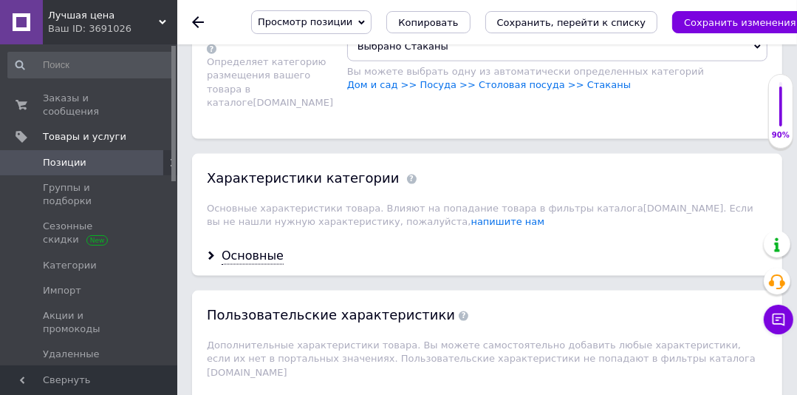
scroll to position [1371, 0]
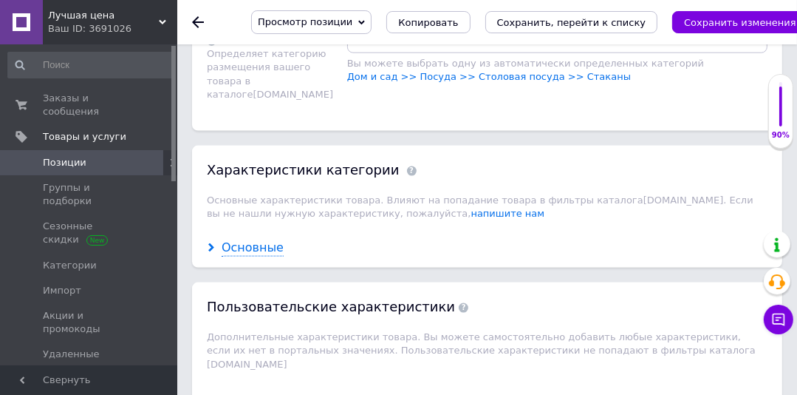
click at [252, 239] on div "Основные" at bounding box center [253, 247] width 62 height 17
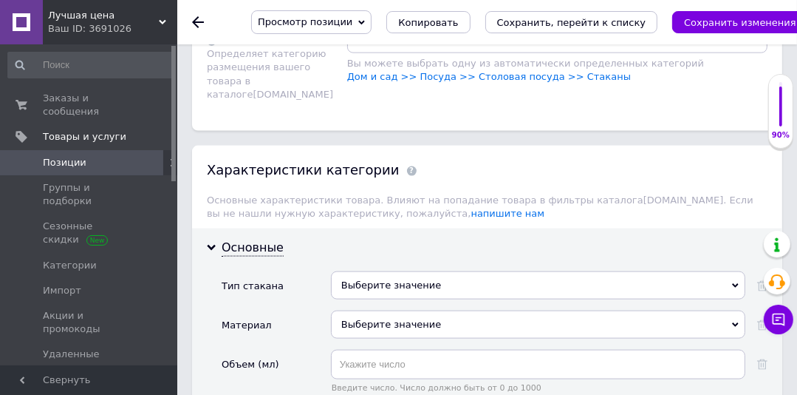
scroll to position [1490, 0]
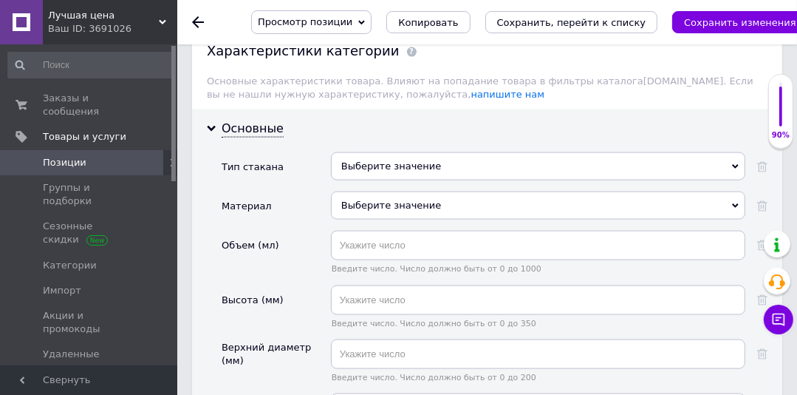
click at [354, 191] on div "Выберите значение" at bounding box center [538, 205] width 415 height 28
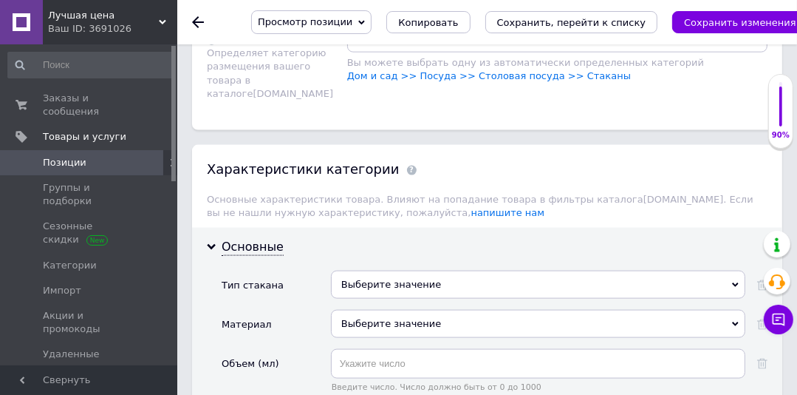
scroll to position [1529, 0]
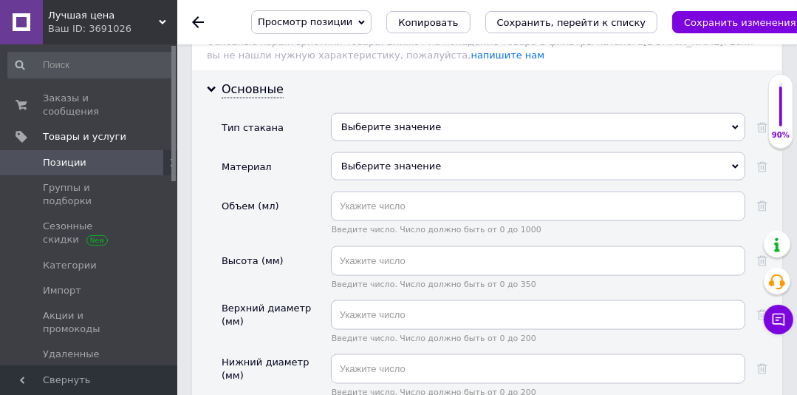
click at [621, 152] on div "Выберите значение" at bounding box center [538, 166] width 415 height 28
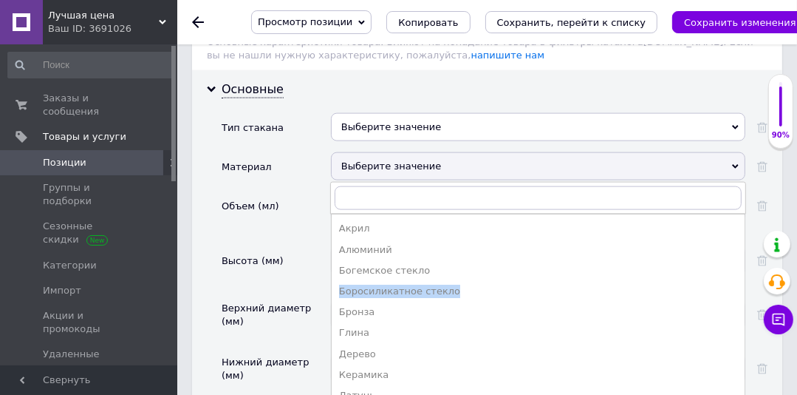
drag, startPoint x: 745, startPoint y: 228, endPoint x: 745, endPoint y: 243, distance: 14.8
click at [745, 243] on ul "Акрил Алюминий Богемское стекло Боросиликатное стекло Бронза Глина Дерево Керам…" at bounding box center [538, 325] width 415 height 222
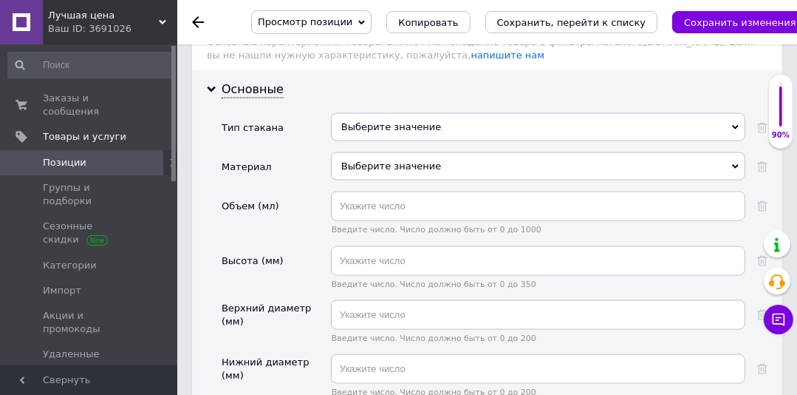
click at [657, 152] on div "Выберите значение" at bounding box center [538, 166] width 415 height 28
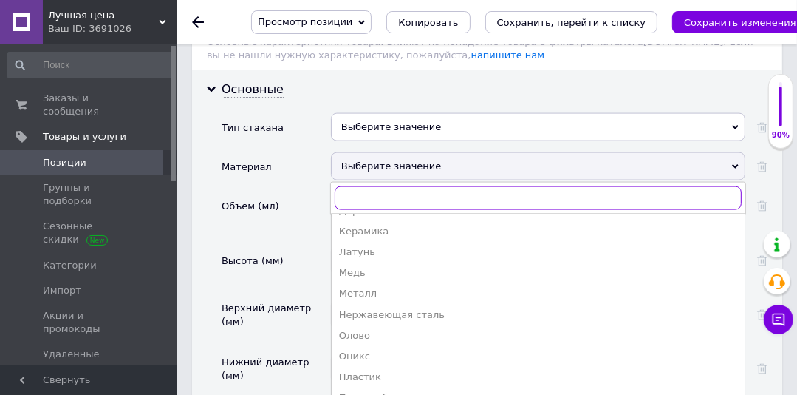
scroll to position [175, 0]
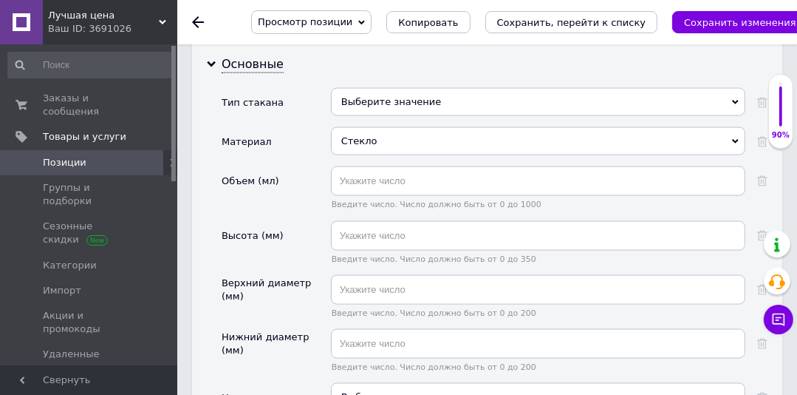
scroll to position [1559, 0]
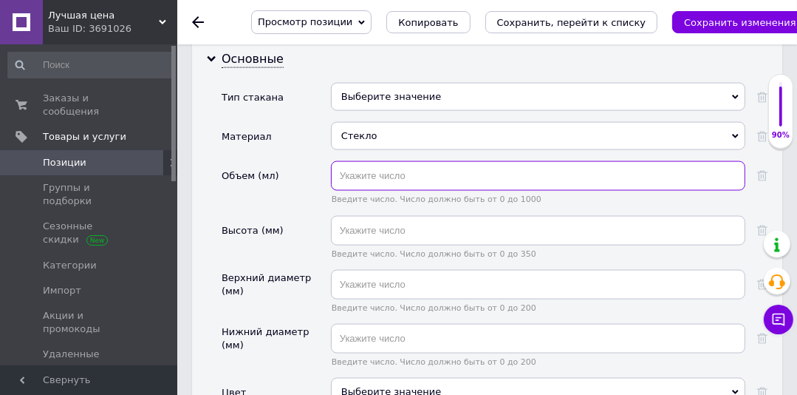
click at [384, 161] on input "text" at bounding box center [538, 176] width 415 height 30
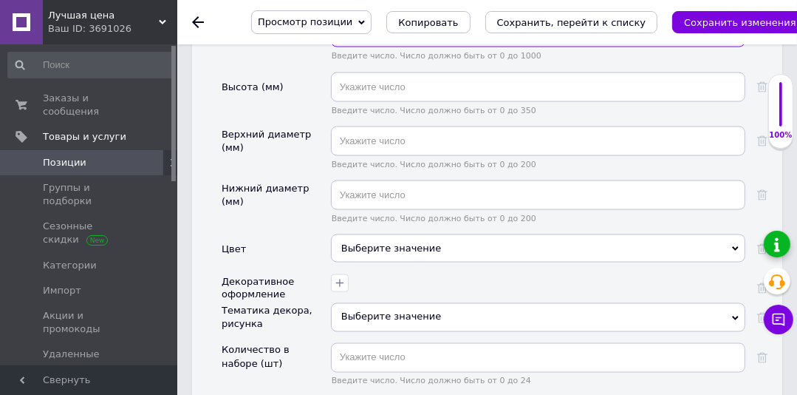
scroll to position [1757, 0]
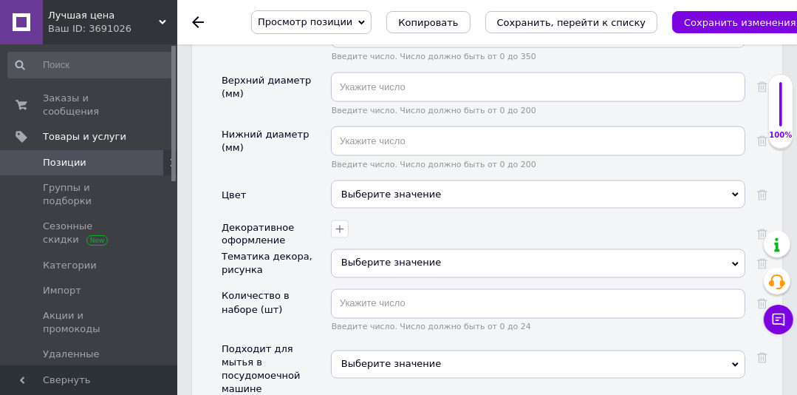
type input "415"
click at [402, 180] on div "Выберите значение" at bounding box center [538, 194] width 415 height 28
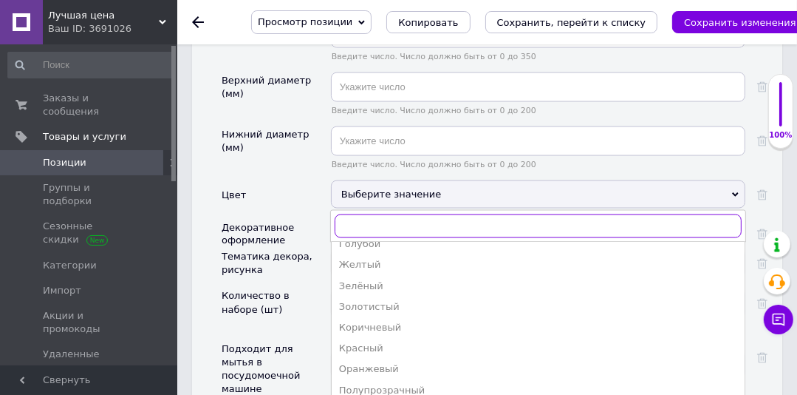
scroll to position [112, 0]
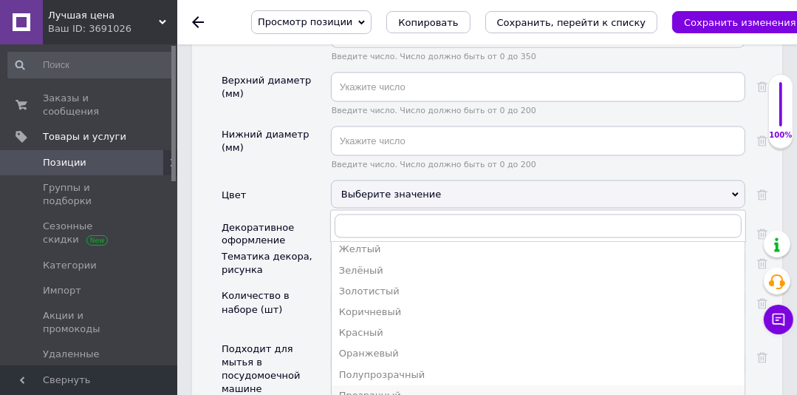
click at [369, 389] on div "Прозрачный" at bounding box center [538, 395] width 398 height 13
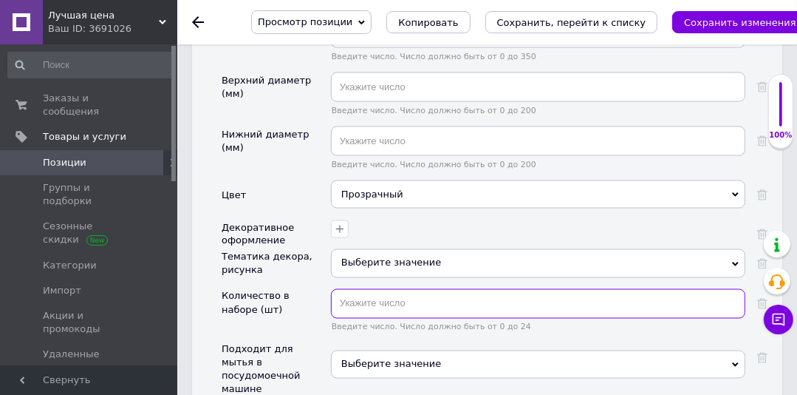
click at [364, 289] on input "text" at bounding box center [538, 304] width 415 height 30
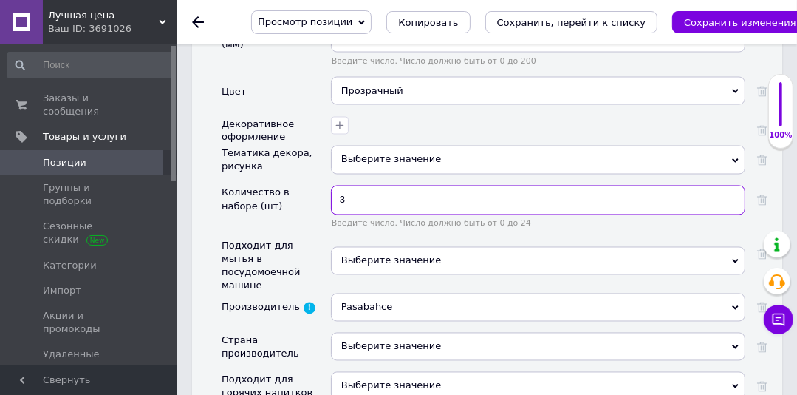
scroll to position [1870, 0]
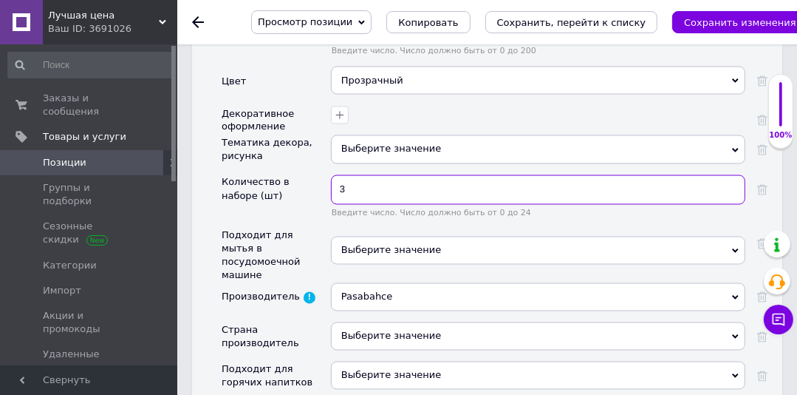
type input "3"
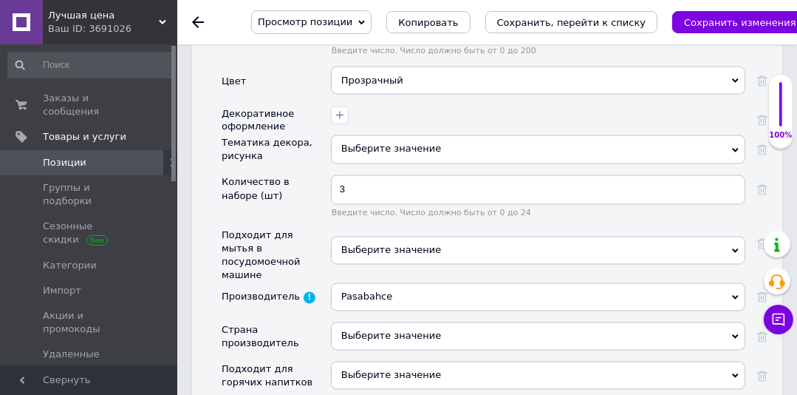
click at [362, 245] on span "Выберите значение" at bounding box center [391, 250] width 101 height 11
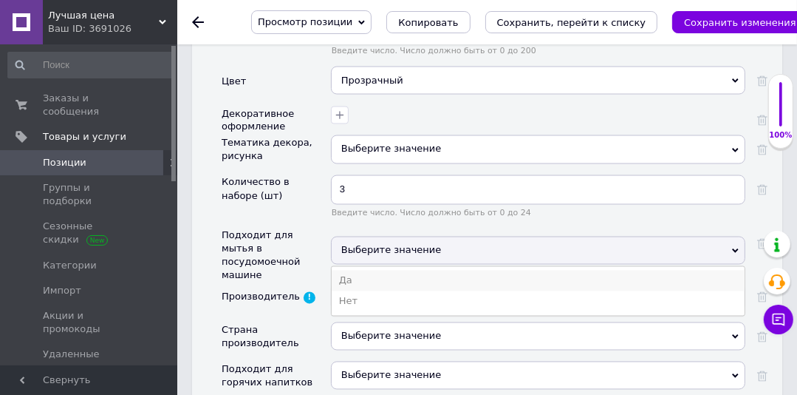
click at [357, 270] on li "Да" at bounding box center [538, 280] width 413 height 21
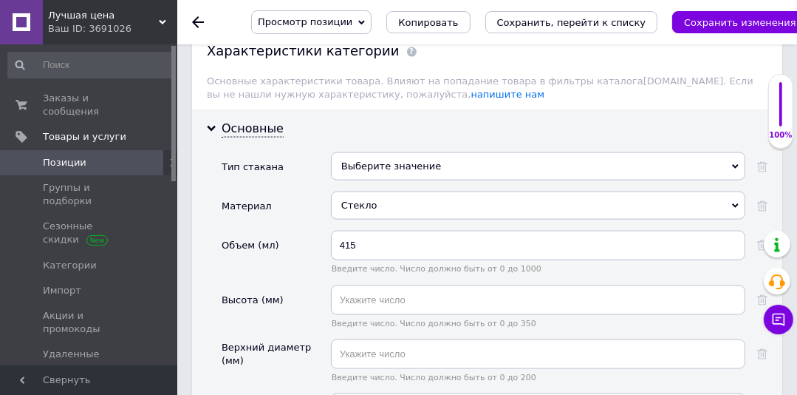
scroll to position [1470, 0]
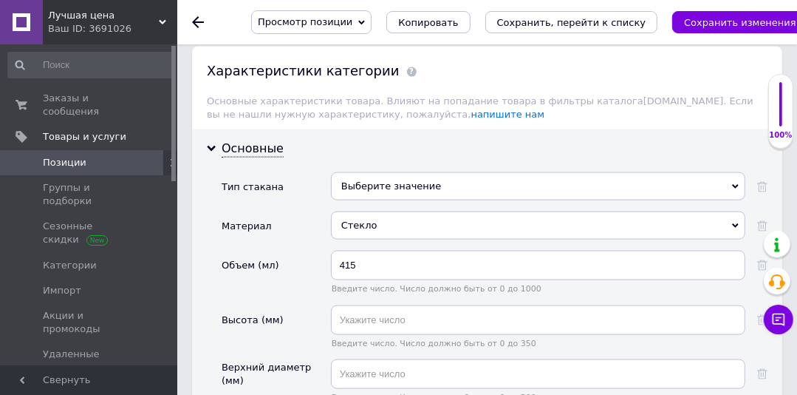
click at [412, 172] on div "Выберите значение" at bounding box center [538, 186] width 415 height 28
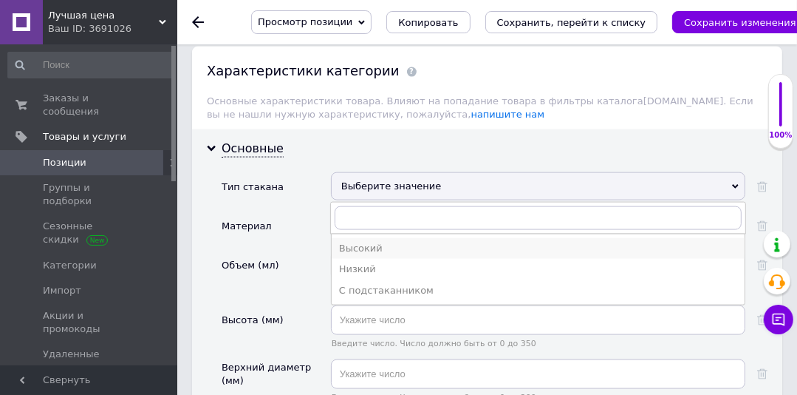
click at [367, 242] on div "Высокий" at bounding box center [538, 248] width 398 height 13
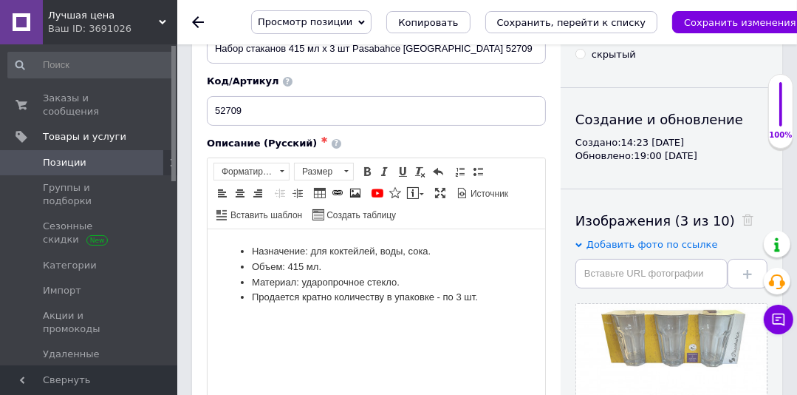
scroll to position [0, 0]
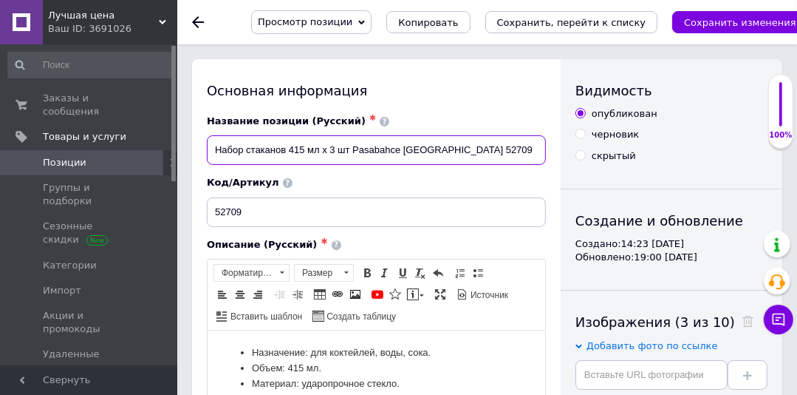
drag, startPoint x: 474, startPoint y: 150, endPoint x: 219, endPoint y: 147, distance: 255.0
click at [208, 143] on input "Набор стаканов 415 мл х 3 шт Pasabahce [GEOGRAPHIC_DATA] 52709" at bounding box center [376, 150] width 339 height 30
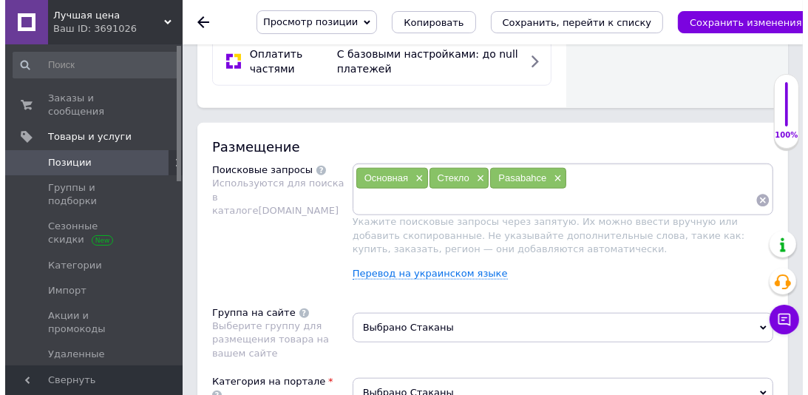
scroll to position [1042, 0]
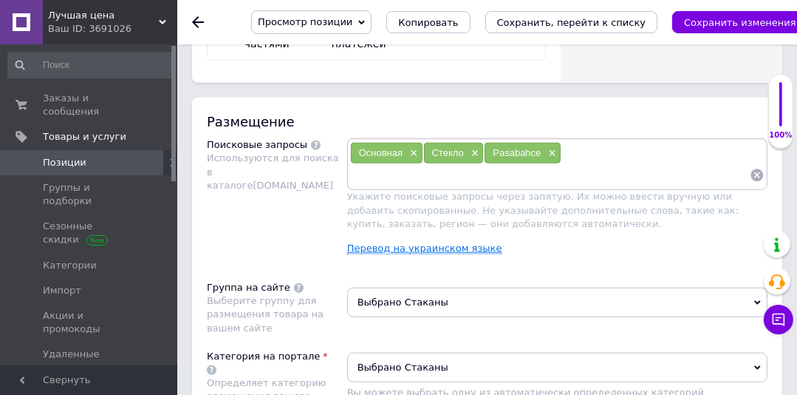
click at [395, 242] on link "Перевод на украинском языке" at bounding box center [424, 248] width 155 height 12
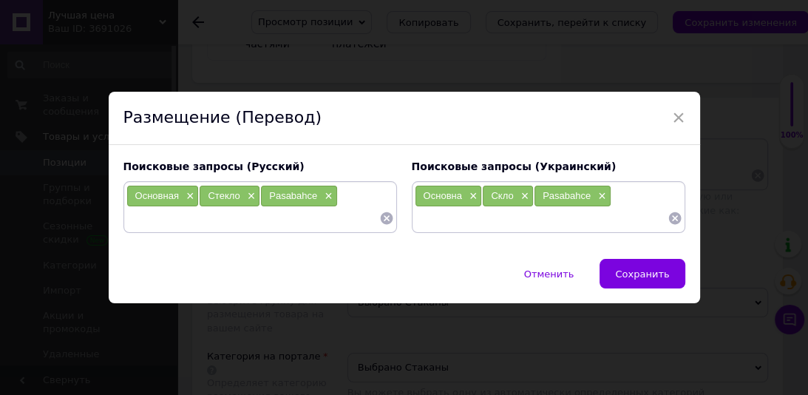
paste input "Набор стаканов 415 мл х 3 шт Pasabahce [GEOGRAPHIC_DATA] 52709"
drag, startPoint x: 184, startPoint y: 219, endPoint x: 378, endPoint y: 219, distance: 194.4
click at [378, 219] on div "Набор стаканов 415 мл х 3 шт Pasabahce [GEOGRAPHIC_DATA] 52709" at bounding box center [260, 218] width 268 height 22
type input "Набор стаканов"
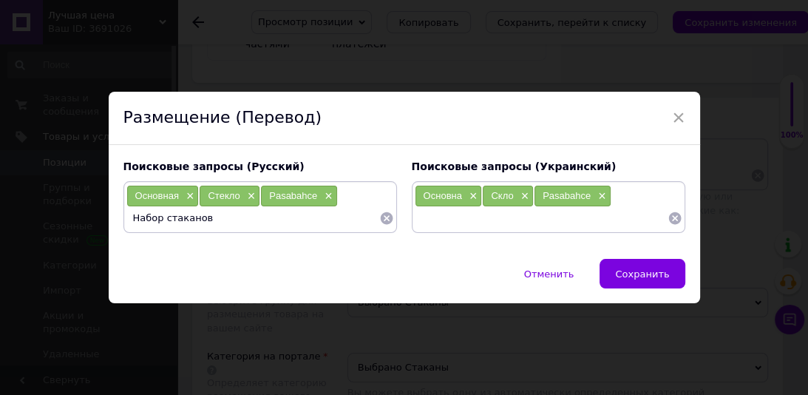
scroll to position [0, 0]
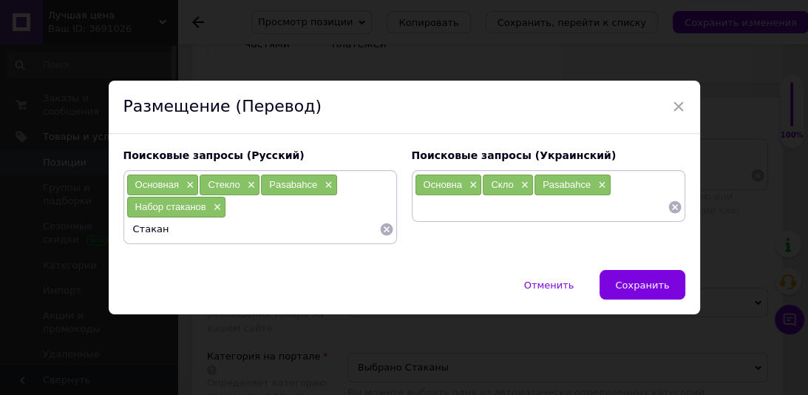
type input "Стаканы"
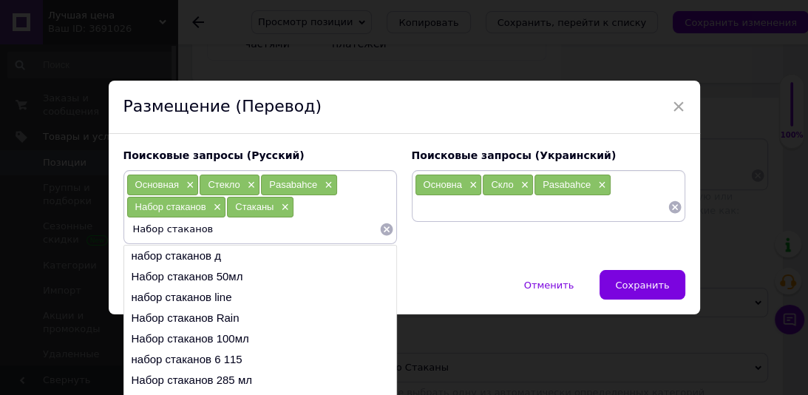
paste input "Набор стаканов 415 мл х 3 шт Pasabahce [GEOGRAPHIC_DATA] 52709"
drag, startPoint x: 242, startPoint y: 230, endPoint x: 182, endPoint y: 228, distance: 60.6
click at [183, 229] on input "Набор стаканов Набор стаканов 415 мл х 3 шт Pasabahce [GEOGRAPHIC_DATA] 52709" at bounding box center [252, 229] width 253 height 22
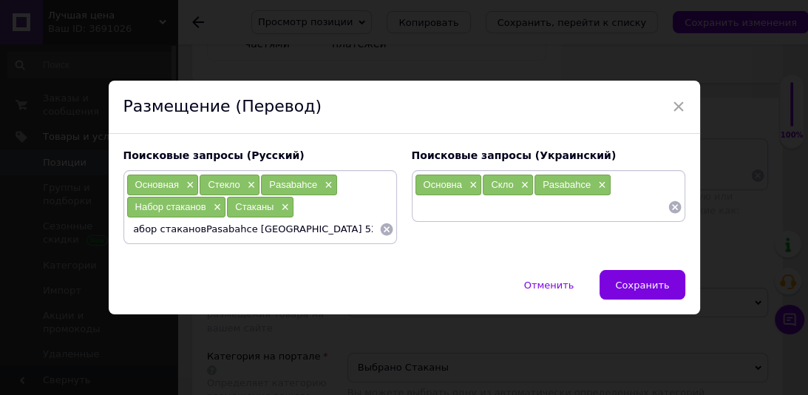
scroll to position [0, 27]
drag, startPoint x: 242, startPoint y: 228, endPoint x: 171, endPoint y: 231, distance: 70.3
click at [174, 231] on input "Набор стаканов Набор стакановPasabahce [GEOGRAPHIC_DATA] 52709" at bounding box center [252, 229] width 253 height 22
type input "Набор стакановPasabahce Casablanca 52709"
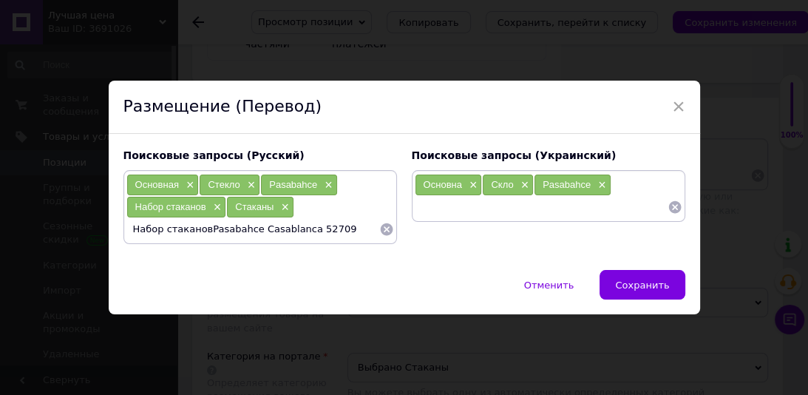
click at [356, 225] on input "Набор стакановPasabahce Casablanca 52709" at bounding box center [252, 229] width 253 height 22
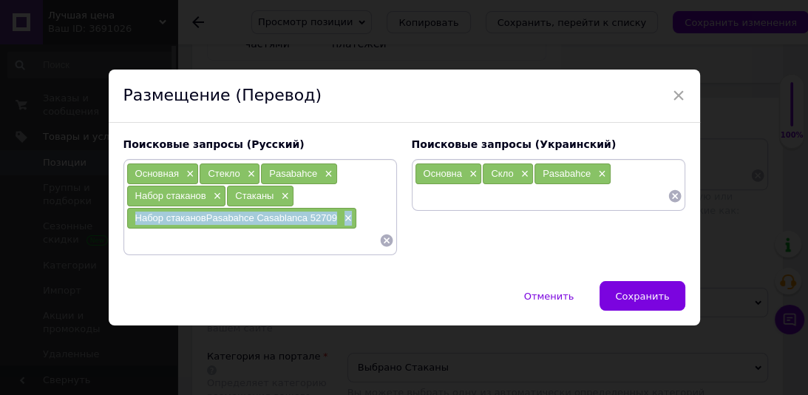
drag, startPoint x: 233, startPoint y: 222, endPoint x: 130, endPoint y: 214, distance: 103.0
click at [130, 214] on div "Набор стакановPasabahce Casablanca 52709 ×" at bounding box center [242, 218] width 230 height 21
click at [157, 237] on input at bounding box center [252, 240] width 253 height 22
paste input "Набор стакановPasabahce Casablanca 52709×"
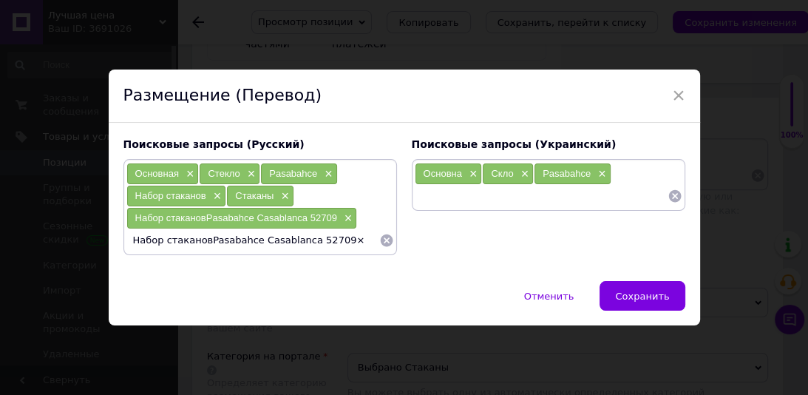
click at [200, 237] on input "Набор стакановPasabahce Casablanca 52709×" at bounding box center [252, 240] width 253 height 22
type input "Набор стаканов Pasabahce Casablanca 52709×"
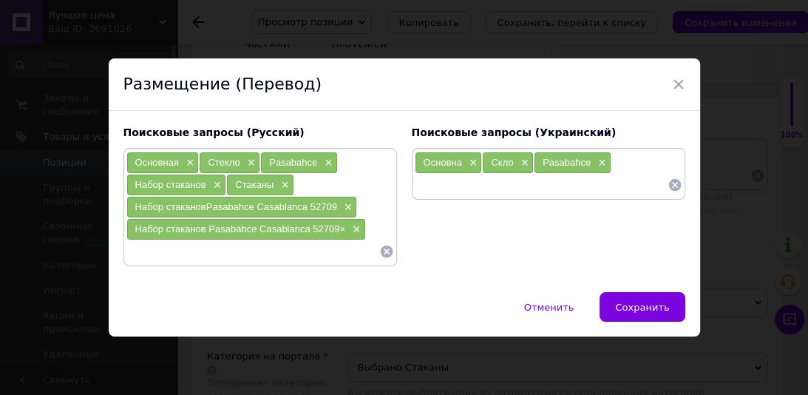
drag, startPoint x: 346, startPoint y: 205, endPoint x: 342, endPoint y: 191, distance: 13.8
click at [346, 205] on span "×" at bounding box center [347, 207] width 12 height 13
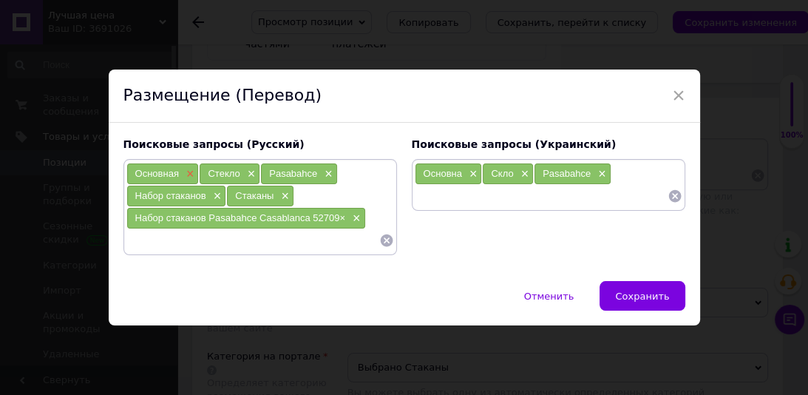
click at [186, 172] on span "×" at bounding box center [189, 174] width 12 height 13
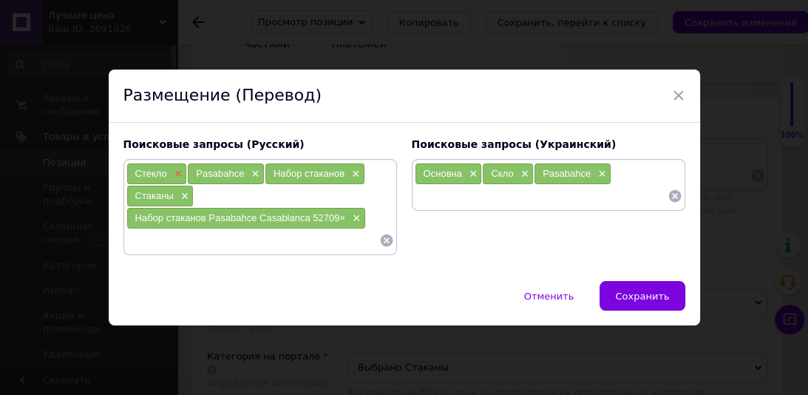
click at [174, 171] on span "×" at bounding box center [177, 174] width 12 height 13
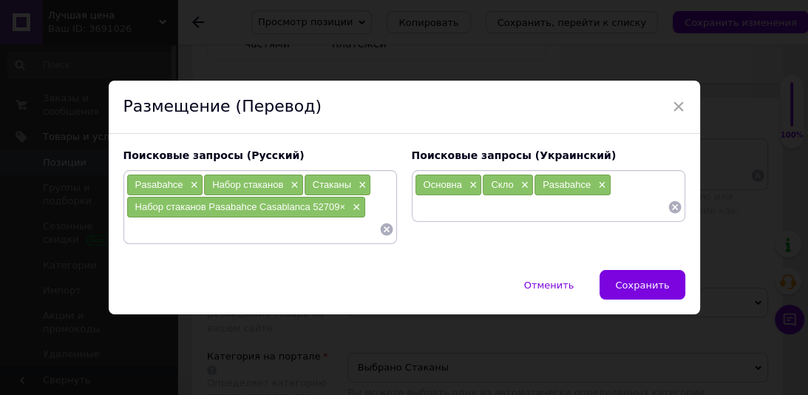
drag, startPoint x: 190, startPoint y: 184, endPoint x: 423, endPoint y: 197, distance: 233.2
click at [190, 183] on span "×" at bounding box center [193, 185] width 12 height 13
click at [466, 183] on span "×" at bounding box center [472, 185] width 12 height 13
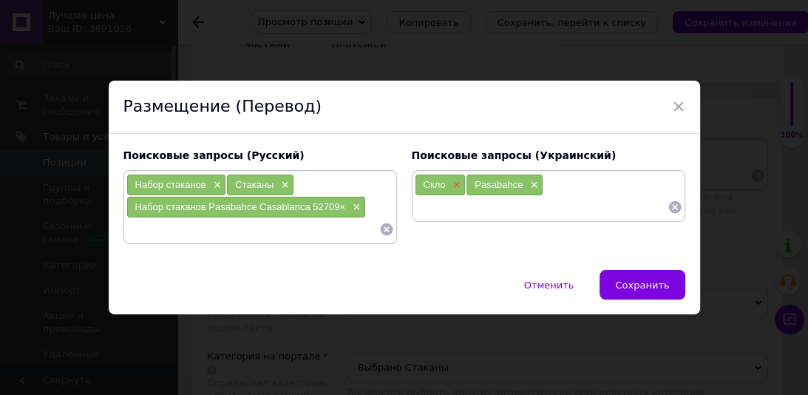
click at [454, 186] on span "×" at bounding box center [455, 185] width 12 height 13
drag, startPoint x: 474, startPoint y: 181, endPoint x: 305, endPoint y: 209, distance: 171.5
click at [476, 181] on span "×" at bounding box center [481, 185] width 12 height 13
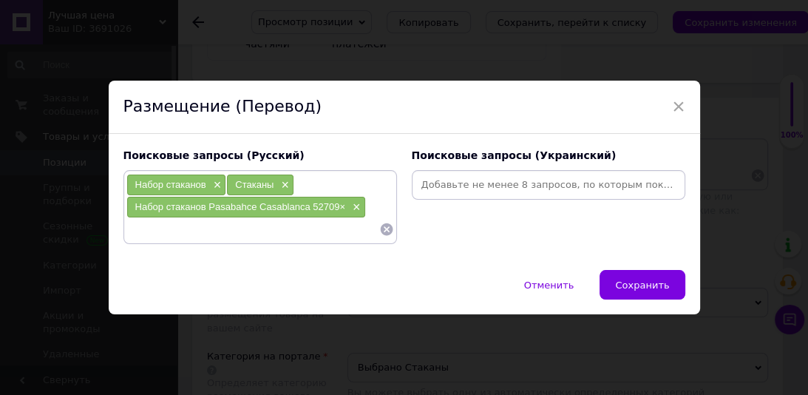
click at [120, 210] on div "Поисковые запросы (Русский) Набор стаканов × Стаканы × Набор стаканов Pasabahce…" at bounding box center [260, 196] width 288 height 111
click at [235, 234] on input at bounding box center [252, 229] width 253 height 22
drag, startPoint x: 256, startPoint y: 212, endPoint x: 143, endPoint y: 208, distance: 113.9
click at [135, 208] on div "Набор стаканов Pasabahce Casablanca 52709× ×" at bounding box center [246, 207] width 238 height 21
click at [173, 225] on input at bounding box center [252, 229] width 253 height 22
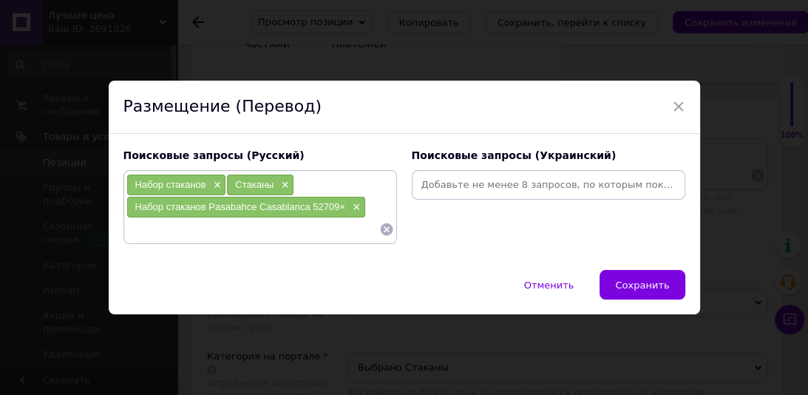
paste input "Набор стаканов Pasabahce"
type input "Набор стаканов Pasabahce"
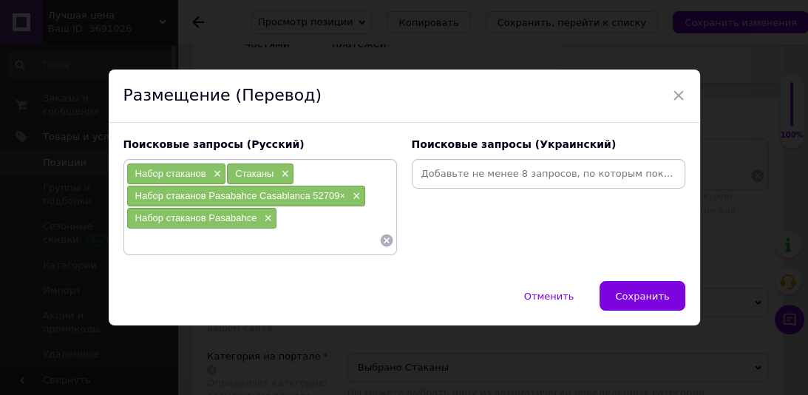
paste input "Набор стаканов Pasabahce"
type input "Набор стаканов Pasabahce 52709"
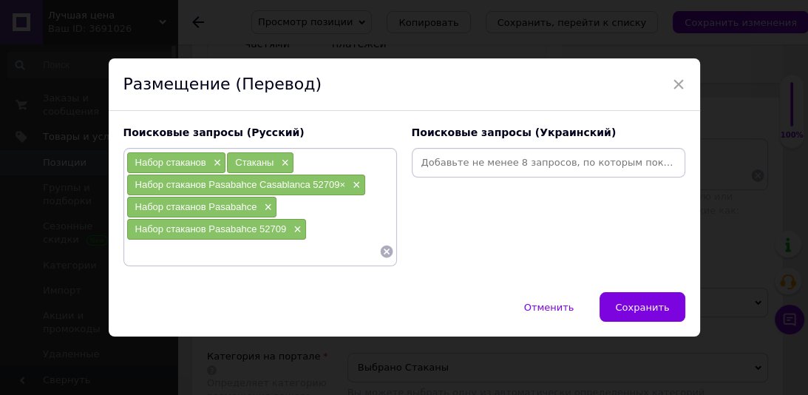
click at [355, 183] on span "×" at bounding box center [355, 185] width 12 height 13
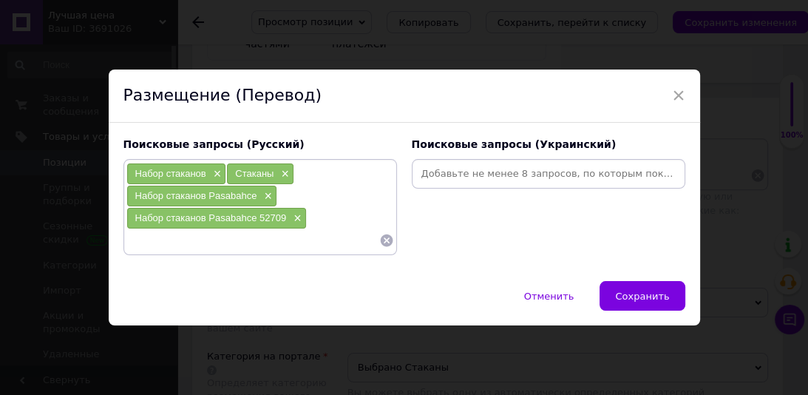
paste input "Набор стаканов Pasabahce"
type input "Набор стаканов Pasabahce"
drag, startPoint x: 255, startPoint y: 247, endPoint x: 126, endPoint y: 241, distance: 128.7
click at [127, 251] on div "Набор стаканов × Стаканы × Набор стаканов Pasabahce × Набор стаканов Pasabahce …" at bounding box center [259, 207] width 273 height 96
drag, startPoint x: 655, startPoint y: 296, endPoint x: 695, endPoint y: 263, distance: 50.9
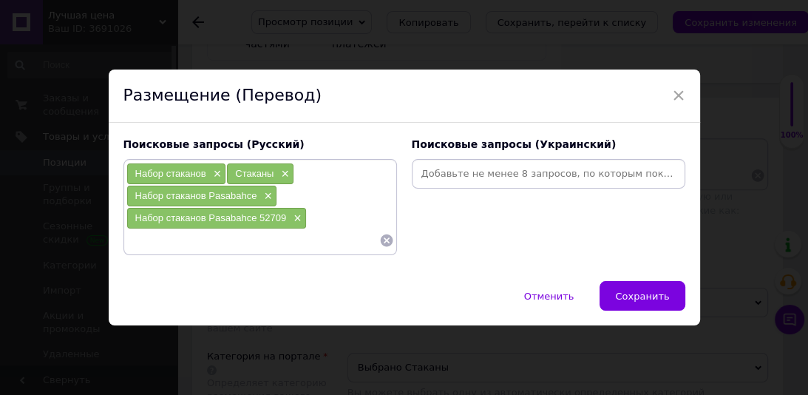
click at [655, 296] on span "Сохранить" at bounding box center [642, 295] width 54 height 11
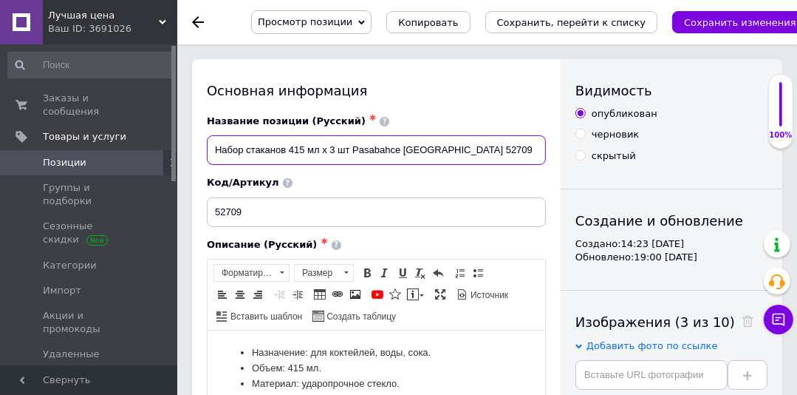
drag, startPoint x: 497, startPoint y: 153, endPoint x: 366, endPoint y: 150, distance: 131.6
click at [349, 159] on input "Набор стаканов 415 мл х 3 шт Pasabahce [GEOGRAPHIC_DATA] 52709" at bounding box center [376, 150] width 339 height 30
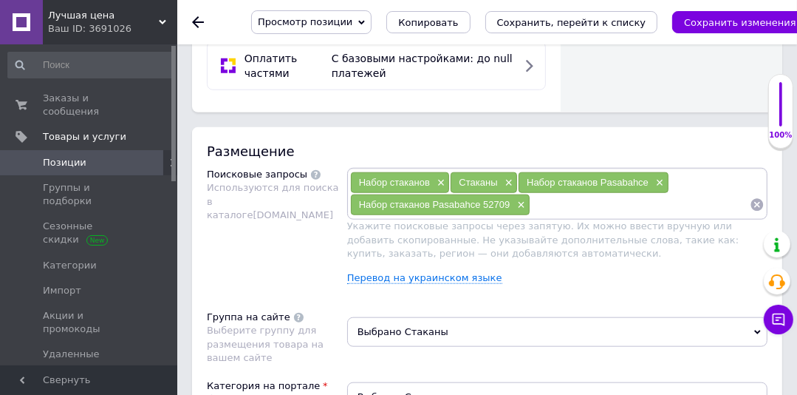
scroll to position [1017, 0]
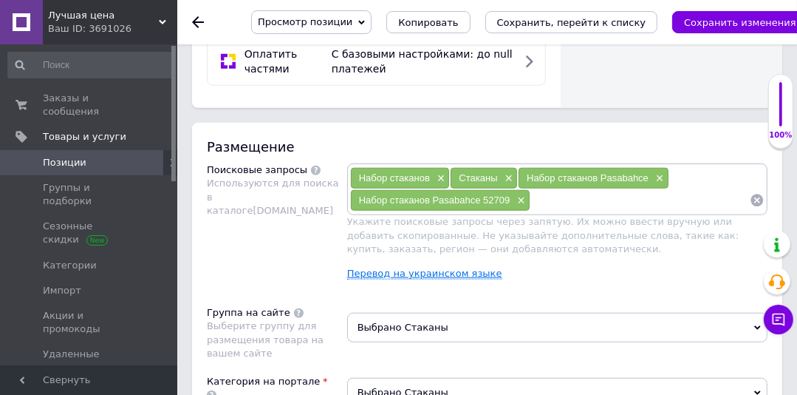
click at [400, 268] on link "Перевод на украинском языке" at bounding box center [424, 274] width 155 height 12
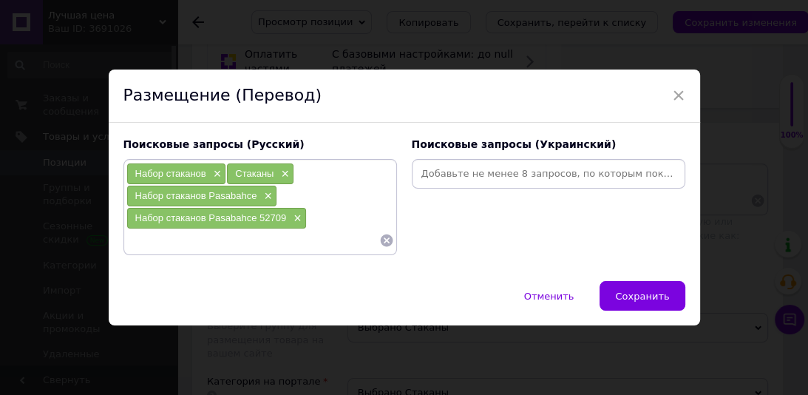
paste input "Pasabahce Casablanca 52709"
type input "Pasabahce Casablanca 52709"
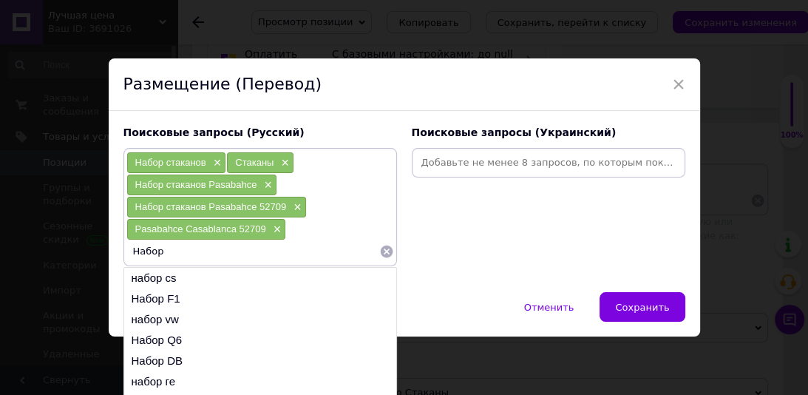
paste input "Pasabahce Casablanca 52709"
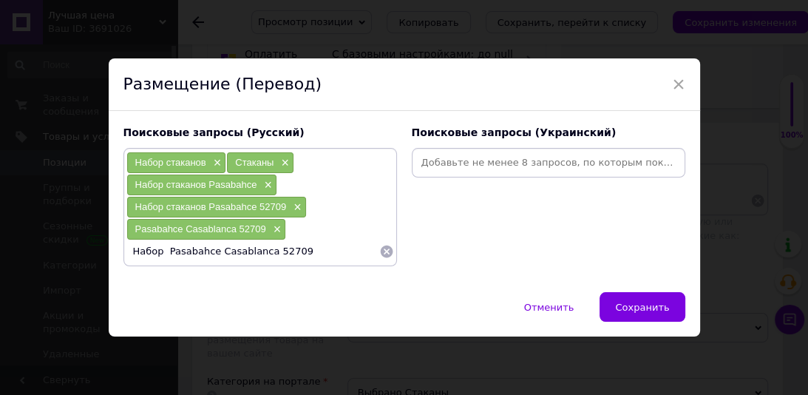
drag, startPoint x: 263, startPoint y: 251, endPoint x: 268, endPoint y: 296, distance: 44.6
click at [262, 256] on input "Набор Pasabahce Casablanca 52709" at bounding box center [252, 251] width 253 height 22
type input "Набор Pasabahce 52709"
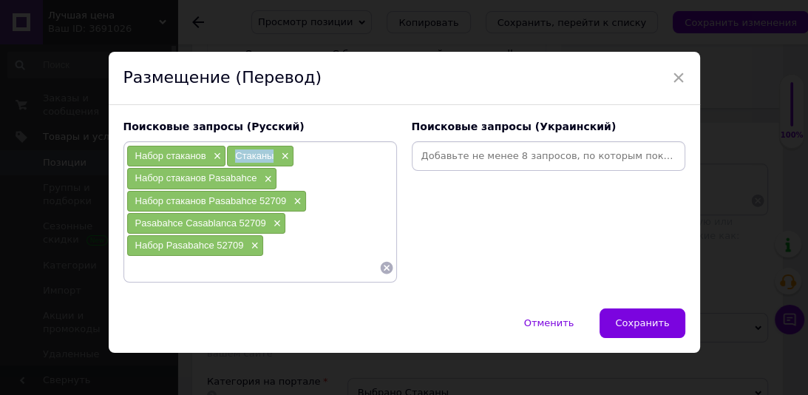
drag, startPoint x: 278, startPoint y: 158, endPoint x: 229, endPoint y: 157, distance: 48.8
click at [229, 157] on div "Стаканы ×" at bounding box center [260, 156] width 67 height 21
click at [204, 263] on input at bounding box center [252, 267] width 253 height 22
paste input "Стаканы"
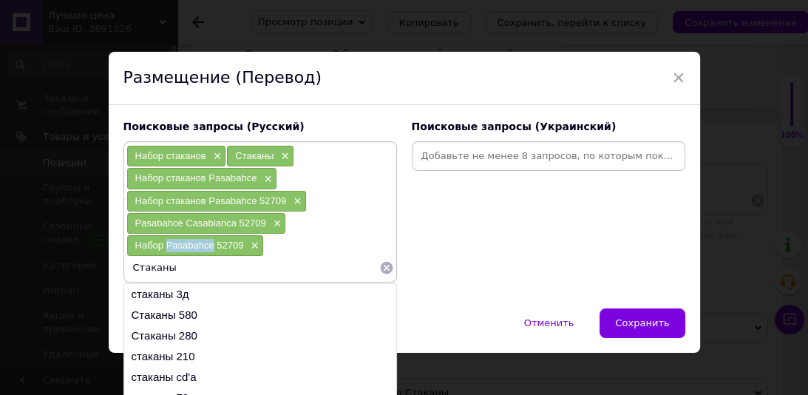
drag, startPoint x: 196, startPoint y: 248, endPoint x: 163, endPoint y: 247, distance: 33.3
click at [163, 247] on div "Набор Pasabahce 52709 ×" at bounding box center [195, 245] width 136 height 21
click at [201, 264] on input "Стаканы" at bounding box center [252, 267] width 253 height 22
paste input "Pasabahce"
type input "Стаканы Pasabahce"
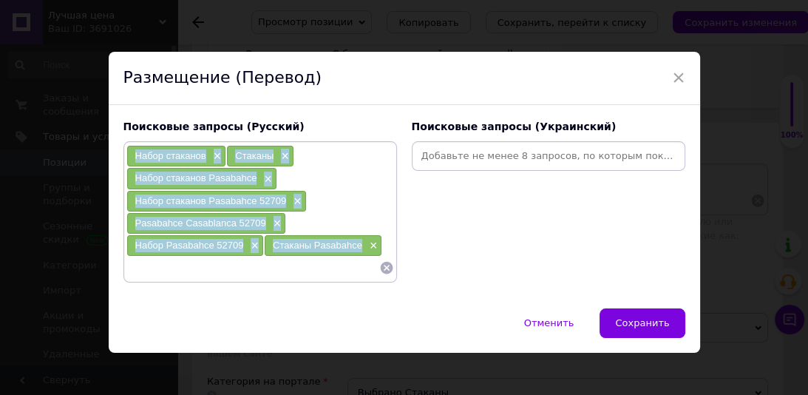
drag, startPoint x: 357, startPoint y: 242, endPoint x: 128, endPoint y: 158, distance: 244.1
click at [128, 158] on div "Набор стаканов × Стаканы × Набор стаканов Pasabahce × Набор стаканов Pasabahce …" at bounding box center [260, 211] width 268 height 133
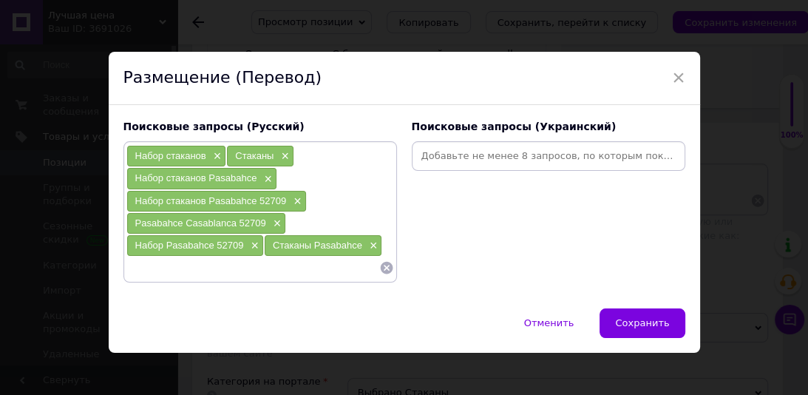
paste input "Набір склянок×"
type input "Набір склянок"
paste input "Склянки×"
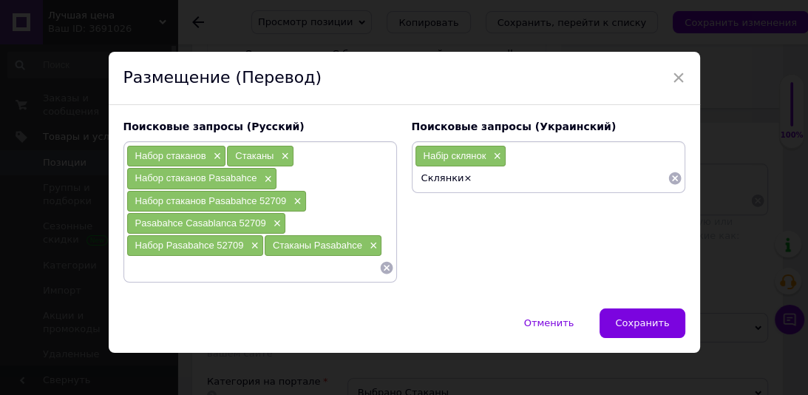
type input "Склянки"
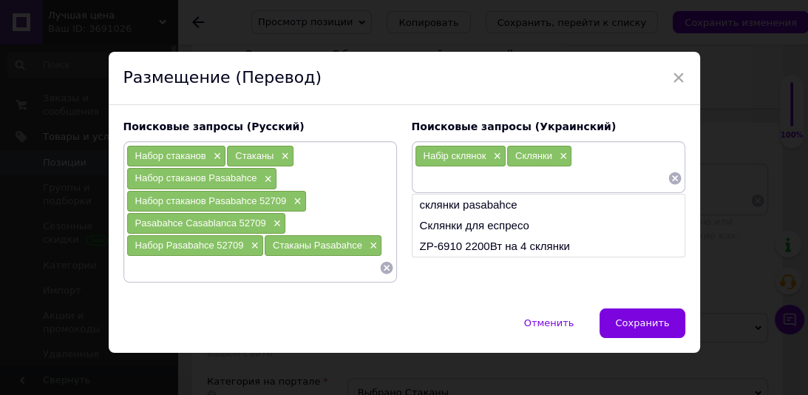
paste input "Набір склянок Pasabahce×"
type input "Набір склянок Pasabahce"
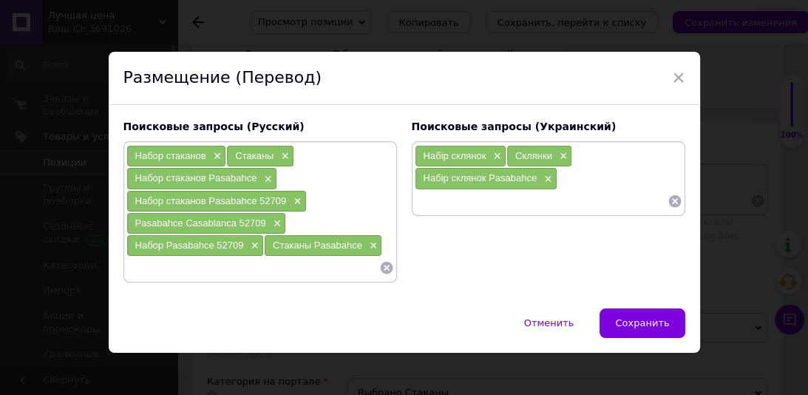
paste input "Набір склянок Pasabahce 52709×"
type input "Набір склянок Pasabahce 52709"
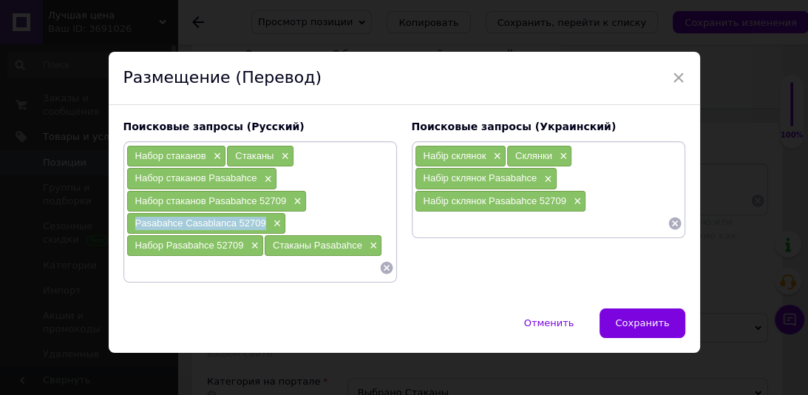
drag, startPoint x: 269, startPoint y: 219, endPoint x: 130, endPoint y: 225, distance: 139.1
click at [130, 225] on div "Pasabahce Casablanca 52709 ×" at bounding box center [206, 223] width 159 height 21
click at [440, 227] on input at bounding box center [541, 223] width 253 height 22
paste input "Pasabahce Casablanca 52709"
type input "Pasabahce Casablanca 52709"
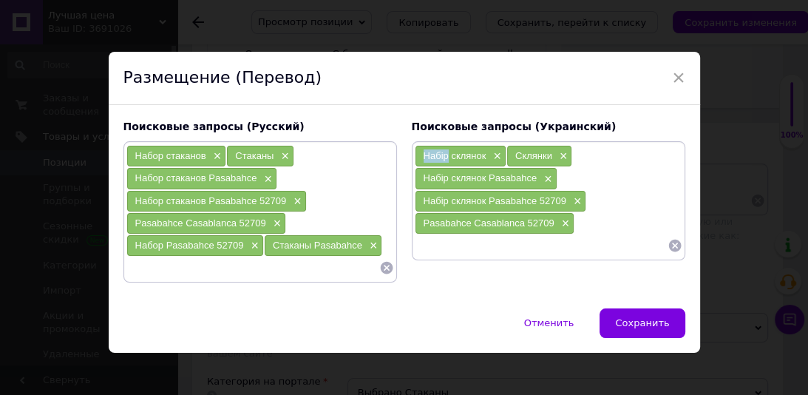
drag, startPoint x: 446, startPoint y: 156, endPoint x: 426, endPoint y: 154, distance: 19.3
click at [417, 153] on div "Набір склянок ×" at bounding box center [460, 156] width 90 height 21
click at [433, 241] on input at bounding box center [541, 245] width 253 height 22
paste input "Набір"
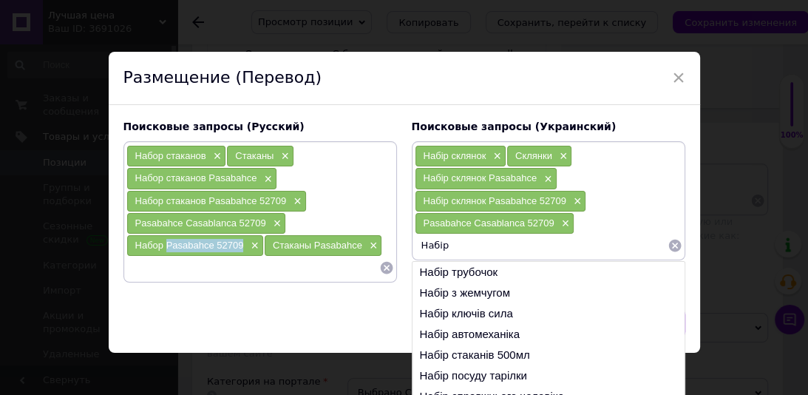
drag, startPoint x: 242, startPoint y: 247, endPoint x: 177, endPoint y: 244, distance: 64.4
click at [164, 248] on div "Набор Pasabahce 52709 ×" at bounding box center [195, 245] width 136 height 21
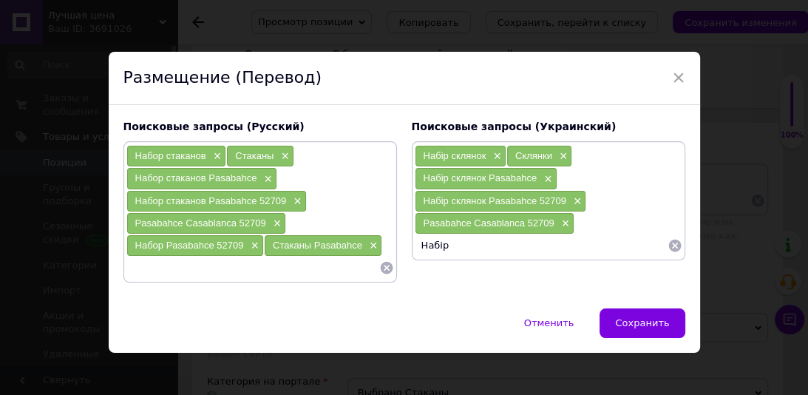
click at [474, 242] on input "Набір" at bounding box center [541, 245] width 253 height 22
paste input "Pasabahce 52709"
type input "Набір Pasabahce 52709"
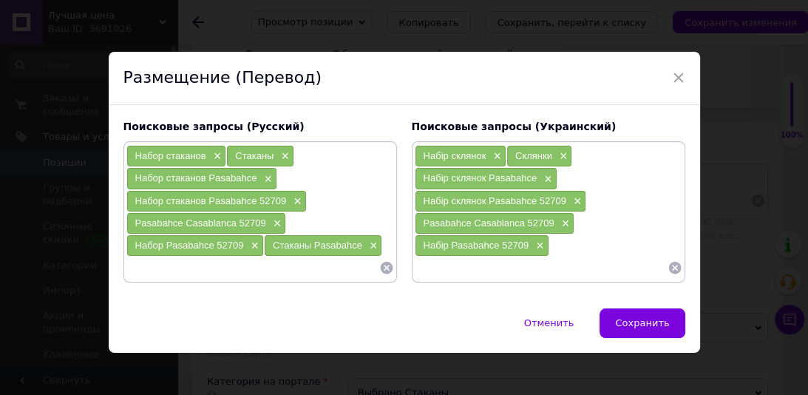
paste input "[PERSON_NAME]"
type input "[PERSON_NAME]"
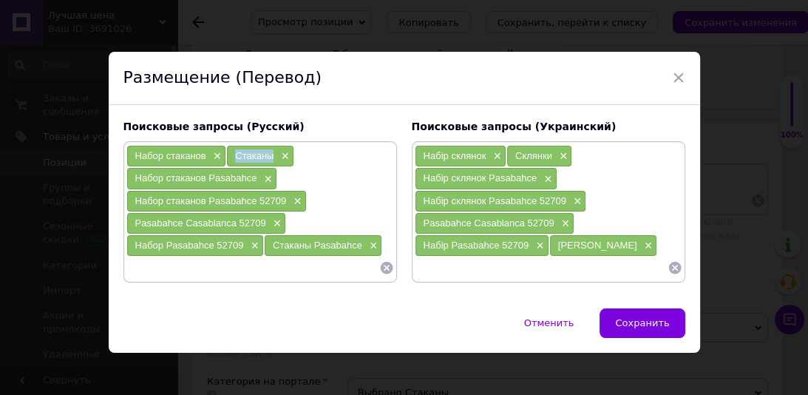
drag, startPoint x: 268, startPoint y: 158, endPoint x: 233, endPoint y: 160, distance: 34.8
click at [233, 160] on div "Стаканы ×" at bounding box center [260, 156] width 67 height 21
click at [200, 268] on input at bounding box center [252, 267] width 253 height 22
paste input "Стаканы"
type input "Стаканы для воды"
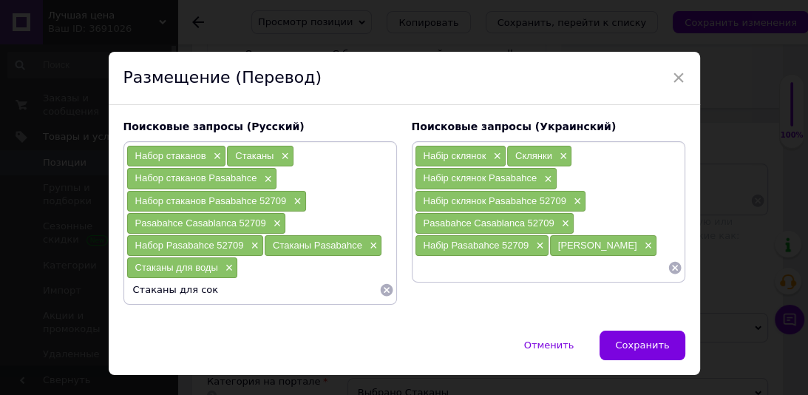
type input "Стаканы для сока"
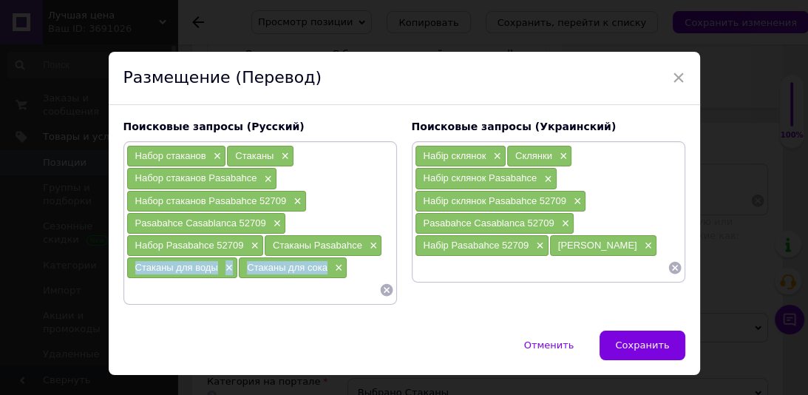
drag, startPoint x: 326, startPoint y: 264, endPoint x: 130, endPoint y: 260, distance: 195.9
click at [130, 260] on div "Набор стаканов × Стаканы × Набор стаканов Pasabahce × Набор стаканов Pasabahce …" at bounding box center [260, 222] width 268 height 155
paste input "Склянки для води×"
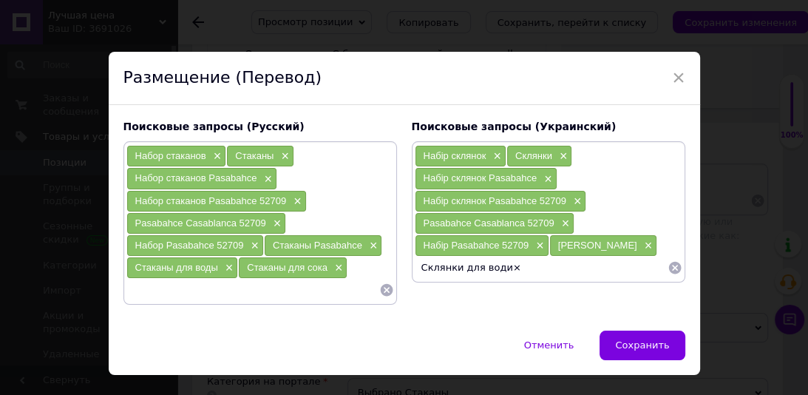
type input "Склянки для води"
paste input "Склянки для соку"
type input "Склянки для соку"
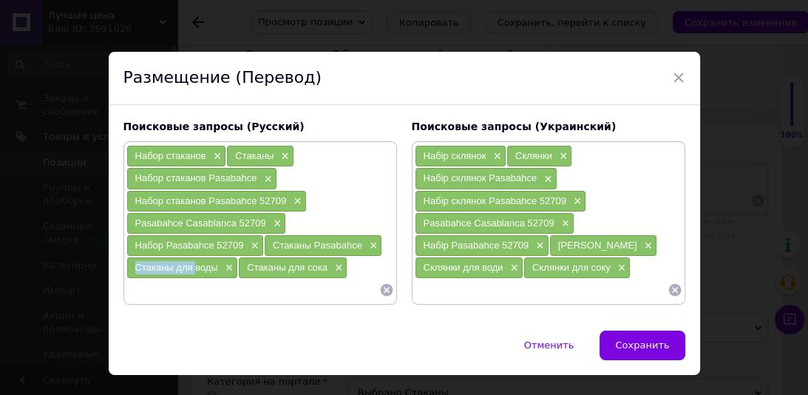
drag, startPoint x: 188, startPoint y: 266, endPoint x: 126, endPoint y: 266, distance: 62.1
click at [127, 266] on div "Стаканы для воды ×" at bounding box center [182, 267] width 111 height 21
click at [159, 287] on input at bounding box center [252, 290] width 253 height 22
paste input "Стаканы для"
type input "Стаканы для коктейлей"
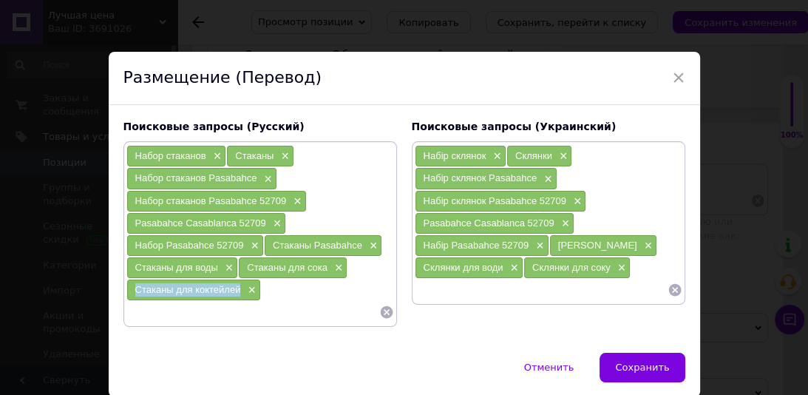
drag, startPoint x: 231, startPoint y: 288, endPoint x: 144, endPoint y: 284, distance: 86.6
click at [127, 285] on div "Стаканы для коктейлей ×" at bounding box center [193, 289] width 133 height 21
paste
type input "Склянки для коктейлів"
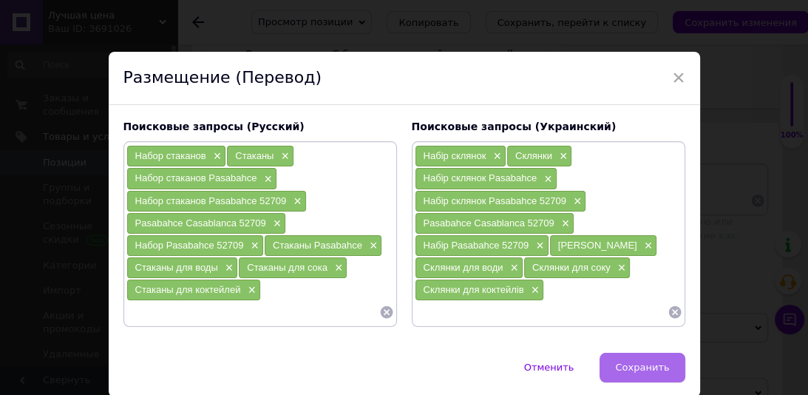
click at [662, 355] on button "Сохранить" at bounding box center [641, 368] width 85 height 30
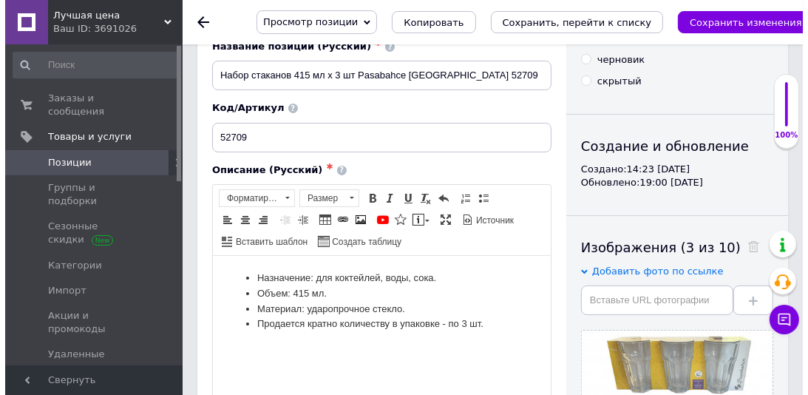
scroll to position [0, 0]
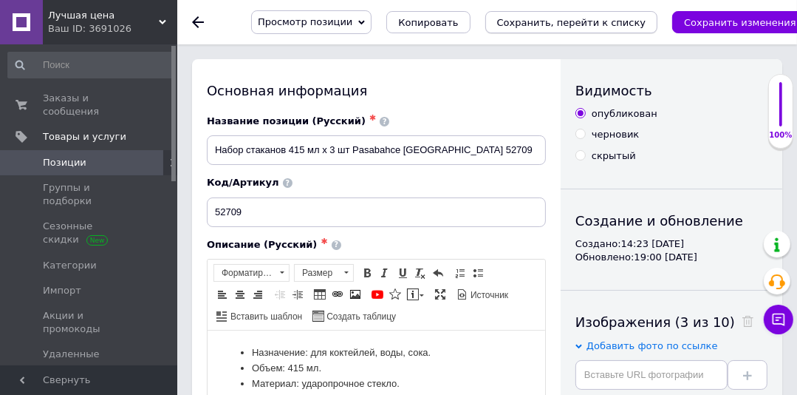
click at [548, 26] on icon "Сохранить, перейти к списку" at bounding box center [571, 22] width 149 height 11
